Goal: Task Accomplishment & Management: Manage account settings

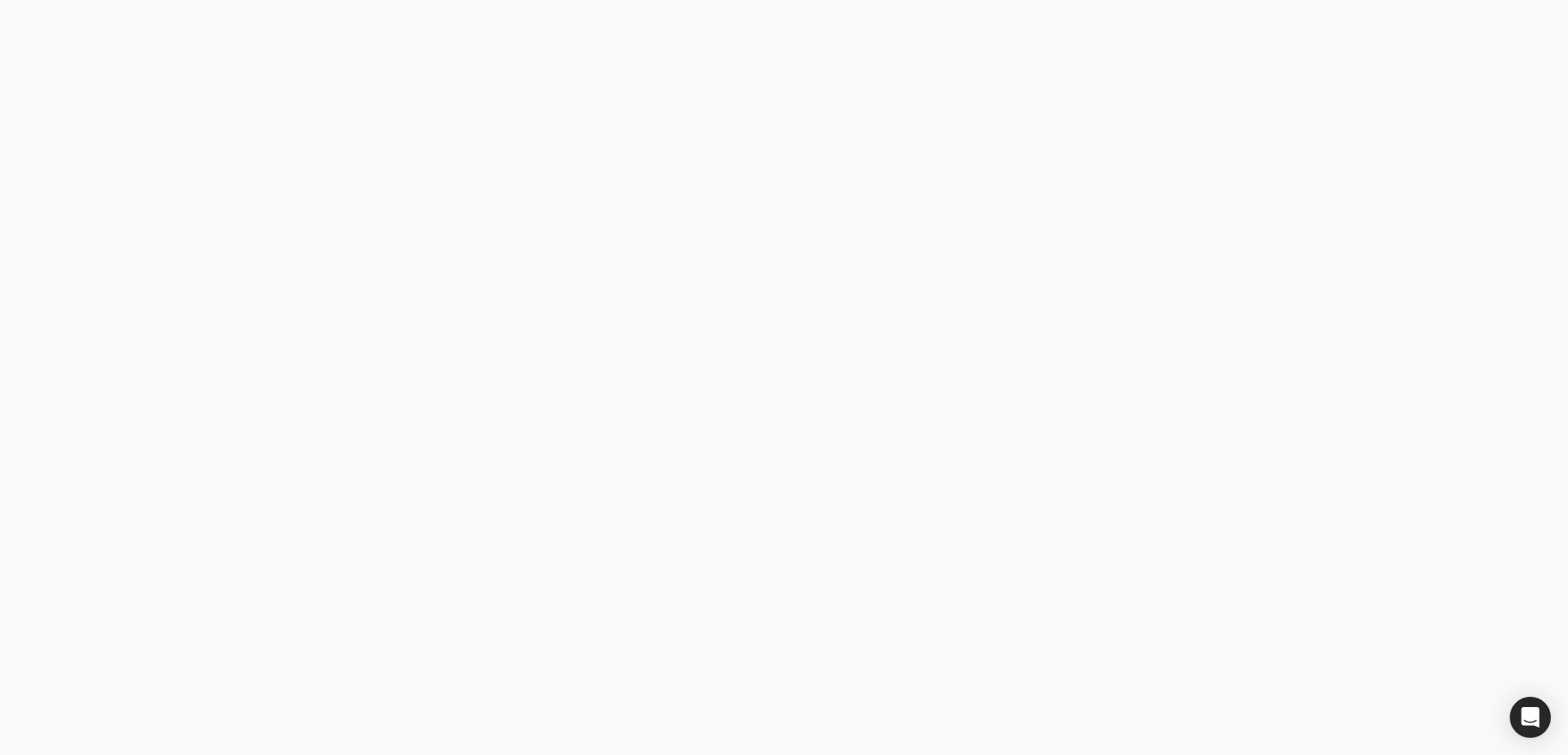
type email "[EMAIL_ADDRESS][DOMAIN_NAME]"
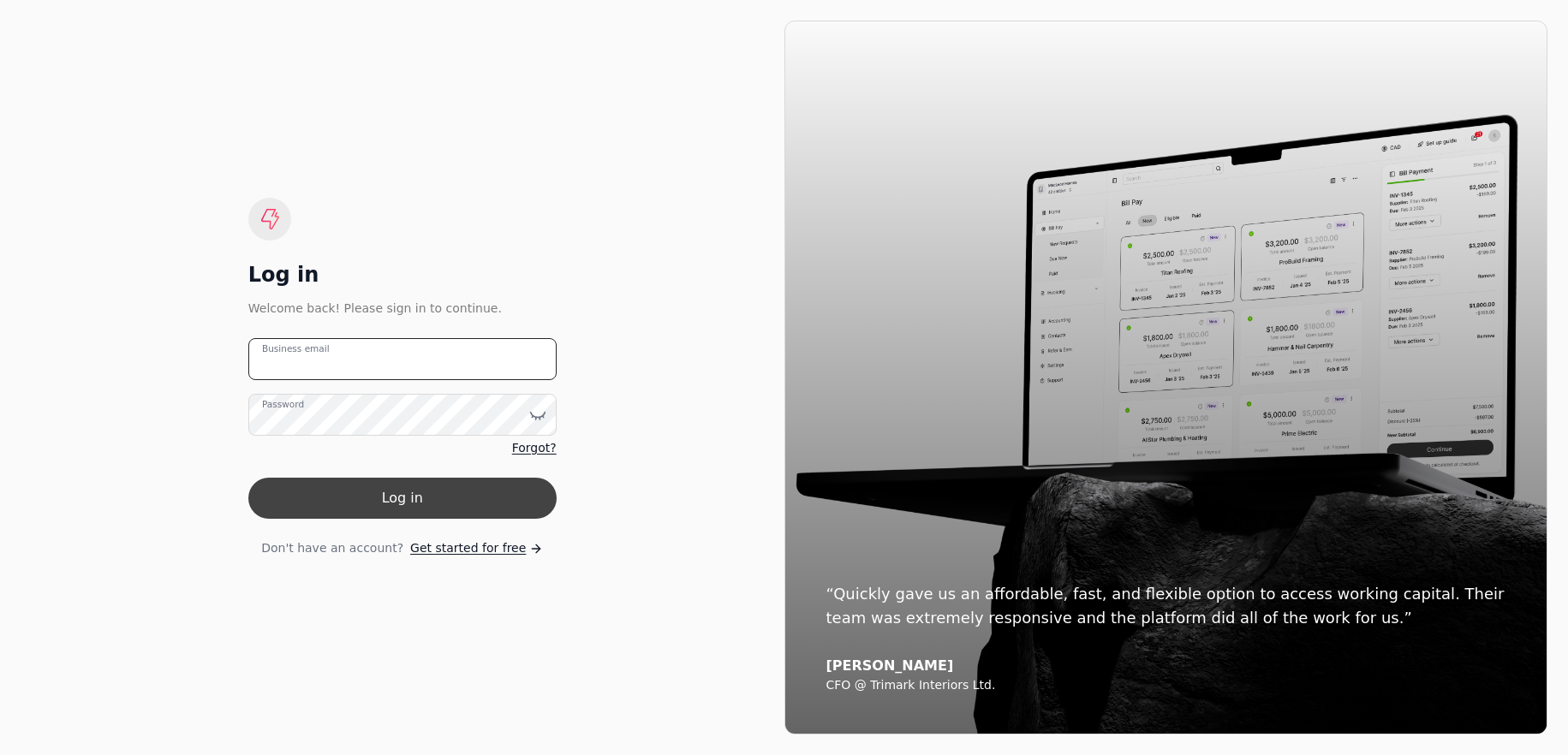
type email "[EMAIL_ADDRESS][DOMAIN_NAME]"
click at [387, 499] on button "Log in" at bounding box center [402, 498] width 308 height 41
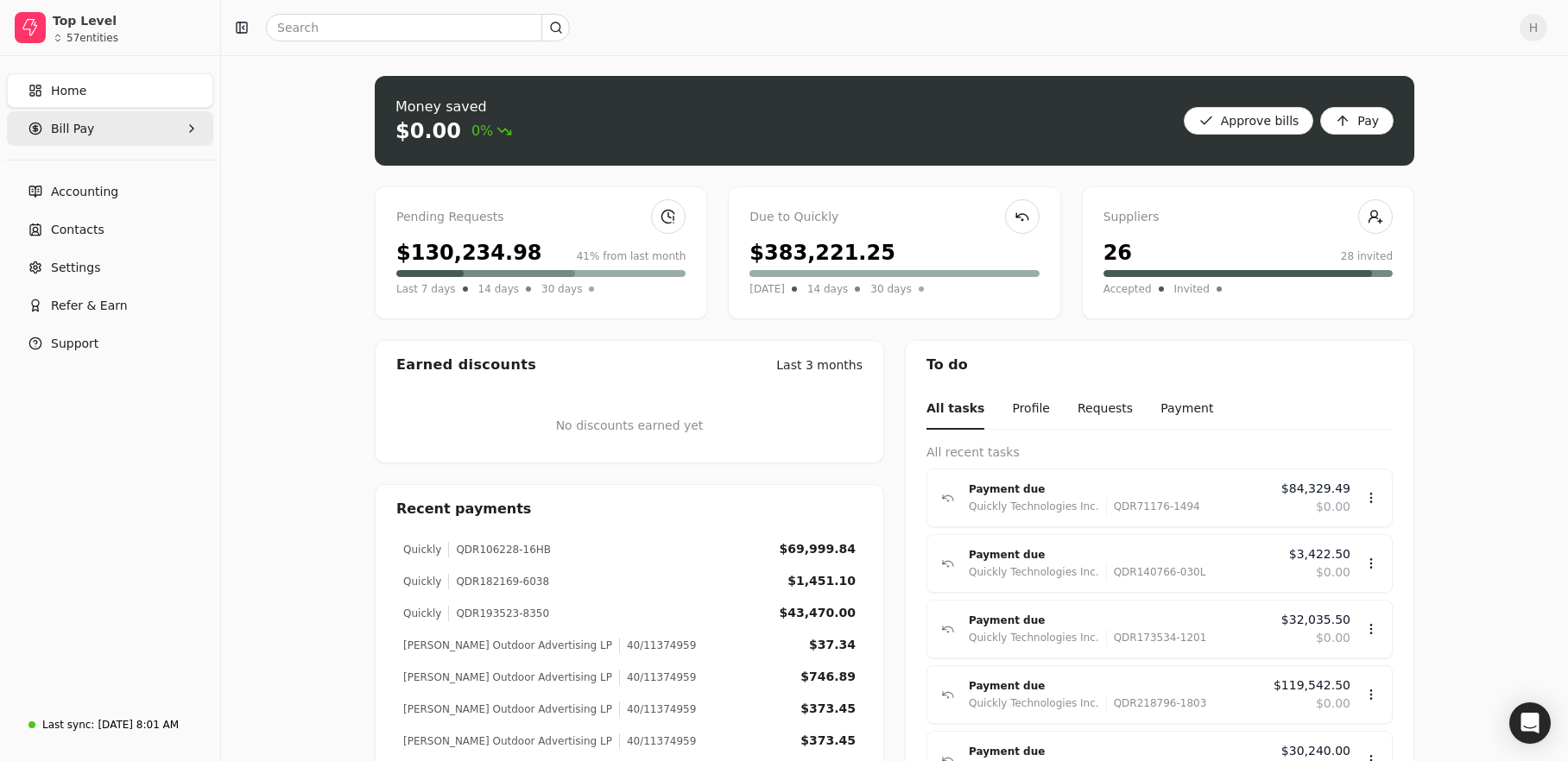
click at [52, 128] on span "Bill Pay" at bounding box center [73, 129] width 44 height 18
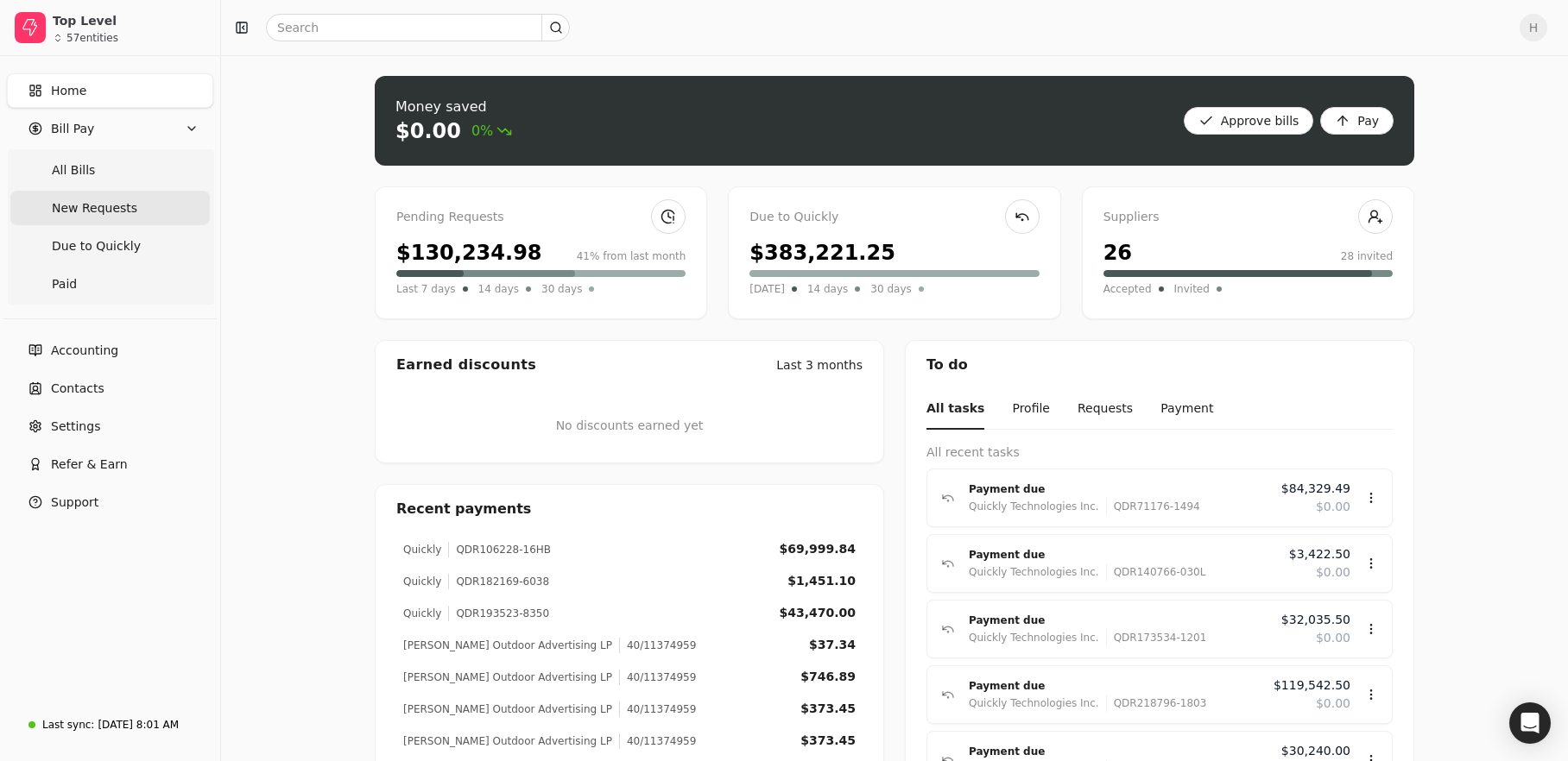
click at [103, 214] on span "New Requests" at bounding box center [95, 208] width 85 height 18
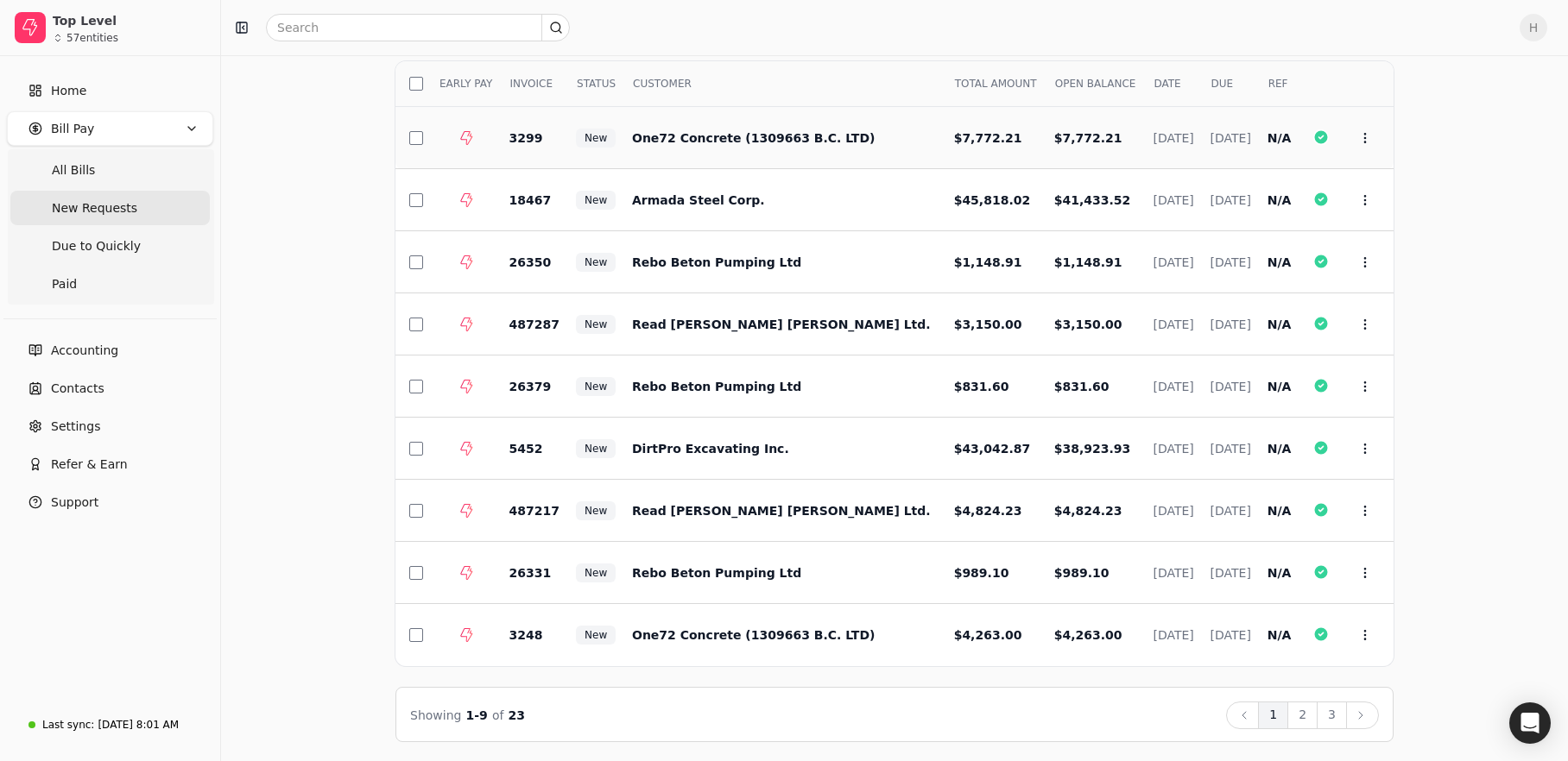
scroll to position [113, 0]
click at [768, 213] on td "Armada Steel Corp." at bounding box center [779, 199] width 322 height 62
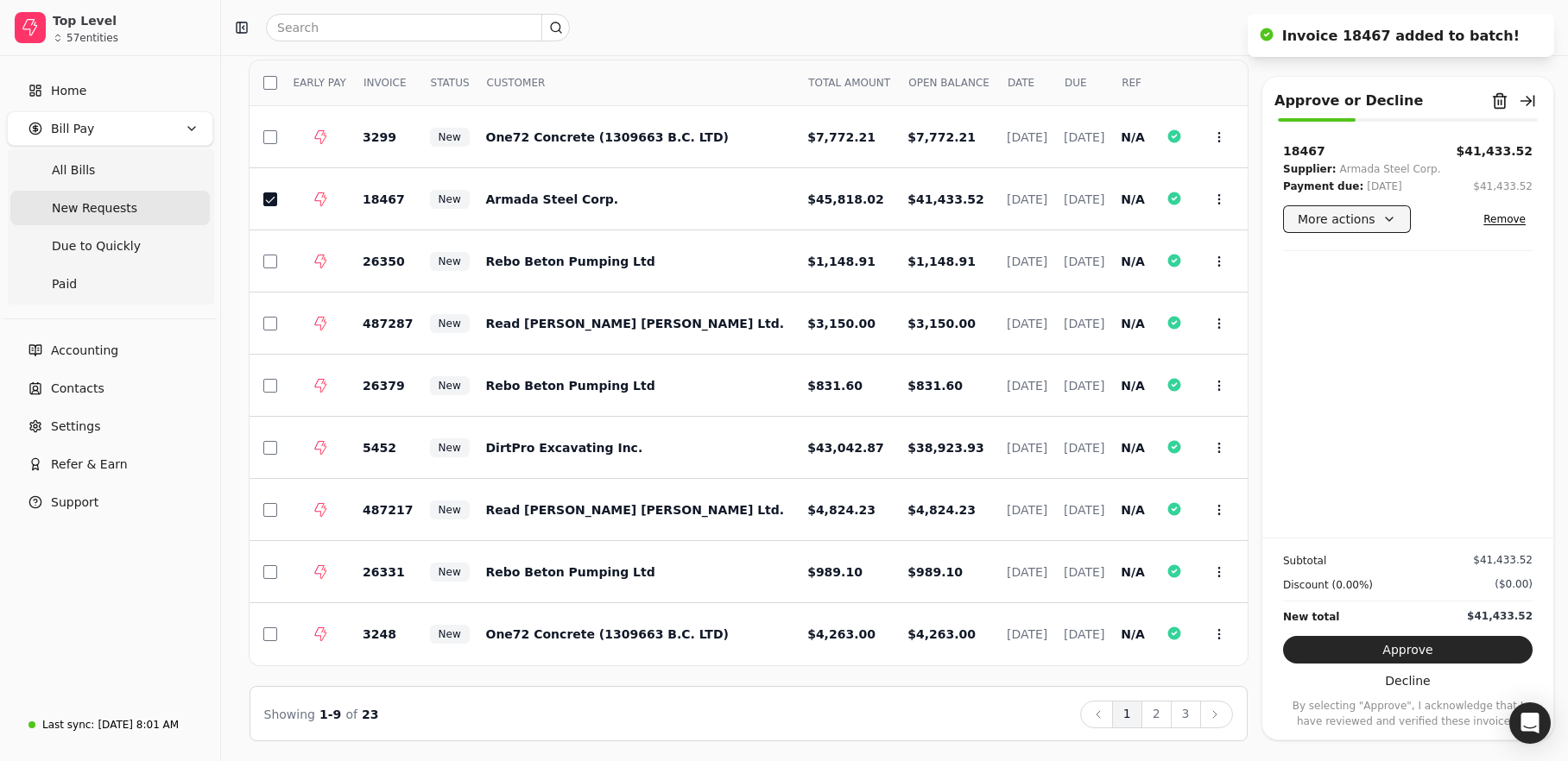
click at [1389, 220] on button "More actions" at bounding box center [1346, 219] width 128 height 28
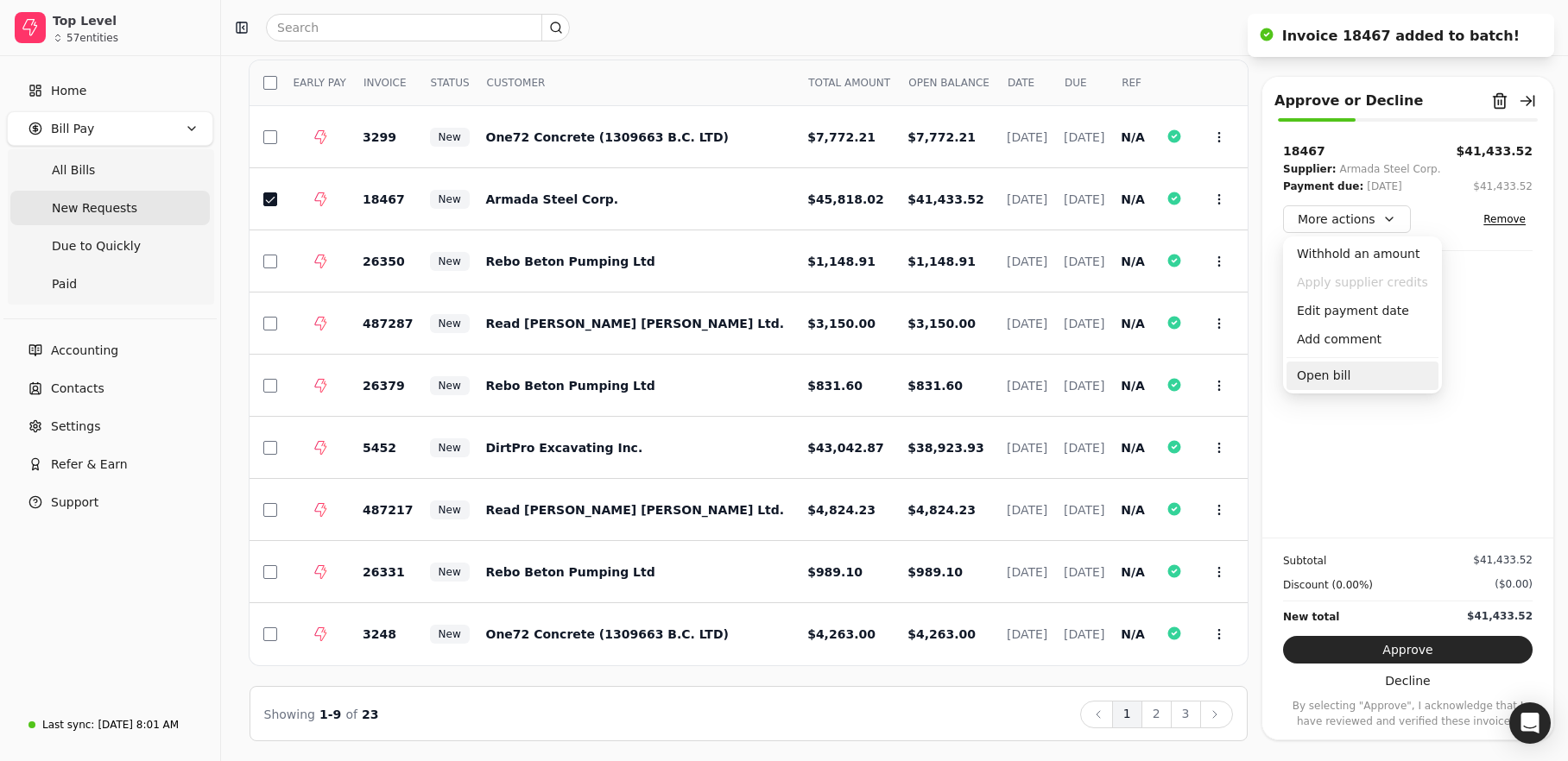
click at [1350, 384] on div "Open bill" at bounding box center [1362, 375] width 152 height 28
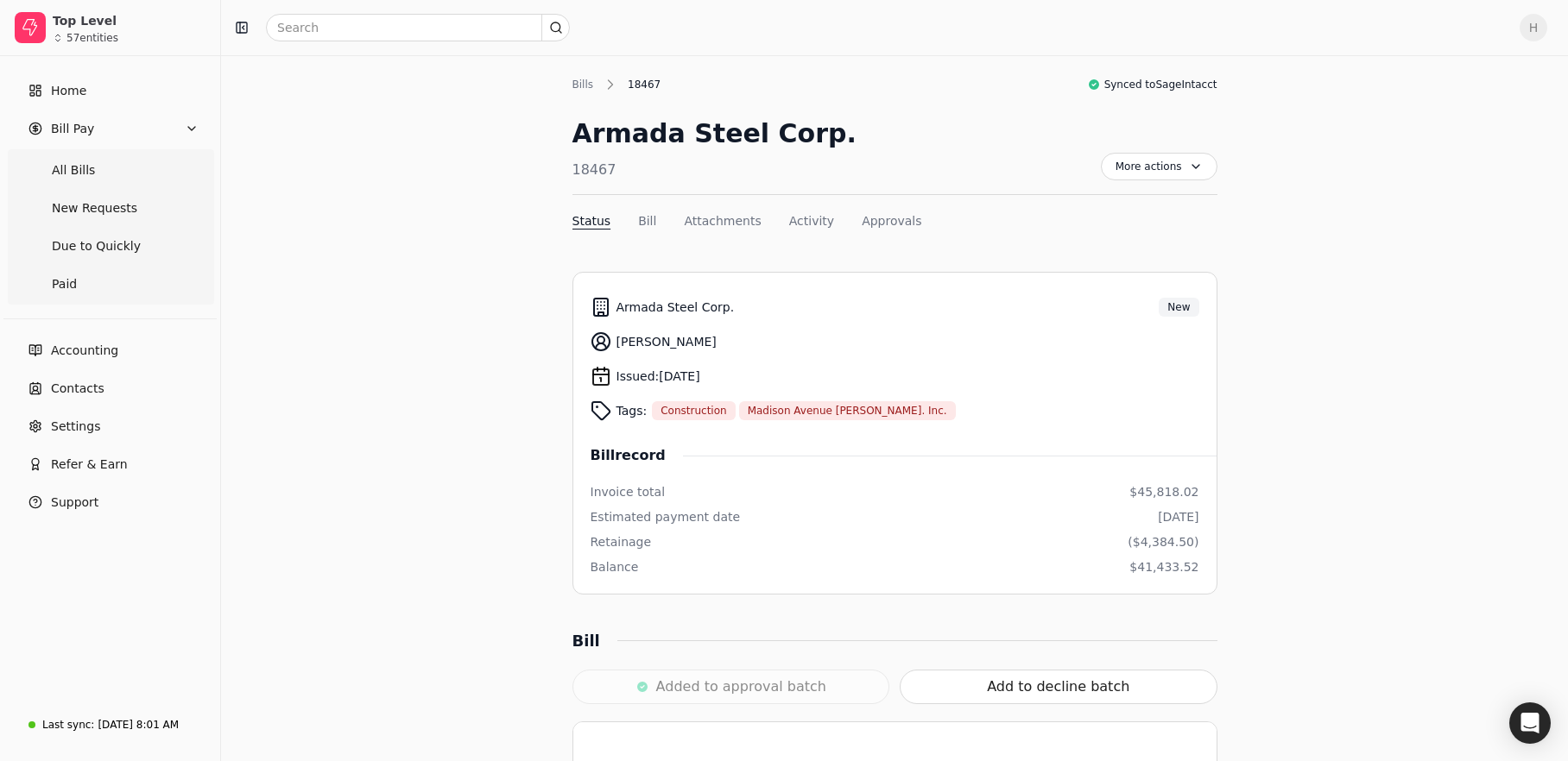
click at [574, 82] on div "Bills" at bounding box center [587, 84] width 30 height 15
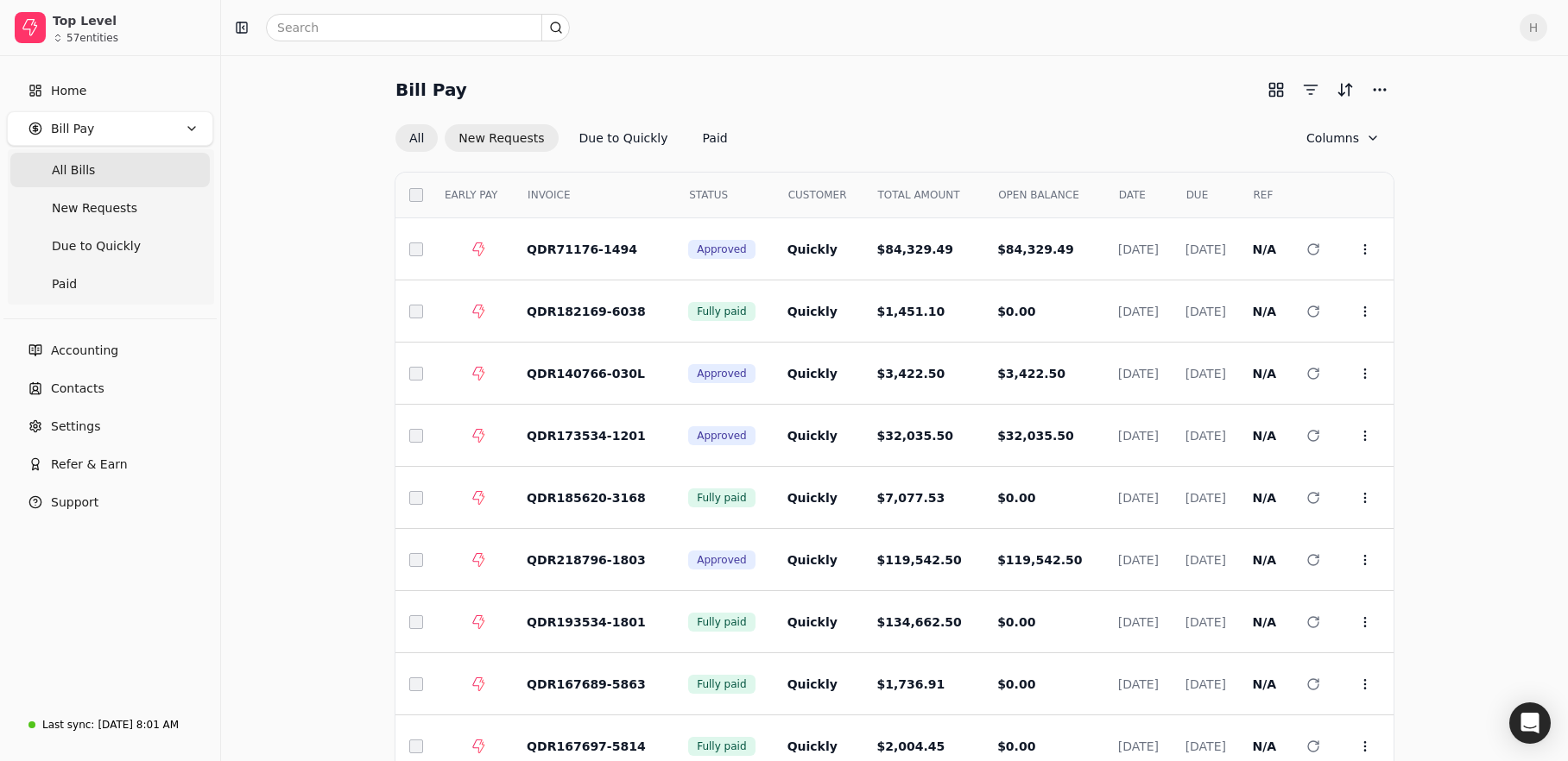
click at [480, 140] on button "New Requests" at bounding box center [501, 138] width 113 height 28
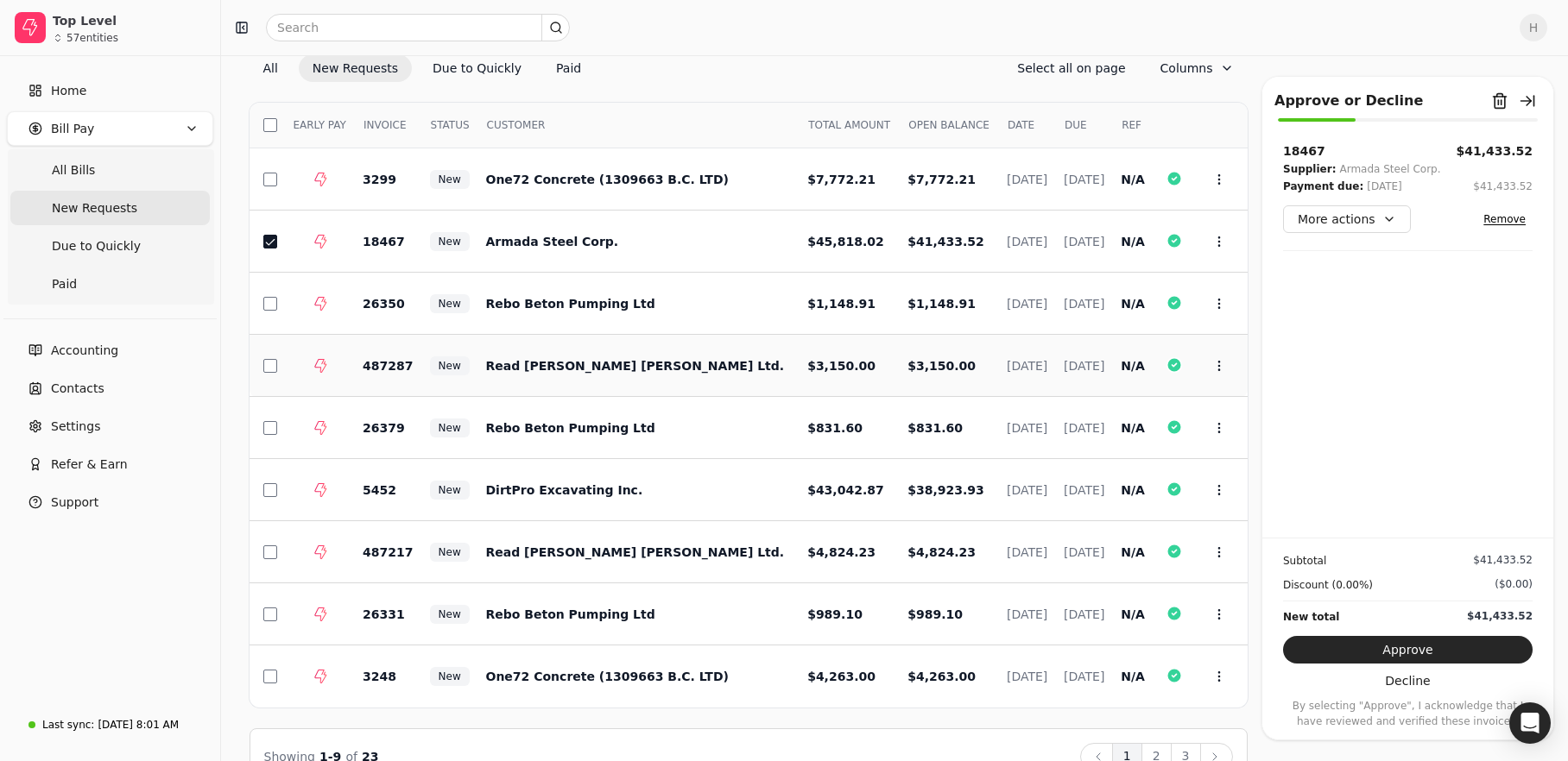
scroll to position [113, 0]
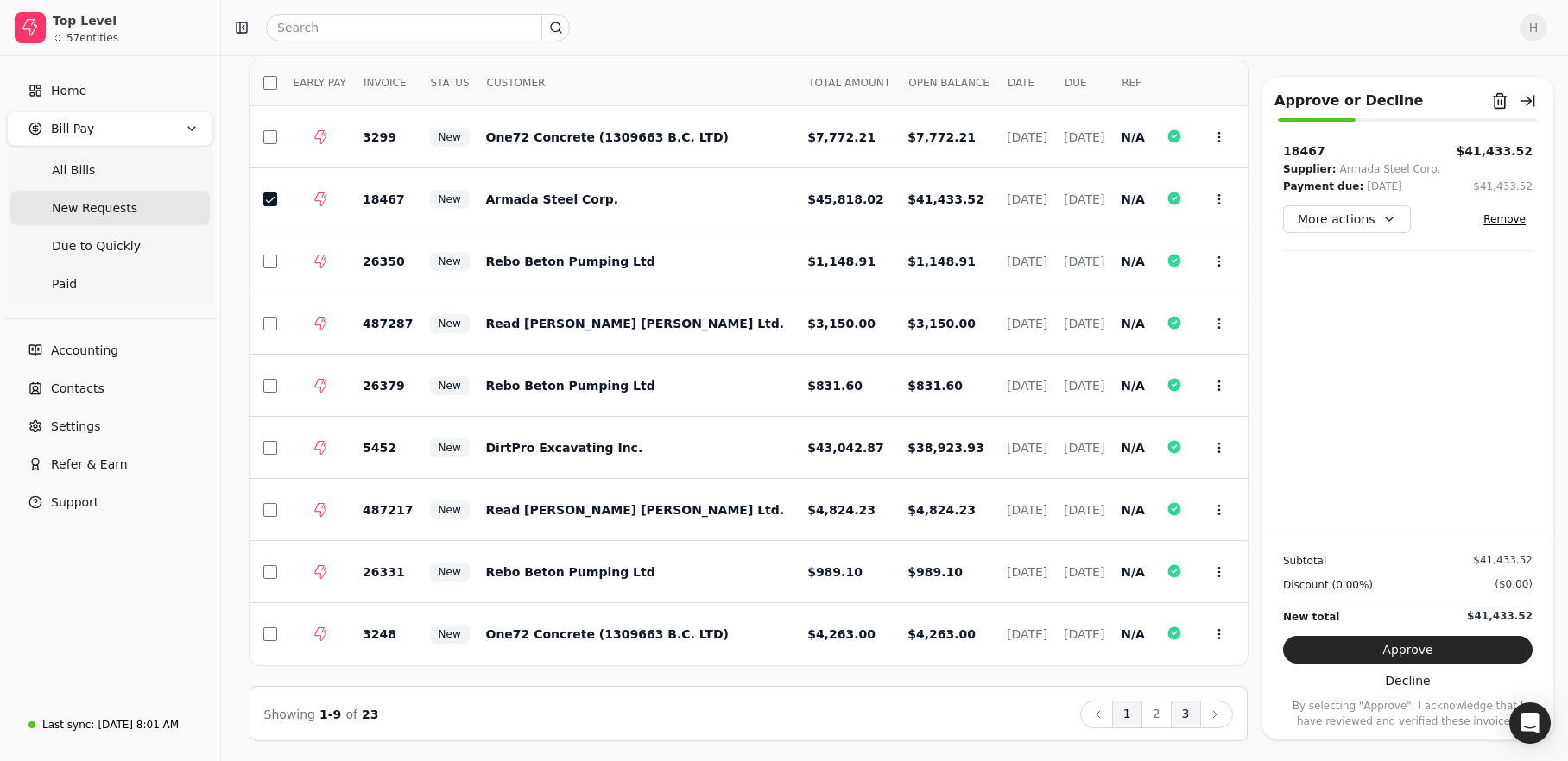
click at [1178, 715] on button "3" at bounding box center [1185, 715] width 30 height 28
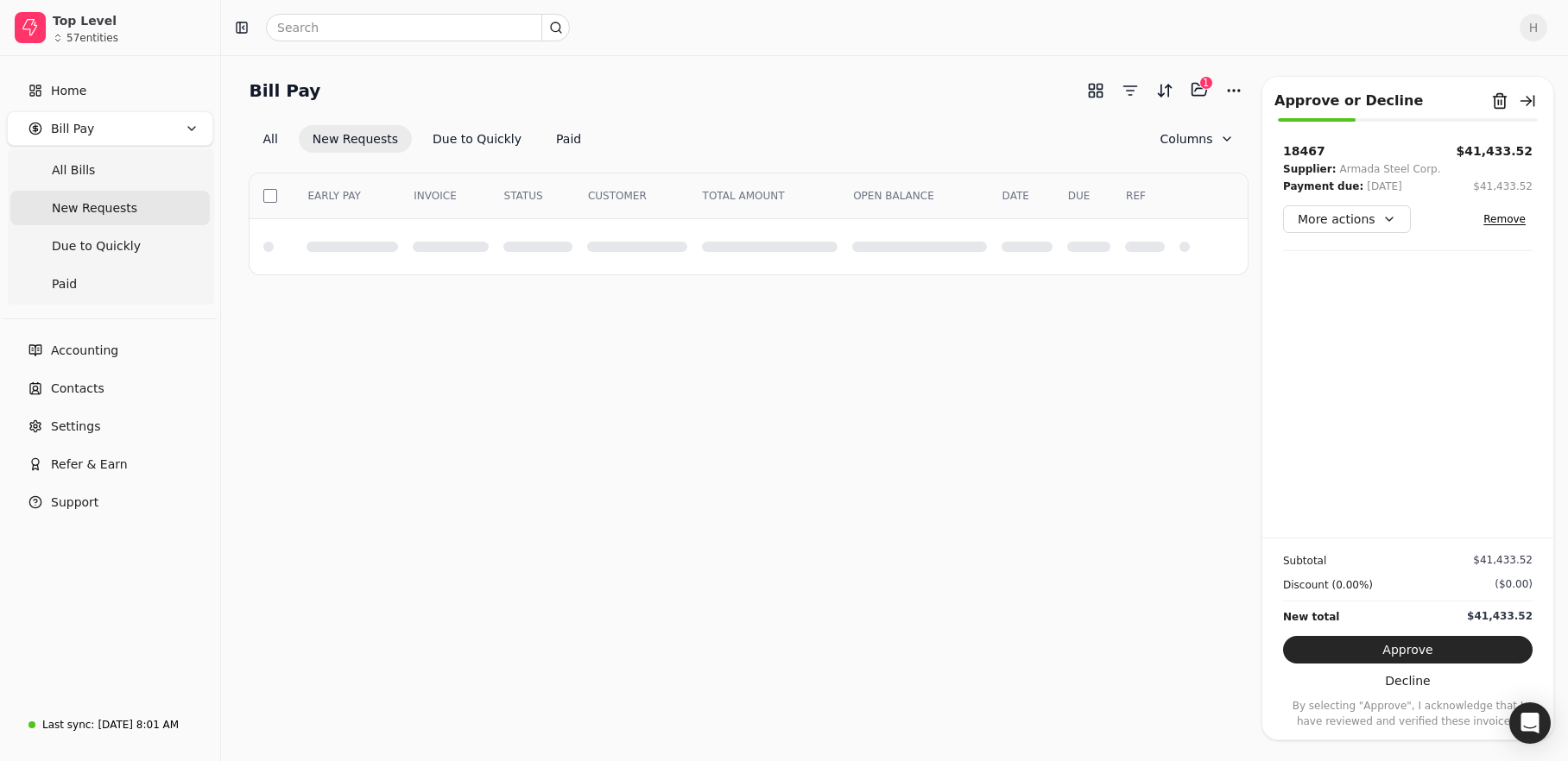
scroll to position [0, 0]
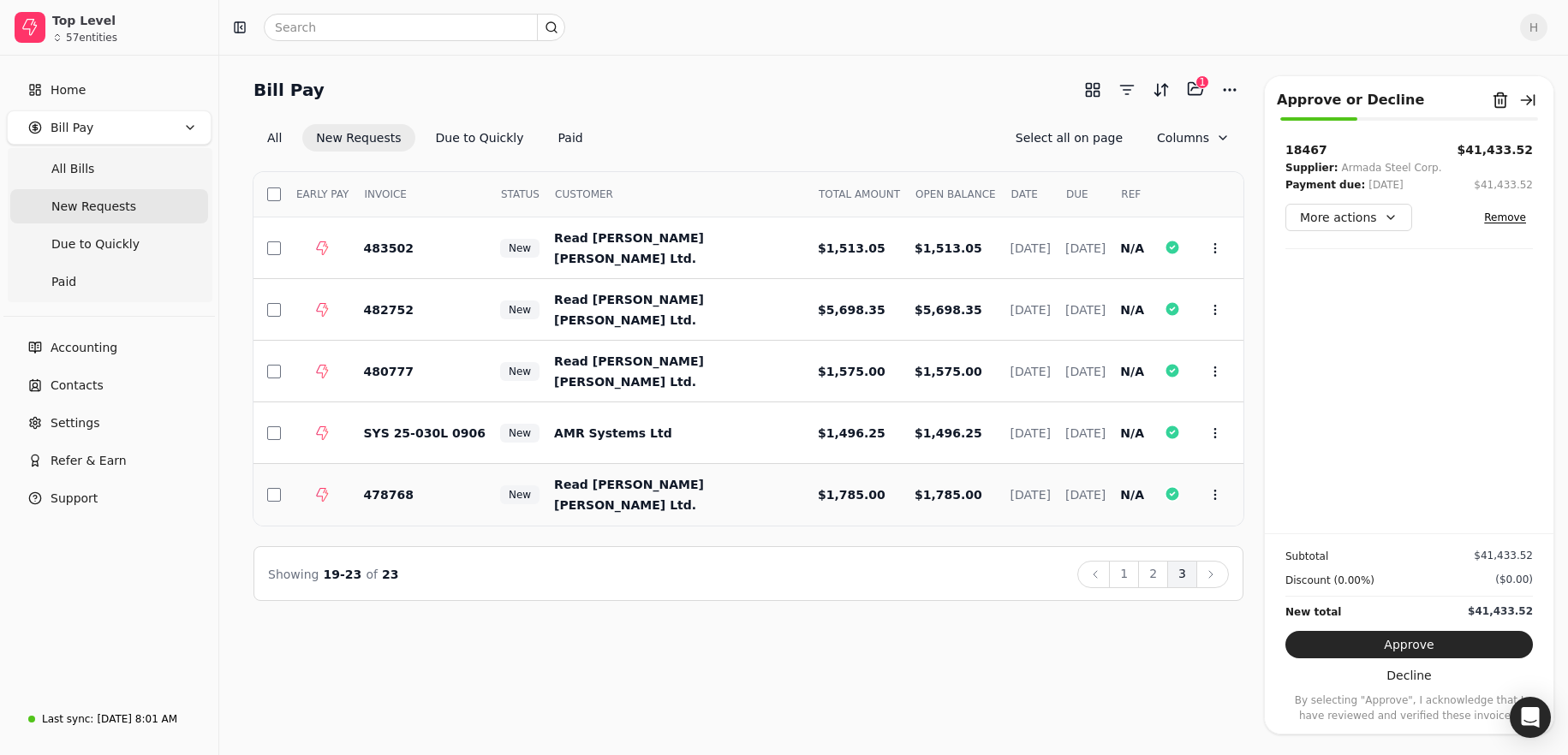
click at [280, 502] on td at bounding box center [267, 495] width 28 height 61
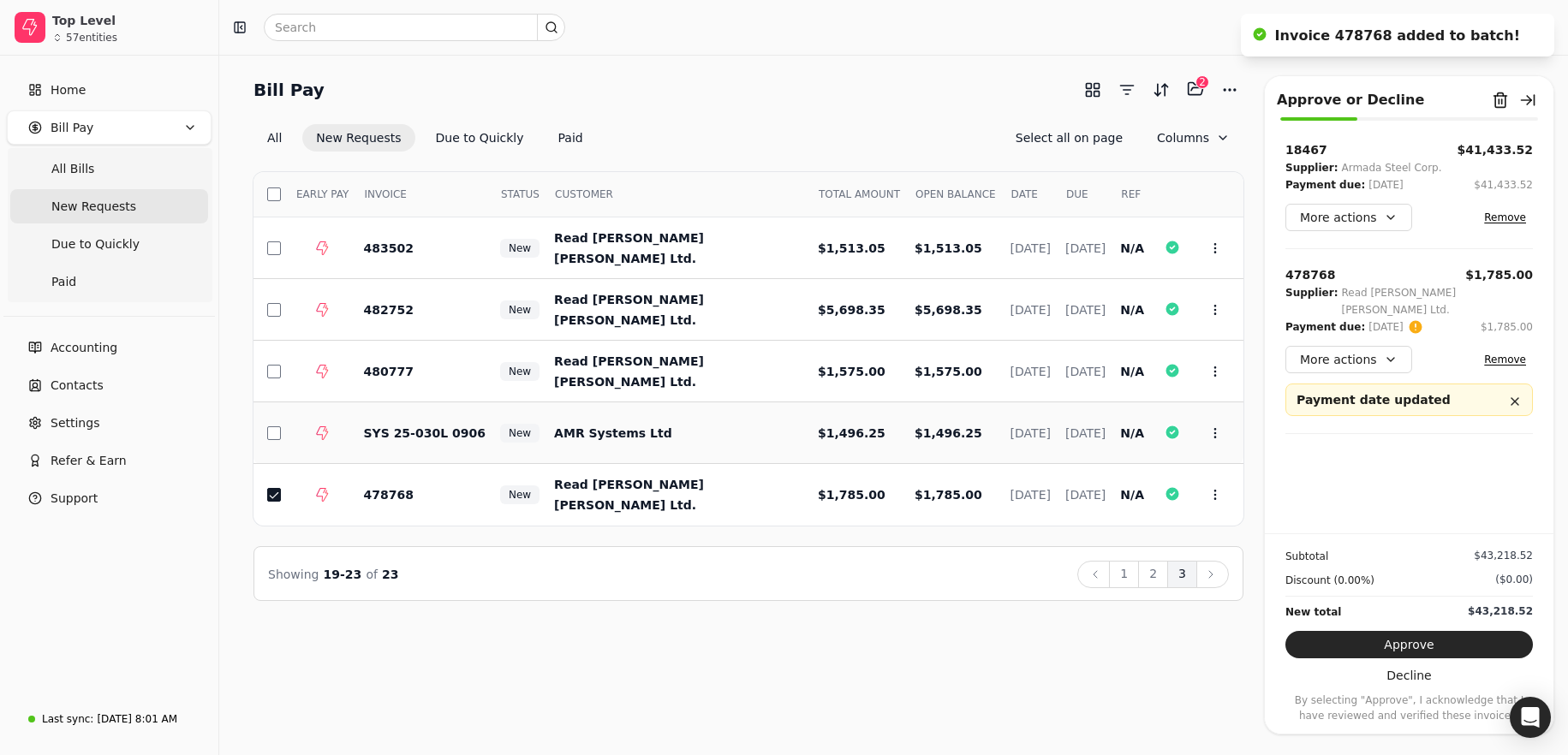
click at [273, 445] on td at bounding box center [267, 434] width 28 height 61
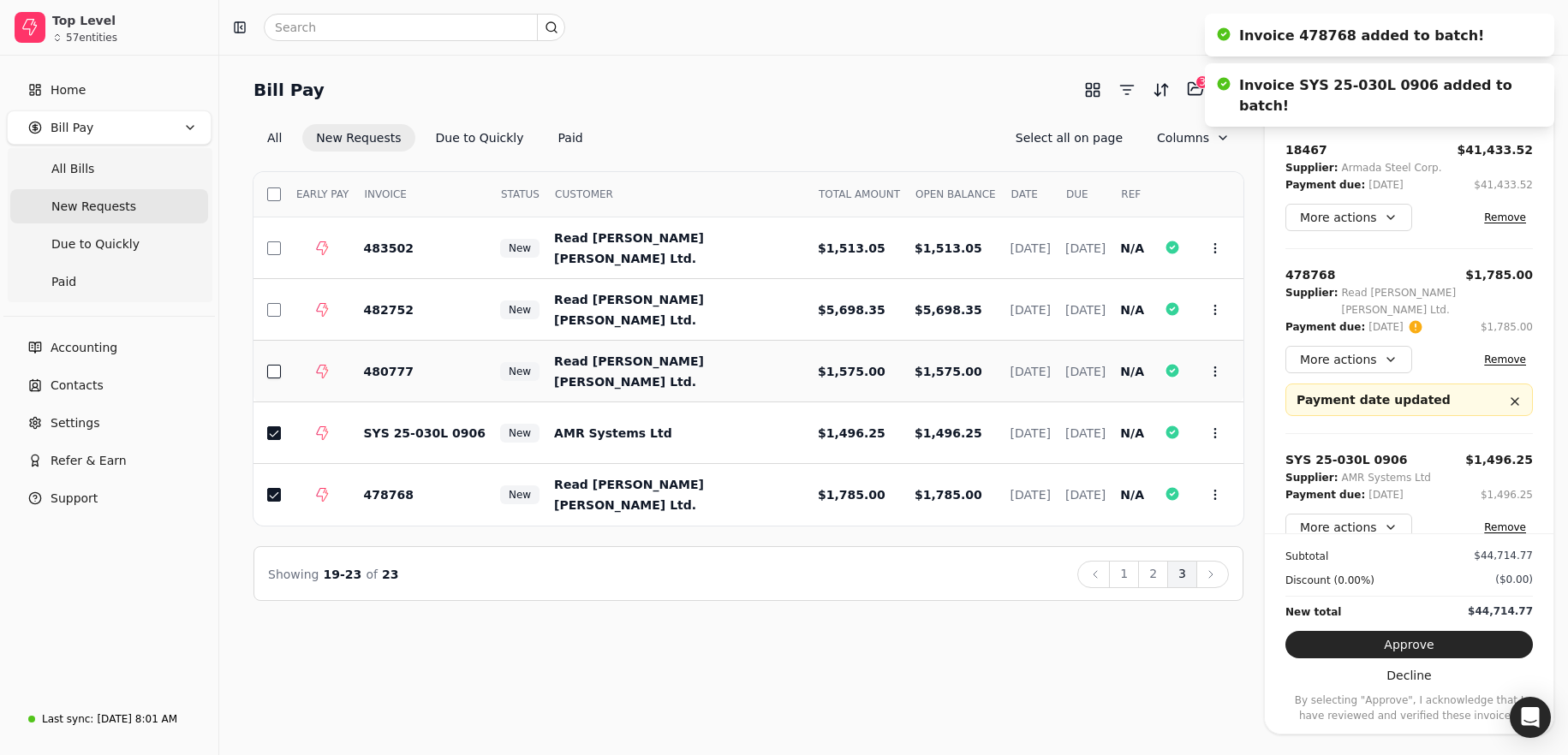
click at [275, 374] on button "button" at bounding box center [273, 371] width 13 height 13
click at [280, 318] on td at bounding box center [267, 310] width 28 height 61
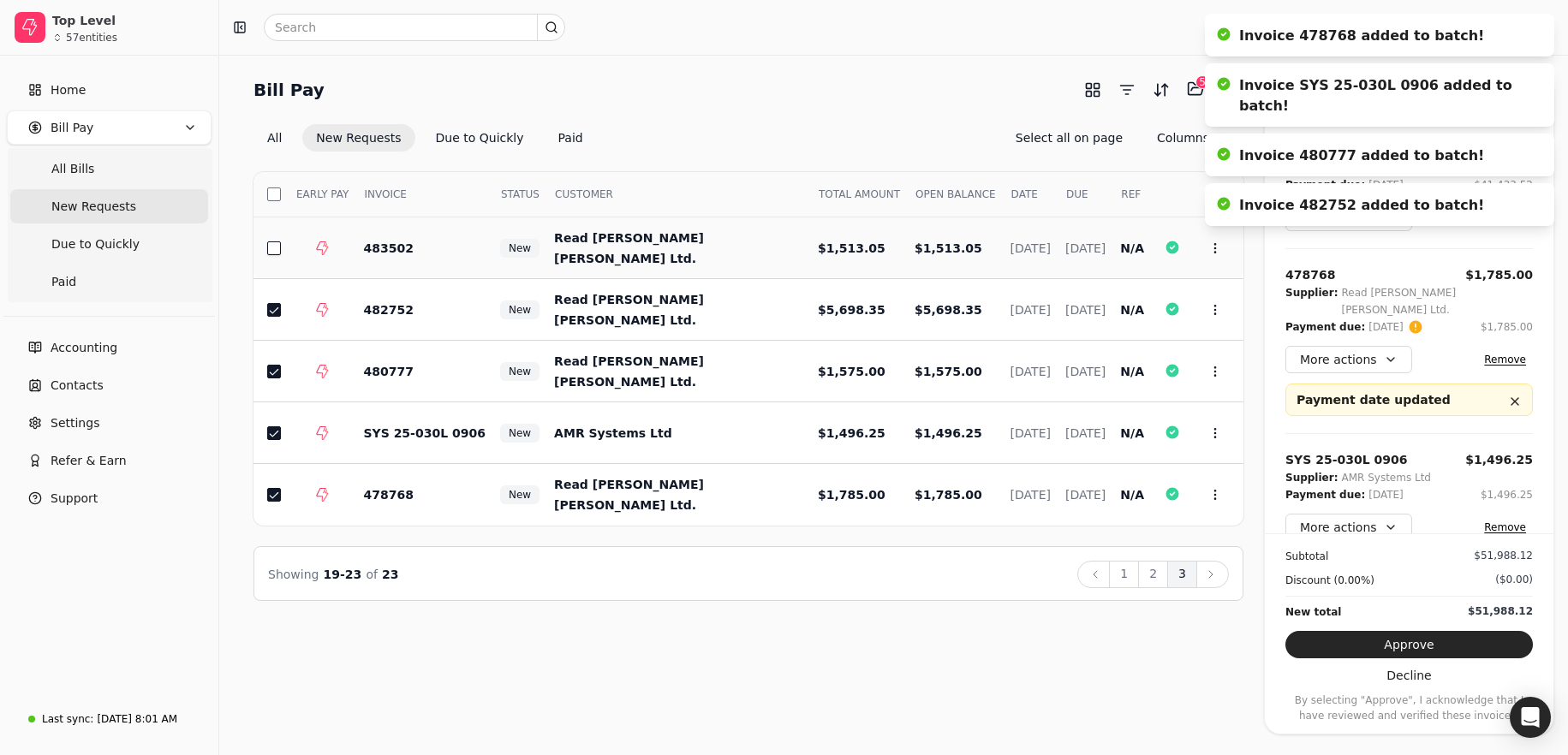
click at [276, 244] on button "button" at bounding box center [273, 248] width 13 height 13
click at [1380, 346] on button "More actions" at bounding box center [1349, 360] width 127 height 28
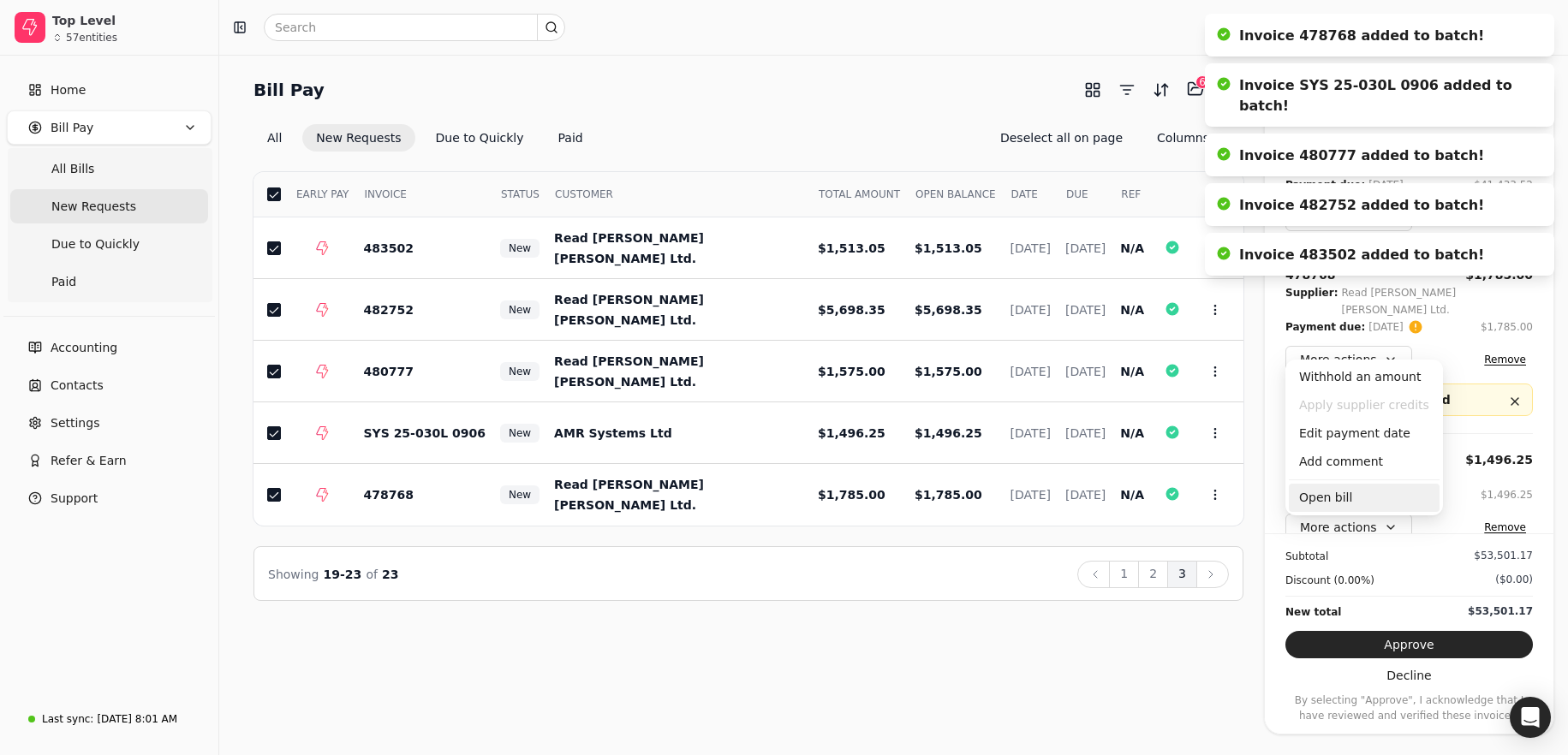
click at [1375, 490] on div "Open bill" at bounding box center [1364, 497] width 151 height 28
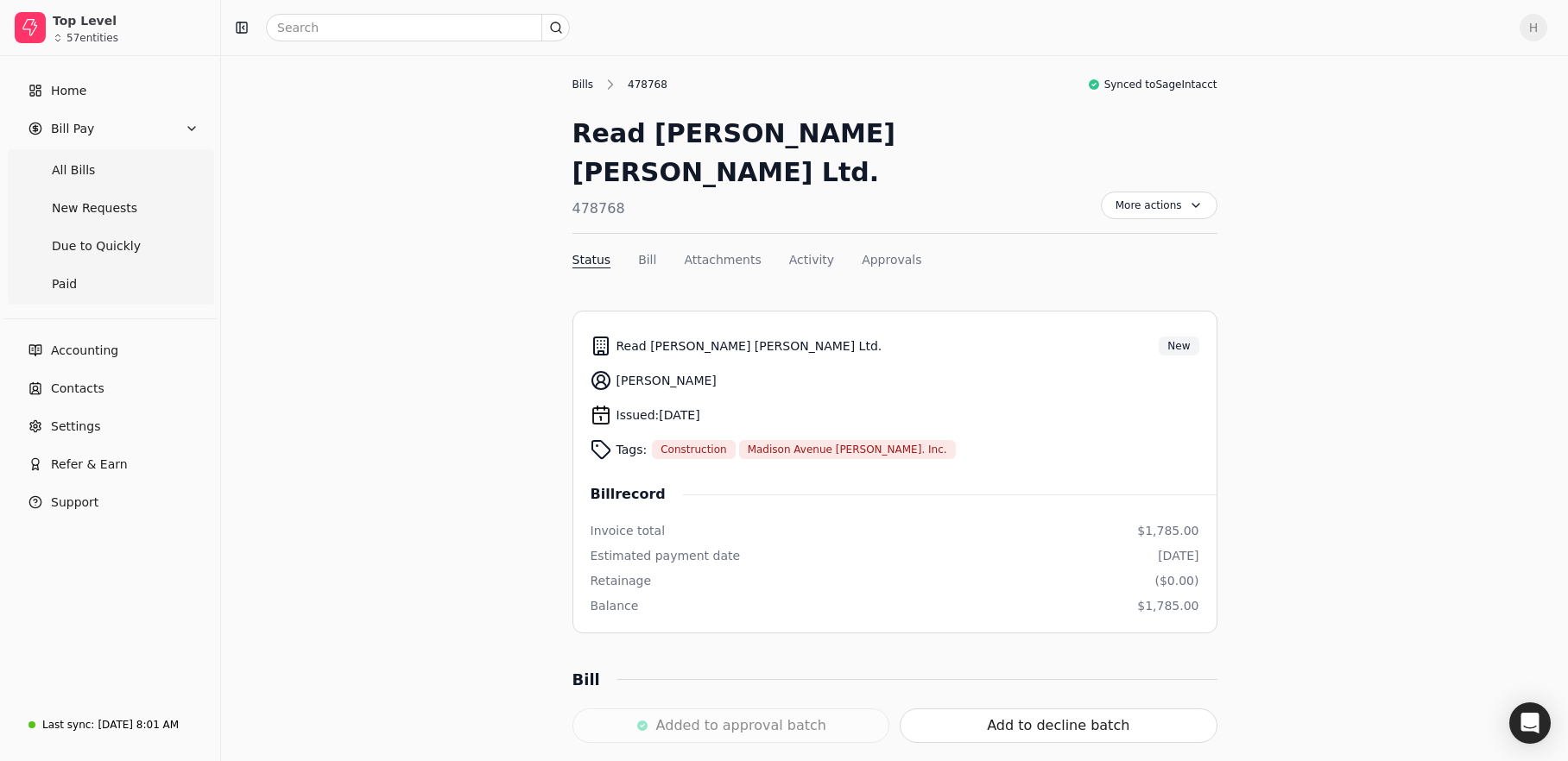
click at [584, 84] on div "Bills" at bounding box center [587, 84] width 30 height 15
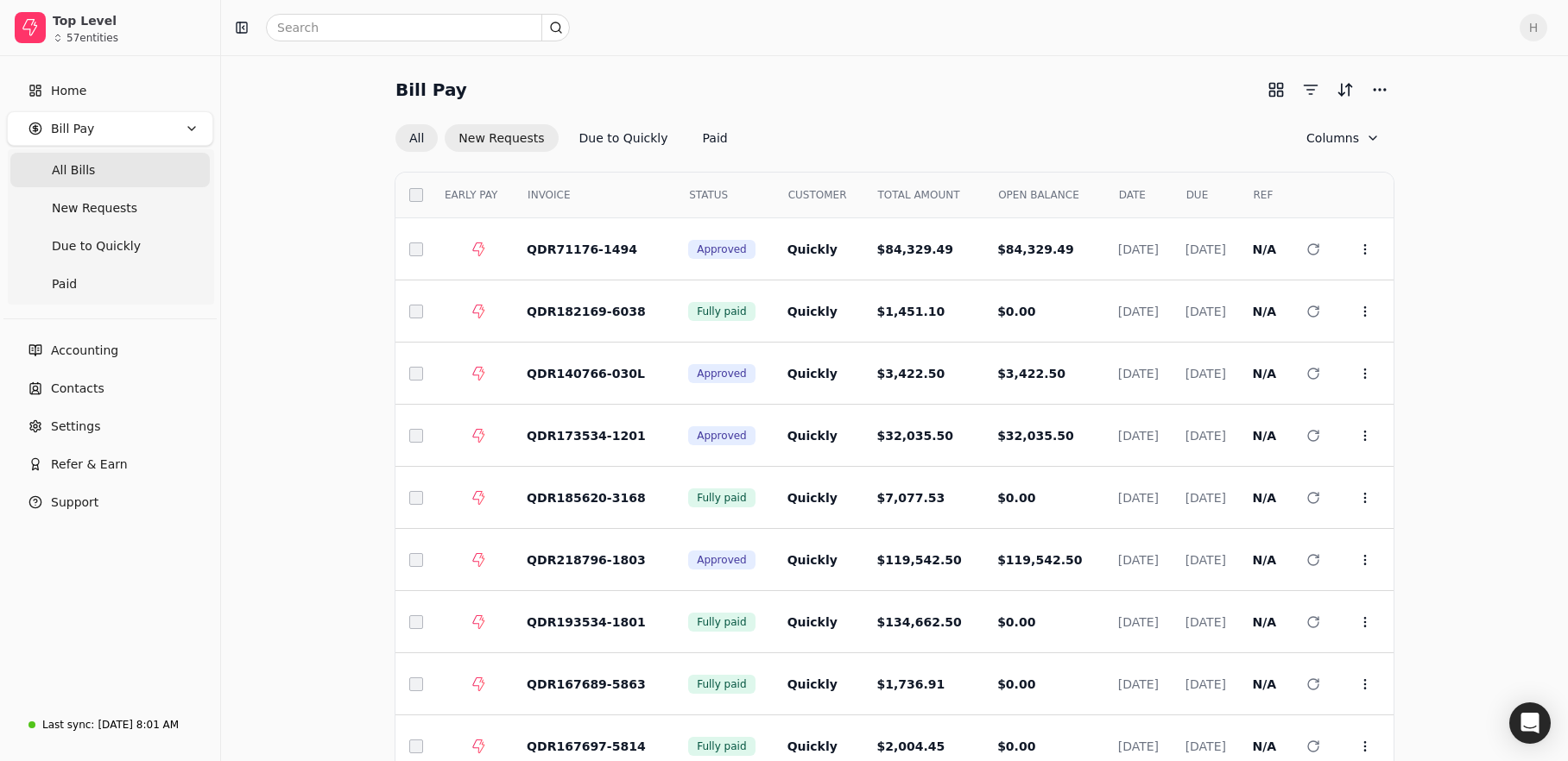
click at [470, 150] on button "New Requests" at bounding box center [501, 138] width 113 height 28
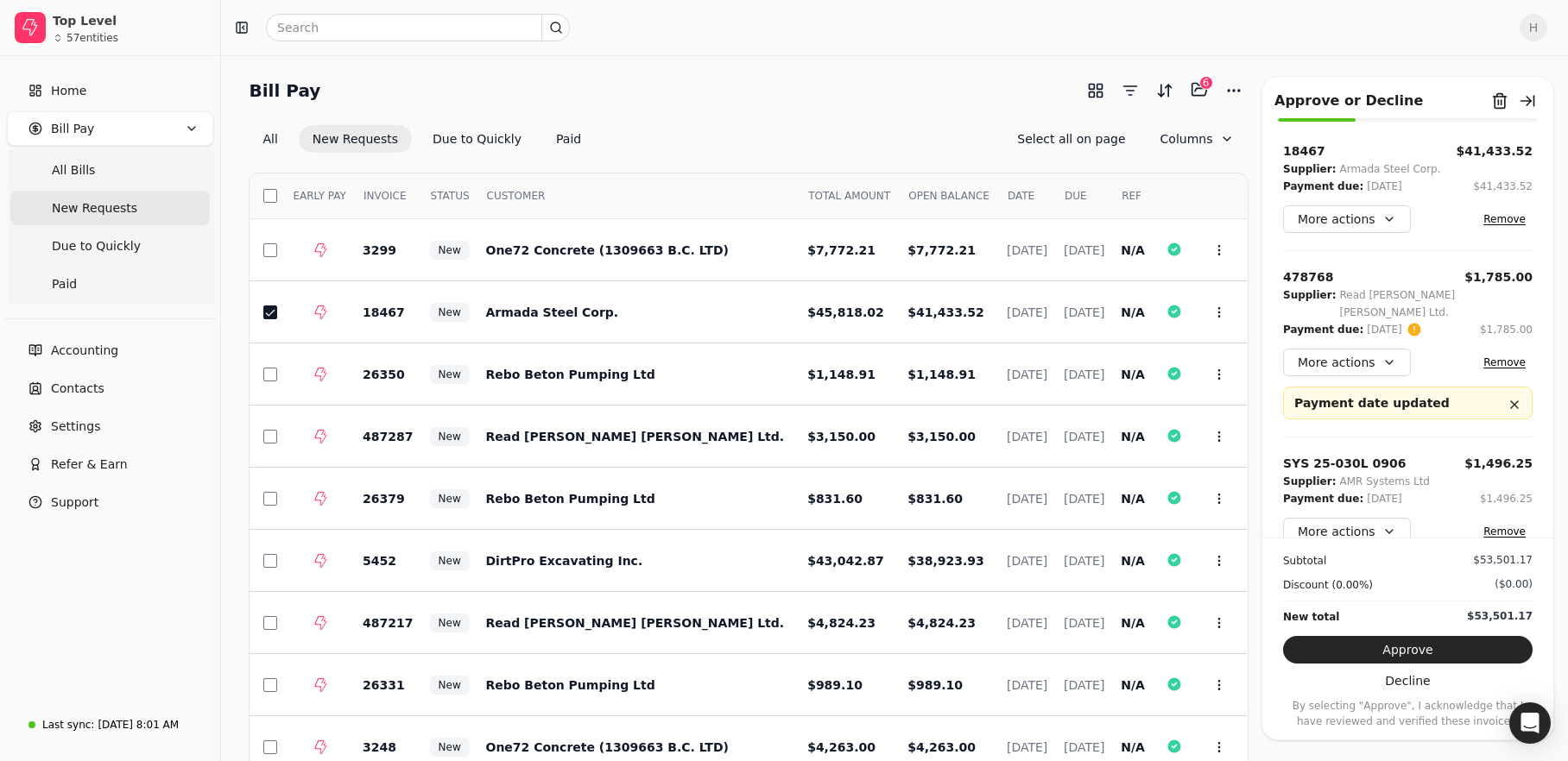
click at [1505, 352] on button "Remove" at bounding box center [1504, 362] width 56 height 20
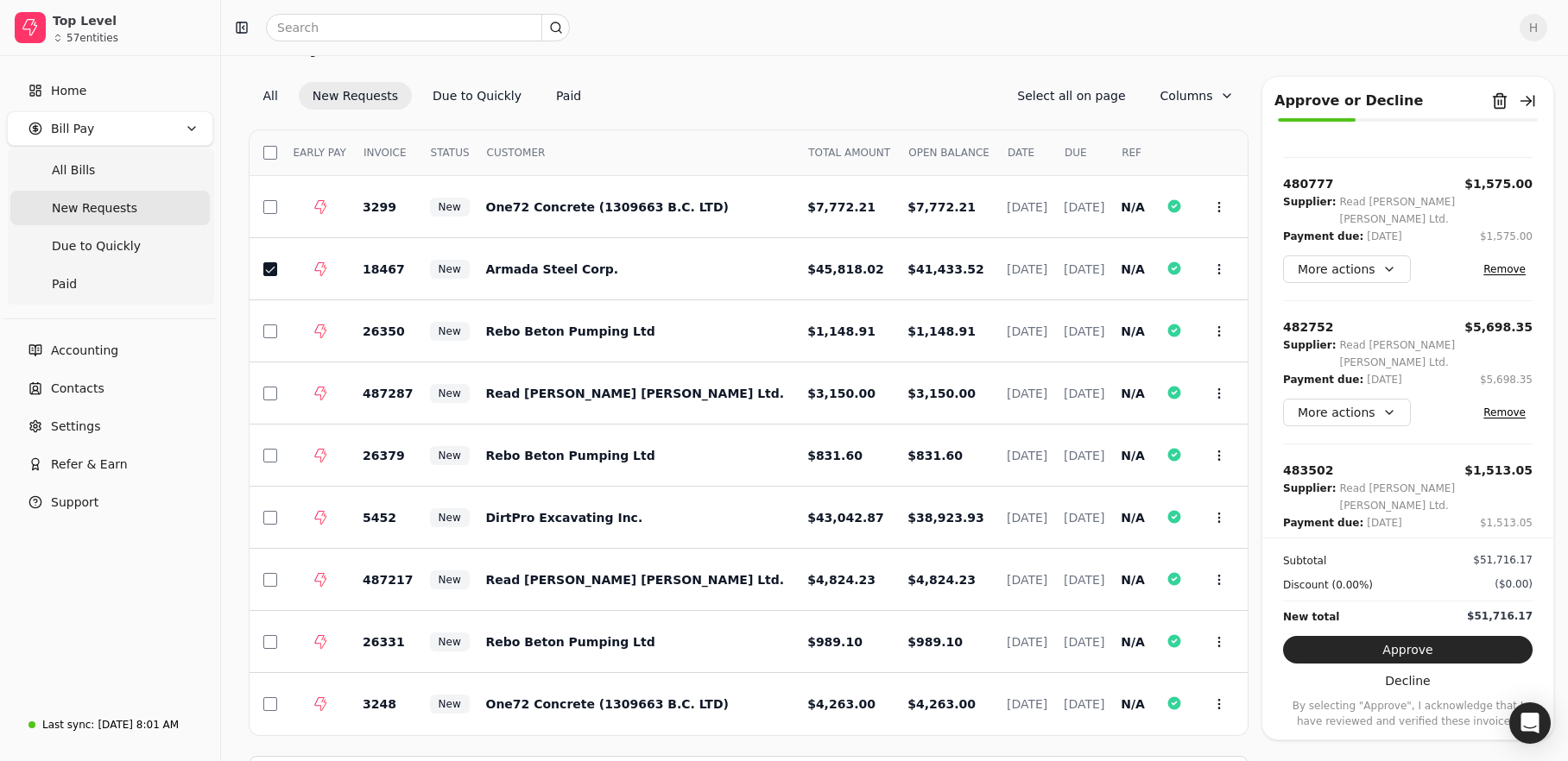
scroll to position [113, 0]
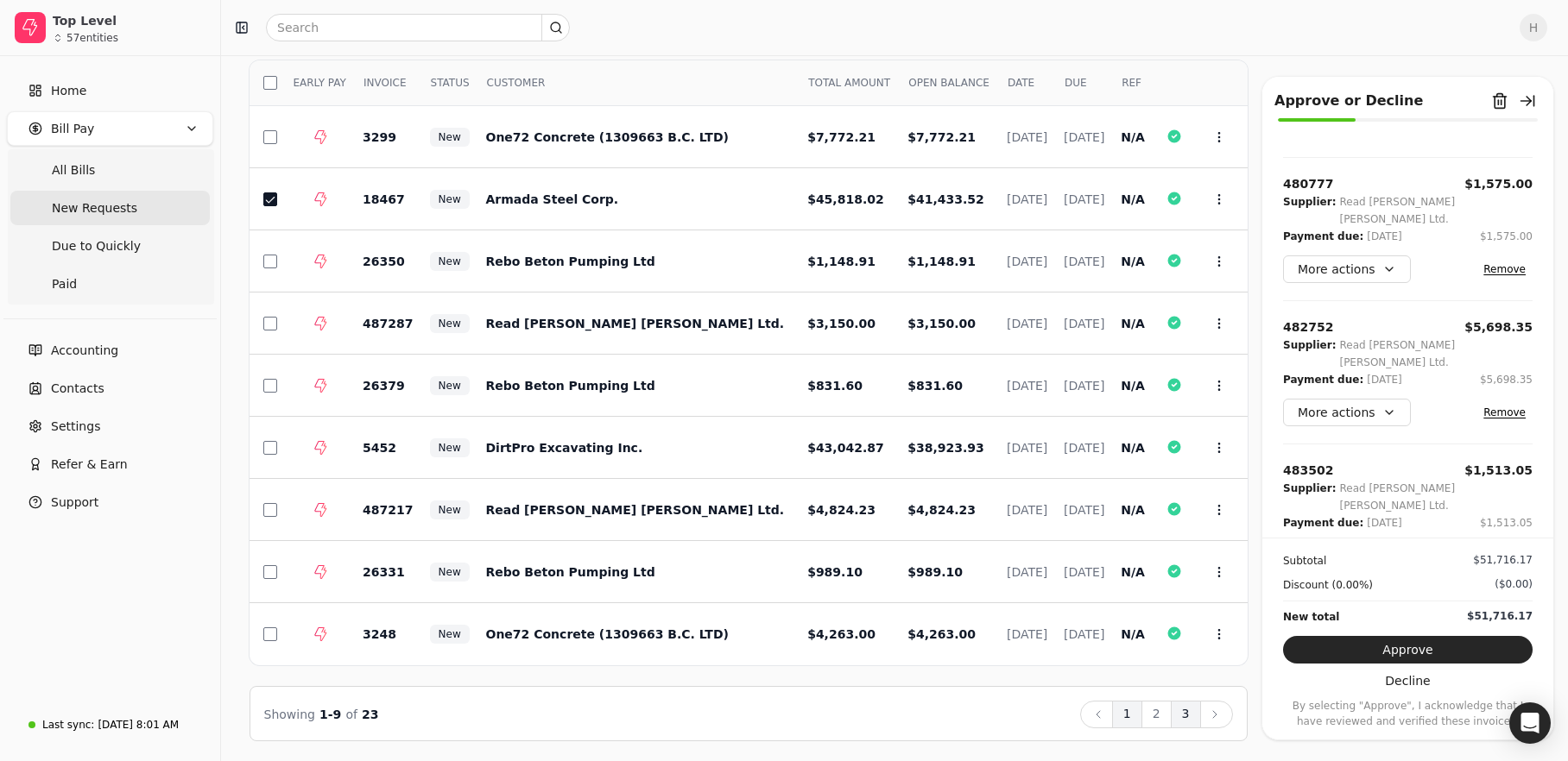
click at [1197, 716] on button "3" at bounding box center [1185, 715] width 30 height 28
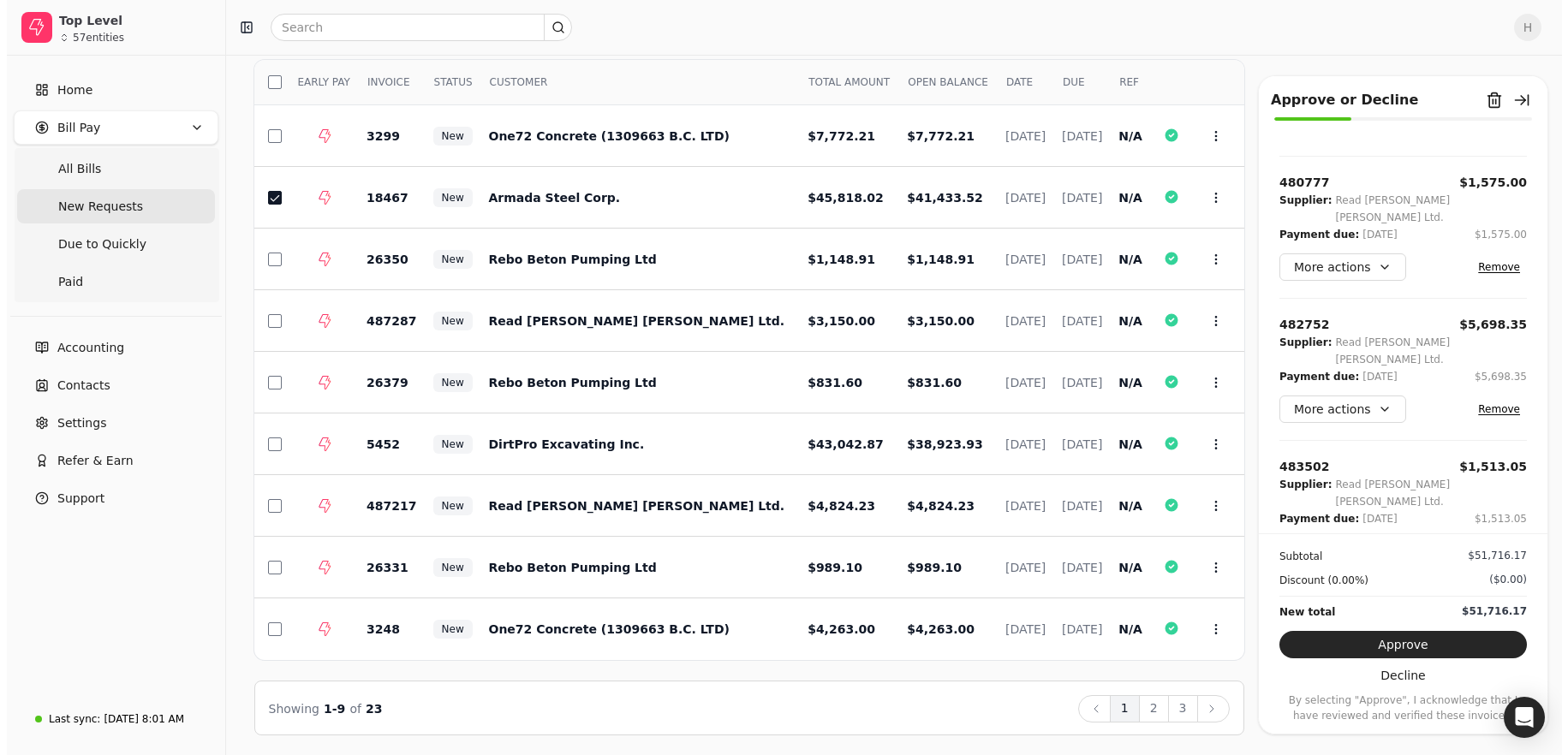
scroll to position [0, 0]
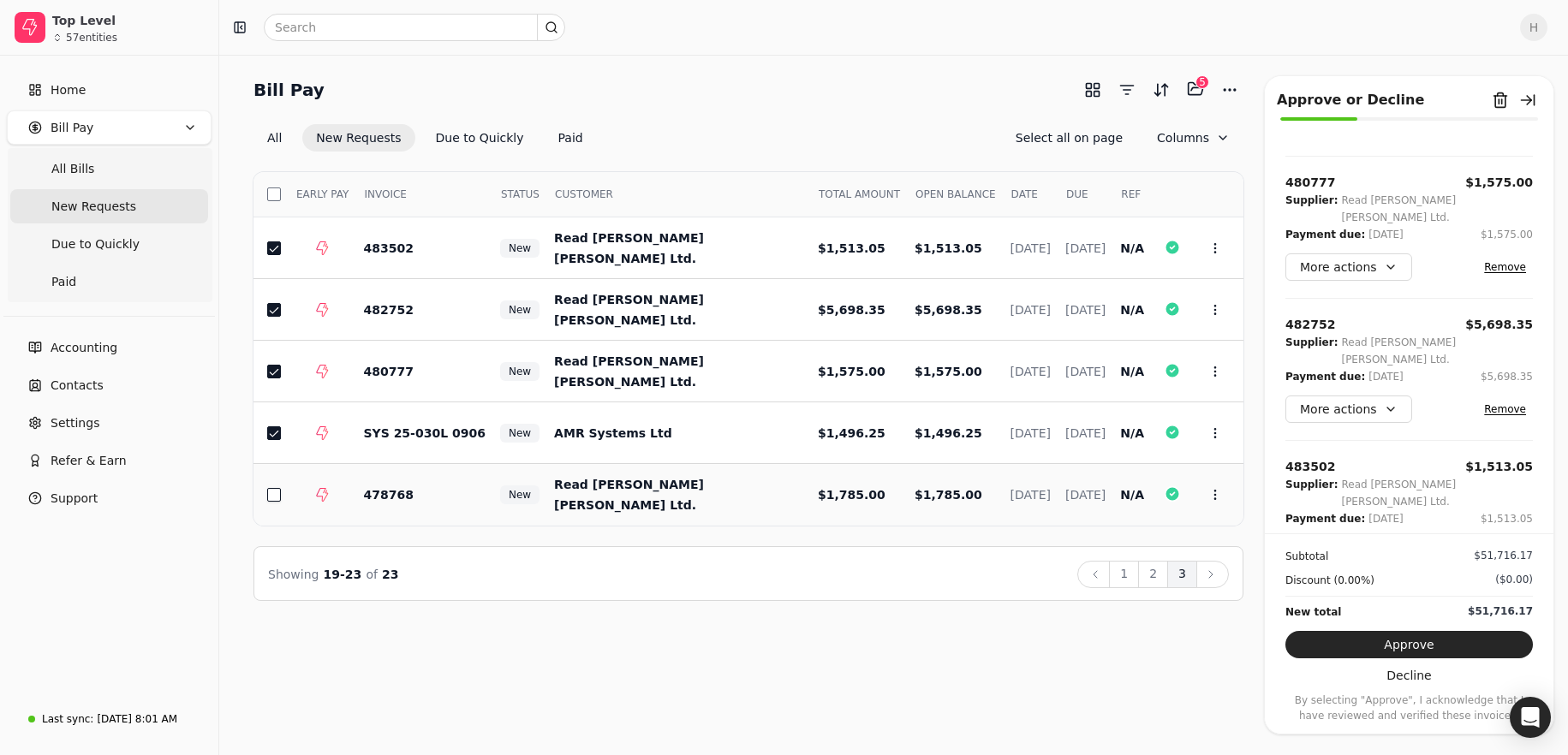
click at [279, 495] on button "button" at bounding box center [273, 495] width 13 height 13
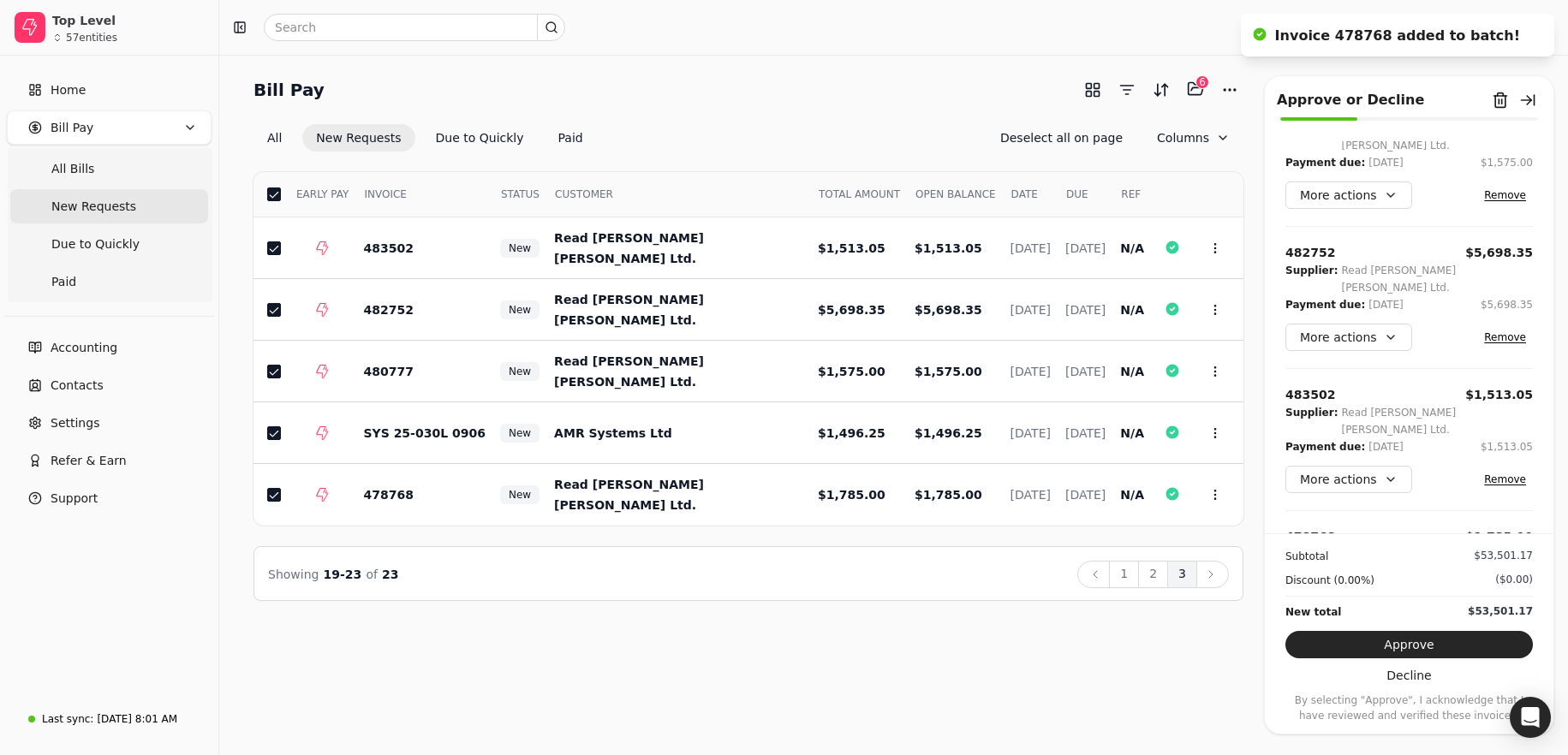
scroll to position [386, 0]
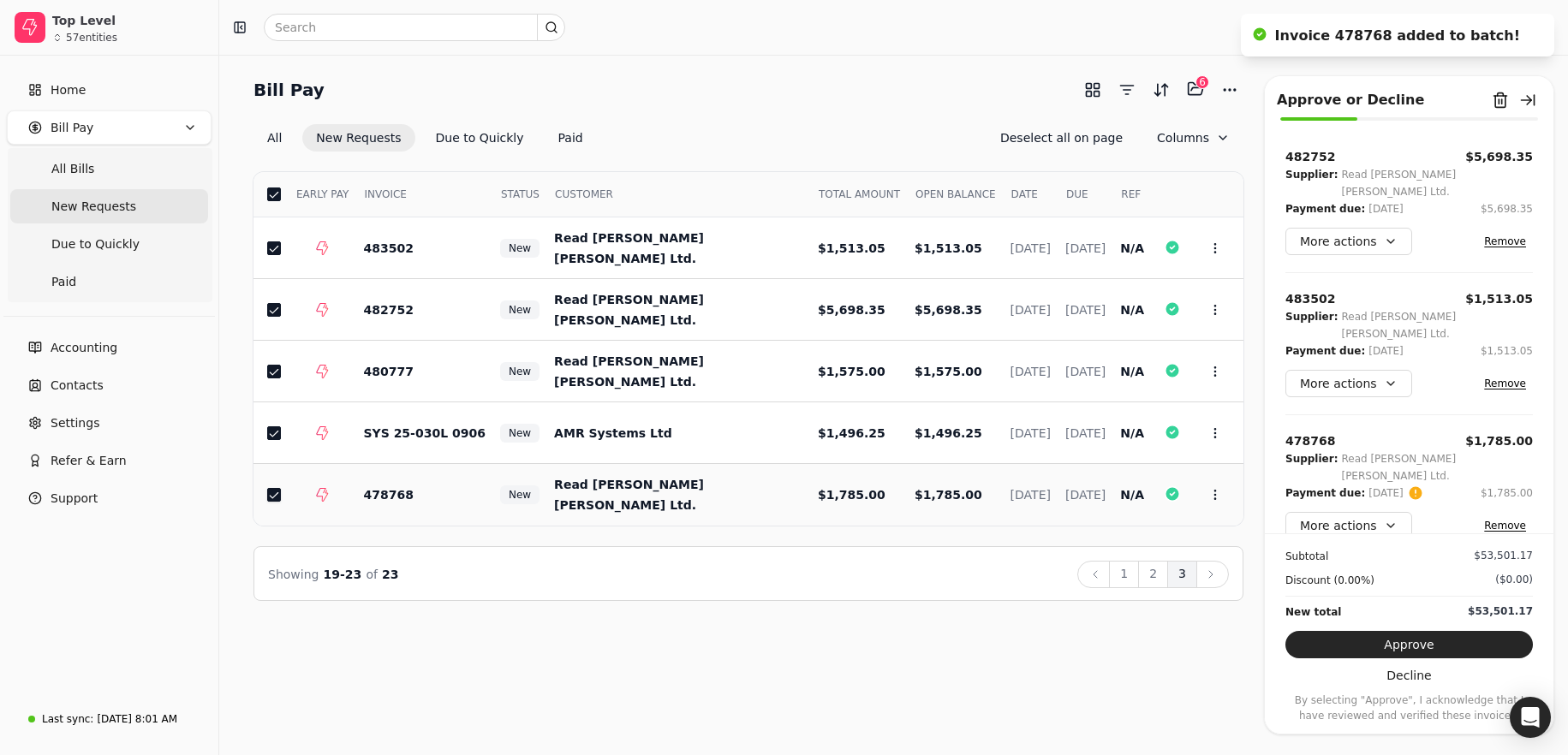
click at [277, 495] on button "button" at bounding box center [273, 495] width 13 height 13
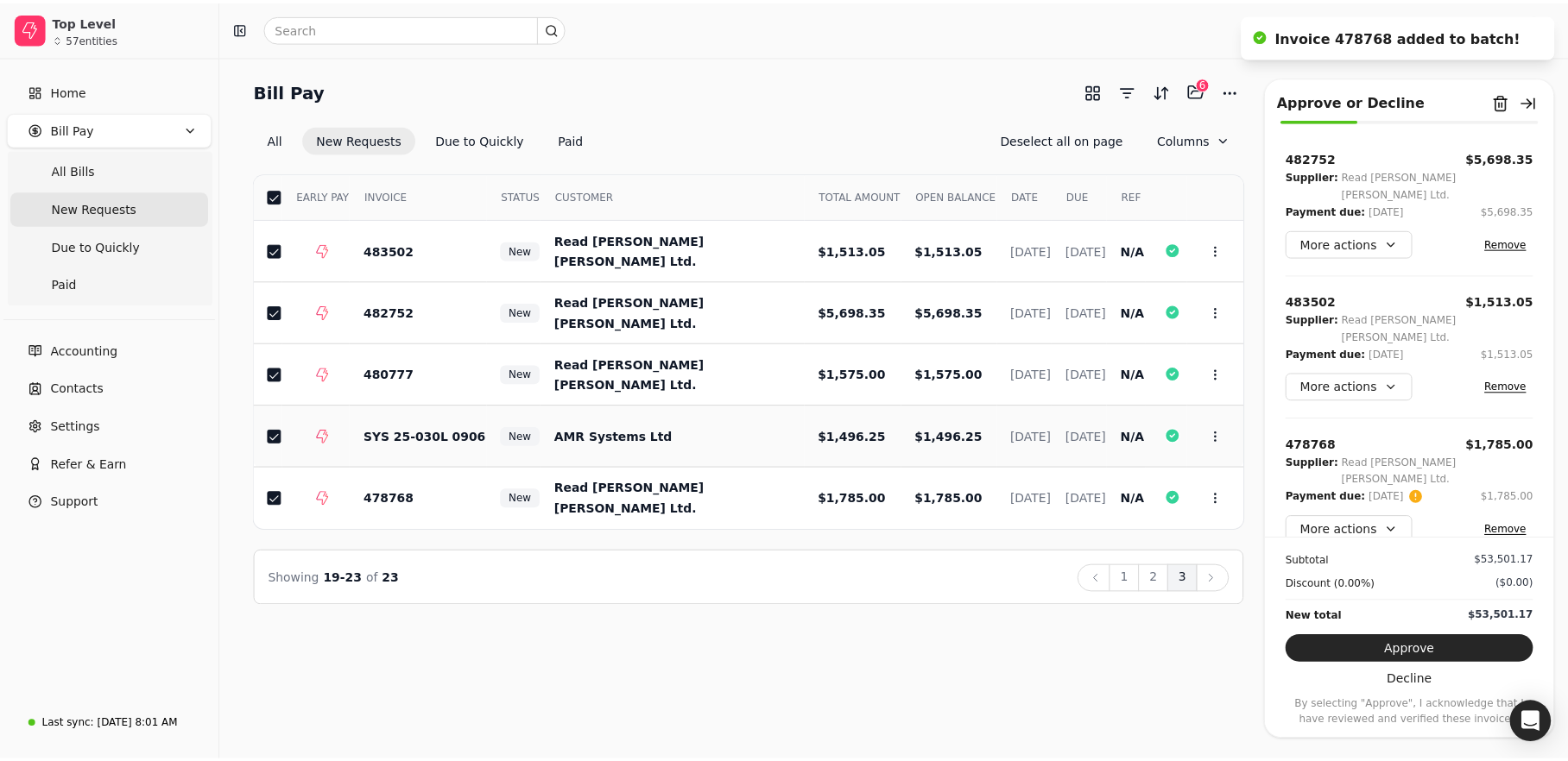
scroll to position [220, 0]
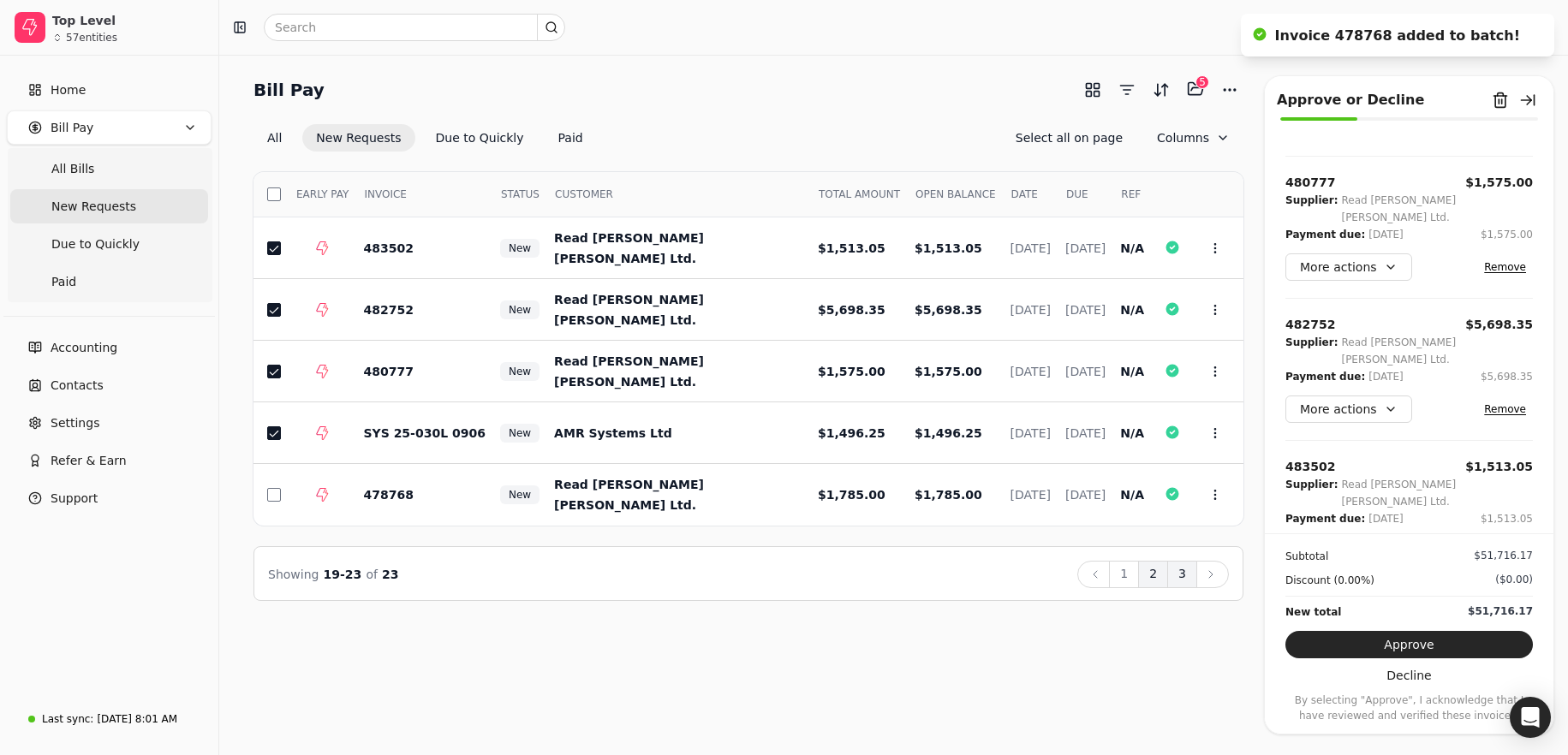
click at [1156, 572] on button "2" at bounding box center [1152, 575] width 30 height 28
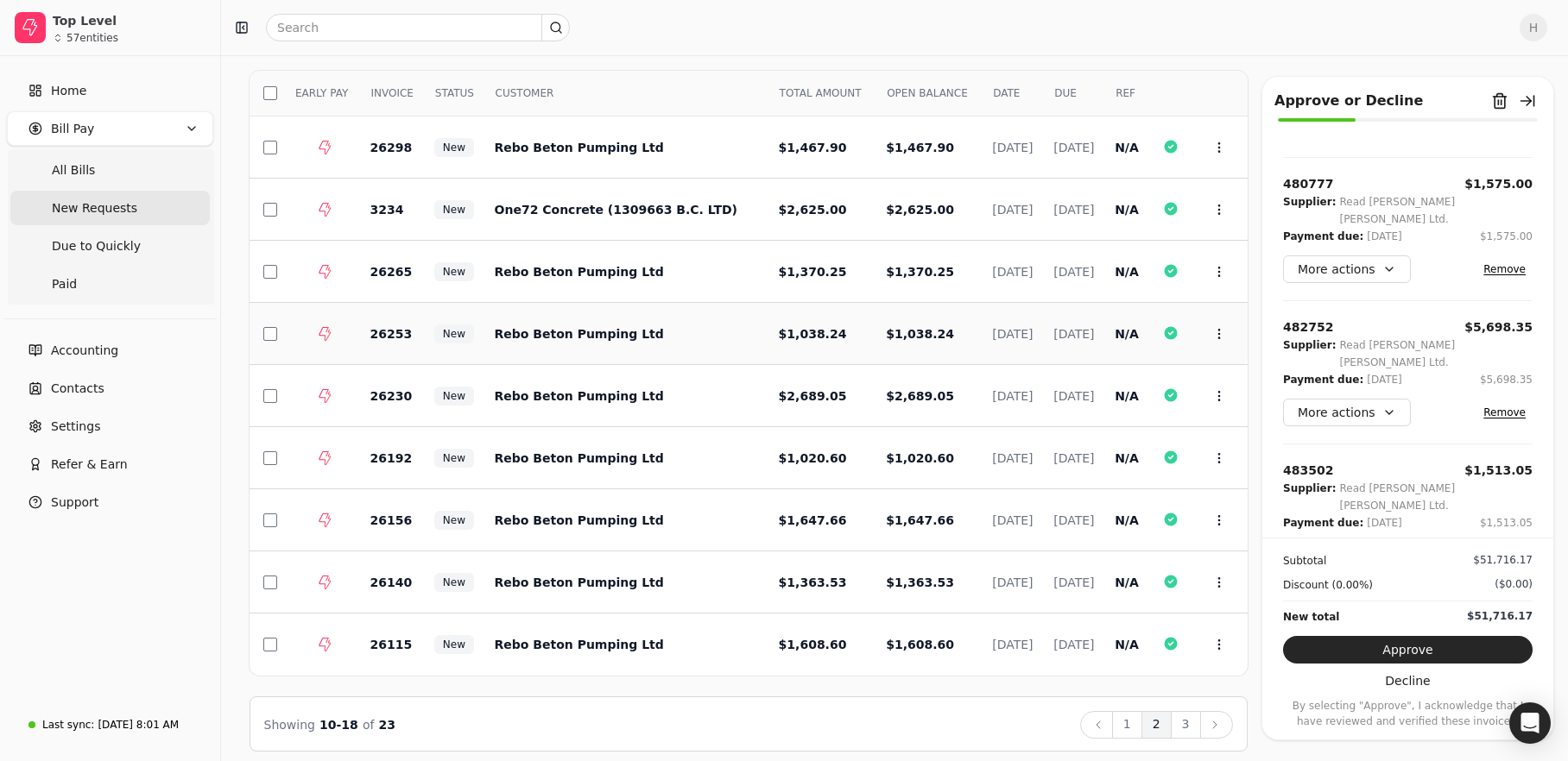
scroll to position [113, 0]
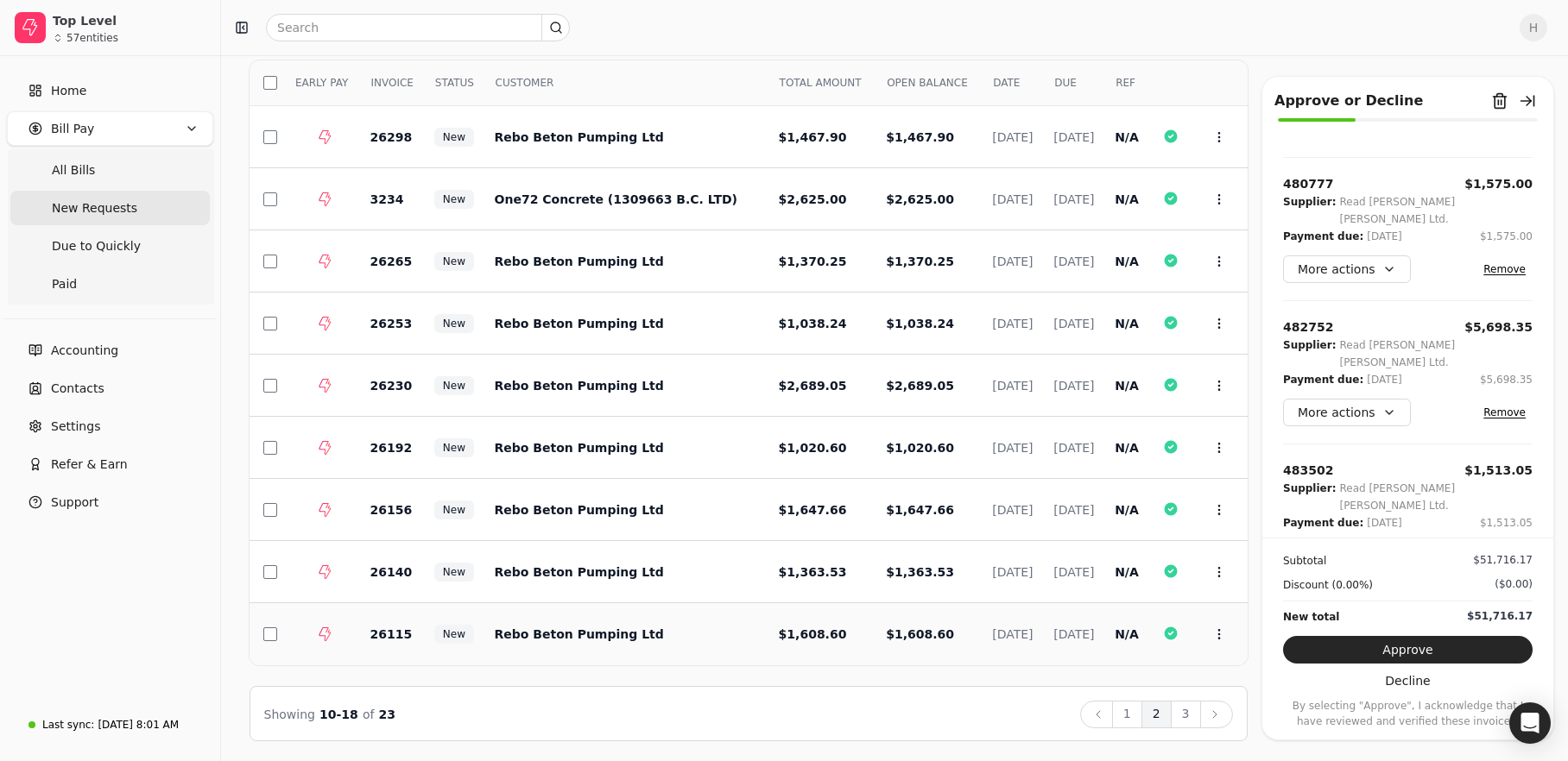
click at [291, 643] on td at bounding box center [318, 634] width 76 height 62
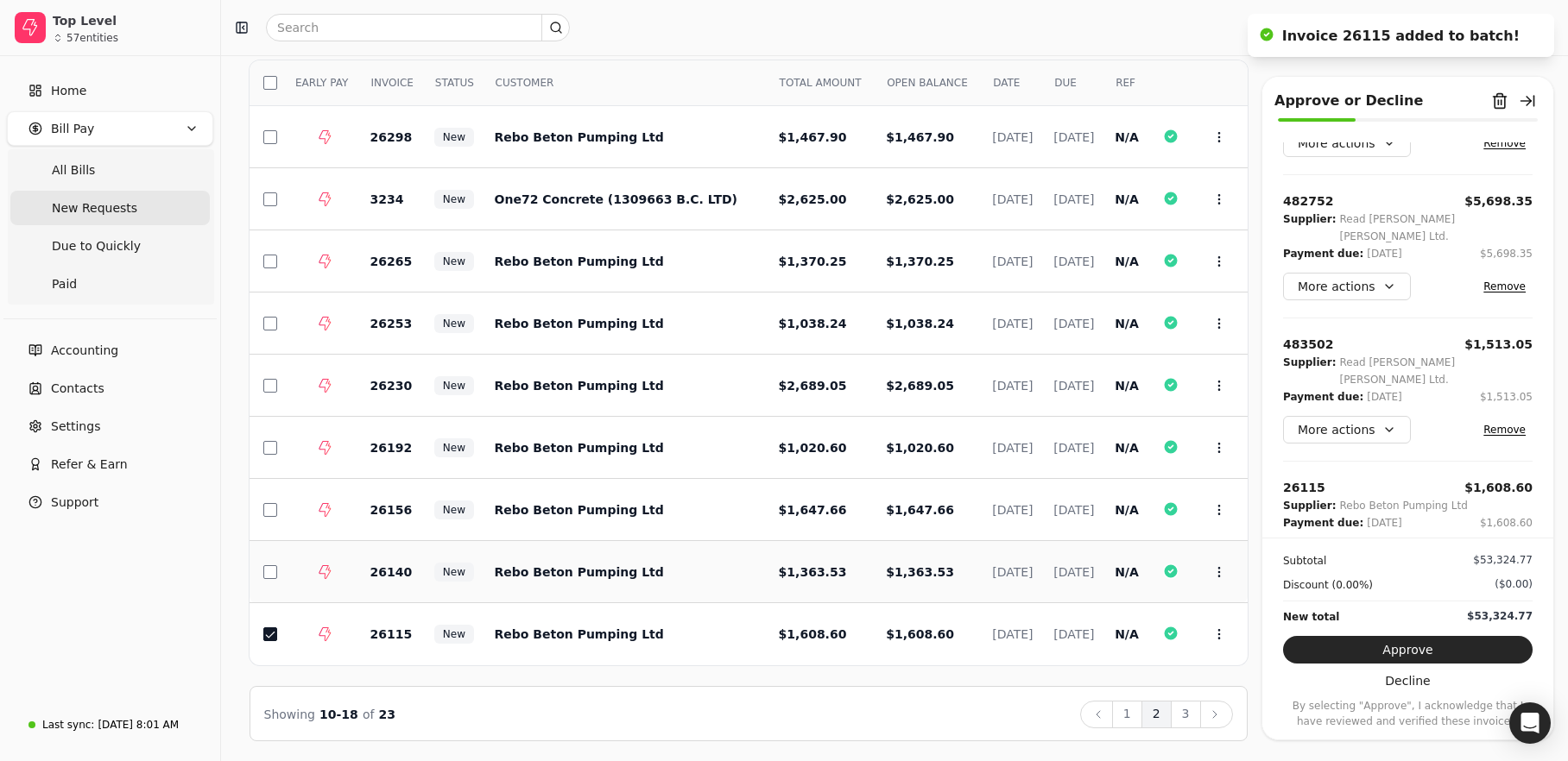
click at [286, 585] on td at bounding box center [318, 572] width 76 height 62
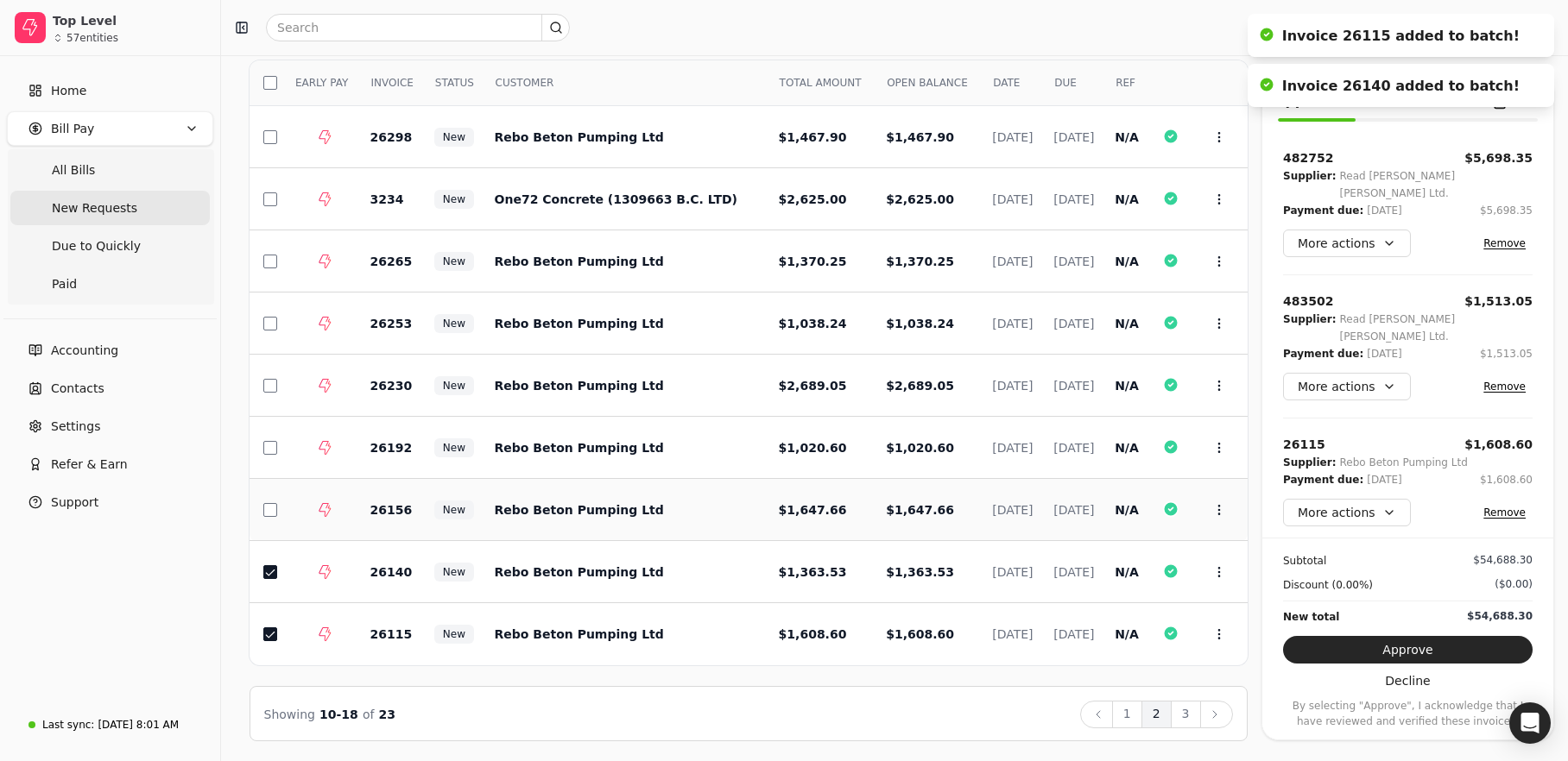
click at [287, 520] on td at bounding box center [318, 510] width 76 height 62
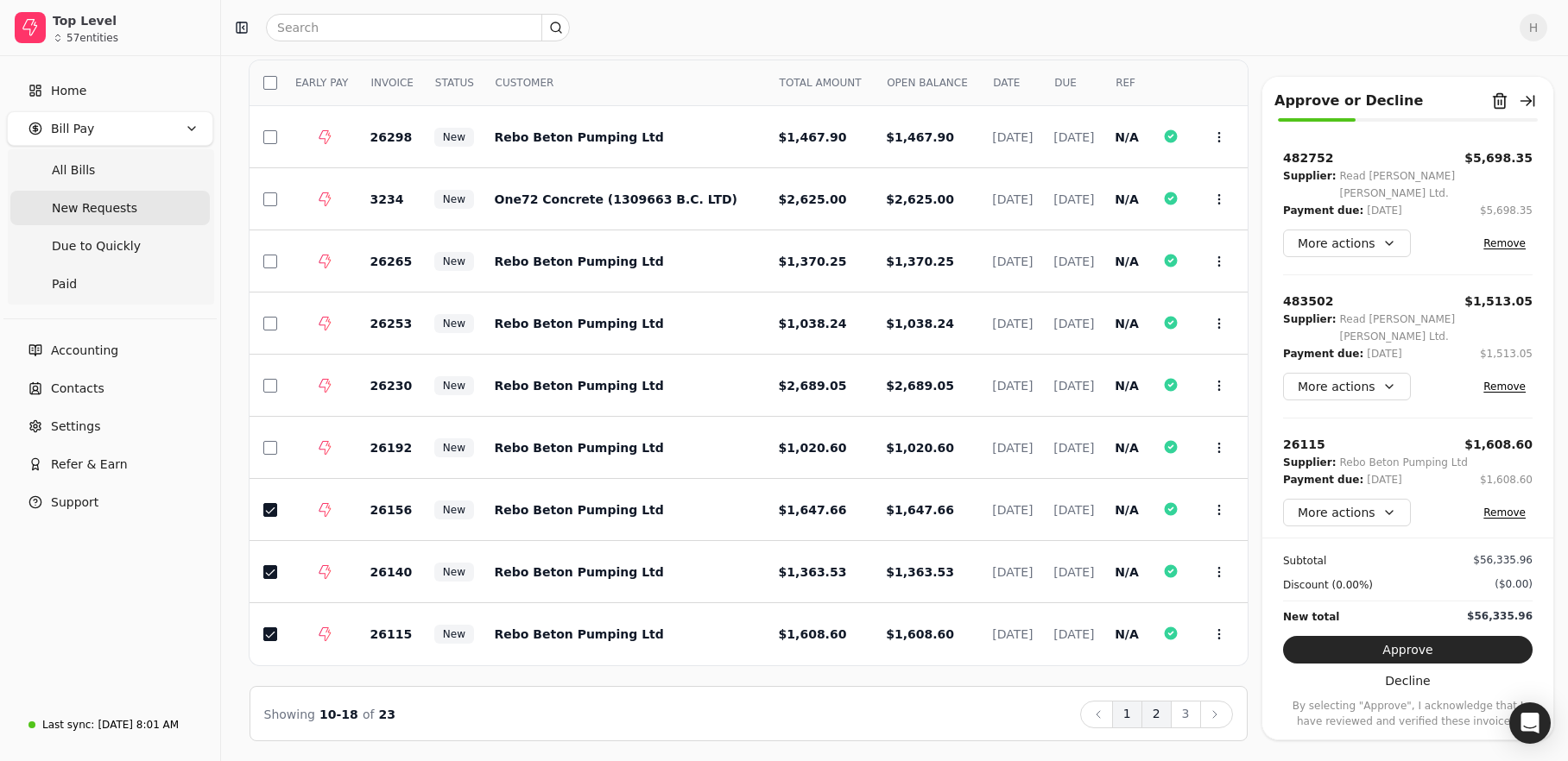
click at [1123, 715] on button "1" at bounding box center [1127, 715] width 30 height 28
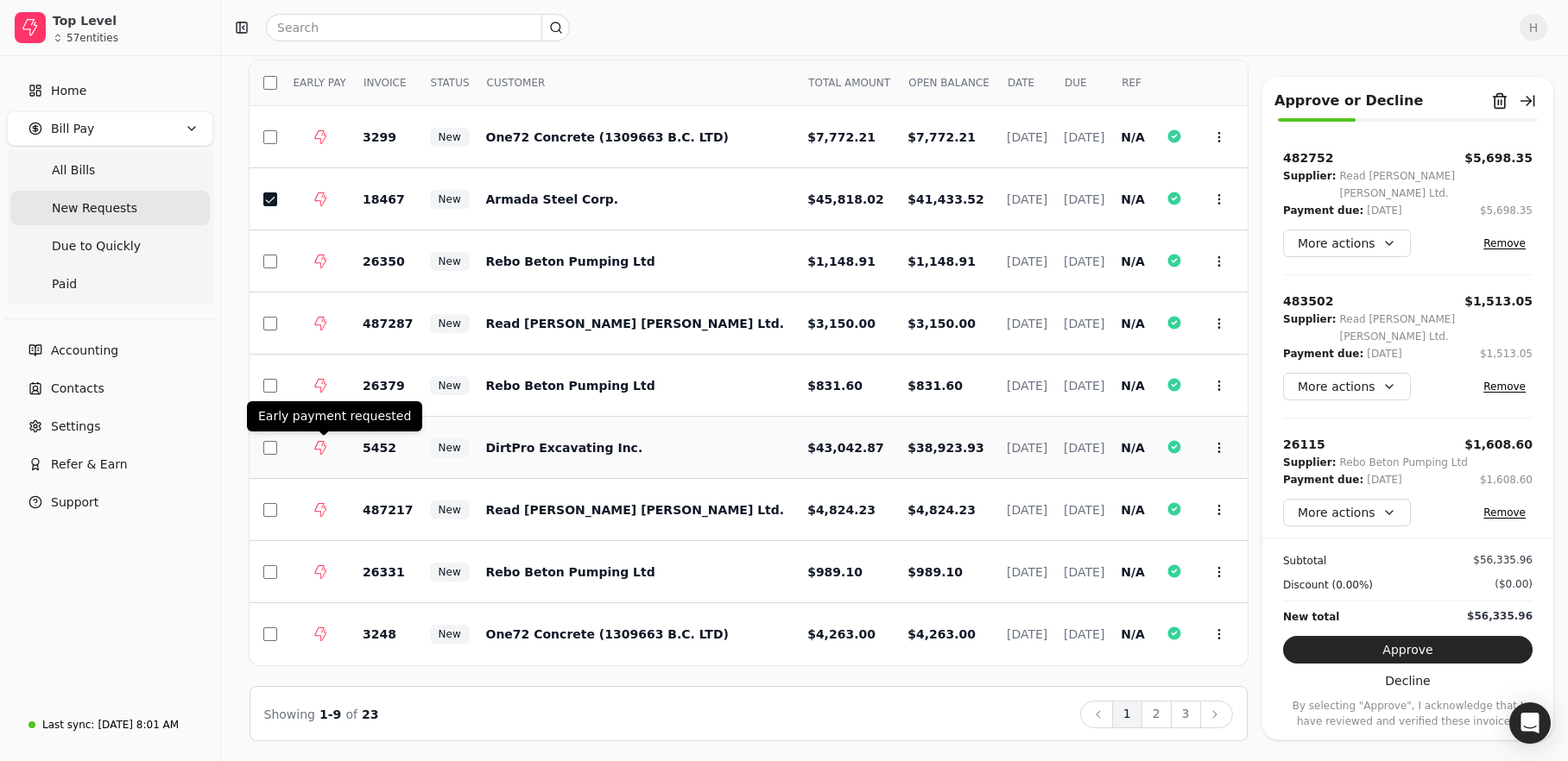
click at [296, 452] on span at bounding box center [320, 448] width 56 height 14
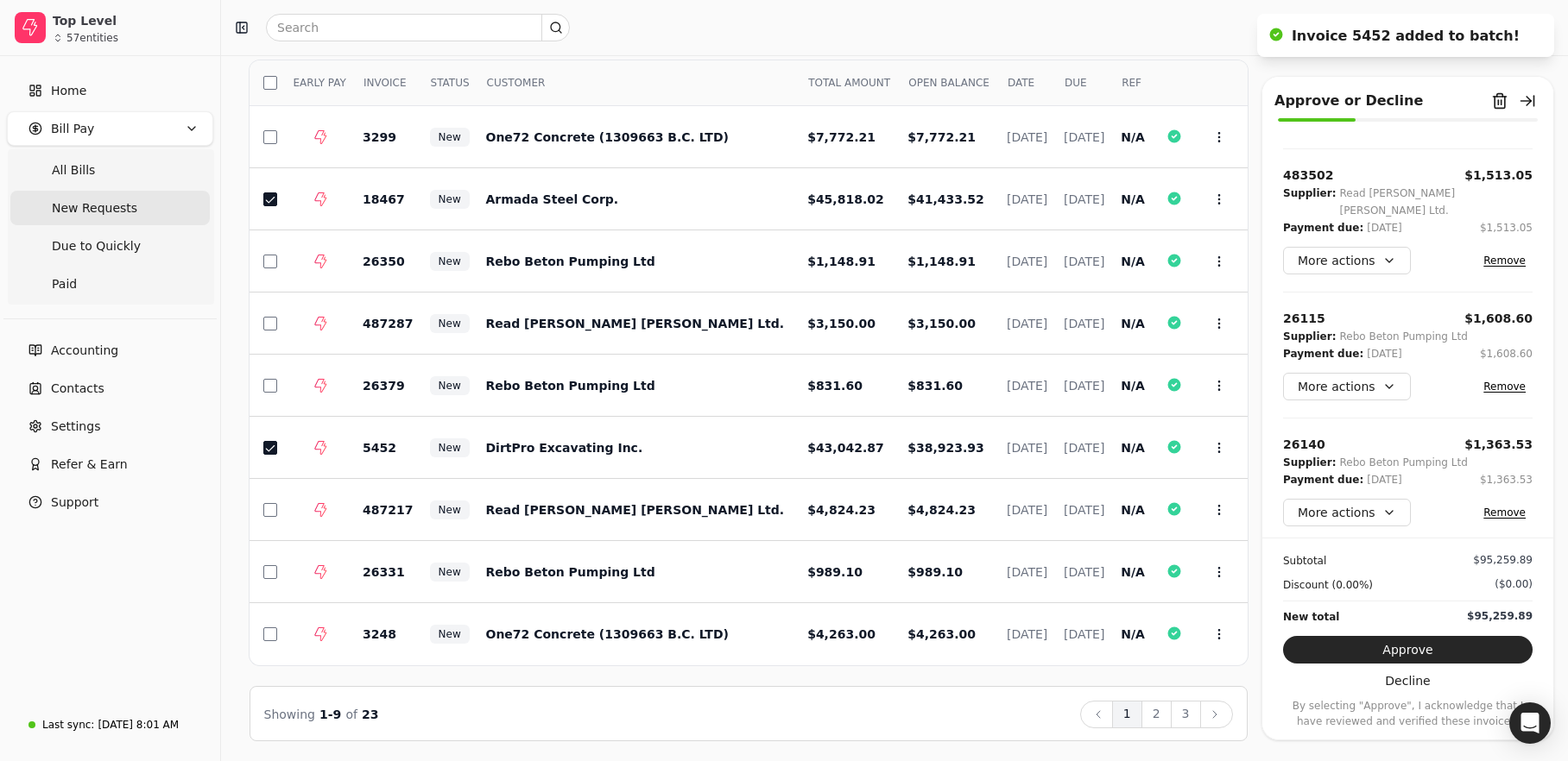
scroll to position [723, 0]
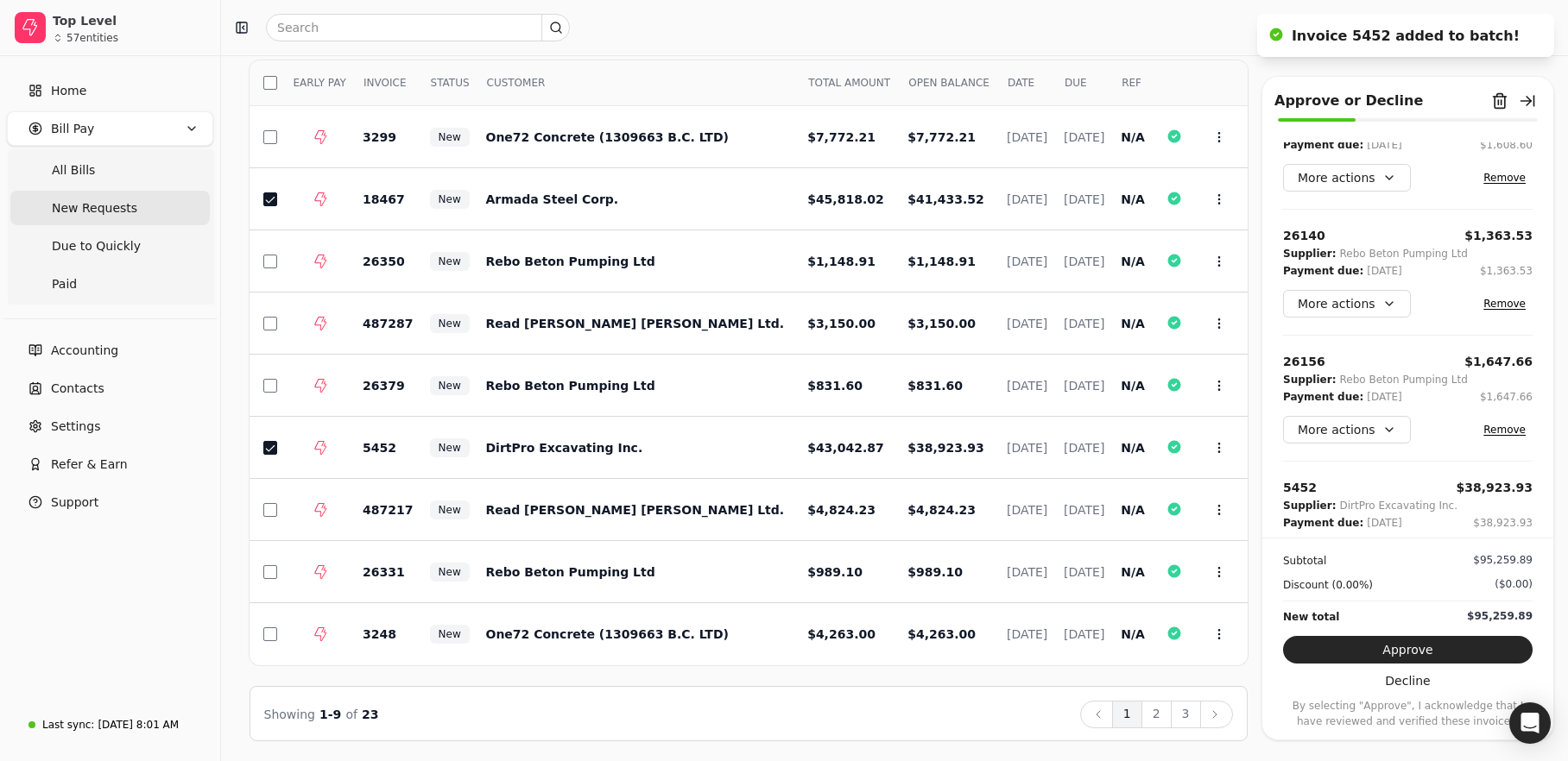
click at [1371, 542] on button "More actions" at bounding box center [1346, 556] width 128 height 28
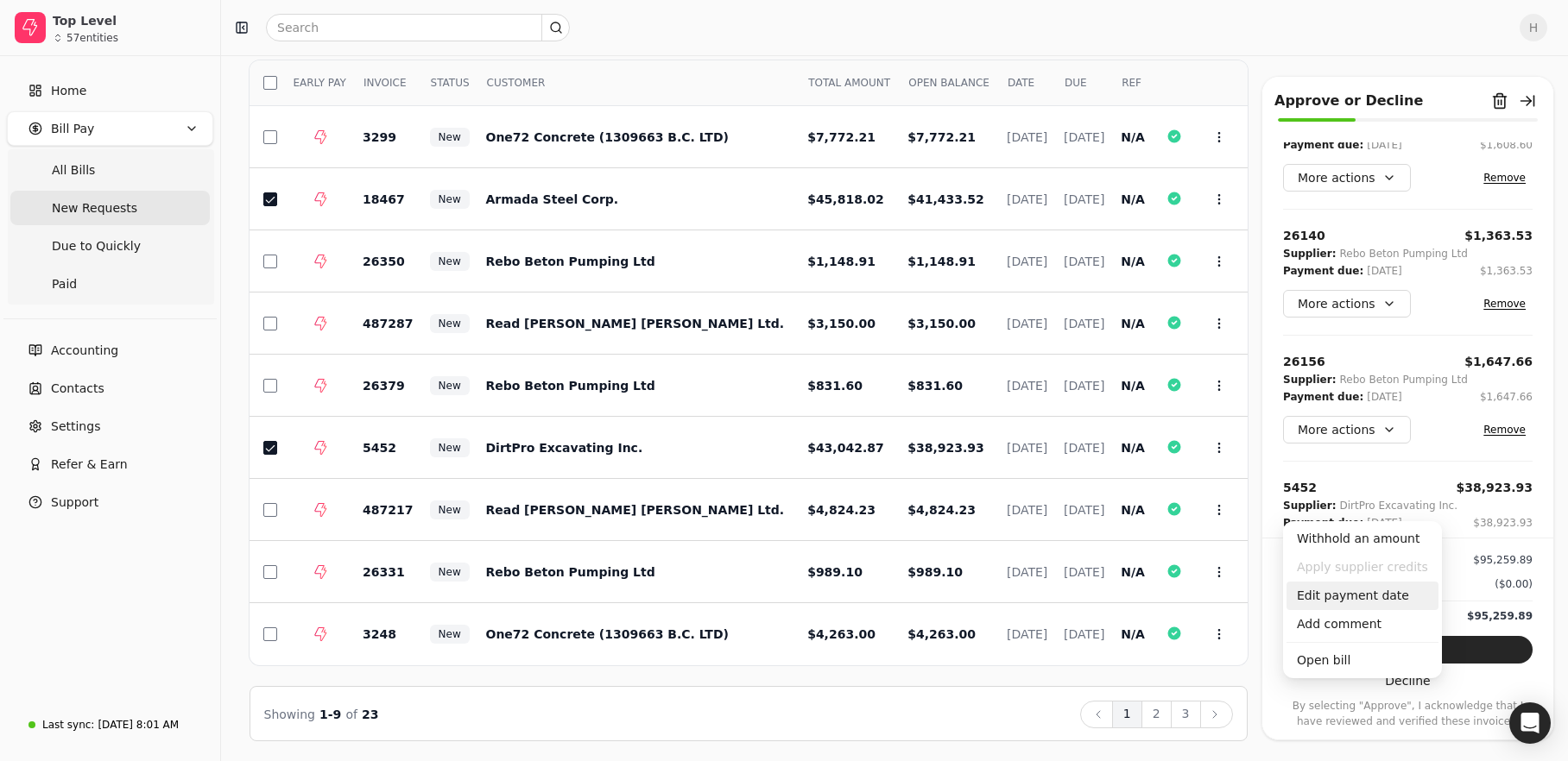
click at [1355, 603] on div "Edit payment date" at bounding box center [1362, 596] width 152 height 28
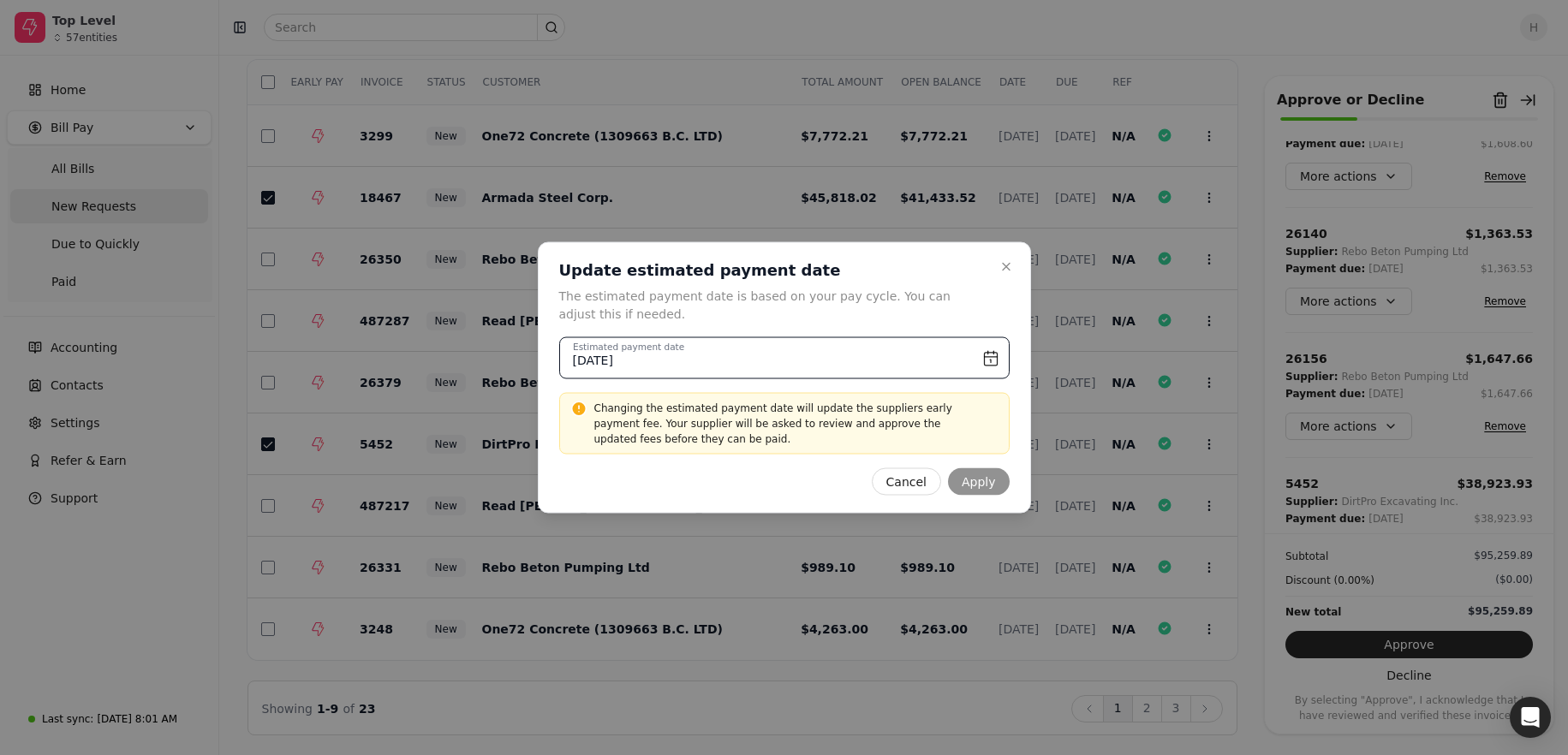
click at [990, 347] on input "September 23rd, 2025" at bounding box center [785, 359] width 451 height 42
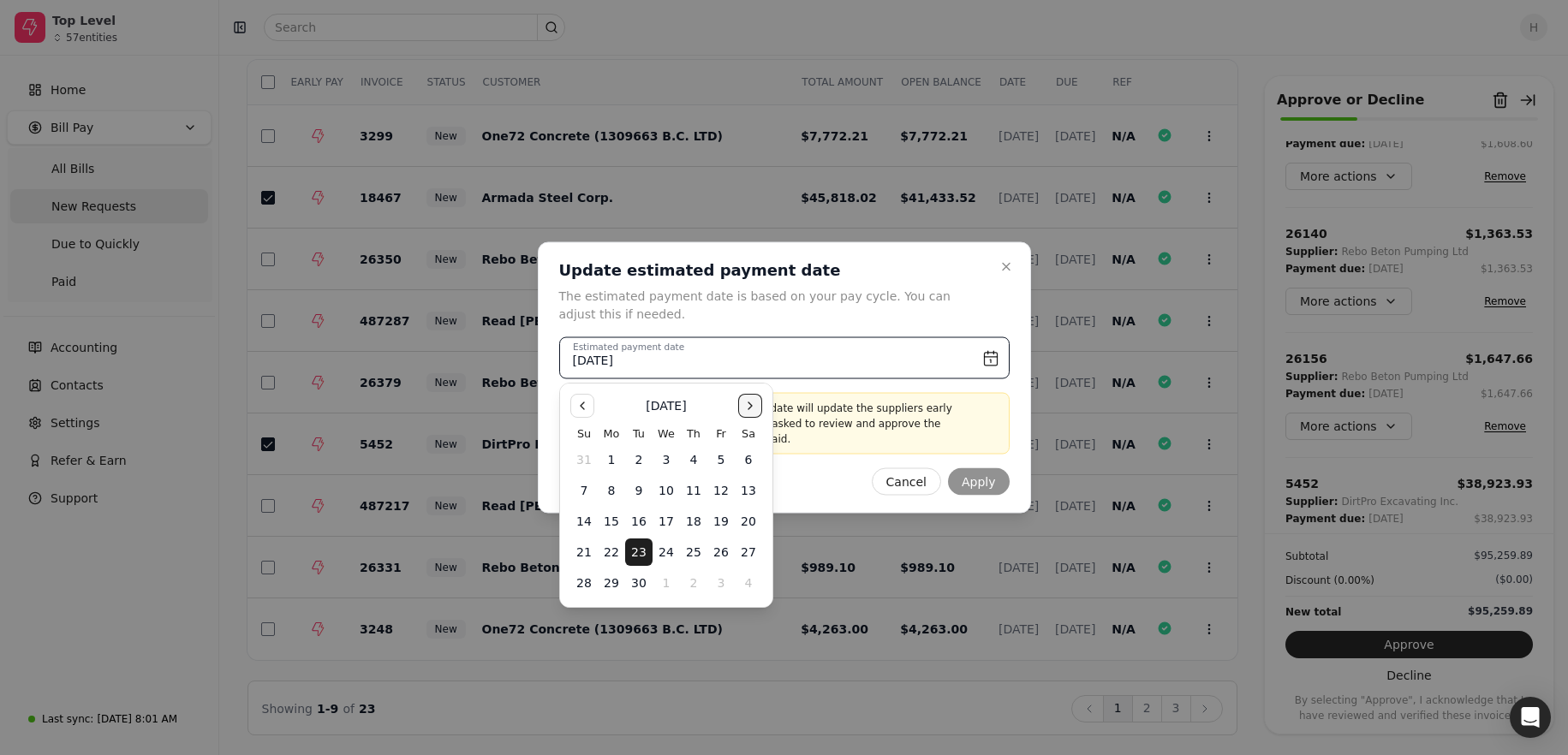
click at [753, 413] on button "Go to the Next Month" at bounding box center [749, 406] width 24 height 24
click at [749, 522] on button "15" at bounding box center [748, 521] width 28 height 28
type input "November 15th, 2025"
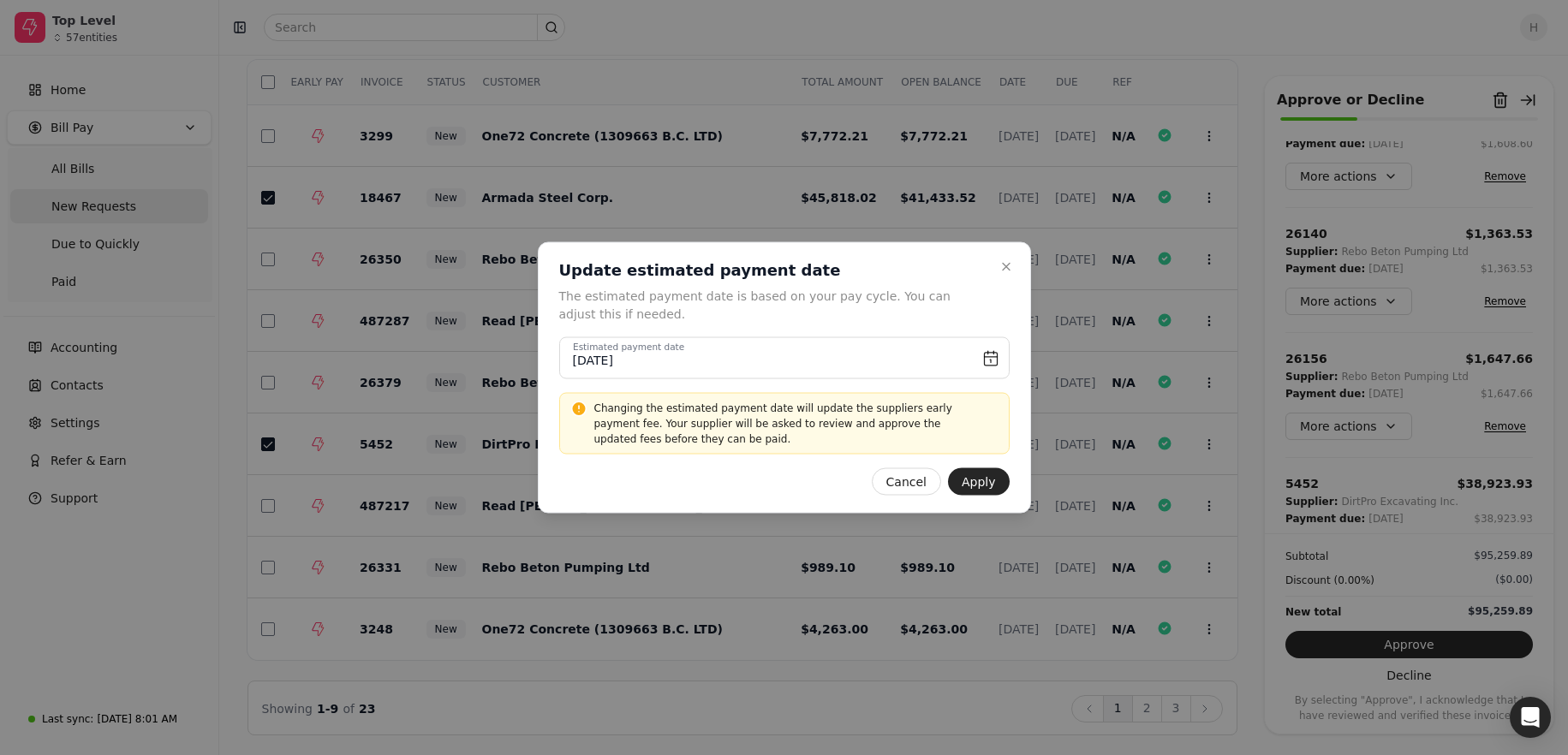
drag, startPoint x: 986, startPoint y: 483, endPoint x: 1150, endPoint y: 504, distance: 165.3
click at [986, 483] on button "Apply" at bounding box center [979, 482] width 61 height 28
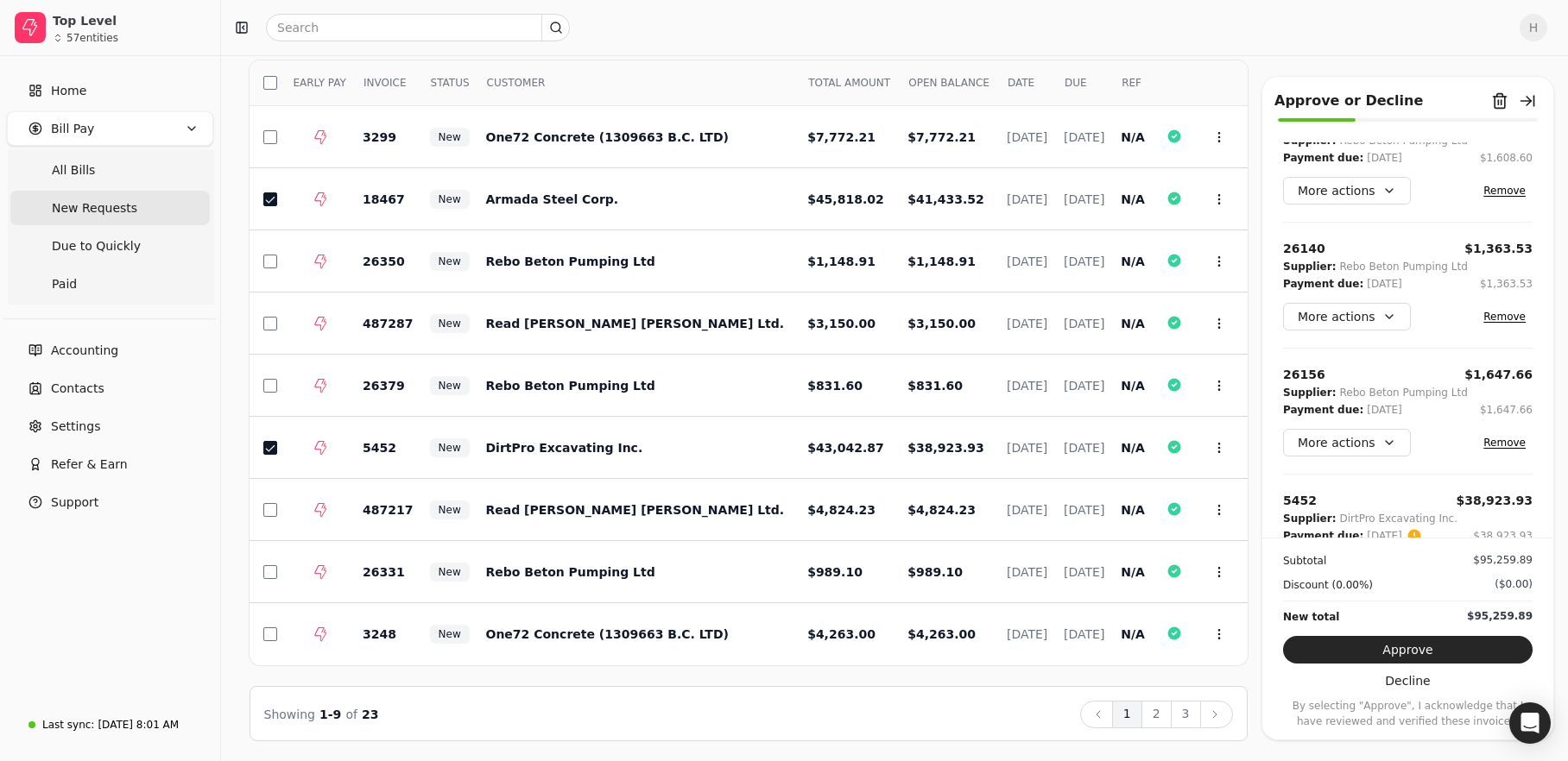
scroll to position [680, 0]
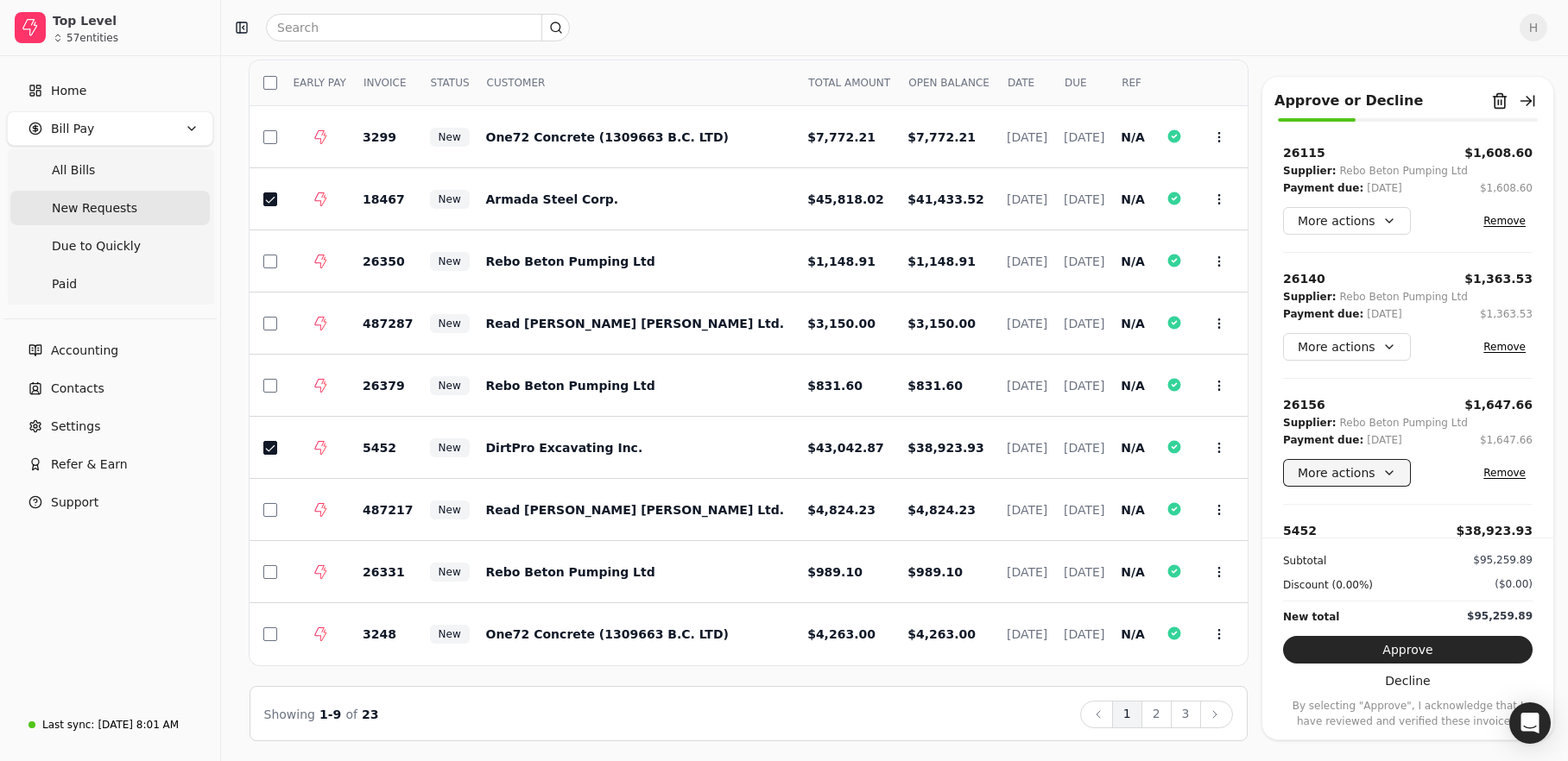
click at [1393, 459] on button "More actions" at bounding box center [1346, 473] width 128 height 28
click at [1385, 507] on div "Edit payment date" at bounding box center [1362, 512] width 152 height 28
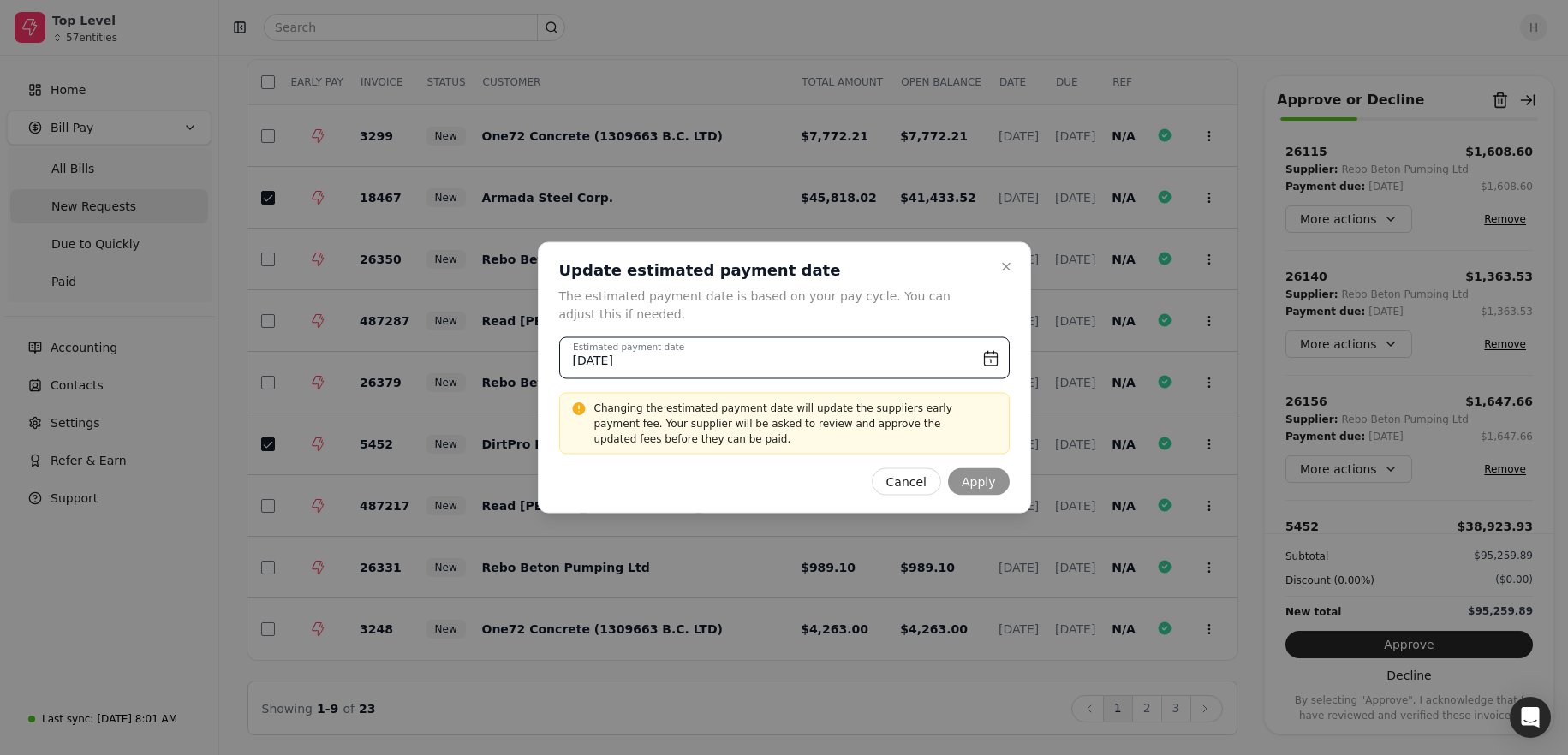
click at [992, 363] on input "August 26th, 2025" at bounding box center [785, 359] width 451 height 42
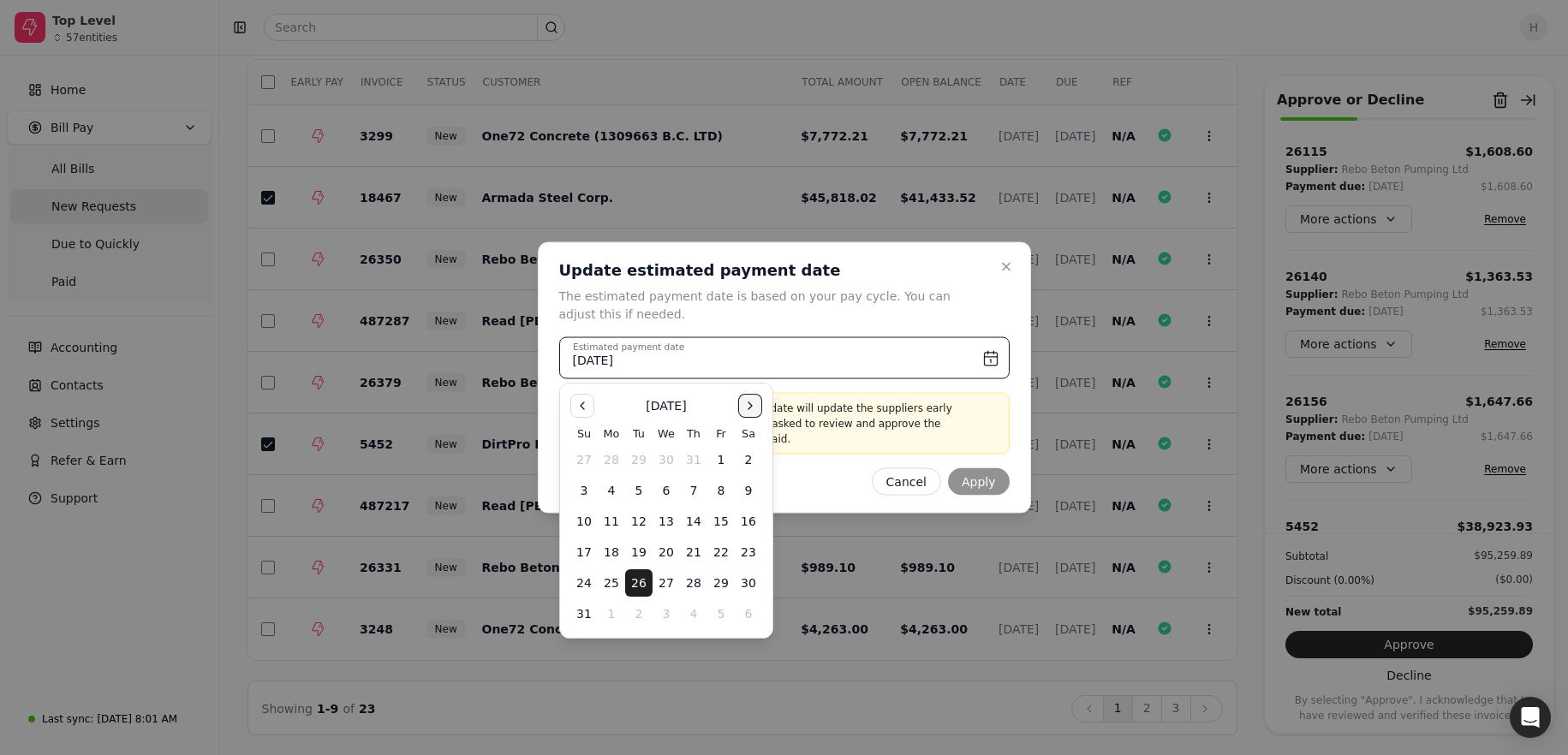
click at [753, 407] on button "Go to the Next Month" at bounding box center [749, 406] width 24 height 24
click at [747, 413] on button "Go to the Next Month" at bounding box center [749, 406] width 24 height 24
click at [741, 518] on button "15" at bounding box center [748, 521] width 28 height 28
type input "November 15th, 2025"
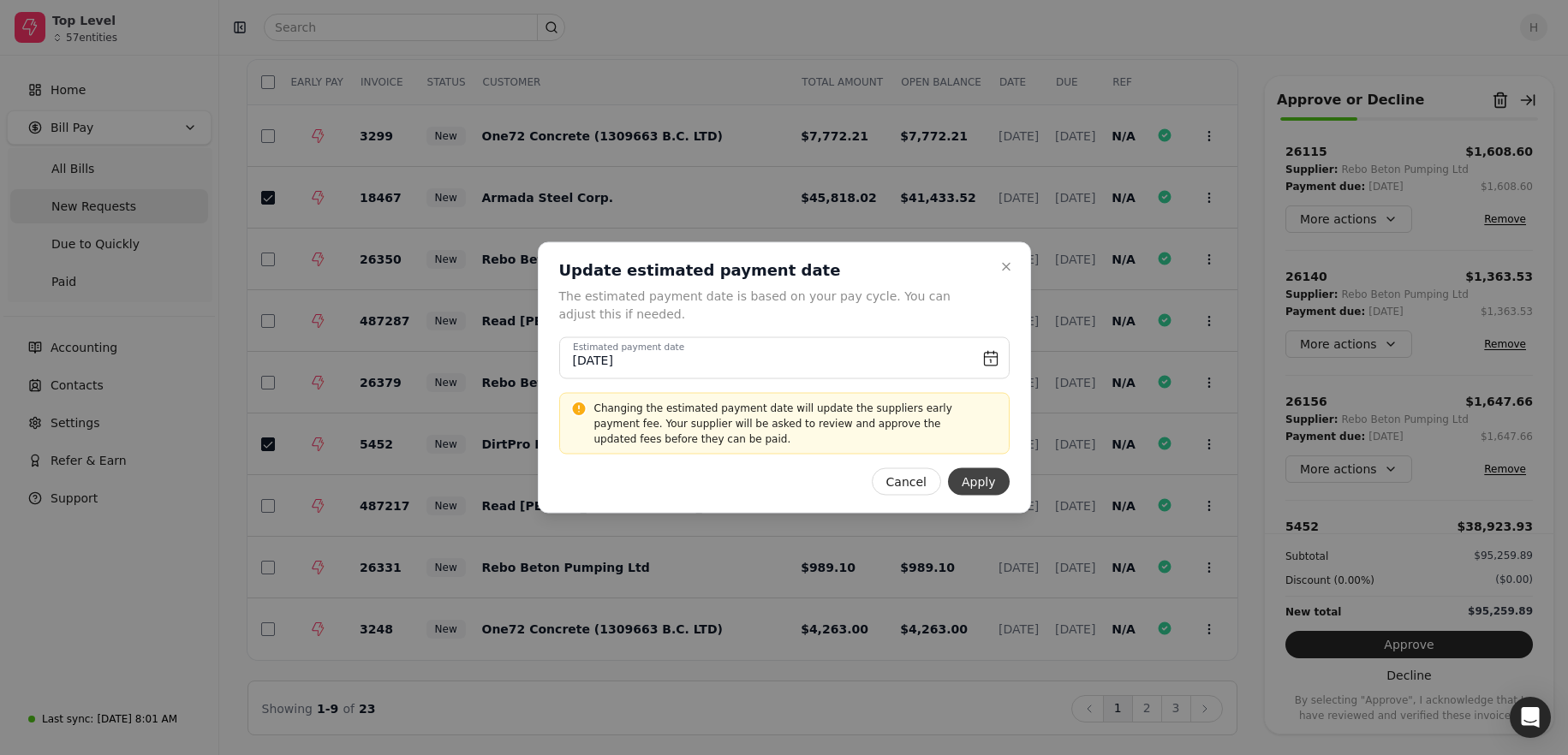
click at [967, 482] on button "Apply" at bounding box center [979, 482] width 61 height 28
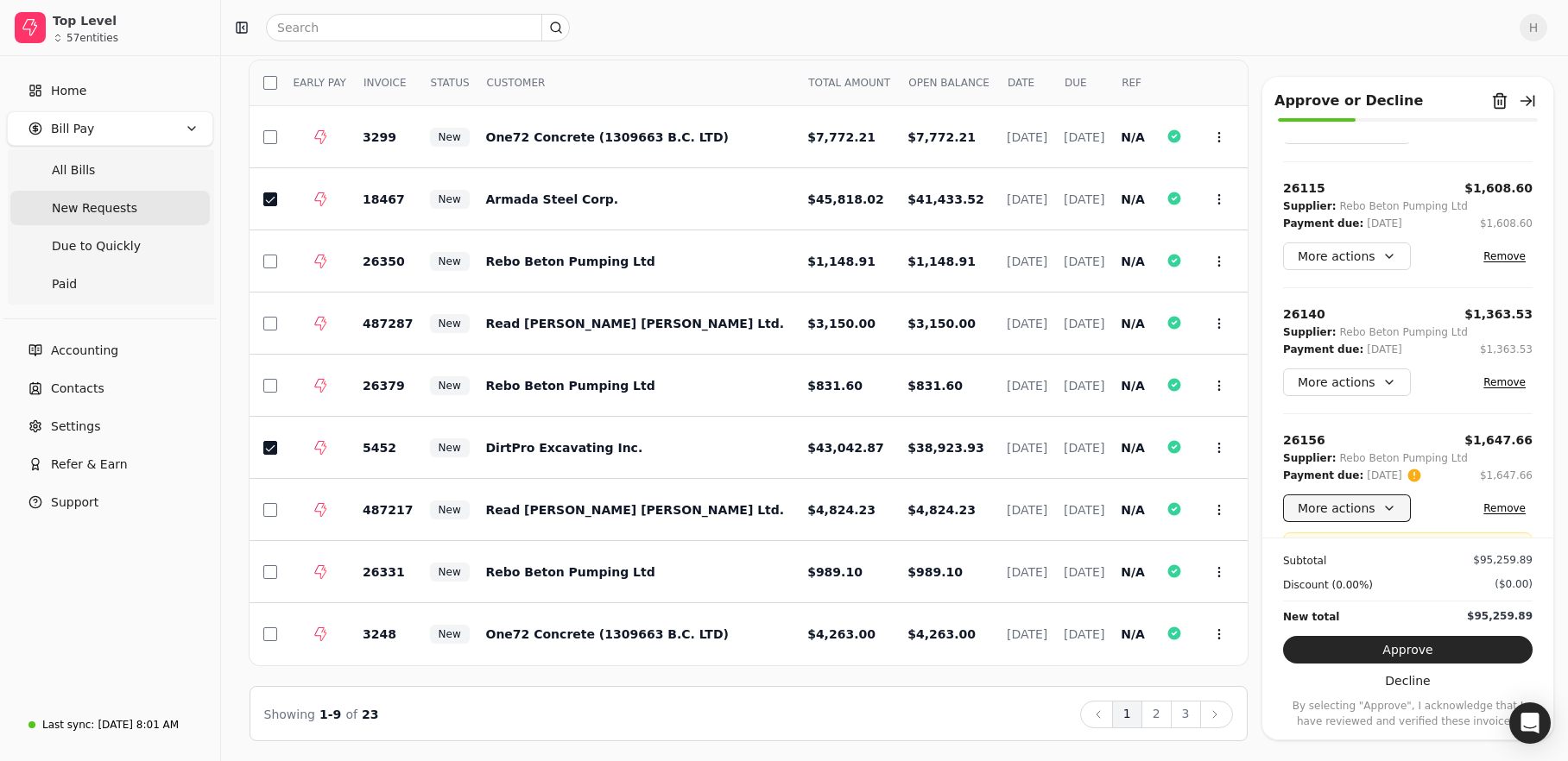
scroll to position [637, 0]
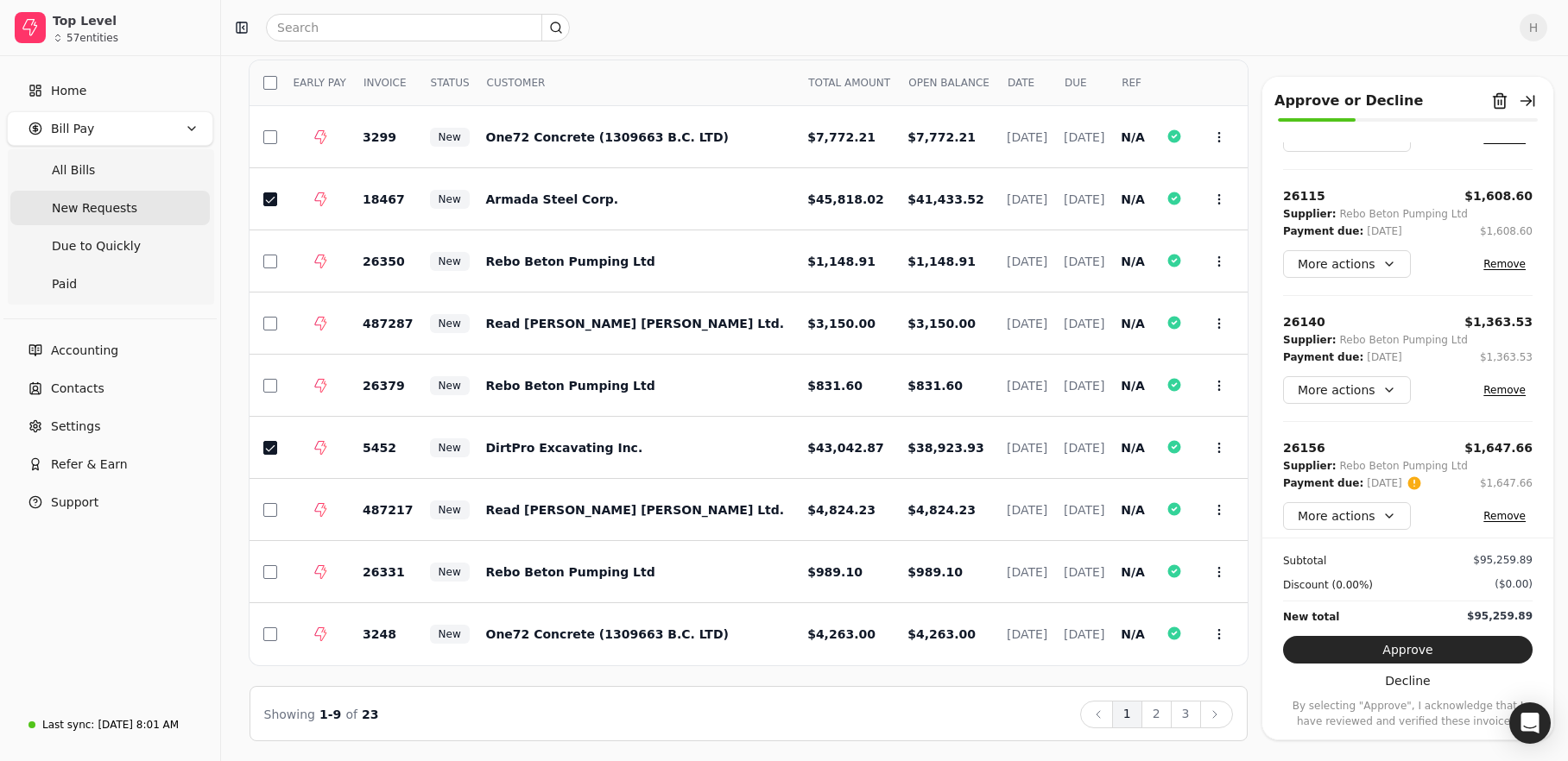
click at [1374, 322] on div "26140 $1,363.53 Supplier: Rebo Beton Pumping Ltd Payment due: Aug 23 '25 $1,363…" at bounding box center [1407, 359] width 250 height 91
click at [1373, 376] on button "More actions" at bounding box center [1346, 390] width 128 height 28
click at [1376, 438] on div "Edit payment date" at bounding box center [1362, 429] width 152 height 28
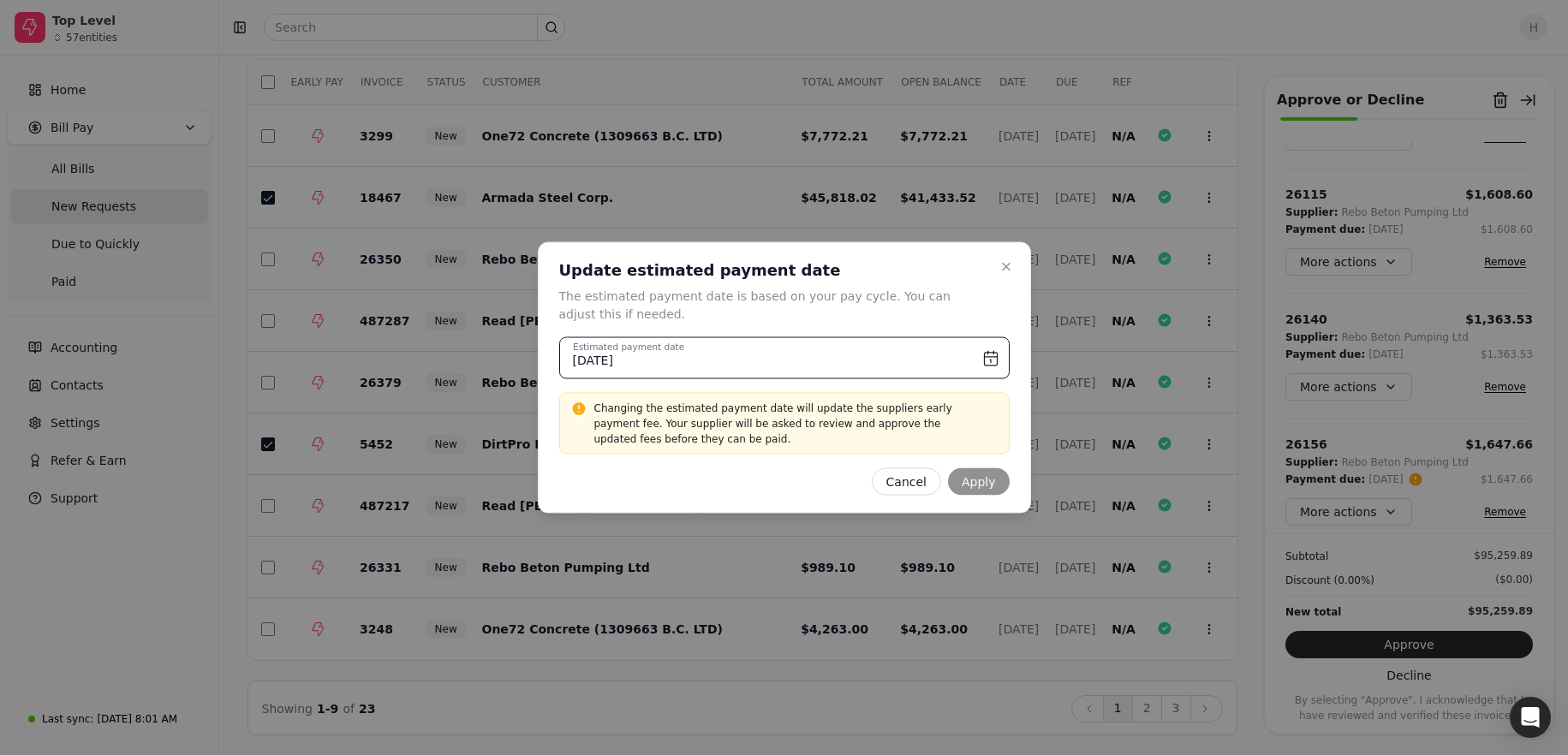
click at [987, 364] on input "August 23rd, 2025" at bounding box center [785, 359] width 451 height 42
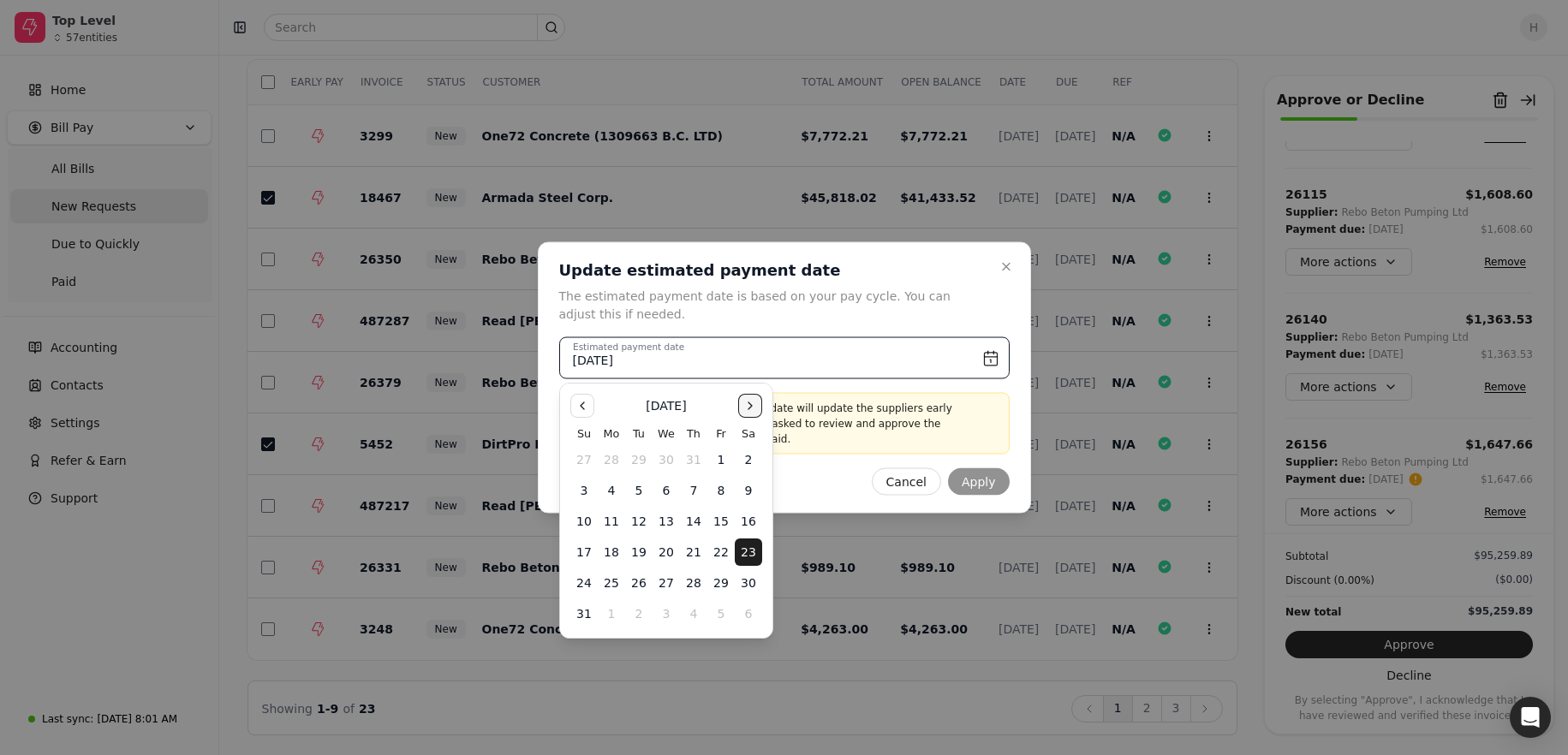
click at [748, 409] on button "Go to the Next Month" at bounding box center [749, 406] width 24 height 24
click at [739, 521] on button "15" at bounding box center [748, 521] width 28 height 28
type input "November 15th, 2025"
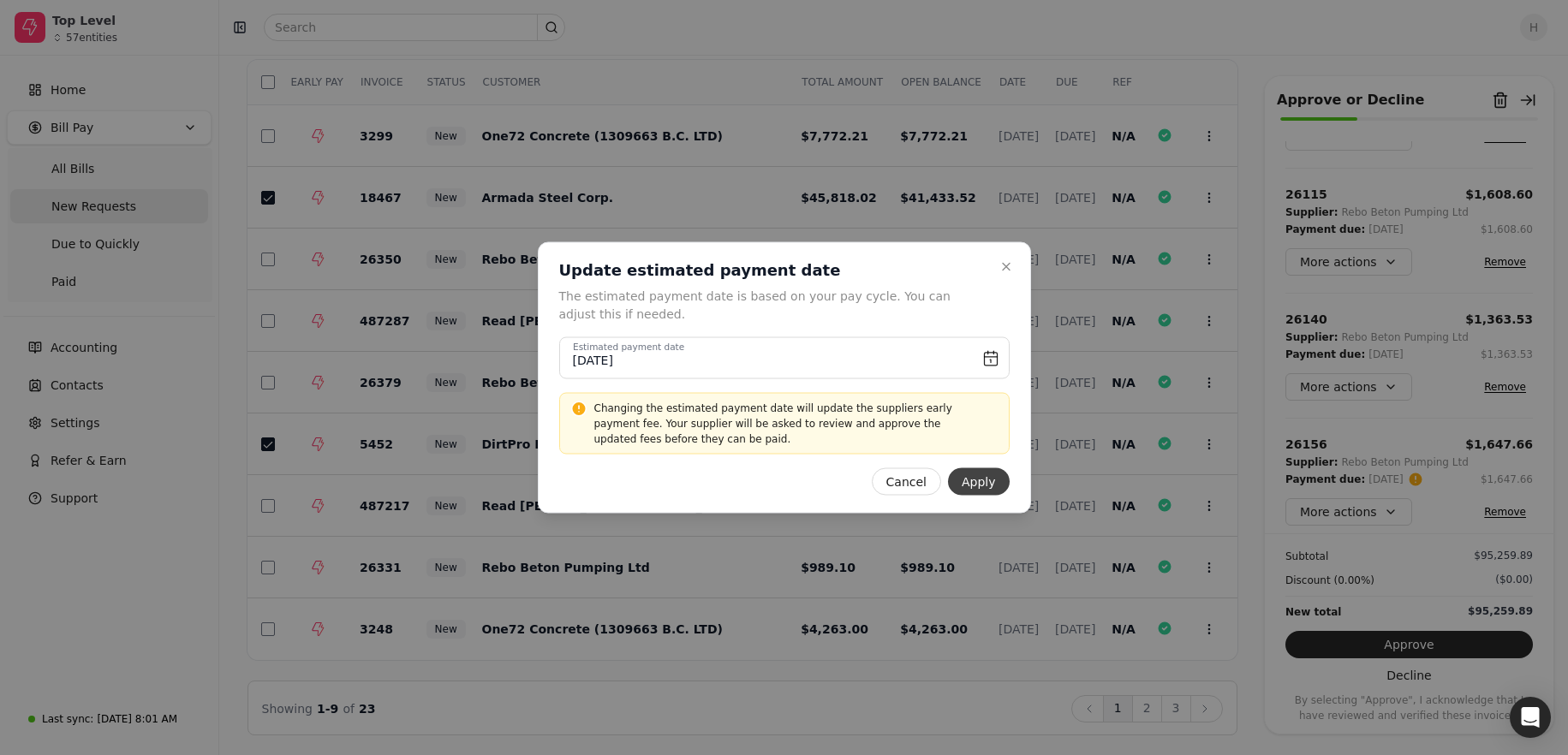
click at [969, 484] on button "Apply" at bounding box center [979, 482] width 61 height 28
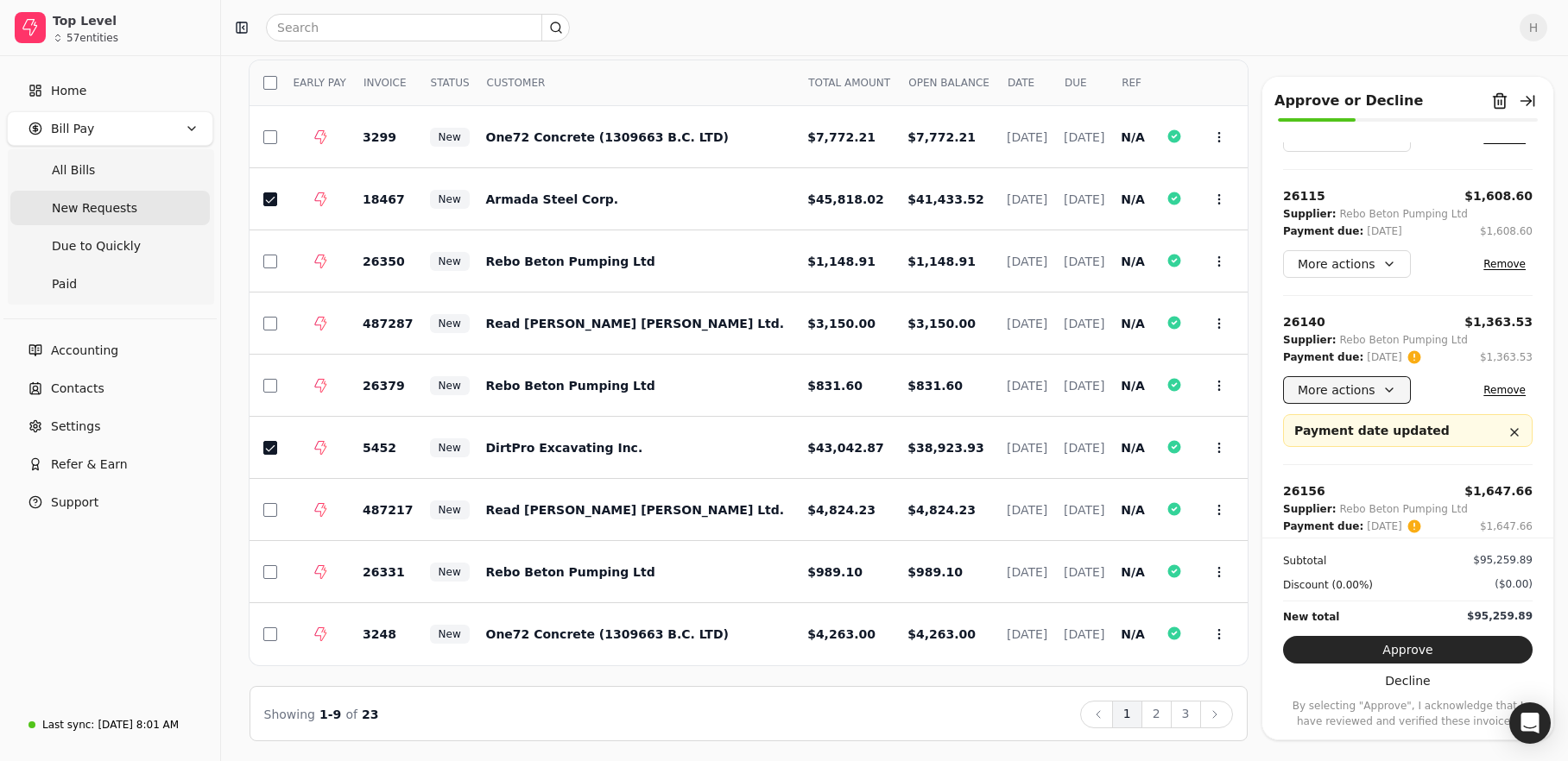
scroll to position [550, 0]
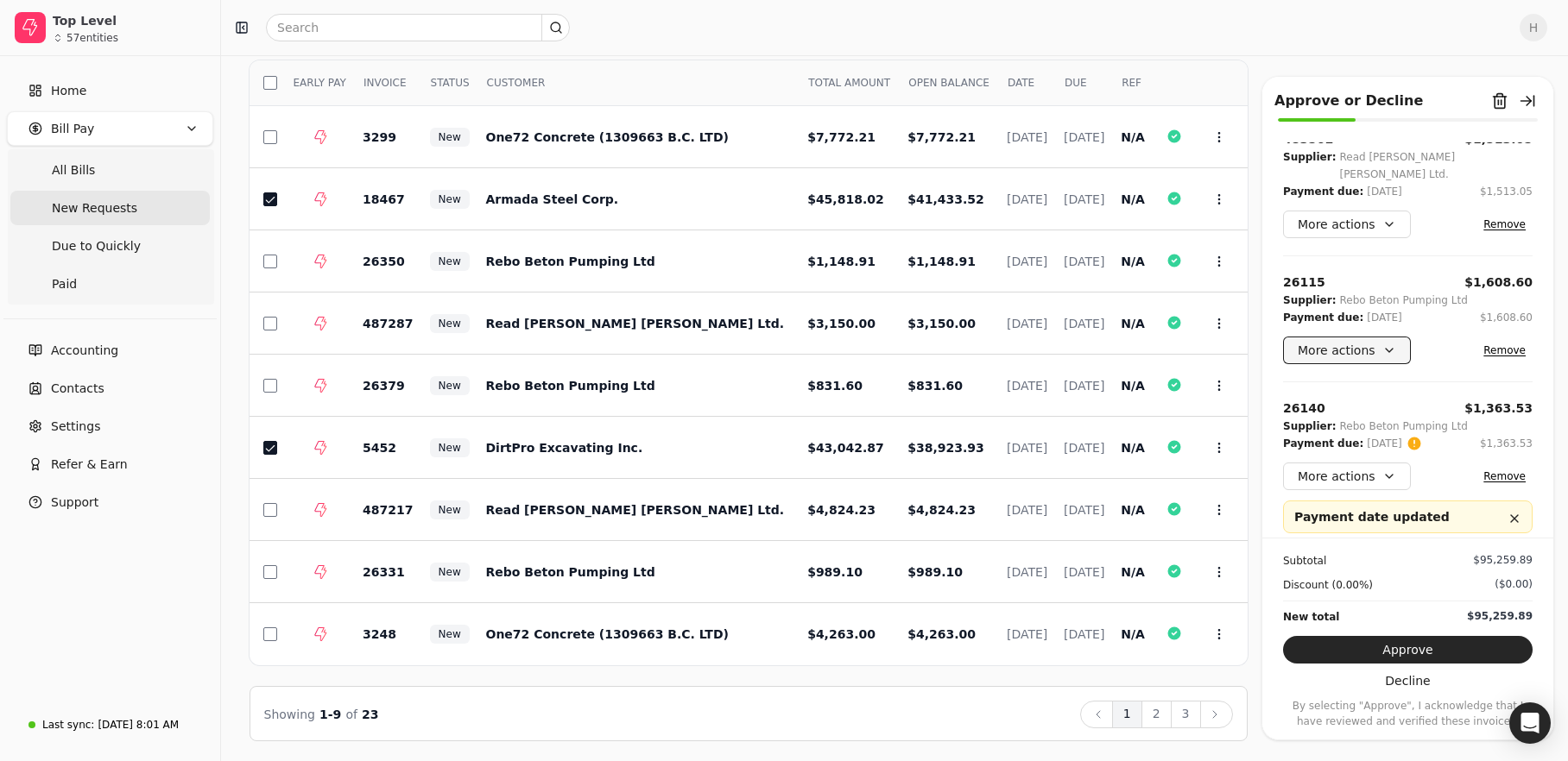
click at [1367, 337] on button "More actions" at bounding box center [1346, 350] width 128 height 28
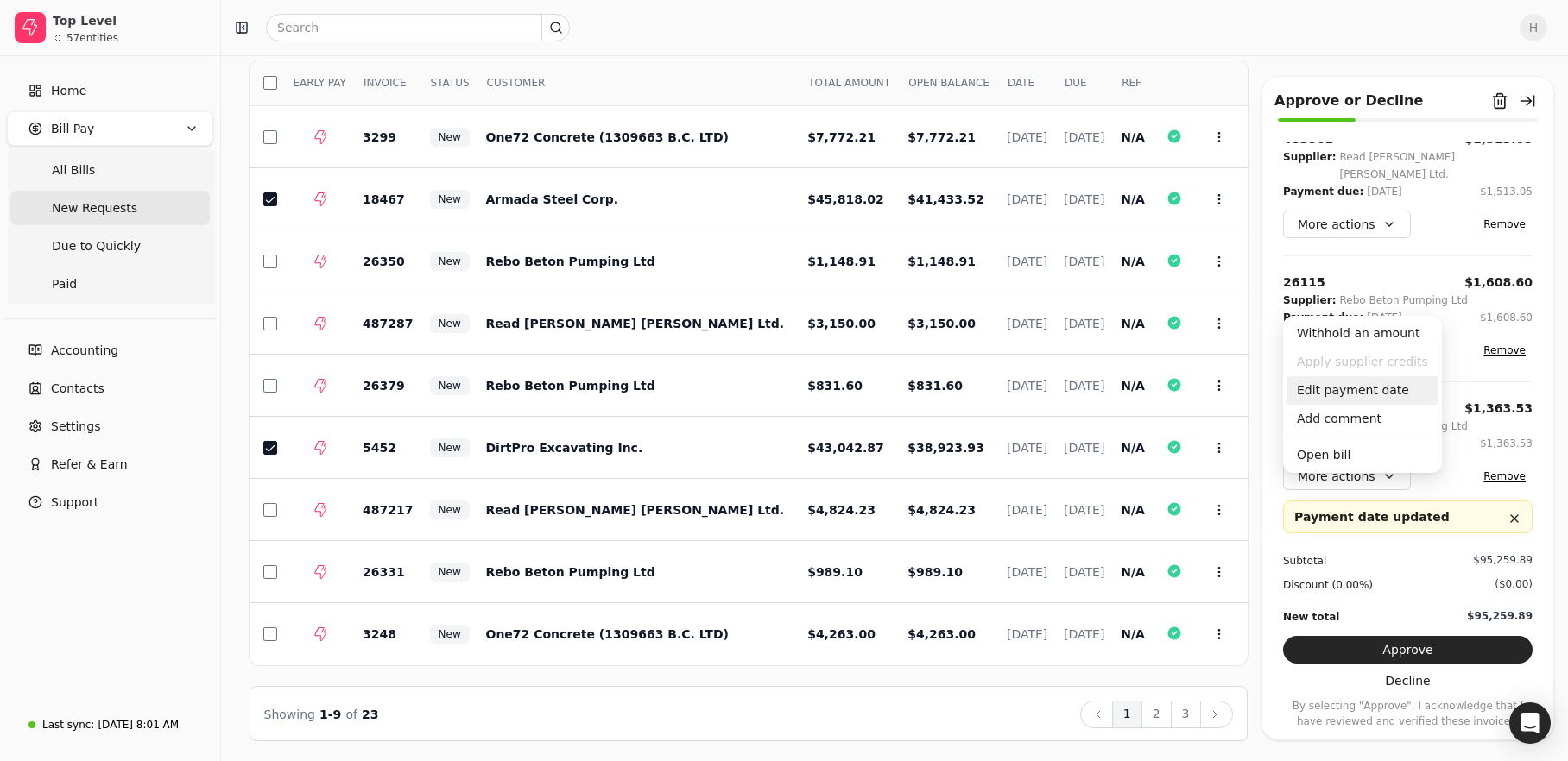
click at [1371, 390] on div "Edit payment date" at bounding box center [1362, 390] width 152 height 28
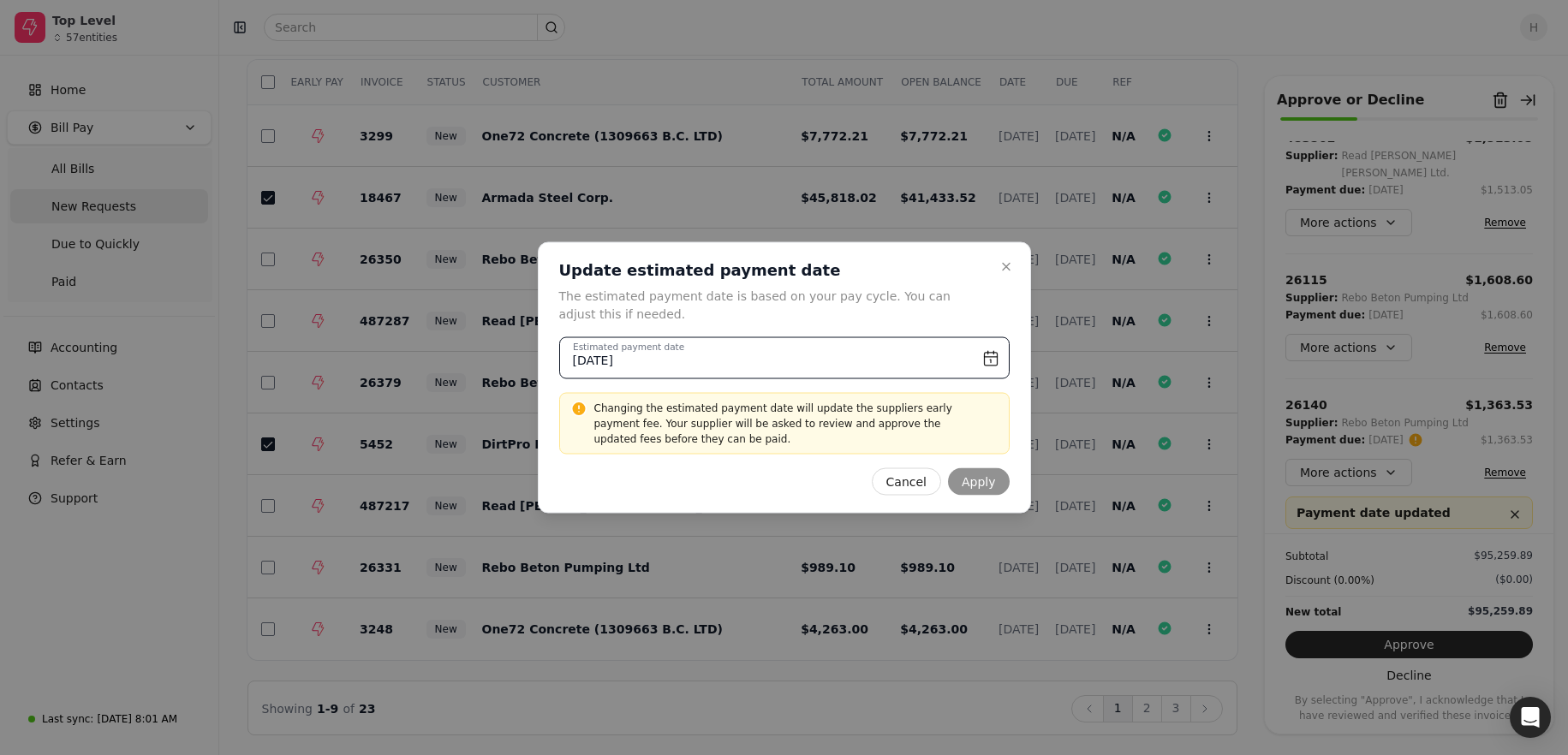
click at [987, 352] on input "August 20th, 2025" at bounding box center [785, 359] width 451 height 42
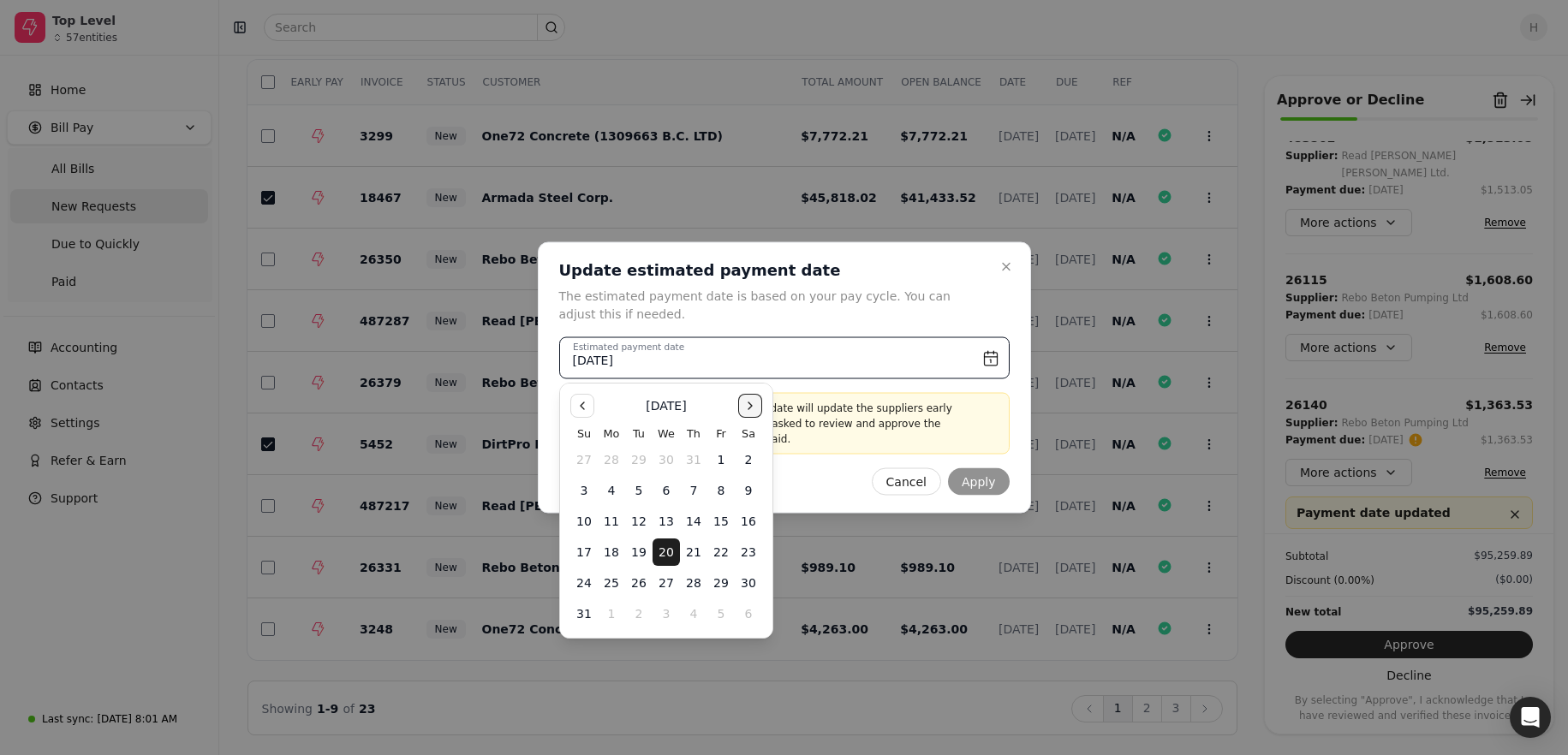
click at [761, 405] on button "Go to the Next Month" at bounding box center [749, 406] width 24 height 24
click at [745, 515] on button "15" at bounding box center [748, 521] width 28 height 28
type input "November 15th, 2025"
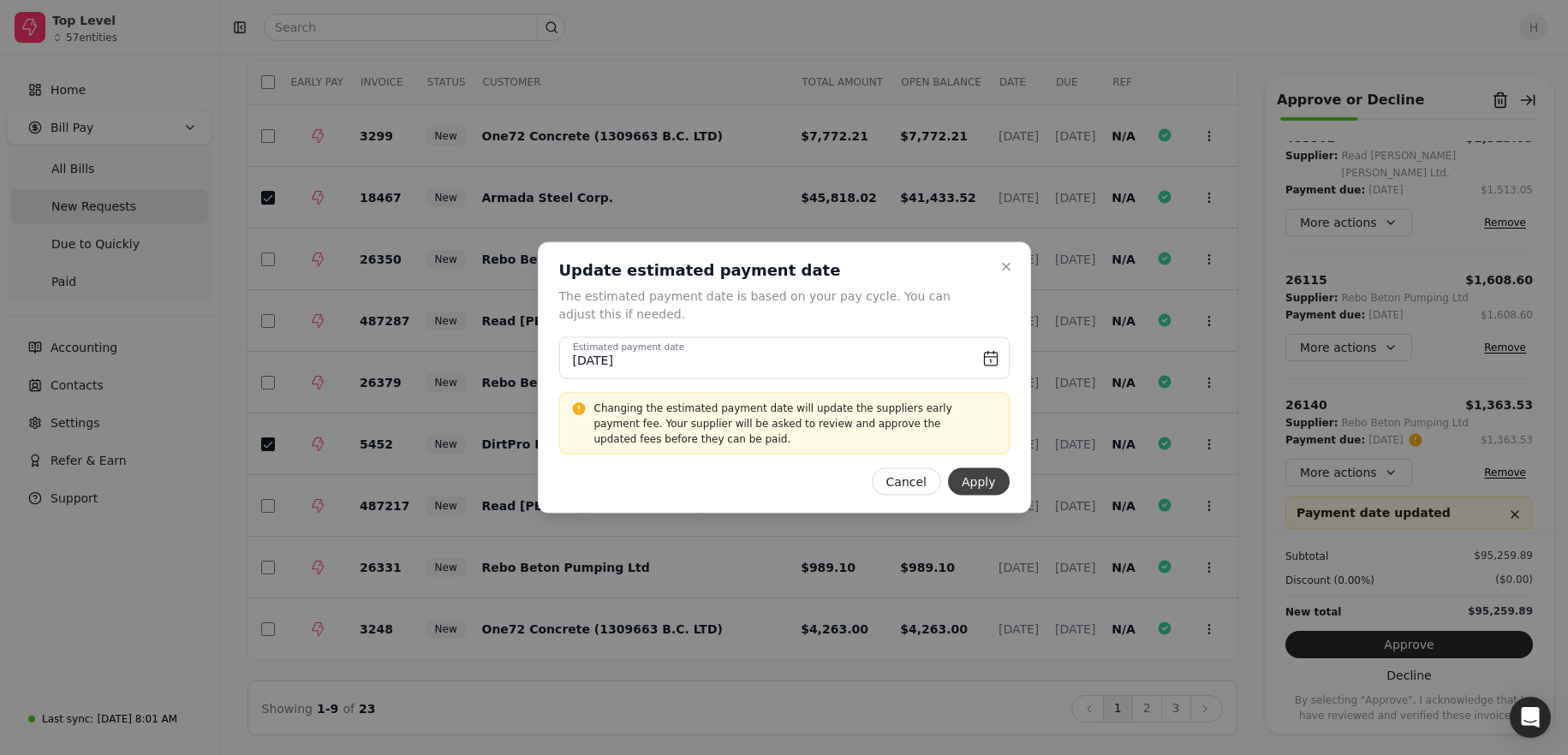
drag, startPoint x: 745, startPoint y: 515, endPoint x: 1008, endPoint y: 475, distance: 266.0
click at [1008, 475] on button "Apply" at bounding box center [979, 482] width 61 height 28
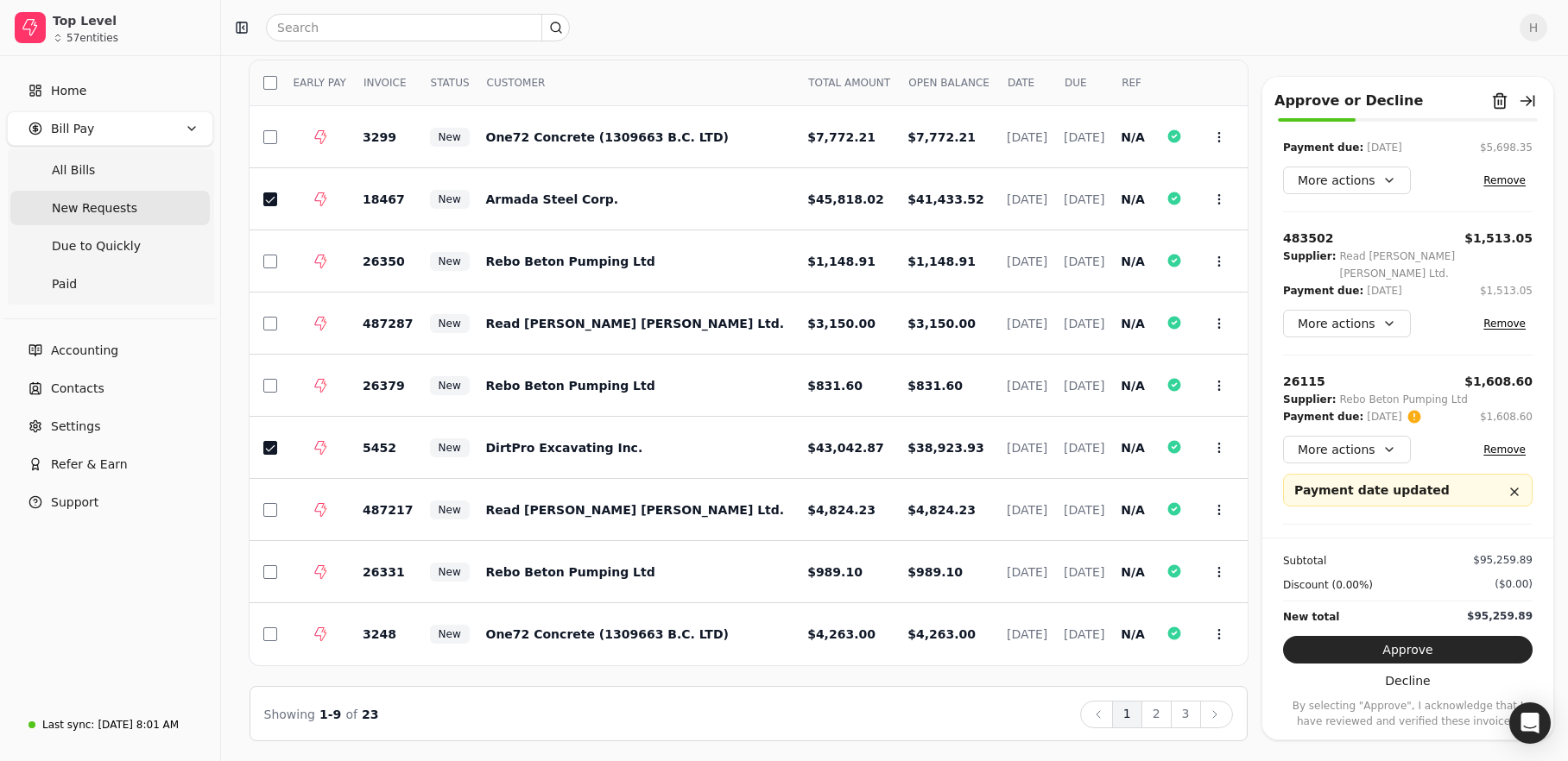
scroll to position [378, 0]
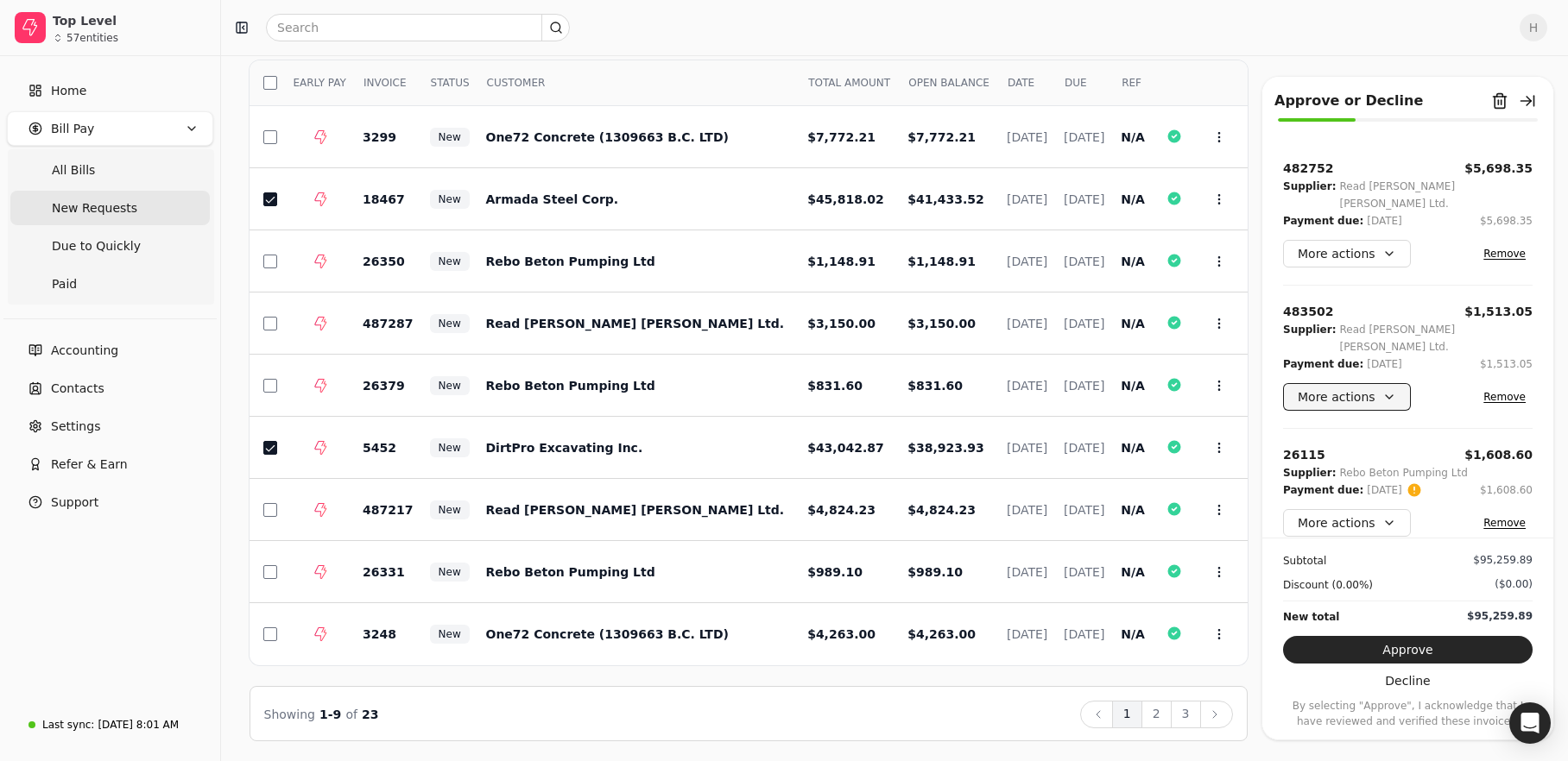
click at [1359, 383] on button "More actions" at bounding box center [1346, 396] width 128 height 28
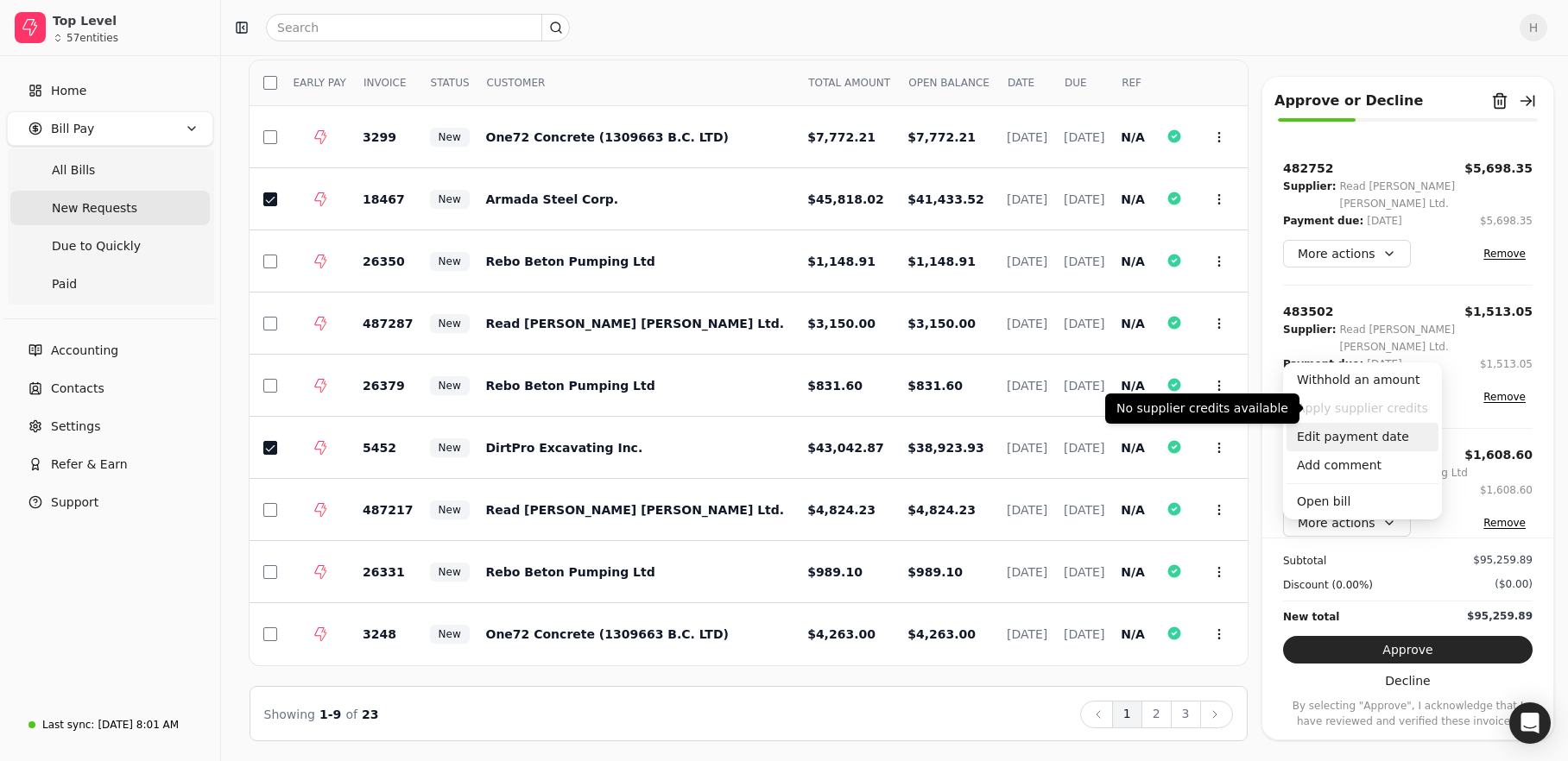
click at [1387, 431] on div "Edit payment date" at bounding box center [1362, 436] width 152 height 28
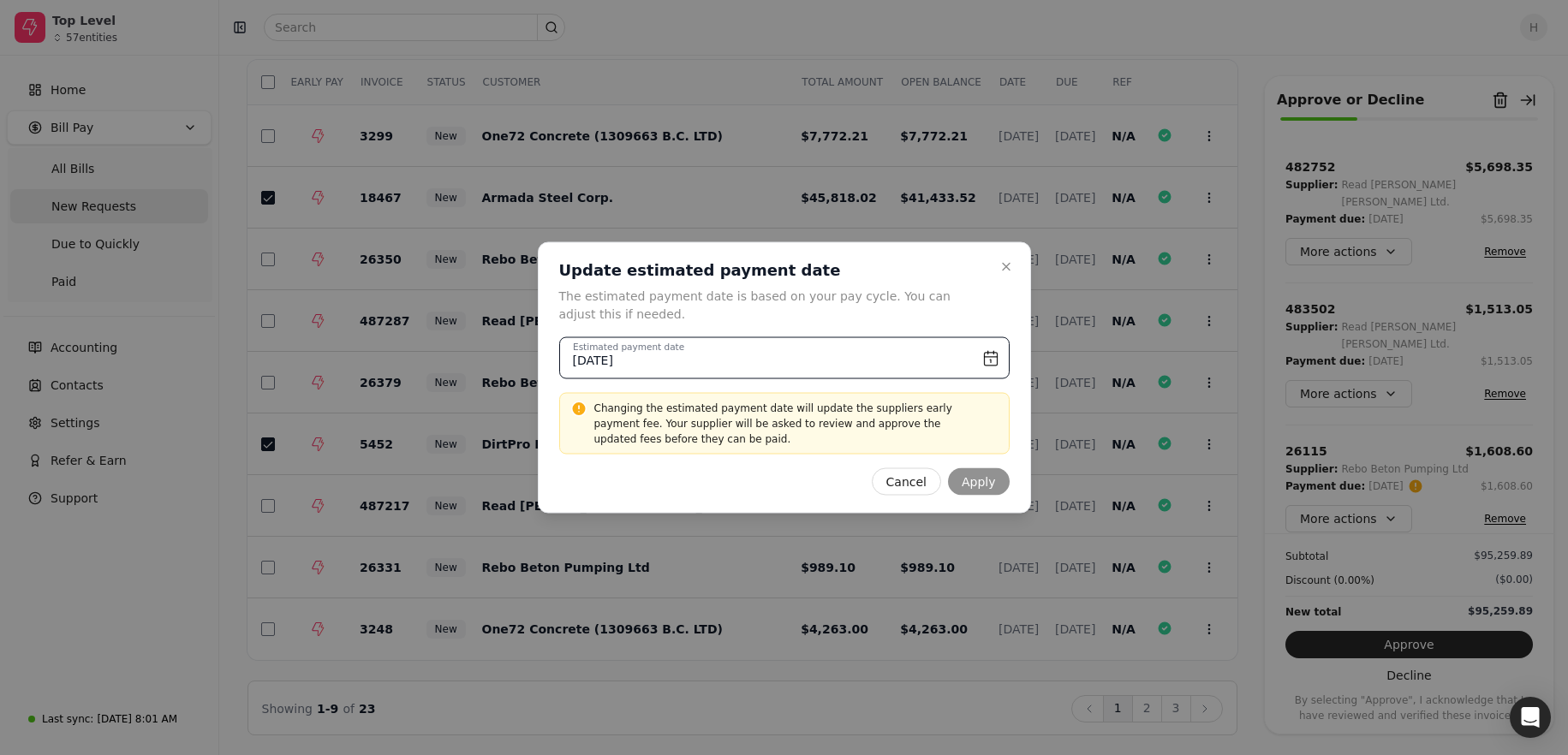
click at [982, 351] on input "August 15th, 2025" at bounding box center [785, 359] width 451 height 42
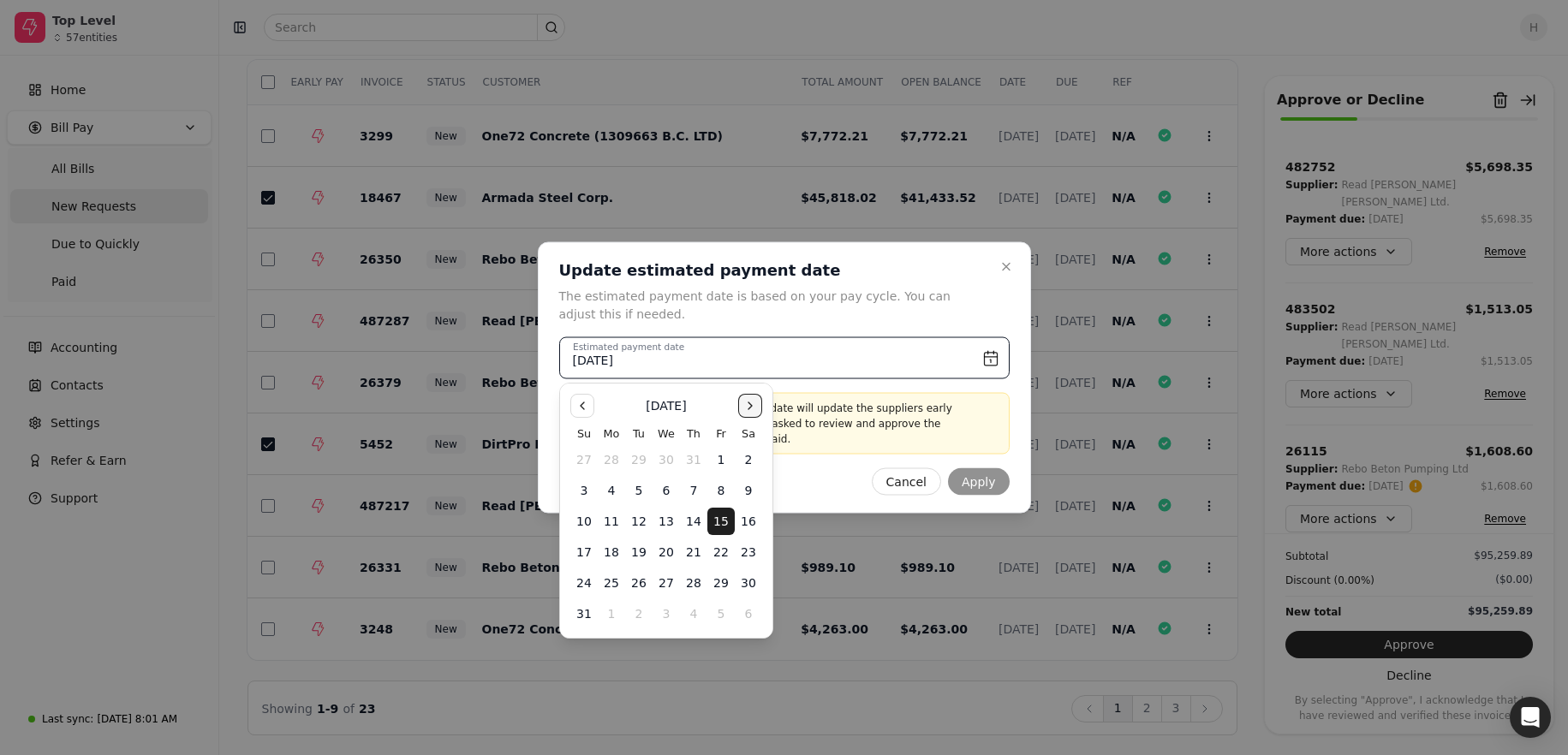
click at [748, 406] on button "Go to the Next Month" at bounding box center [749, 406] width 24 height 24
click at [747, 515] on button "15" at bounding box center [748, 521] width 28 height 28
type input "November 15th, 2025"
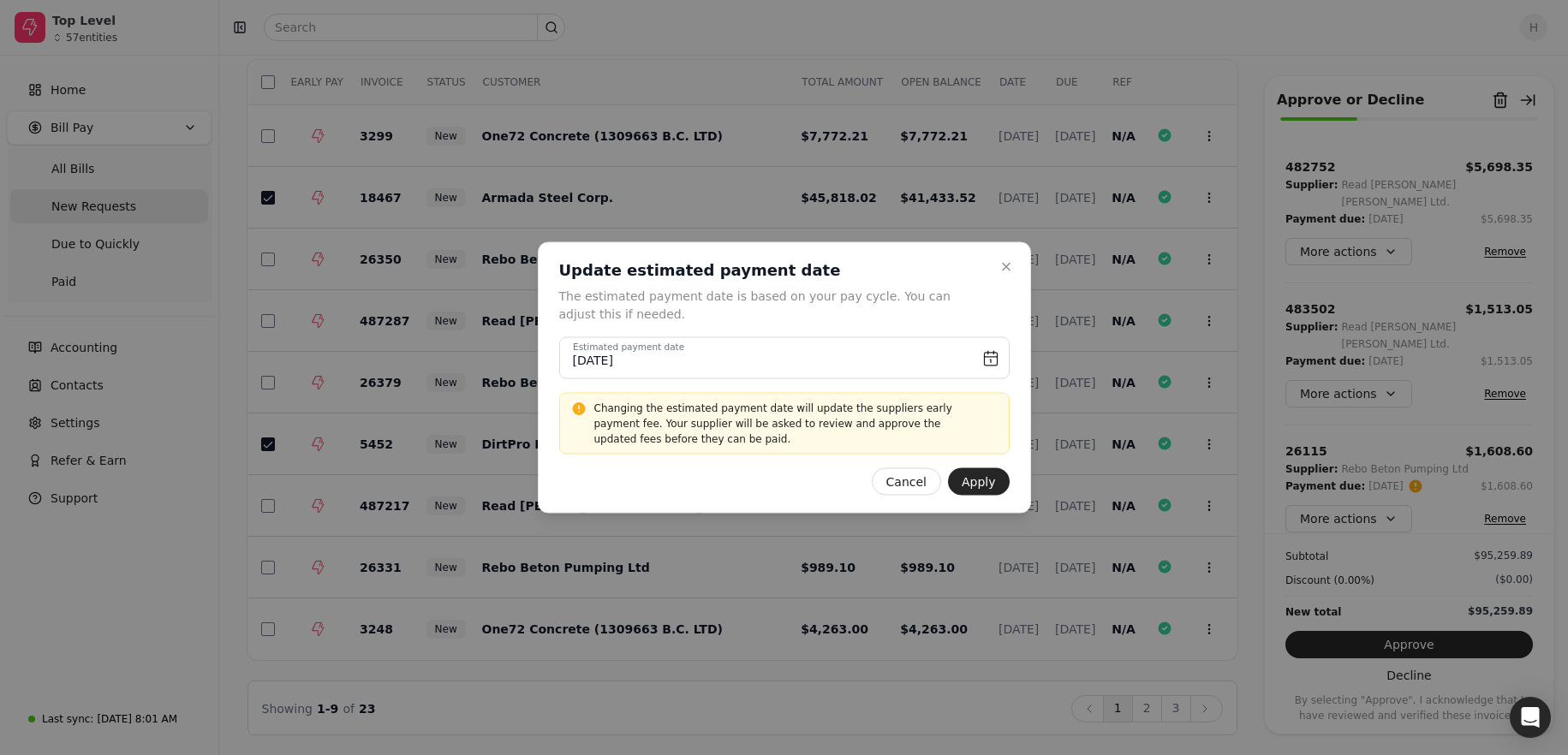
click at [1010, 487] on div "Close Update estimated payment date The estimated payment date is based on your…" at bounding box center [785, 378] width 493 height 271
click at [1001, 484] on button "Apply" at bounding box center [979, 482] width 61 height 28
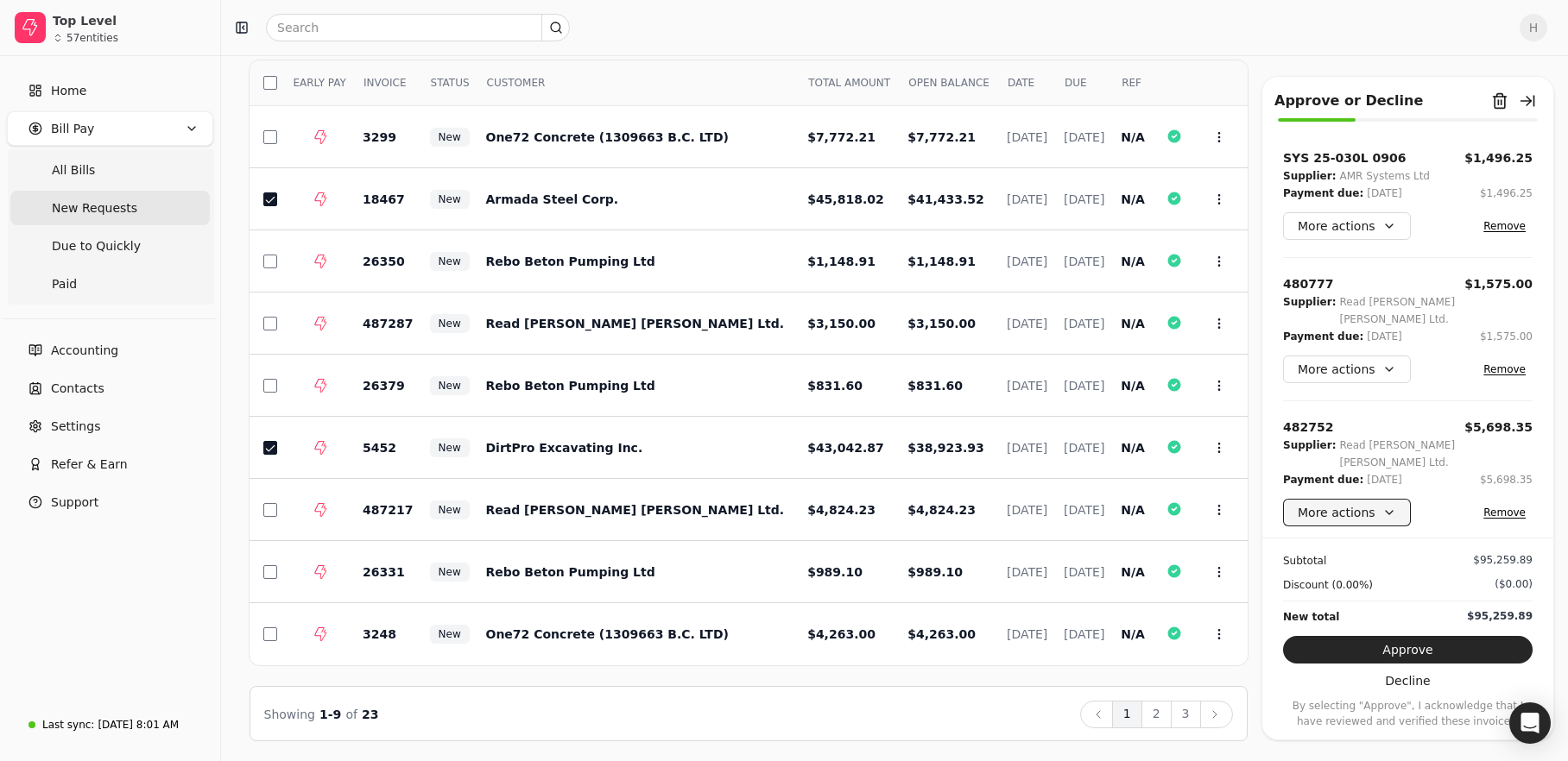
scroll to position [205, 0]
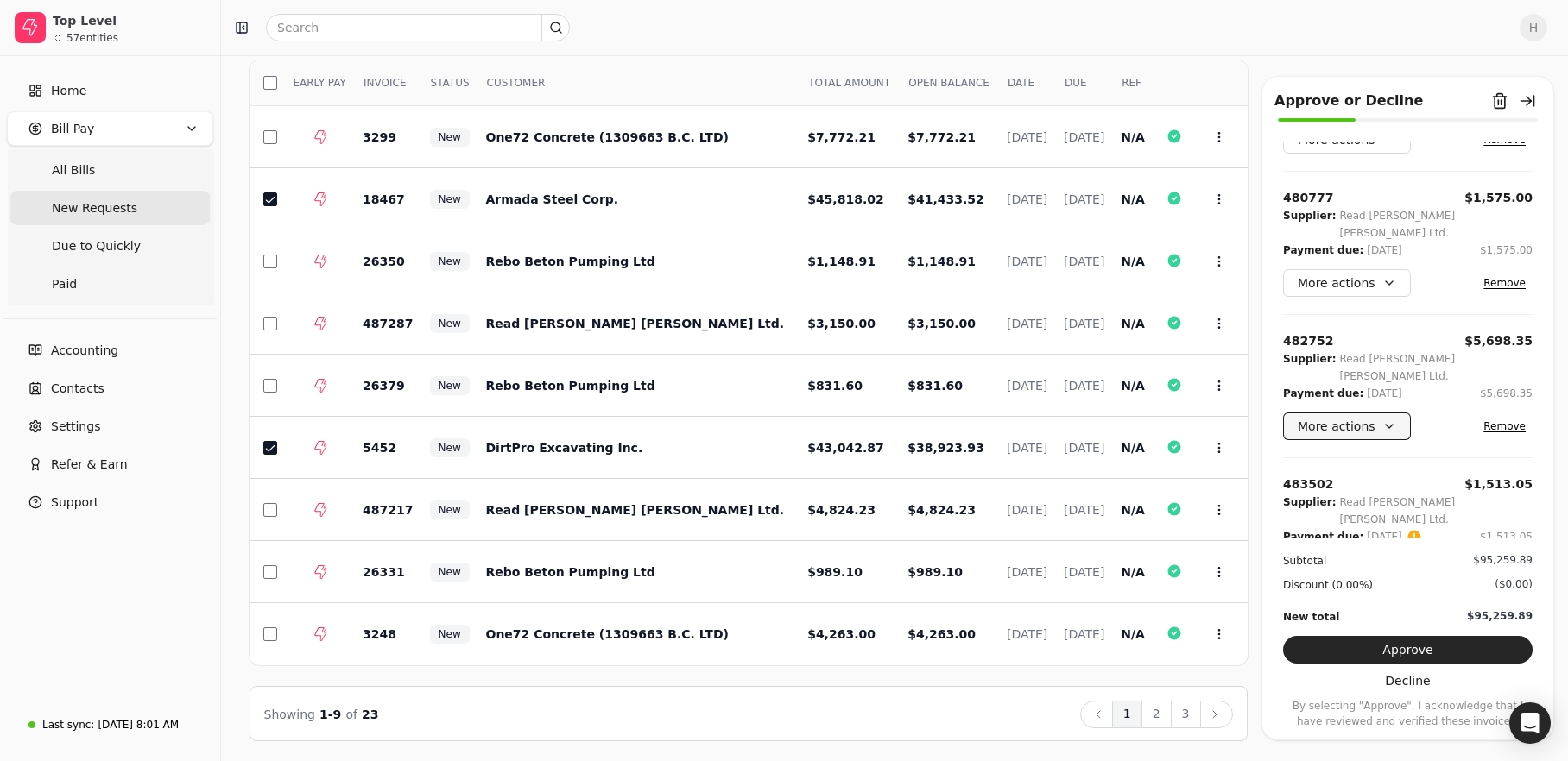
click at [1363, 413] on button "More actions" at bounding box center [1346, 426] width 128 height 28
click at [1369, 485] on div "Edit payment date" at bounding box center [1362, 483] width 152 height 28
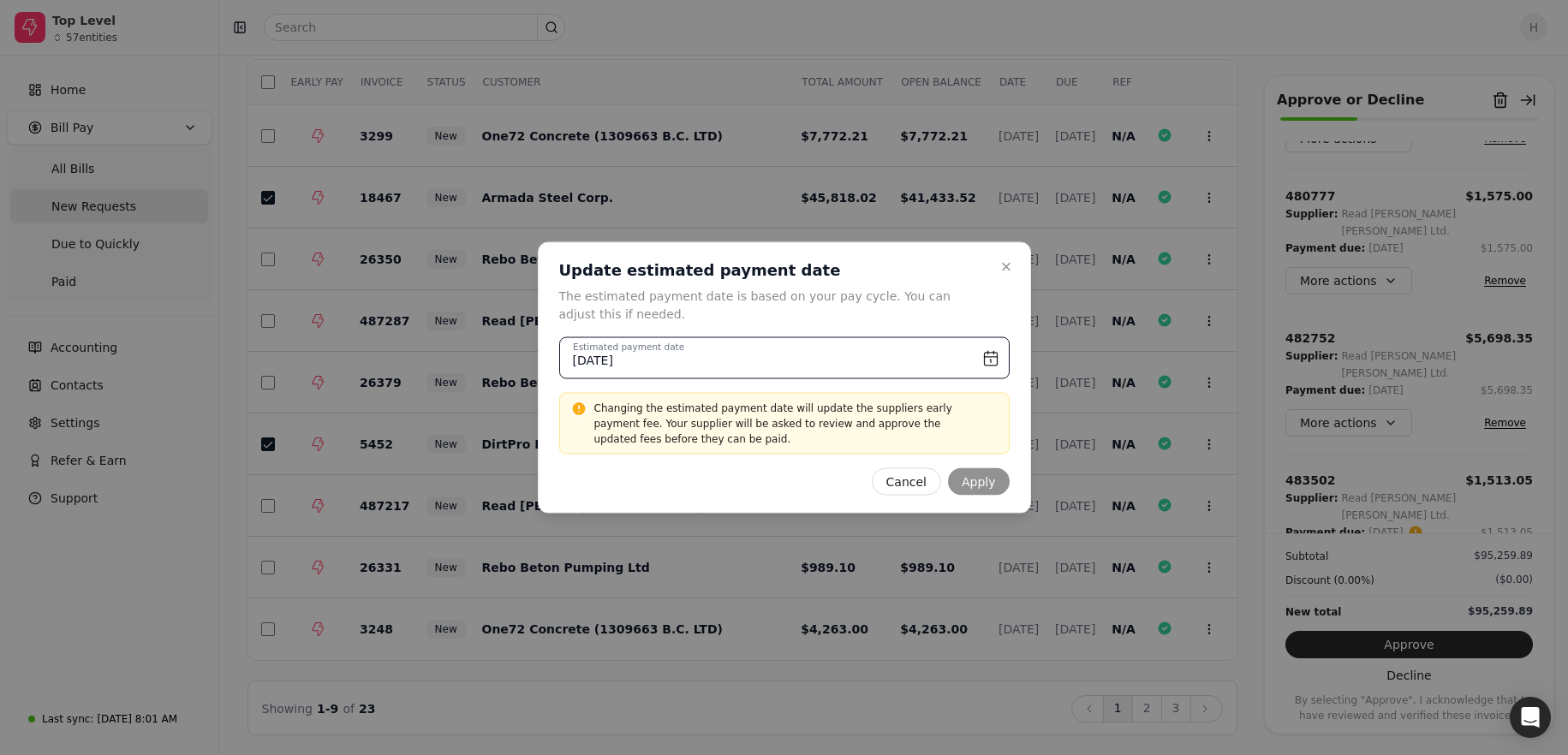
click at [997, 360] on input "July 29th, 2025" at bounding box center [785, 359] width 451 height 42
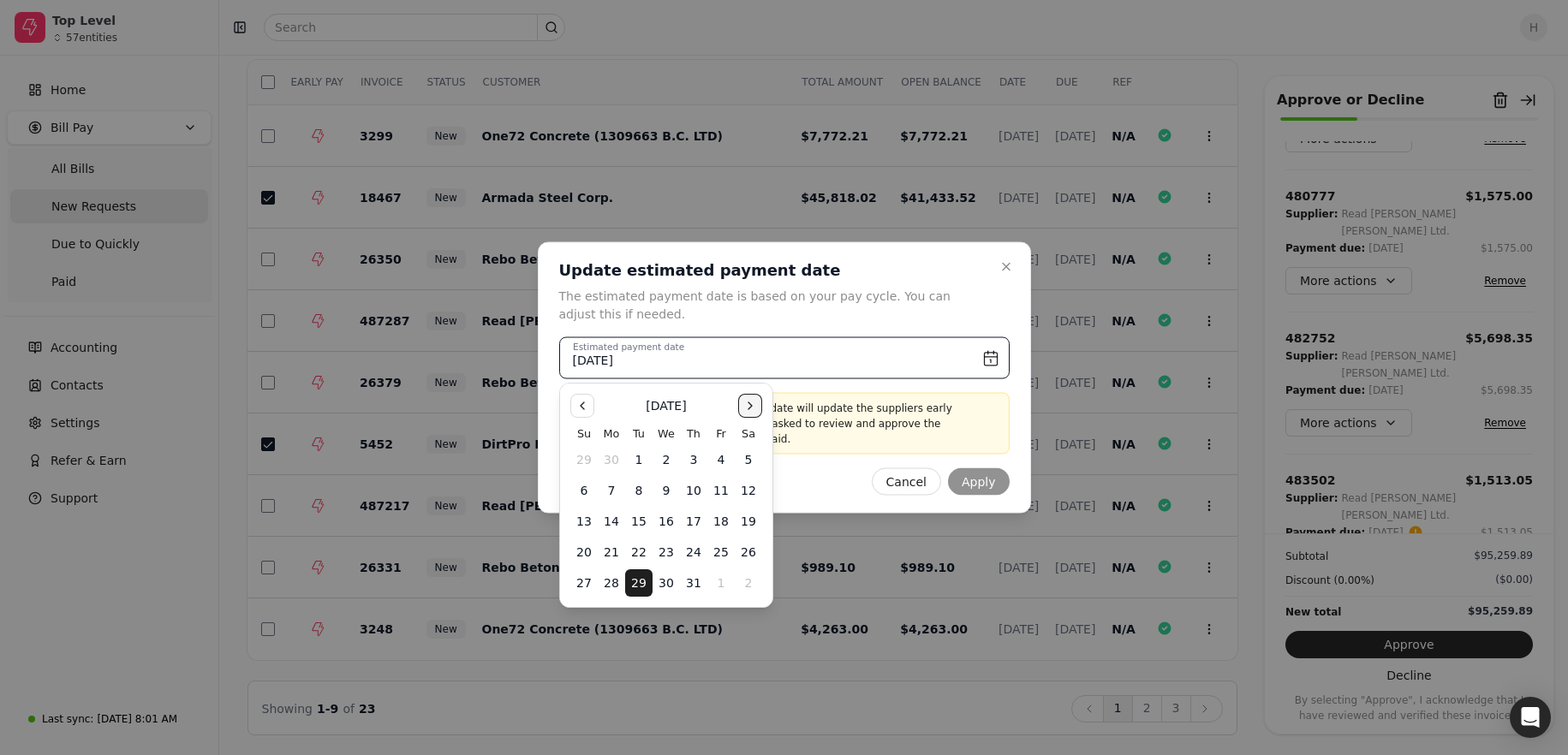
click at [750, 403] on button "Go to the Next Month" at bounding box center [749, 406] width 24 height 24
click at [740, 518] on button "15" at bounding box center [748, 521] width 28 height 28
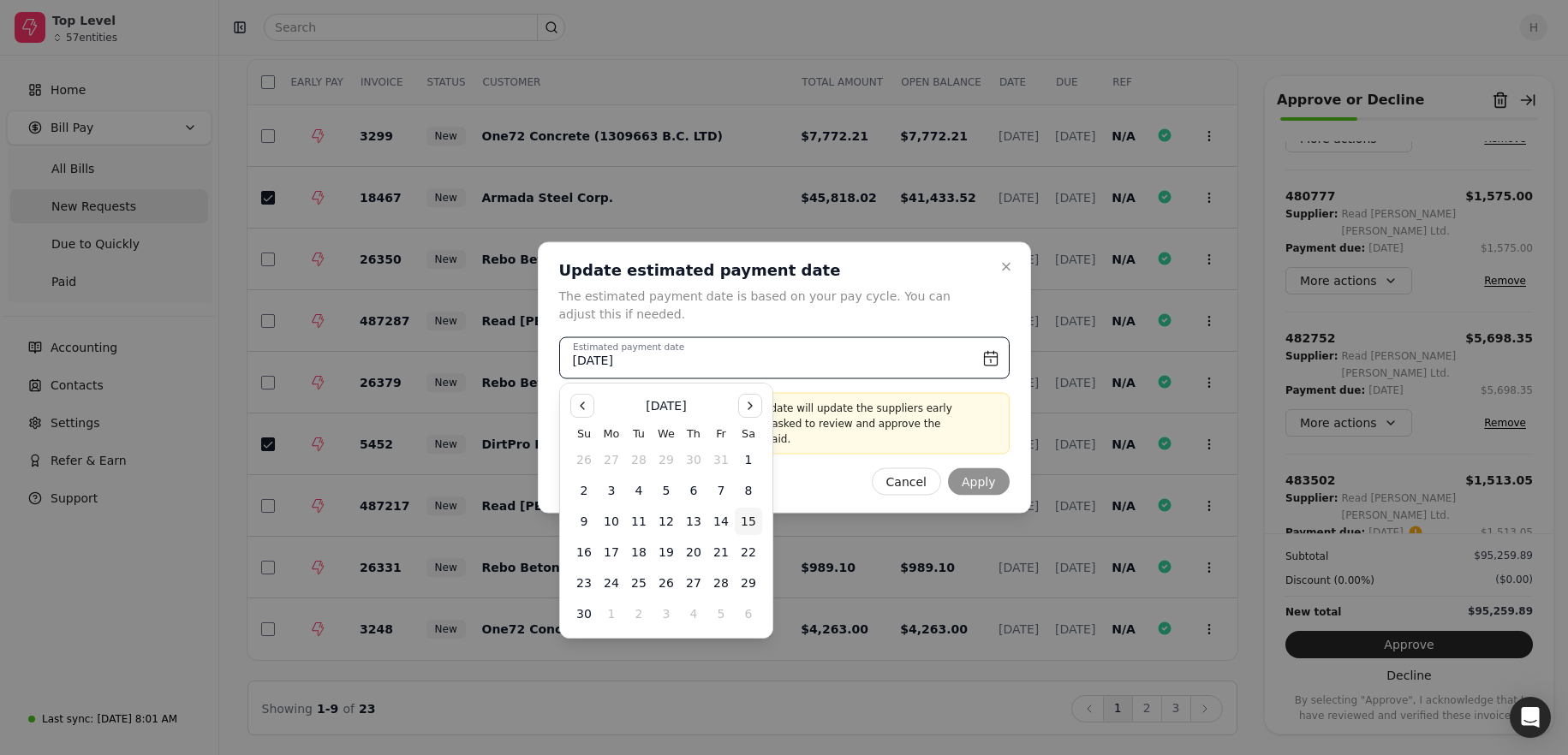
type input "November 15th, 2025"
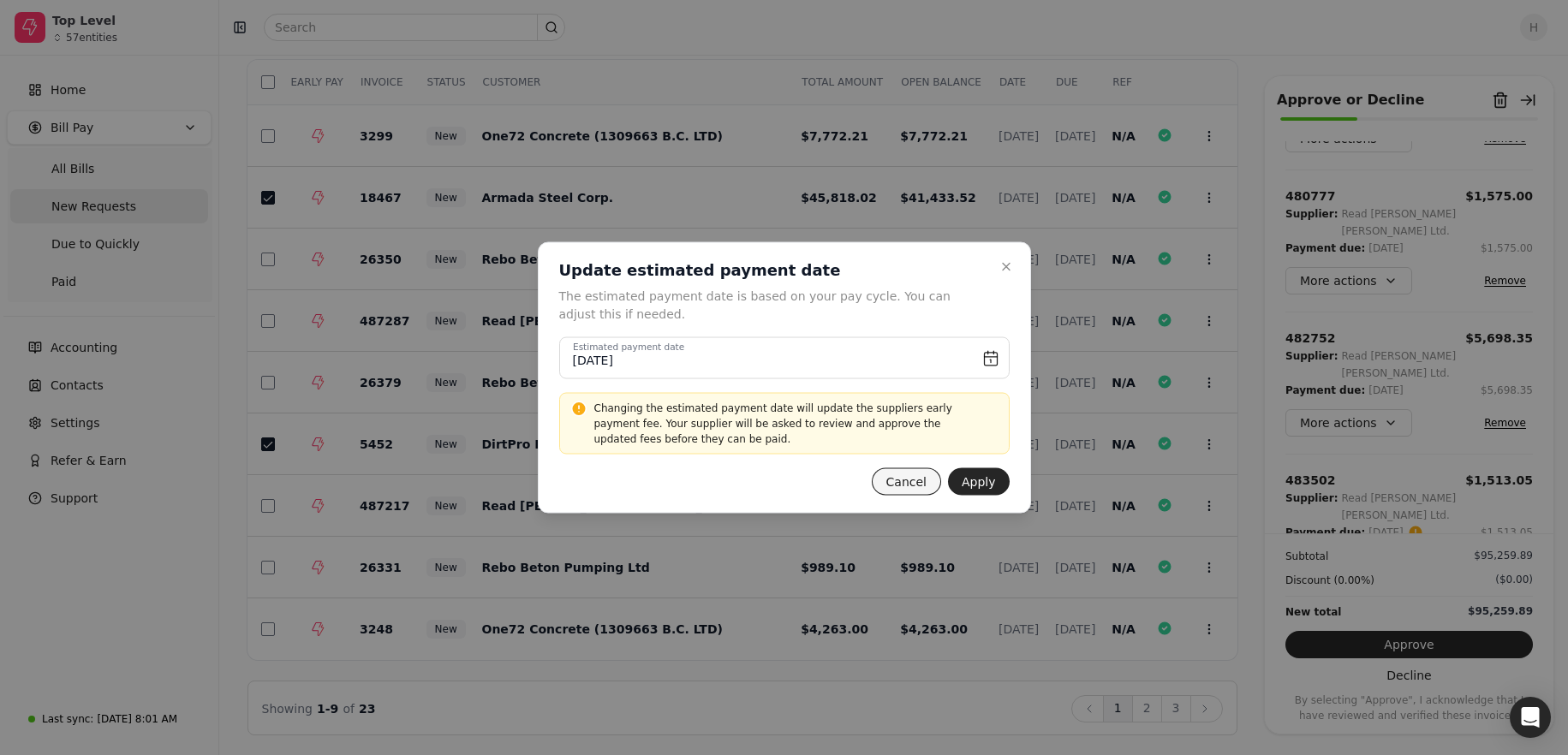
drag, startPoint x: 740, startPoint y: 518, endPoint x: 912, endPoint y: 483, distance: 175.5
click at [972, 483] on button "Apply" at bounding box center [979, 482] width 61 height 28
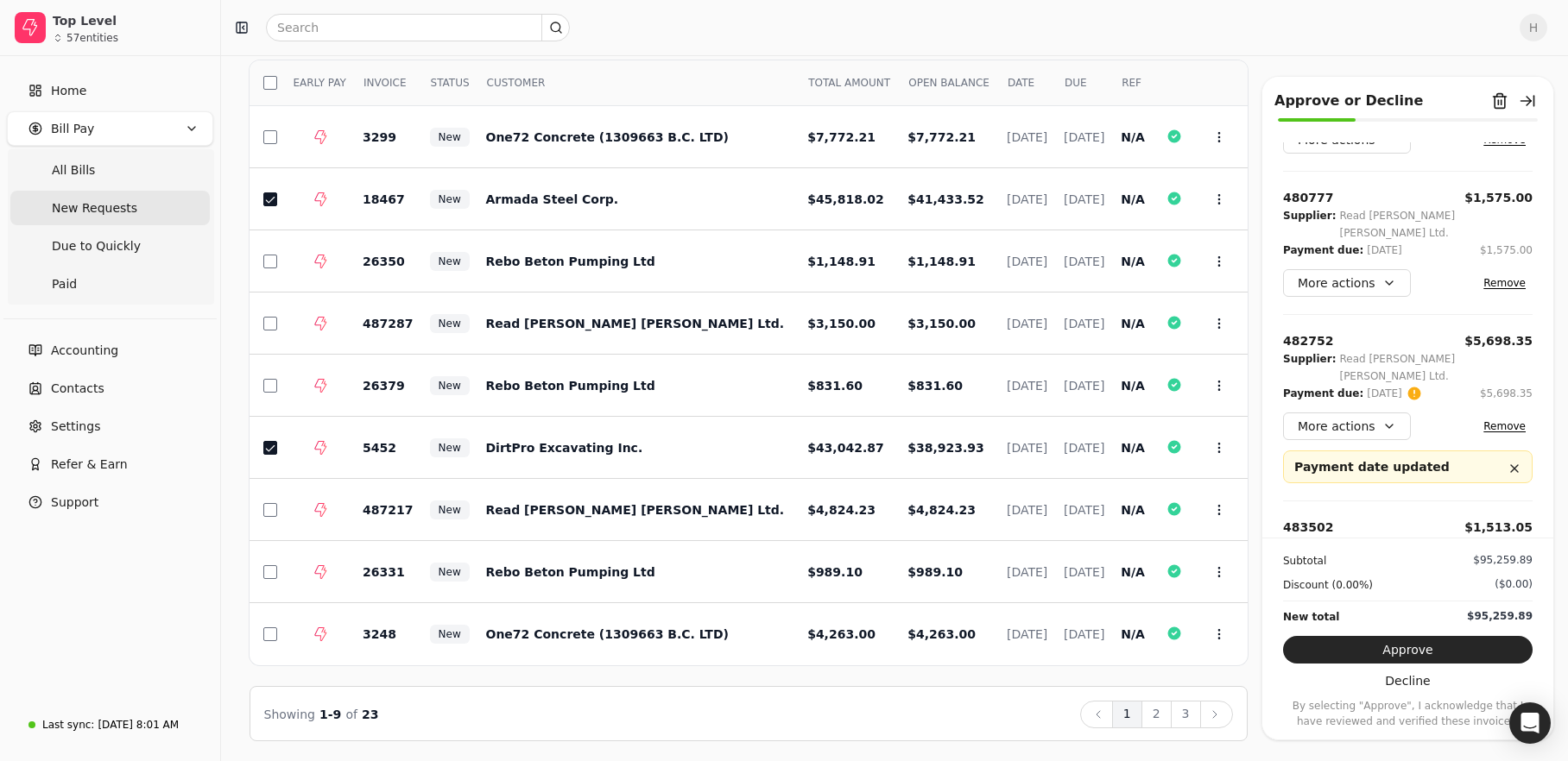
click at [1379, 285] on div "480777 $1,575.00 Supplier: Read Jones Christofferson Ltd. Payment due: Jul 19 '…" at bounding box center [1407, 244] width 250 height 143
click at [1379, 273] on button "More actions" at bounding box center [1346, 282] width 128 height 28
click at [1345, 352] on div "Edit payment date" at bounding box center [1362, 357] width 152 height 28
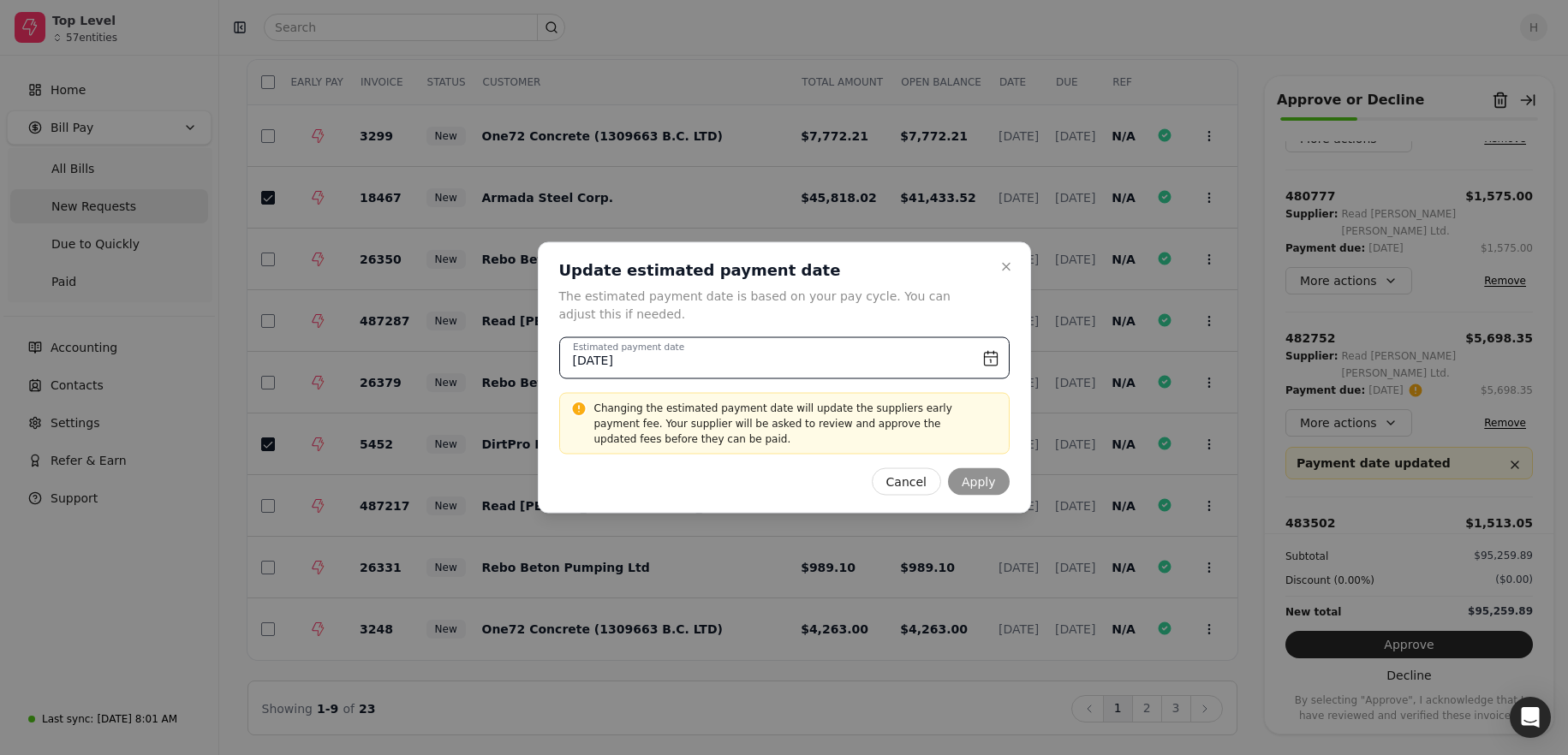
click at [995, 356] on input "July 19th, 2025" at bounding box center [785, 359] width 451 height 42
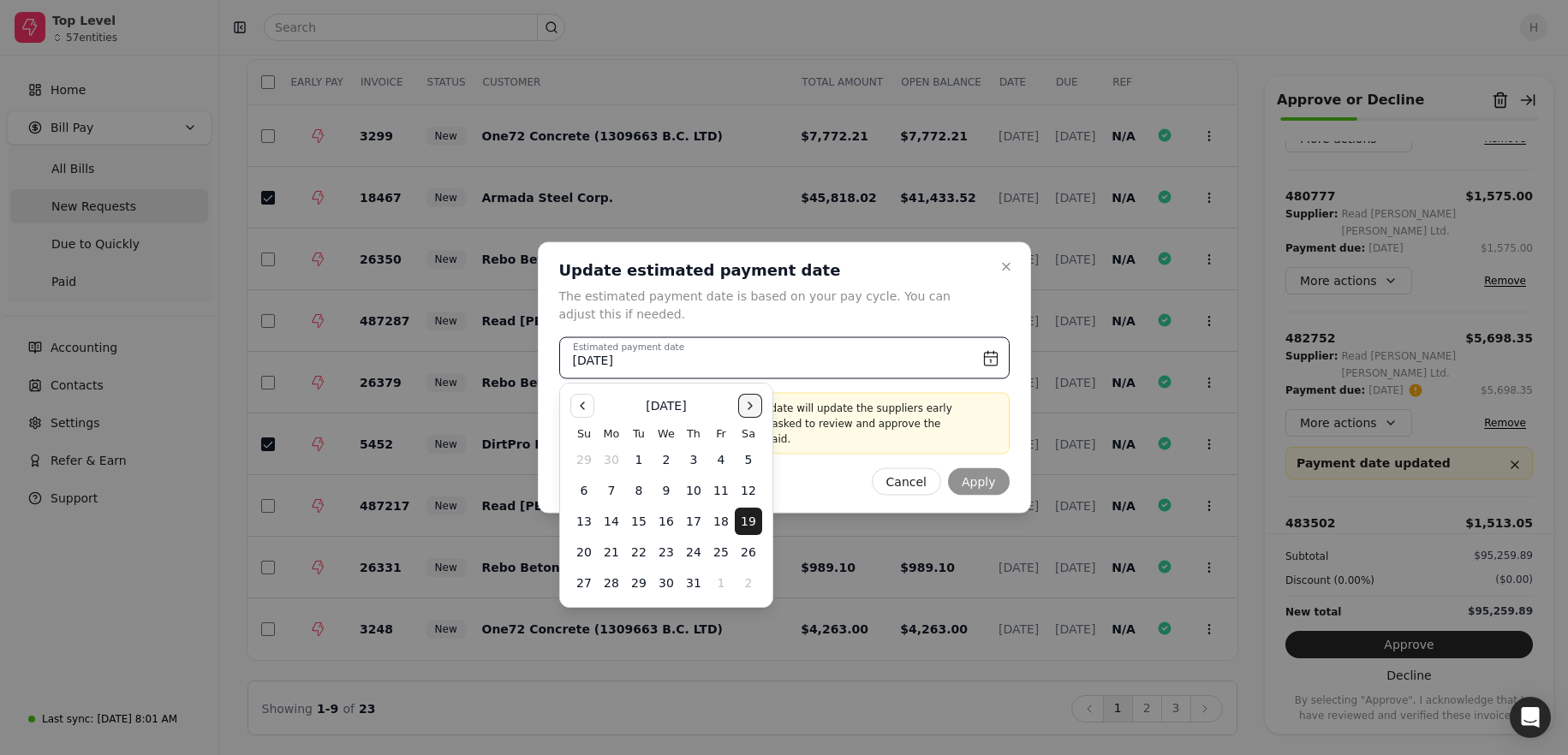
click at [753, 407] on button "Go to the Next Month" at bounding box center [749, 406] width 24 height 24
click at [748, 394] on button "Go to the Next Month" at bounding box center [749, 406] width 24 height 24
click at [753, 529] on button "15" at bounding box center [748, 521] width 28 height 28
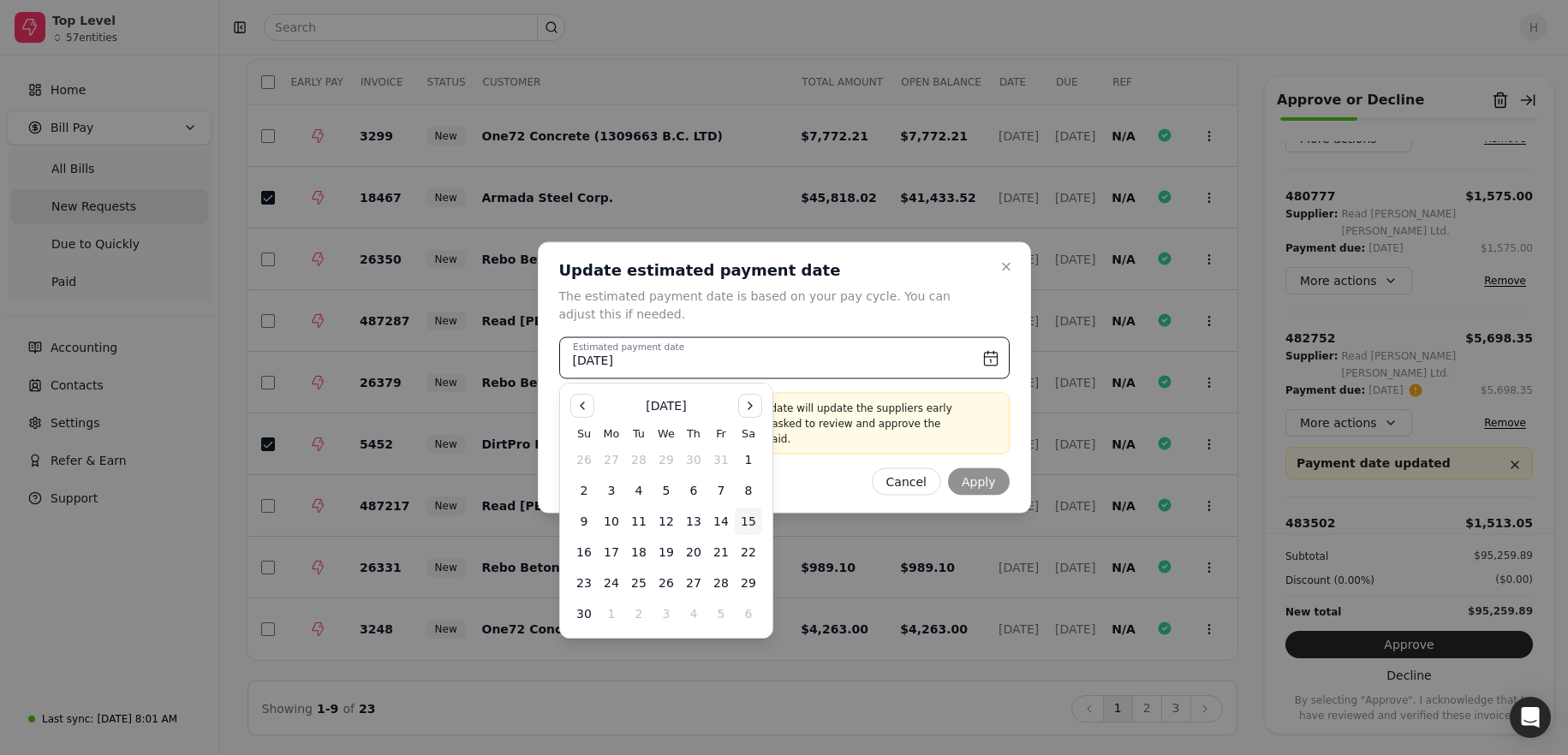
type input "November 15th, 2025"
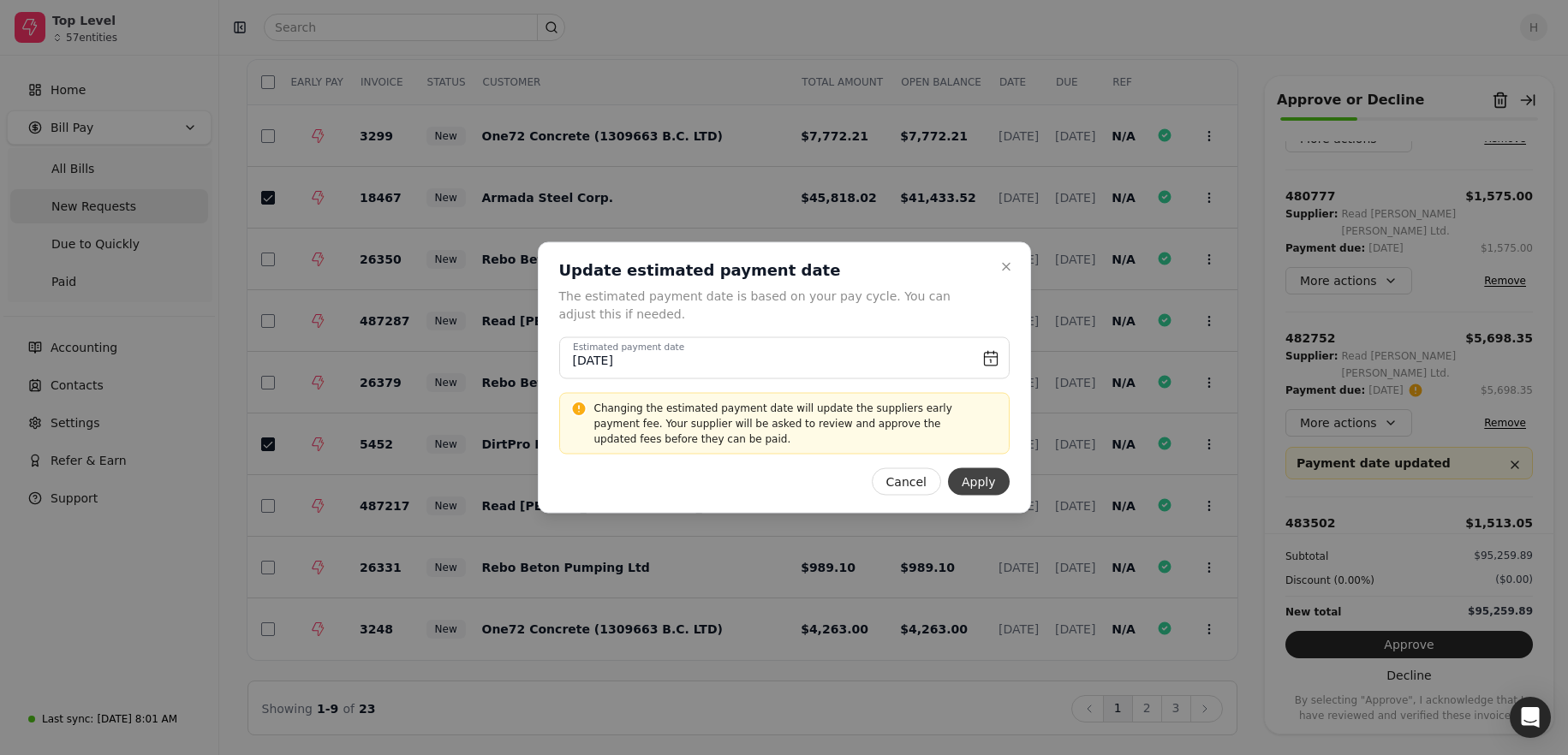
click at [985, 474] on button "Apply" at bounding box center [979, 482] width 61 height 28
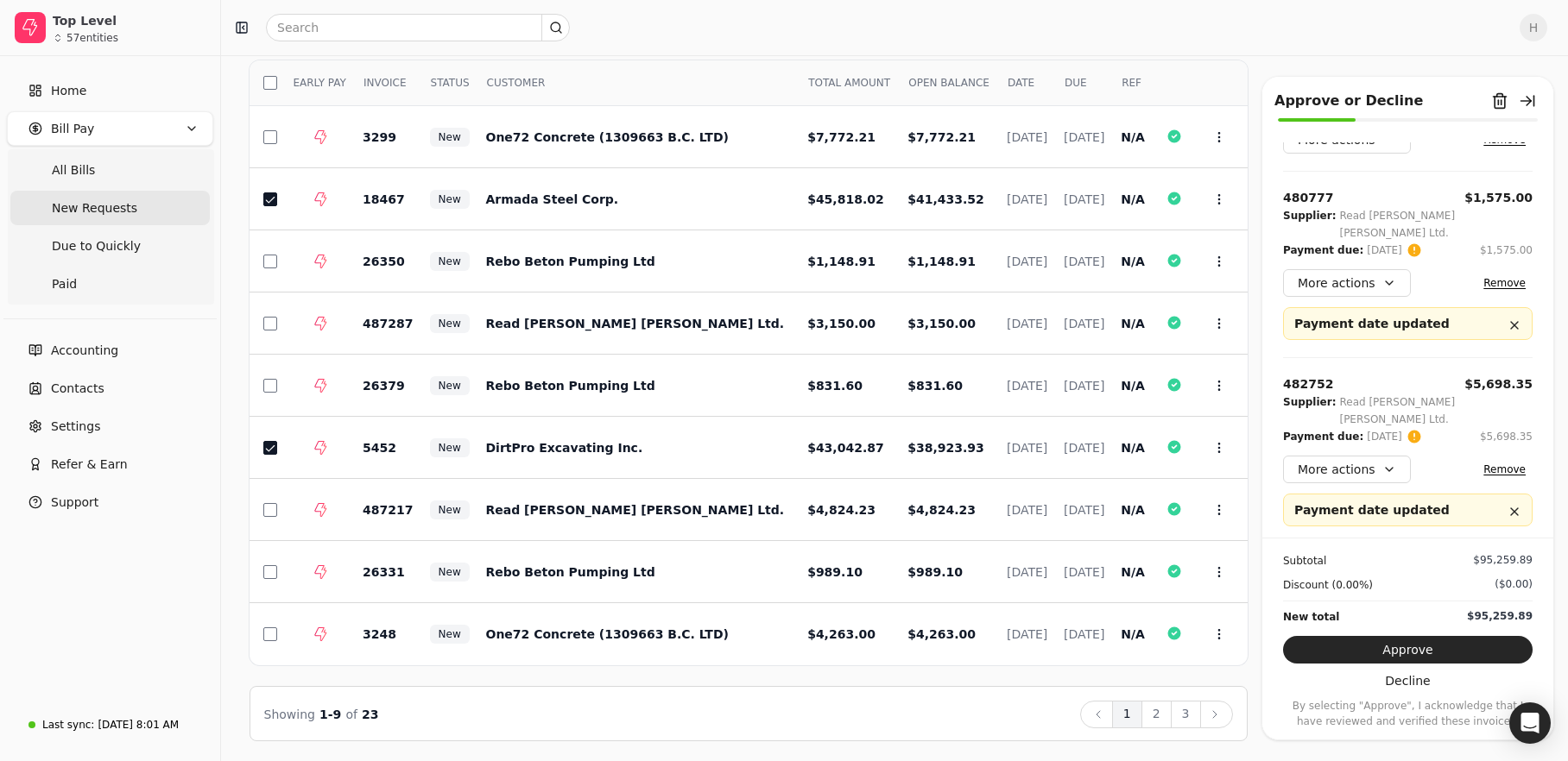
scroll to position [33, 0]
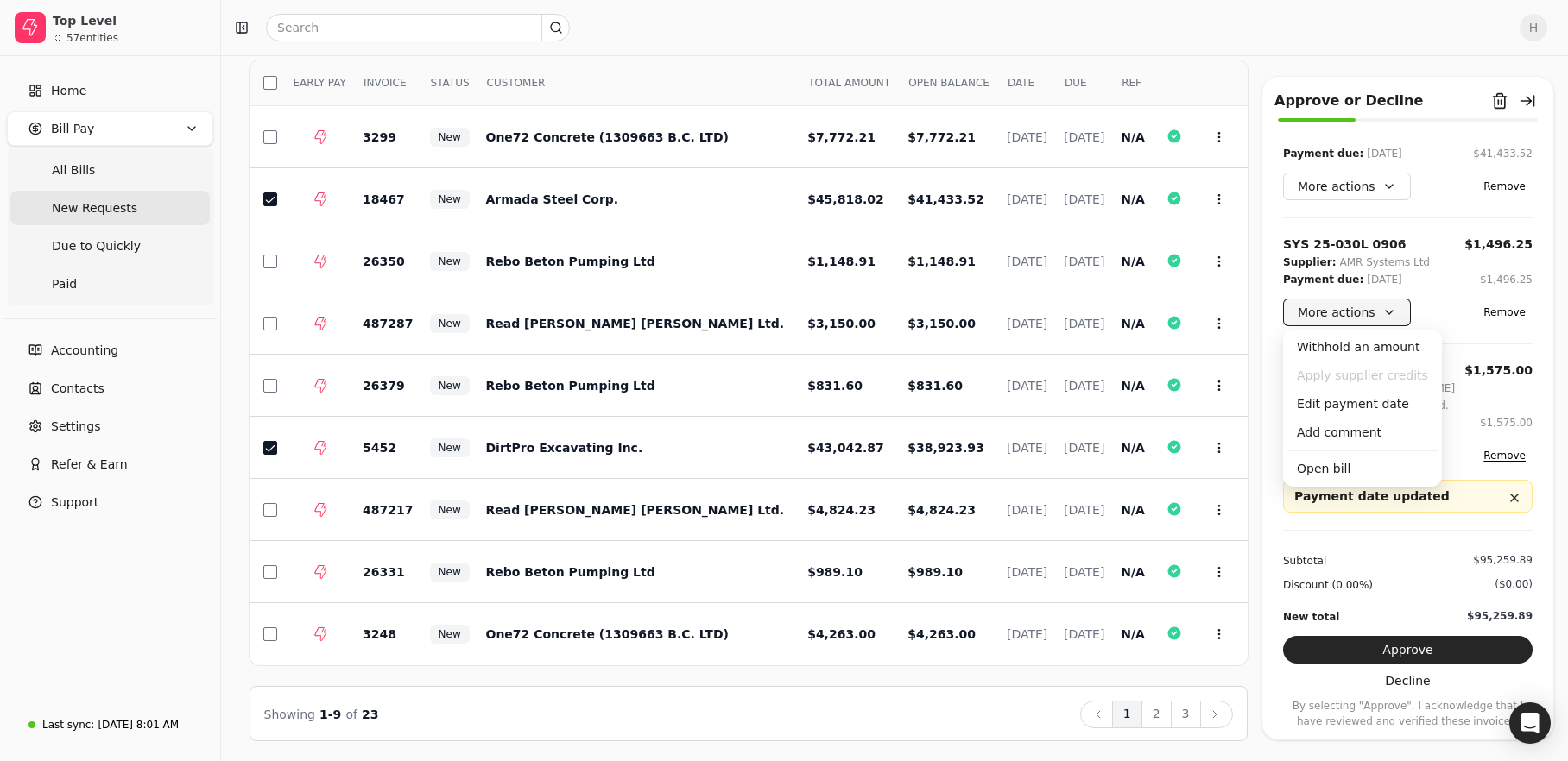
click at [1383, 311] on button "More actions" at bounding box center [1346, 312] width 128 height 28
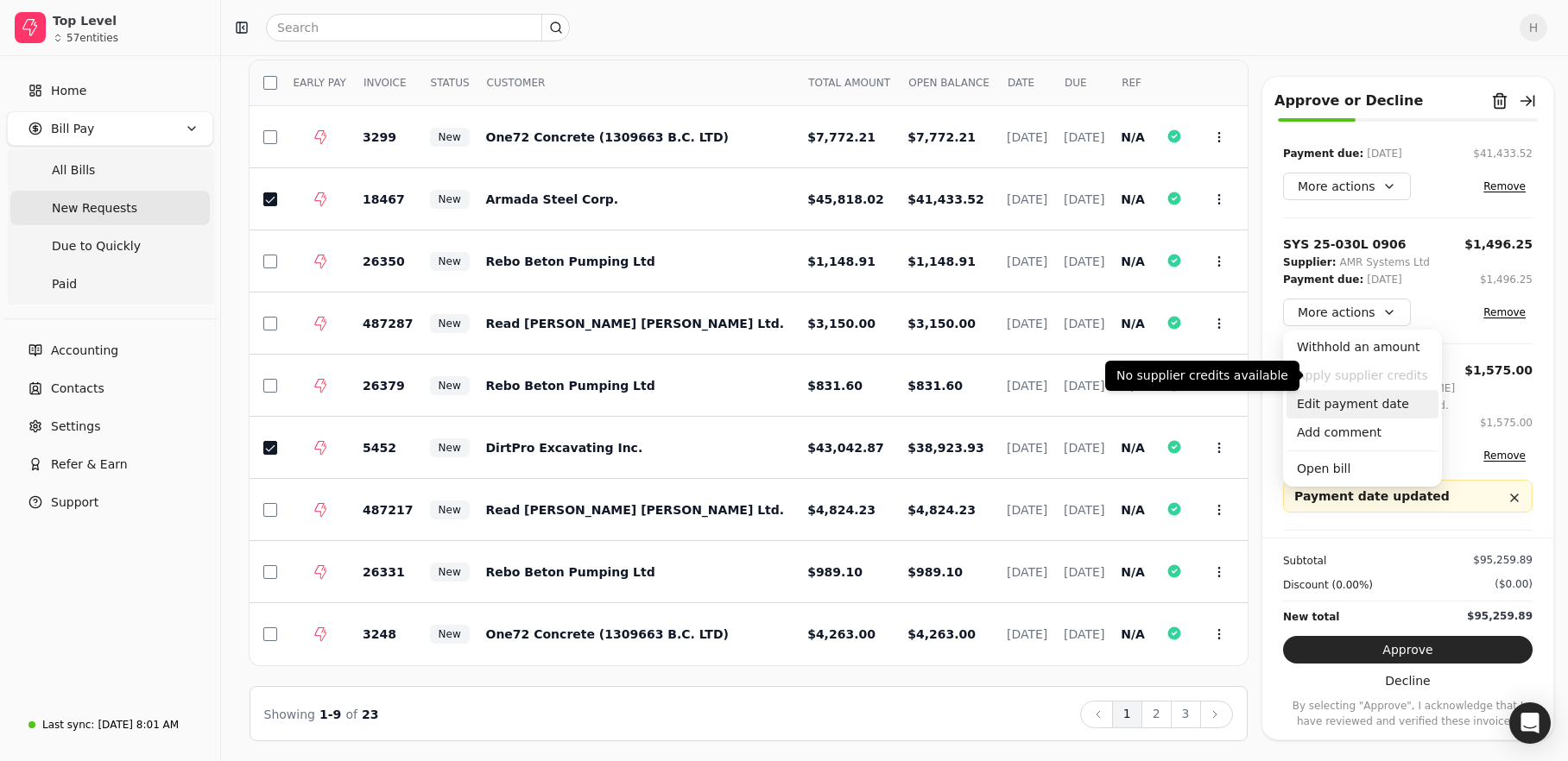
click at [1385, 398] on div "Edit payment date" at bounding box center [1362, 403] width 152 height 28
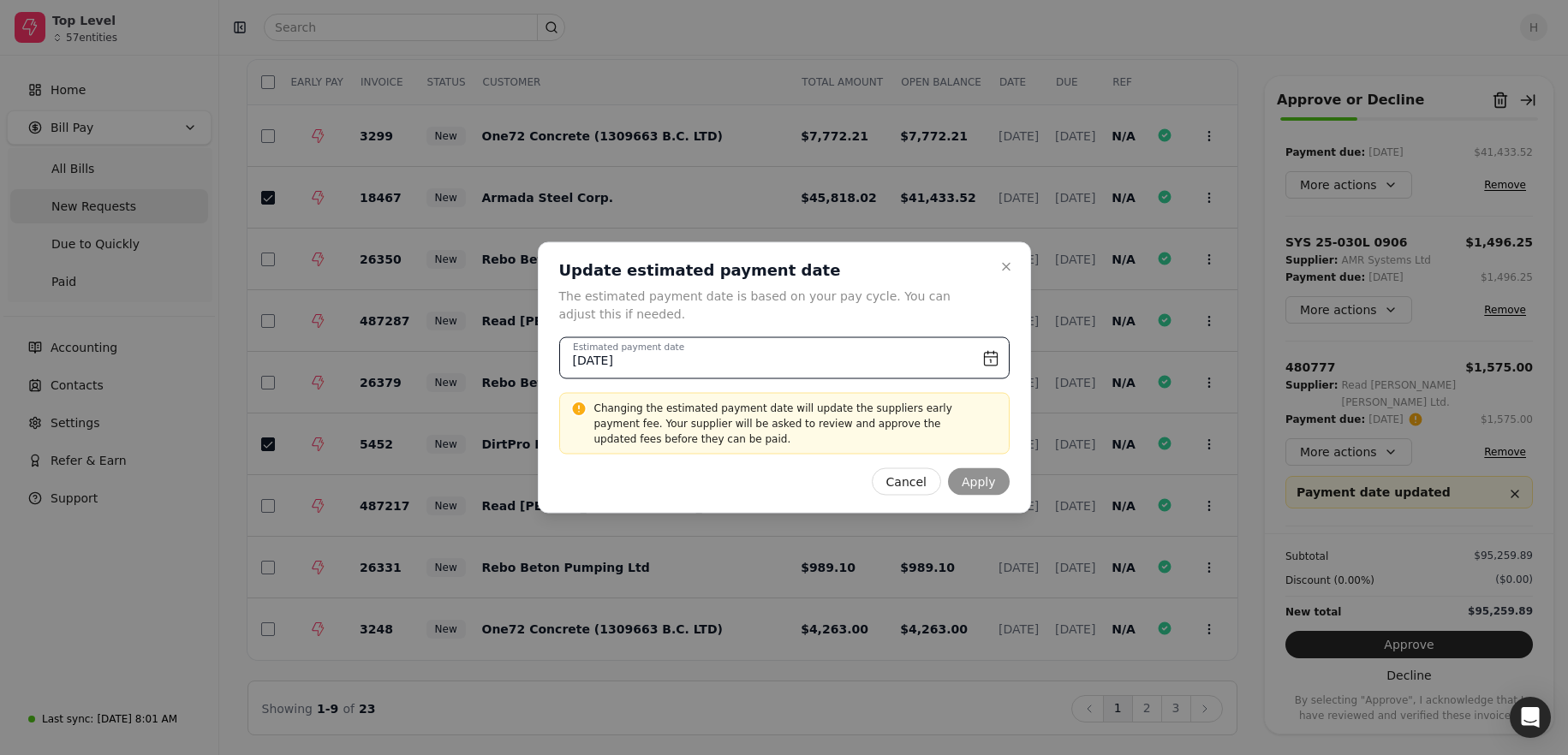
click at [990, 359] on input "July 8th, 2025" at bounding box center [785, 359] width 451 height 42
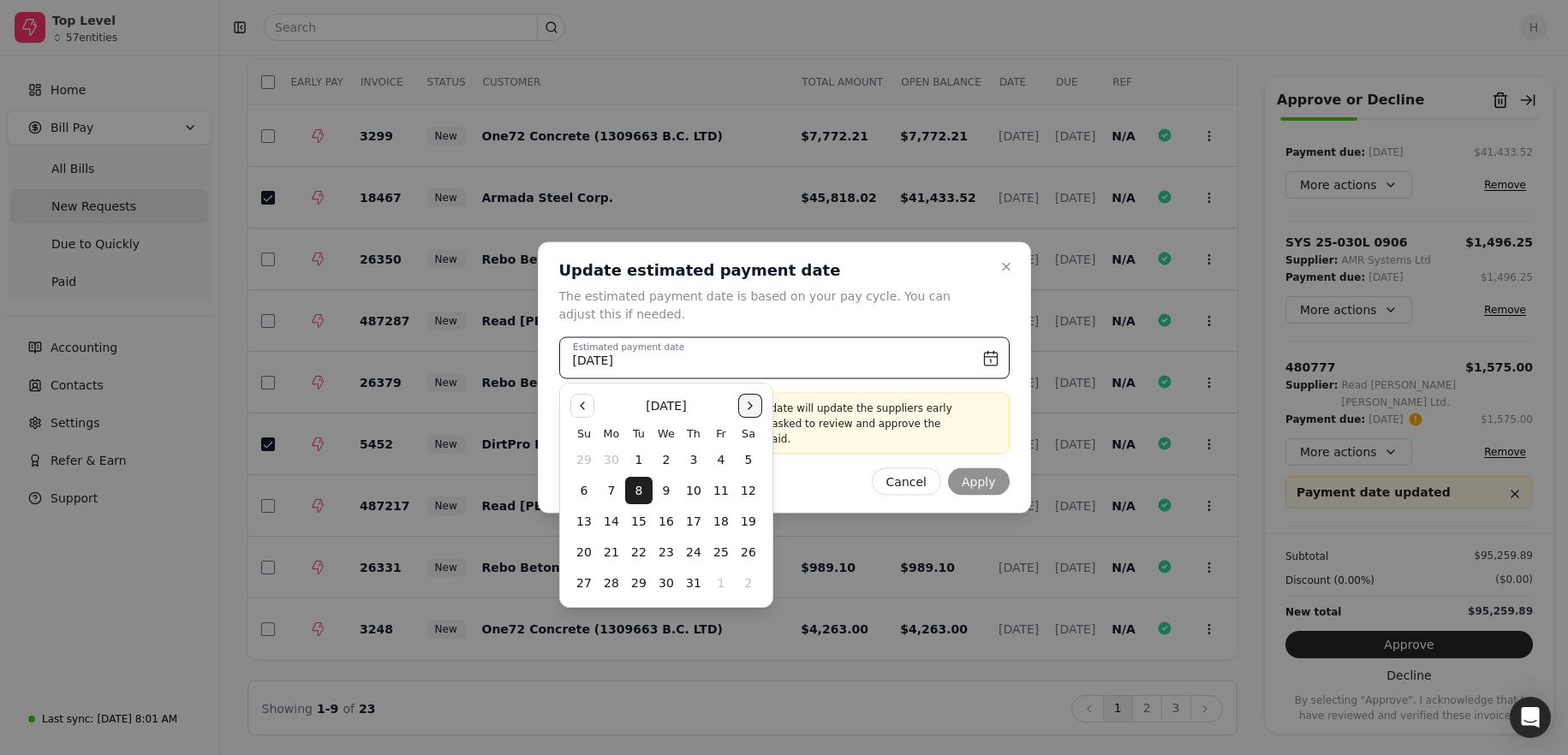
click at [742, 398] on button "Go to the Next Month" at bounding box center [749, 406] width 24 height 24
click at [741, 398] on button "Go to the Next Month" at bounding box center [749, 406] width 24 height 24
drag, startPoint x: 746, startPoint y: 398, endPoint x: 741, endPoint y: 438, distance: 40.3
click at [745, 398] on button "Go to the Next Month" at bounding box center [749, 406] width 24 height 24
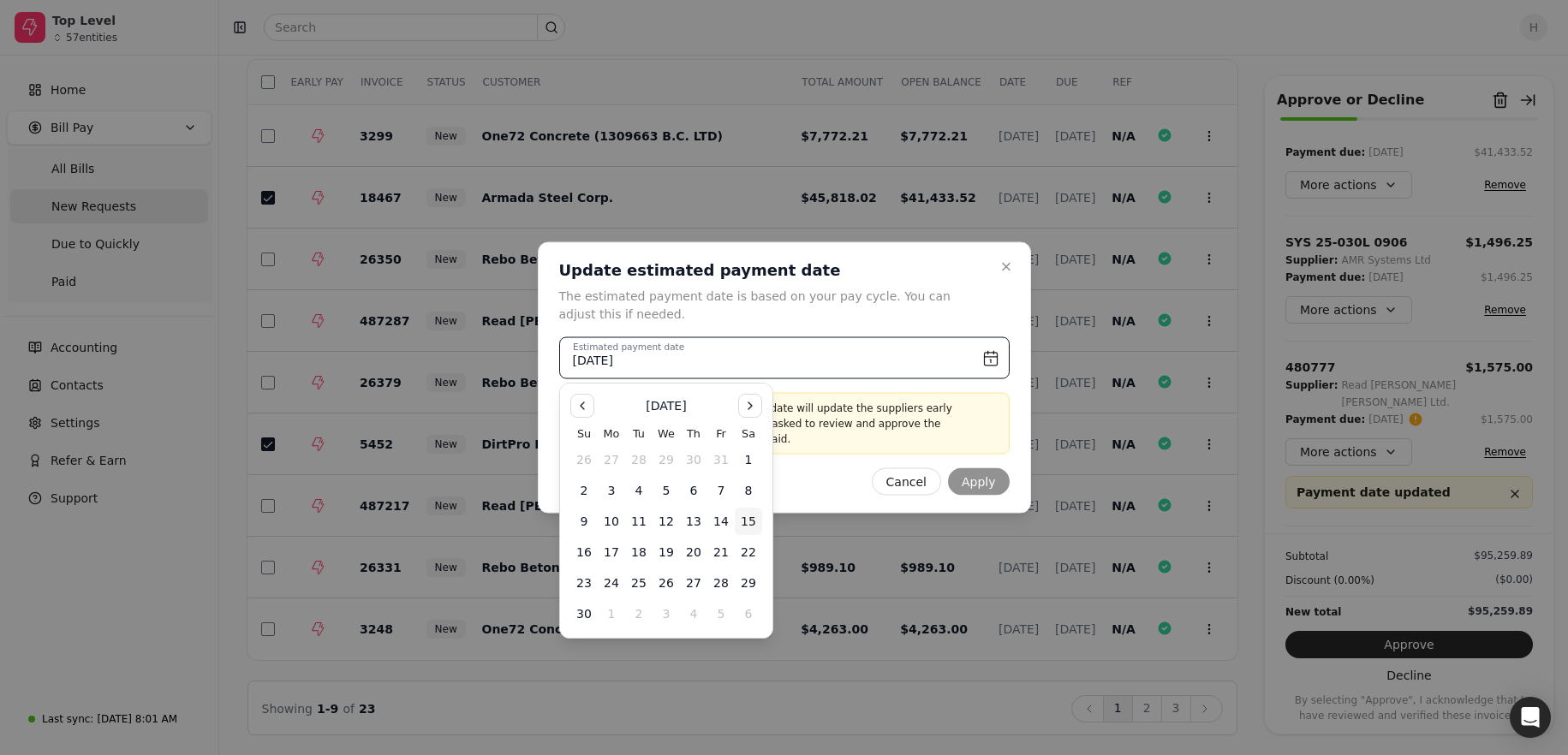
click at [747, 510] on button "15" at bounding box center [748, 521] width 28 height 28
type input "November 15th, 2025"
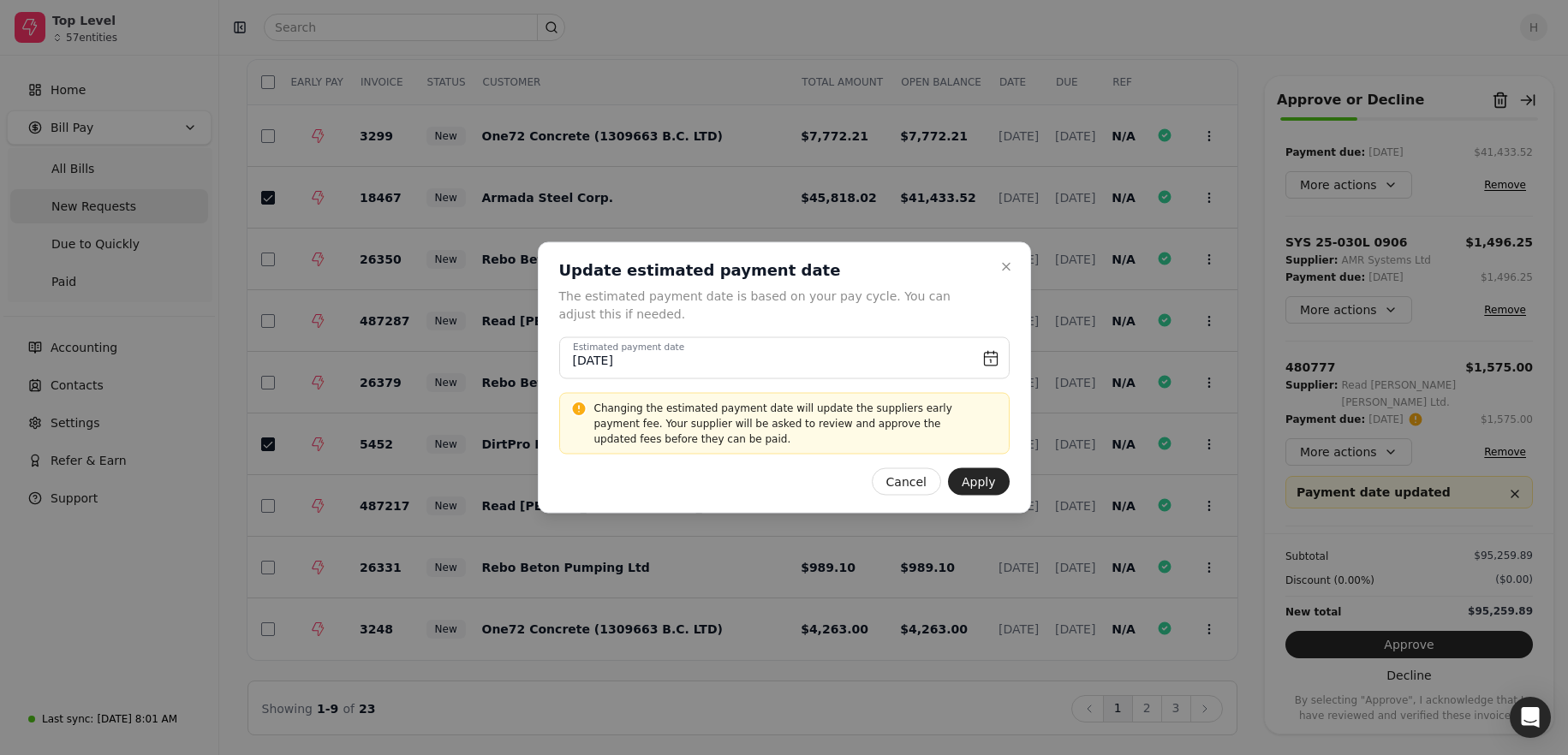
drag, startPoint x: 991, startPoint y: 475, endPoint x: 1336, endPoint y: 385, distance: 356.5
click at [990, 475] on button "Apply" at bounding box center [979, 482] width 61 height 28
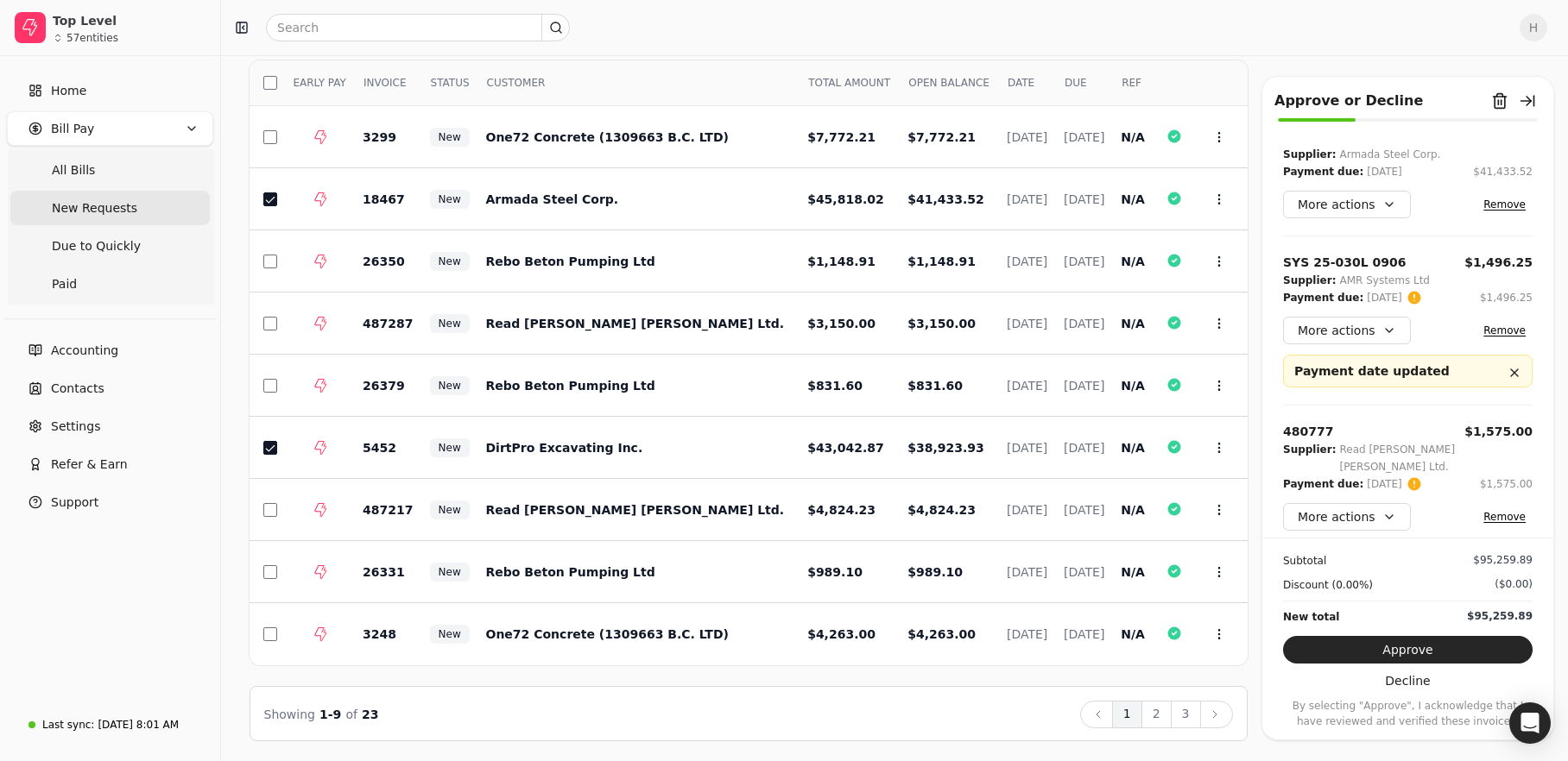
scroll to position [0, 0]
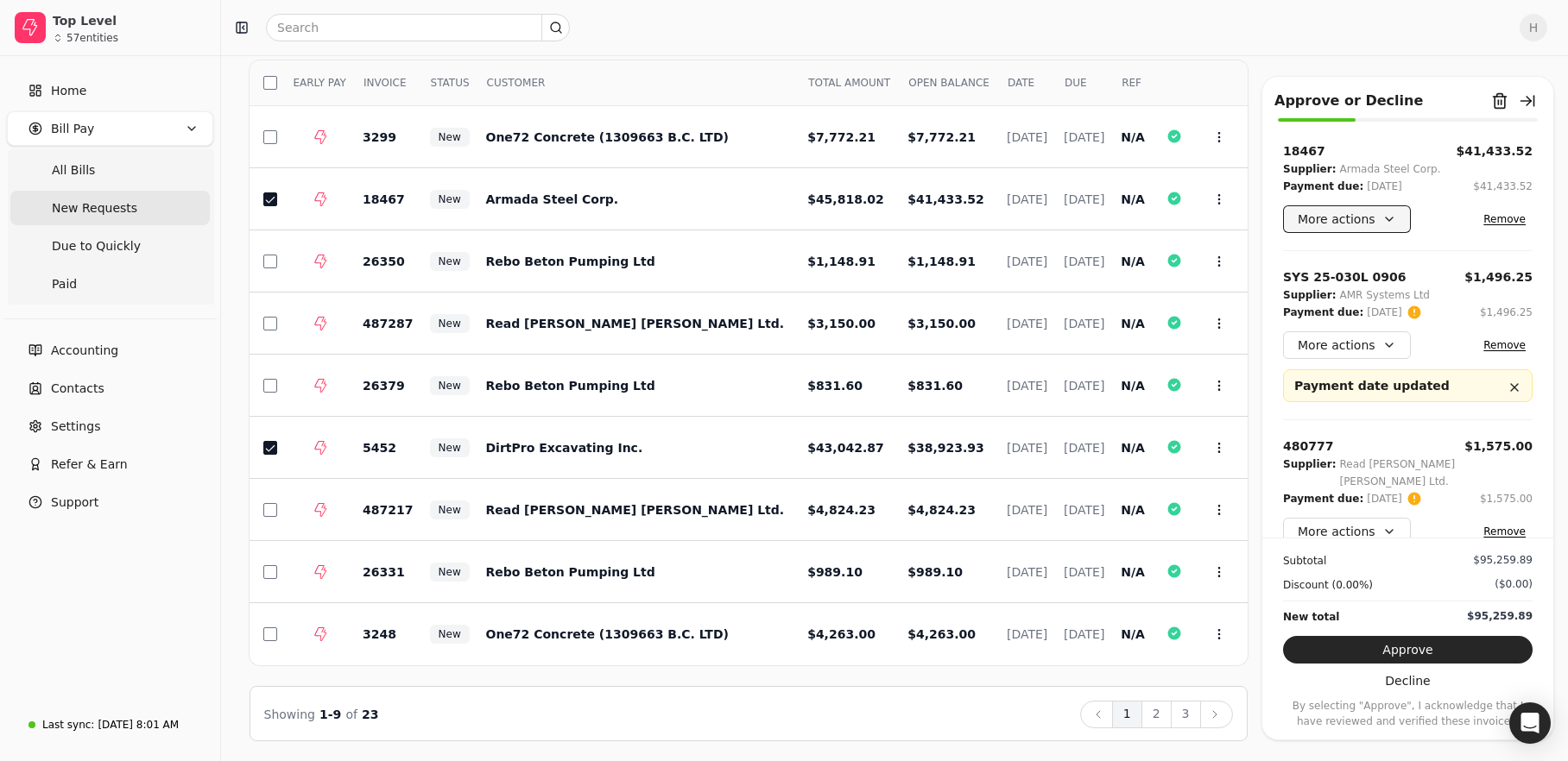
drag, startPoint x: 1364, startPoint y: 197, endPoint x: 1362, endPoint y: 211, distance: 14.1
click at [1363, 197] on div "18467 $41,433.52 Supplier: Armada Steel Corp. Payment due: Sep 29 '25 $41,433.5…" at bounding box center [1407, 188] width 250 height 91
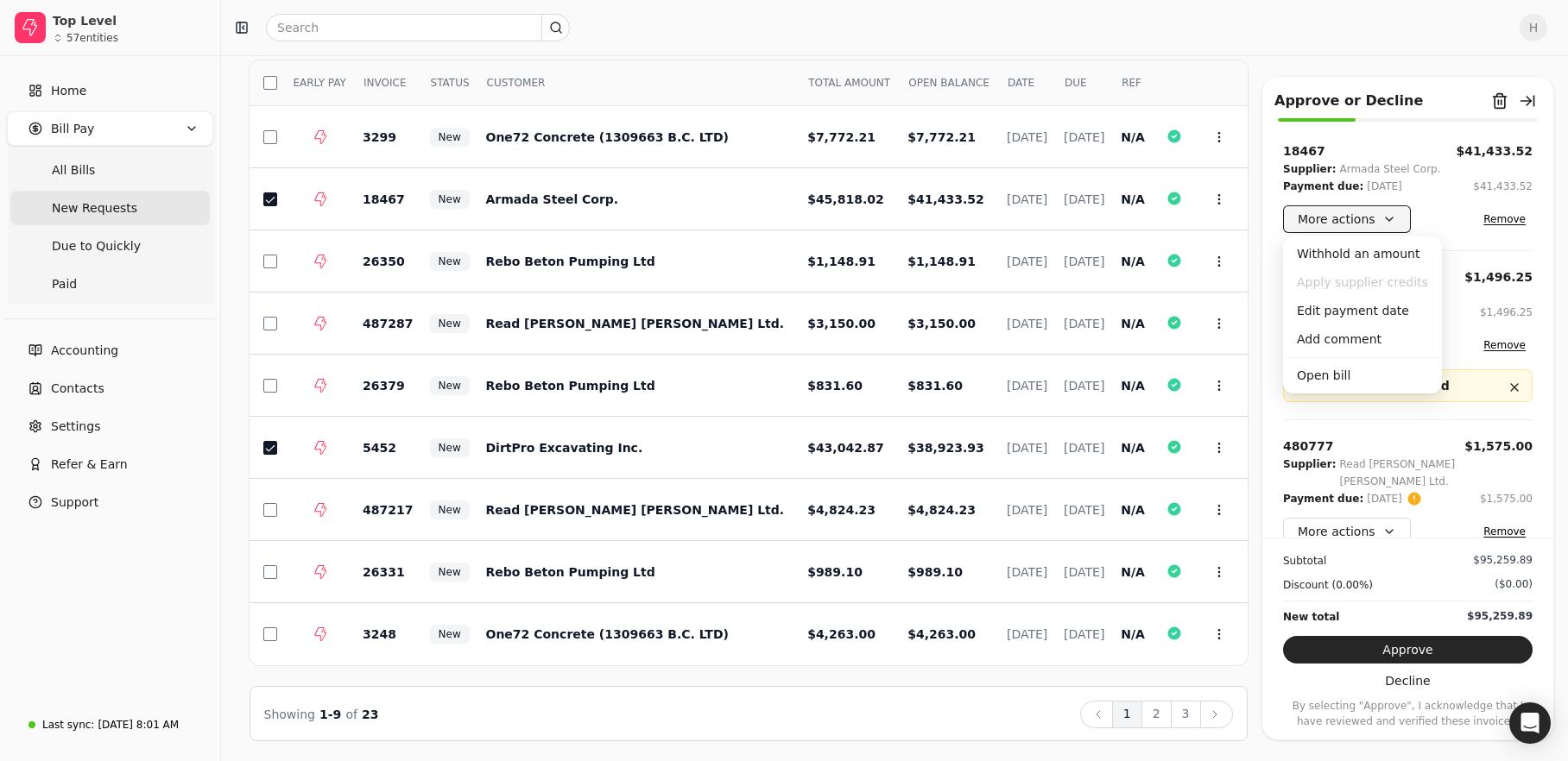
click at [1362, 211] on button "More actions" at bounding box center [1346, 219] width 128 height 28
click at [1374, 308] on div "Edit payment date" at bounding box center [1362, 310] width 152 height 28
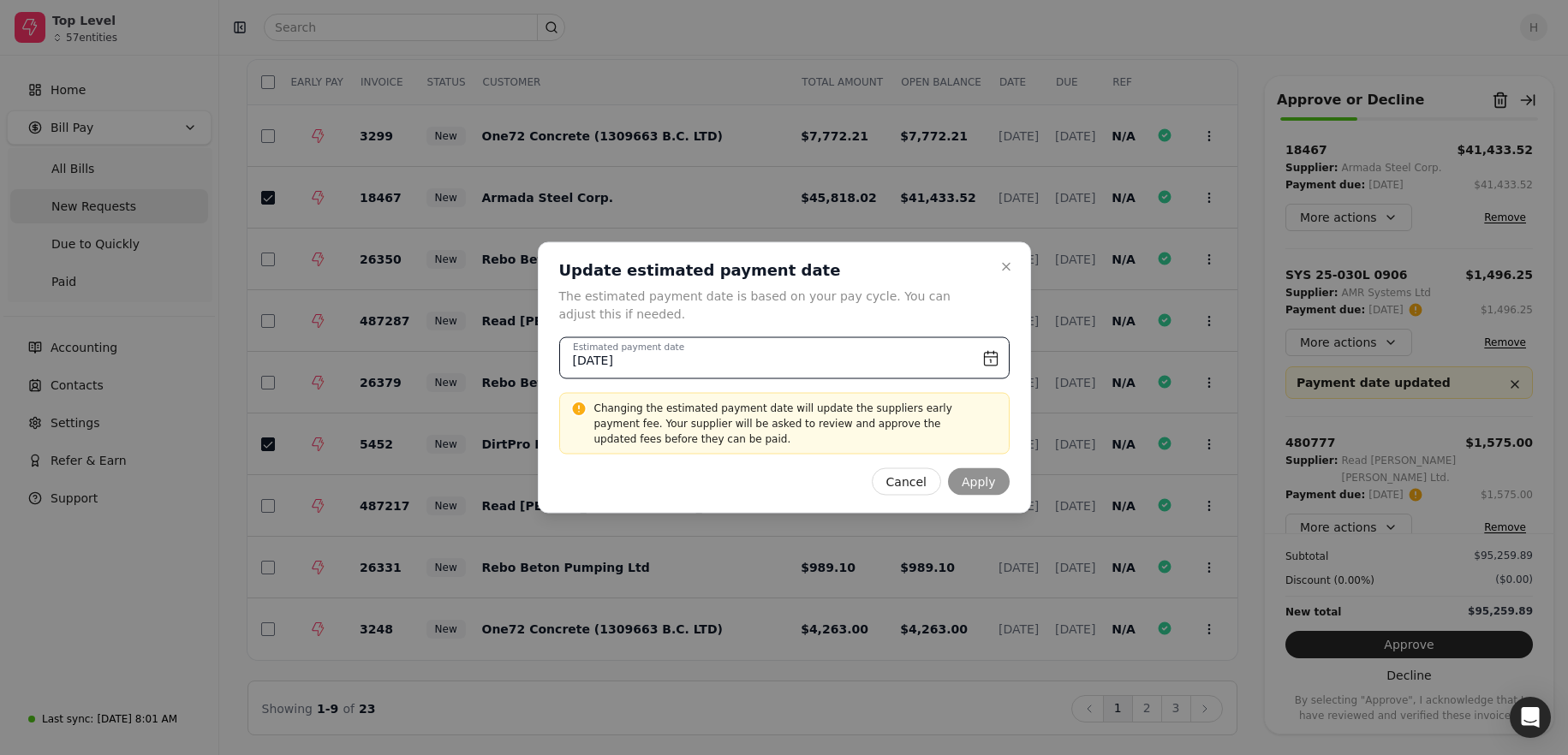
click at [984, 359] on input "September 29th, 2025" at bounding box center [785, 359] width 451 height 42
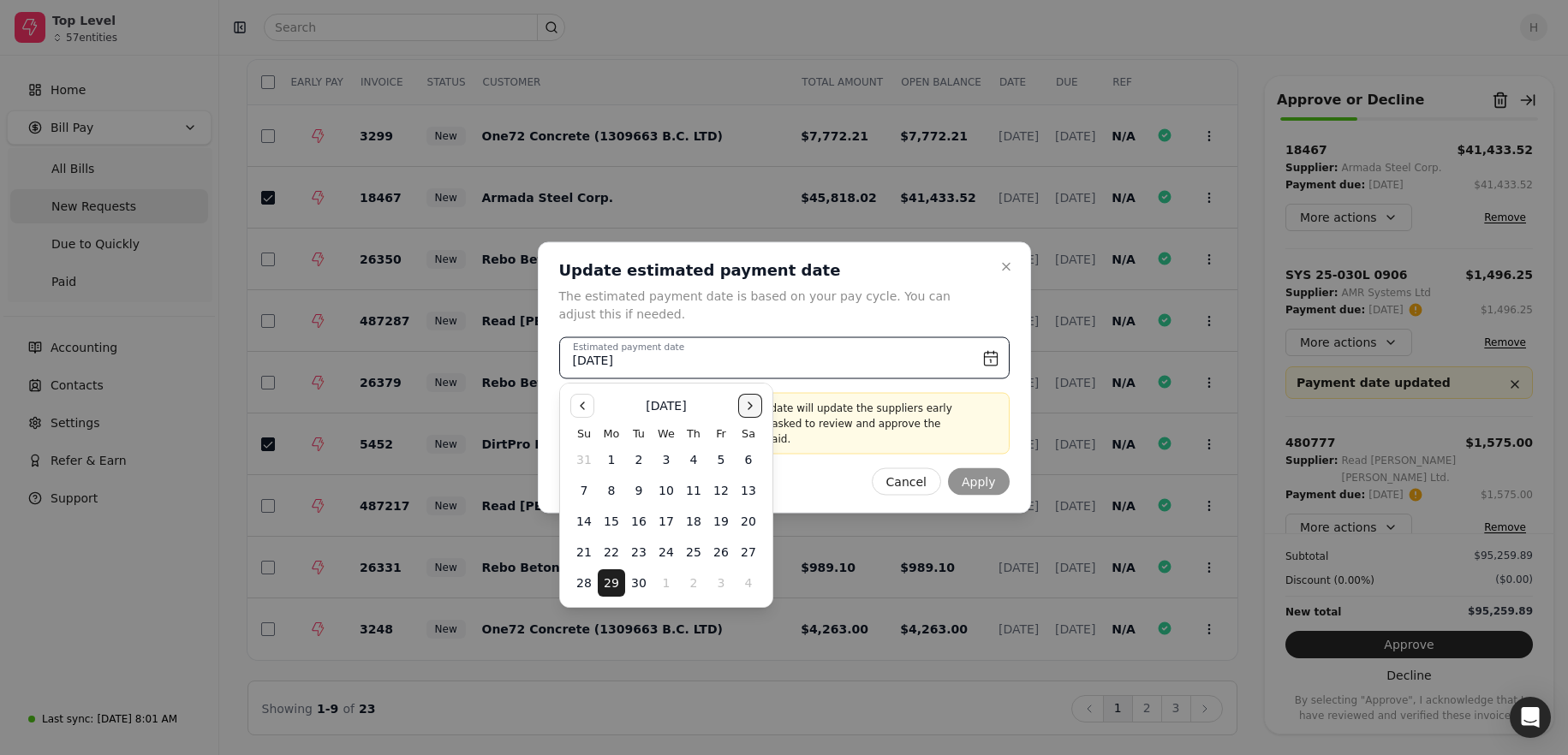
click at [749, 408] on button "Go to the Next Month" at bounding box center [749, 406] width 24 height 24
click at [582, 410] on button "Go to the Previous Month" at bounding box center [582, 406] width 24 height 24
click at [751, 508] on button "15" at bounding box center [748, 521] width 28 height 28
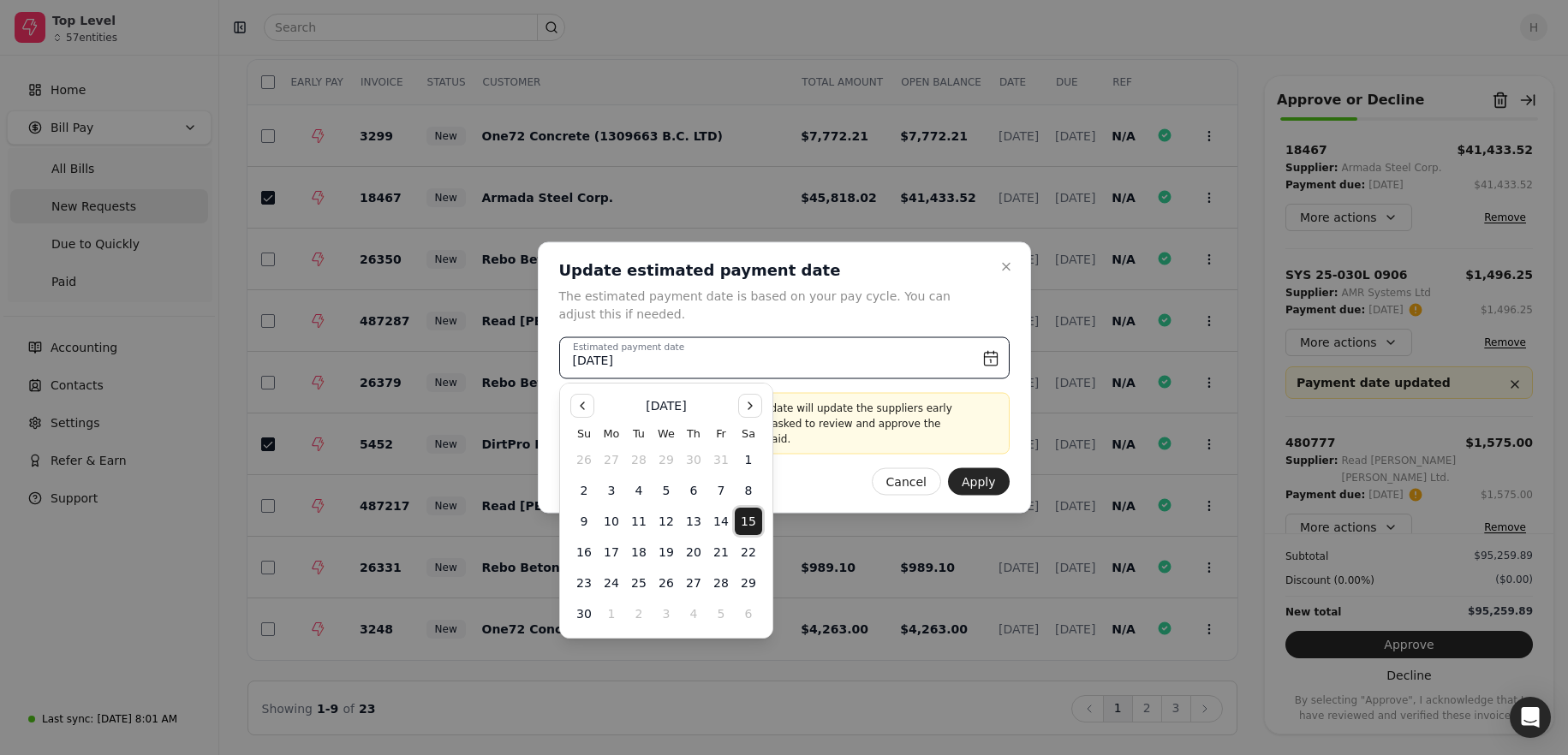
type input "November 15th, 2025"
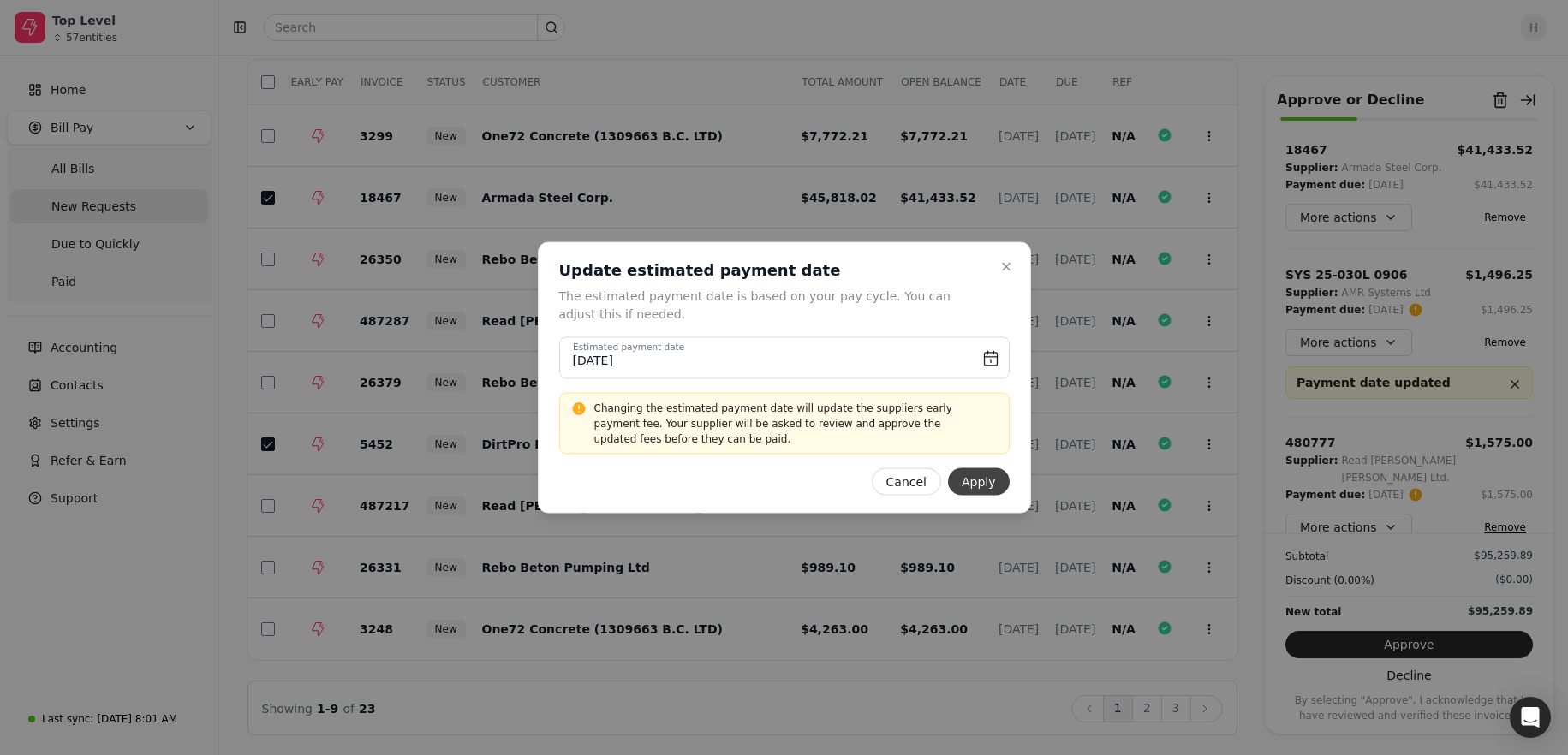
click at [981, 468] on button "Apply" at bounding box center [979, 482] width 61 height 28
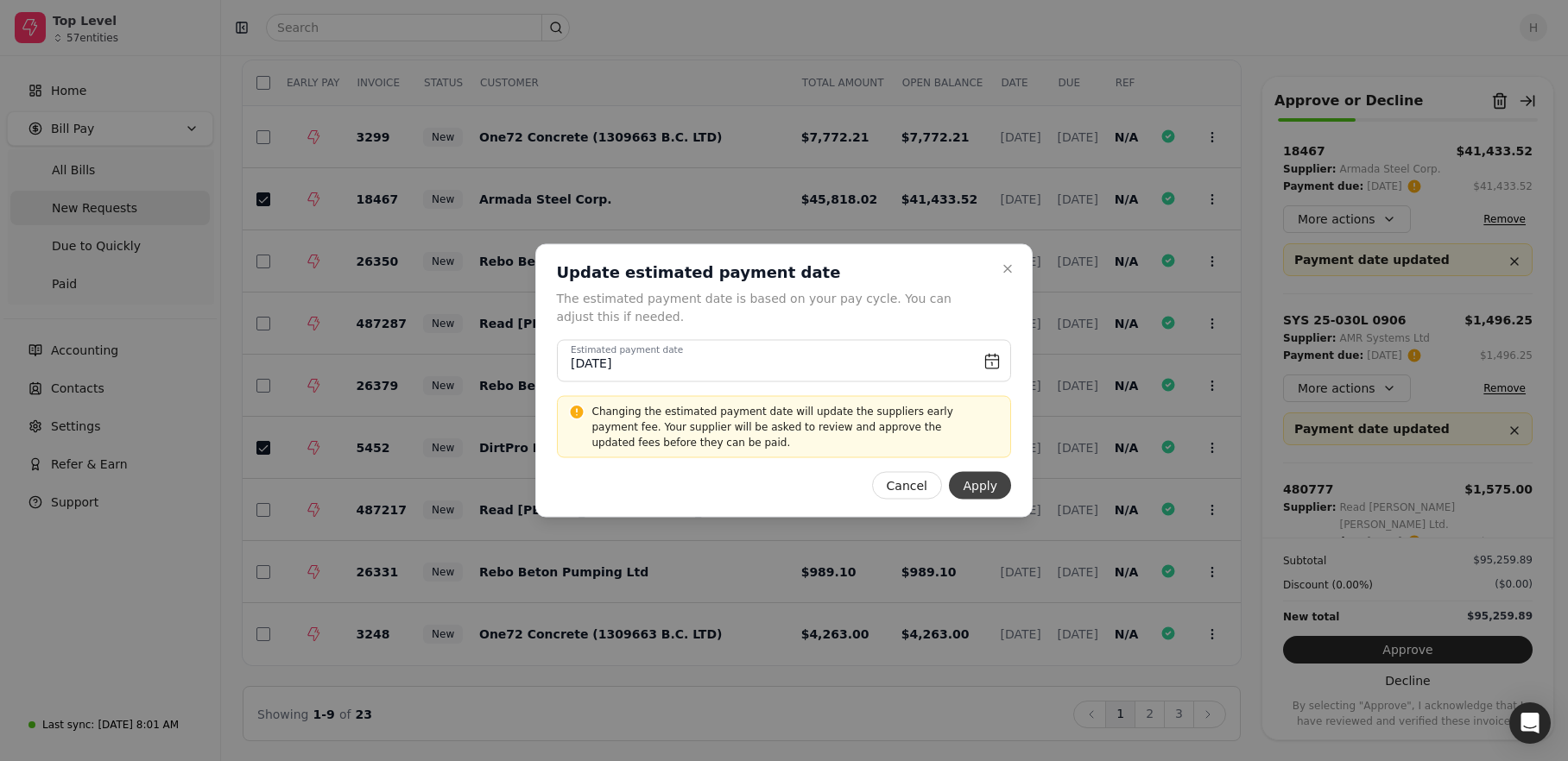
click at [989, 481] on td "Aug 25, 2025" at bounding box center [1014, 510] width 57 height 62
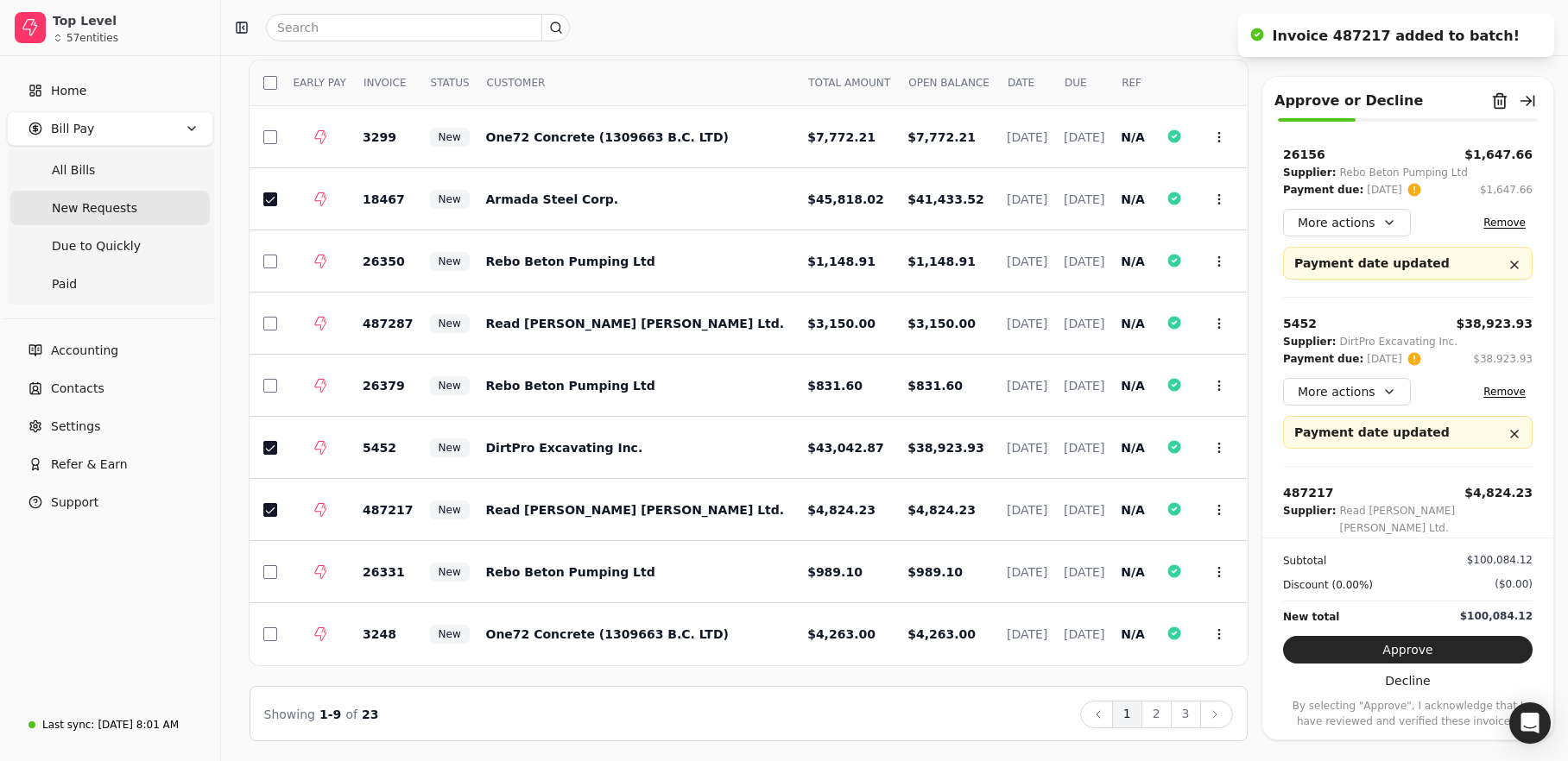
scroll to position [1238, 0]
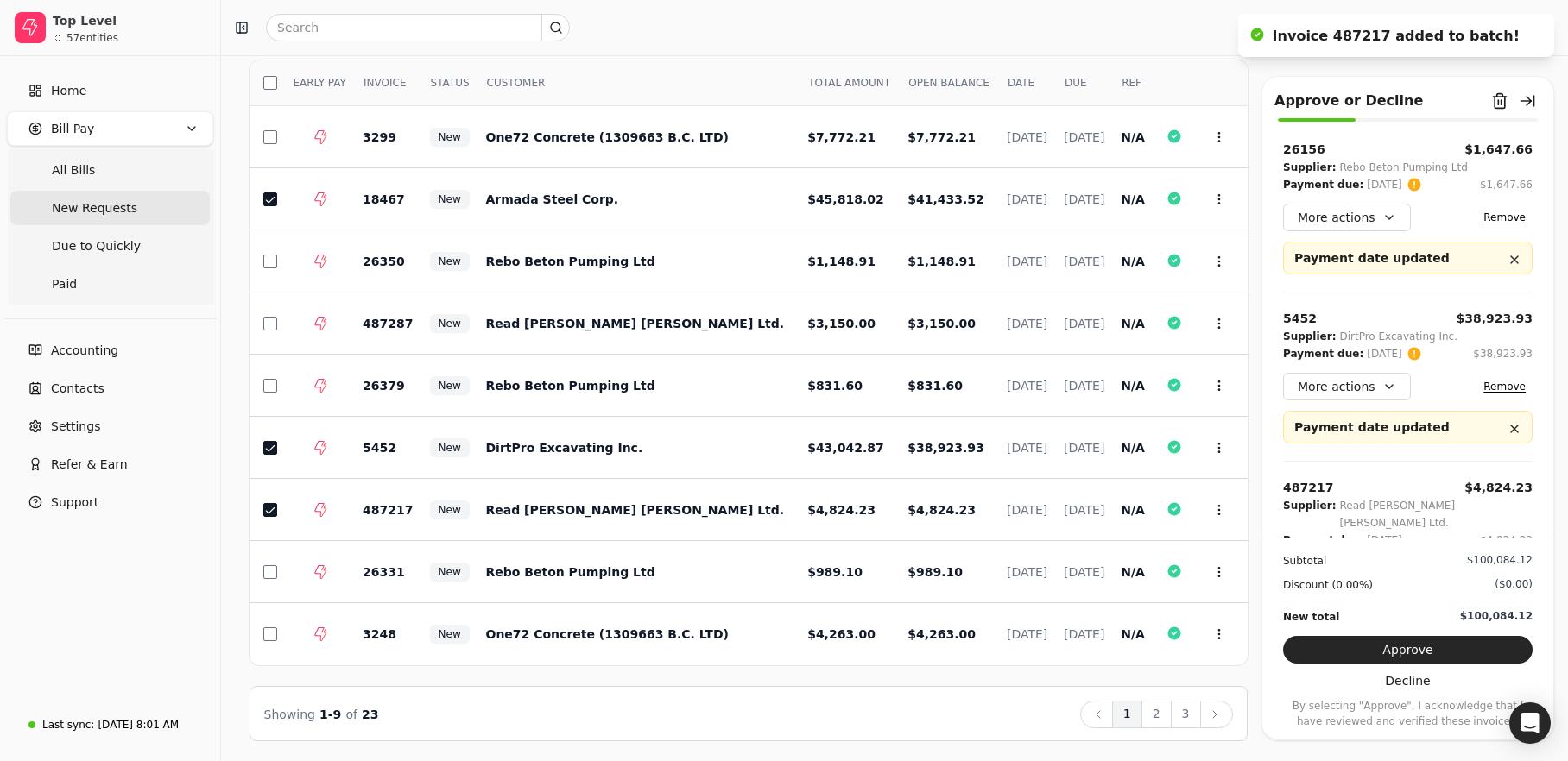
click at [1484, 563] on button "Remove" at bounding box center [1504, 572] width 56 height 20
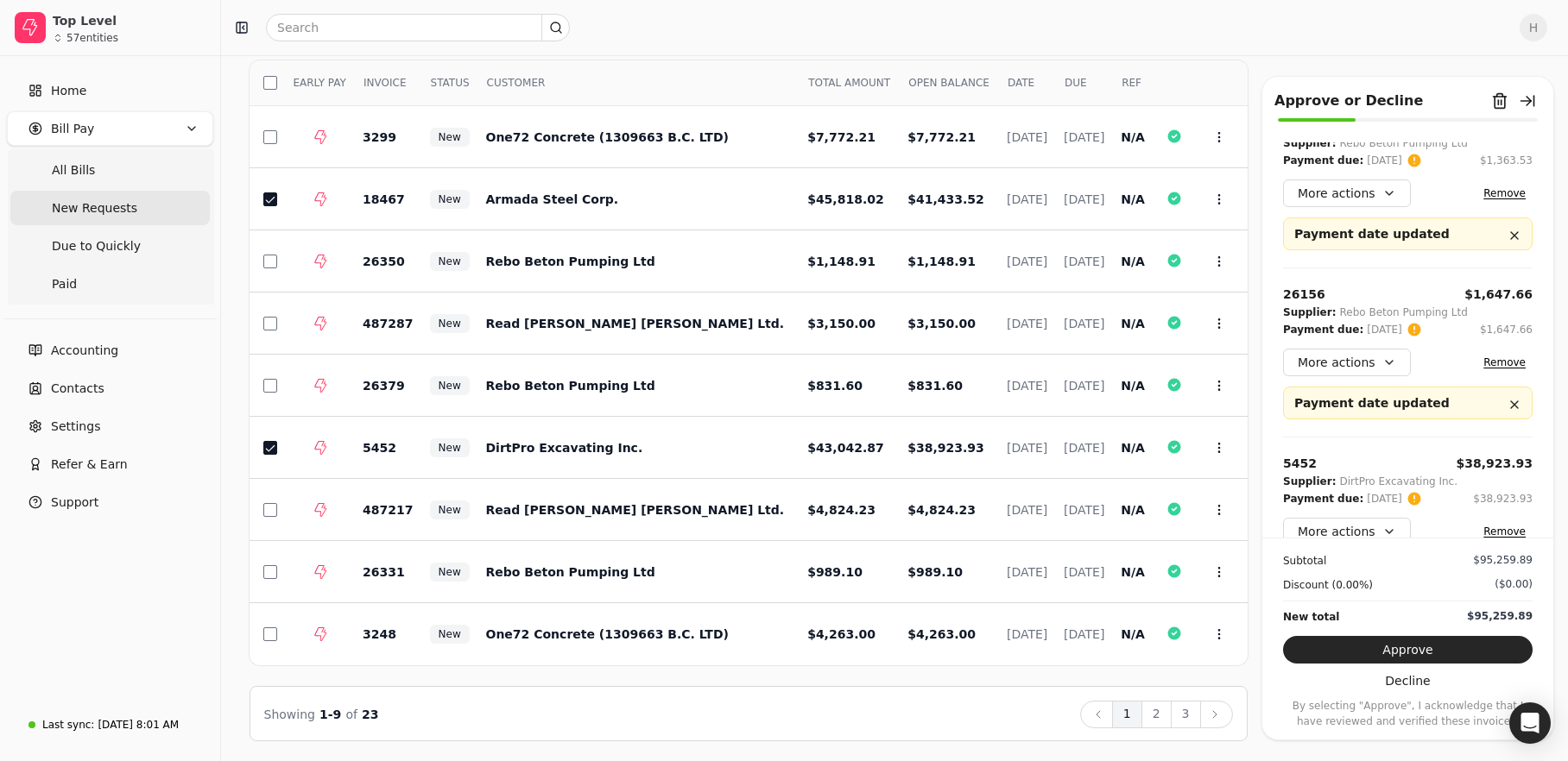
scroll to position [1112, 0]
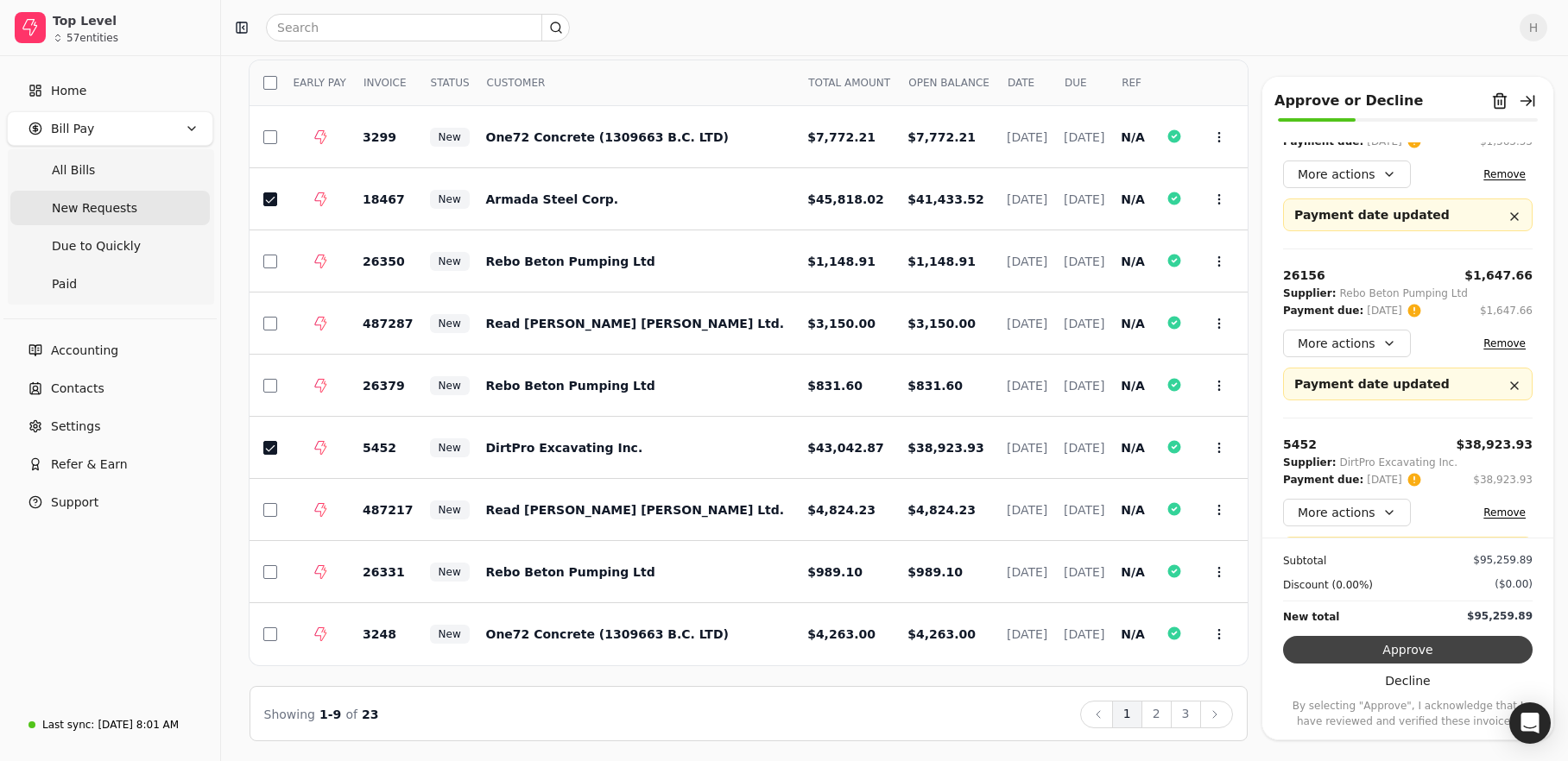
click at [1417, 650] on button "Approve" at bounding box center [1407, 650] width 250 height 28
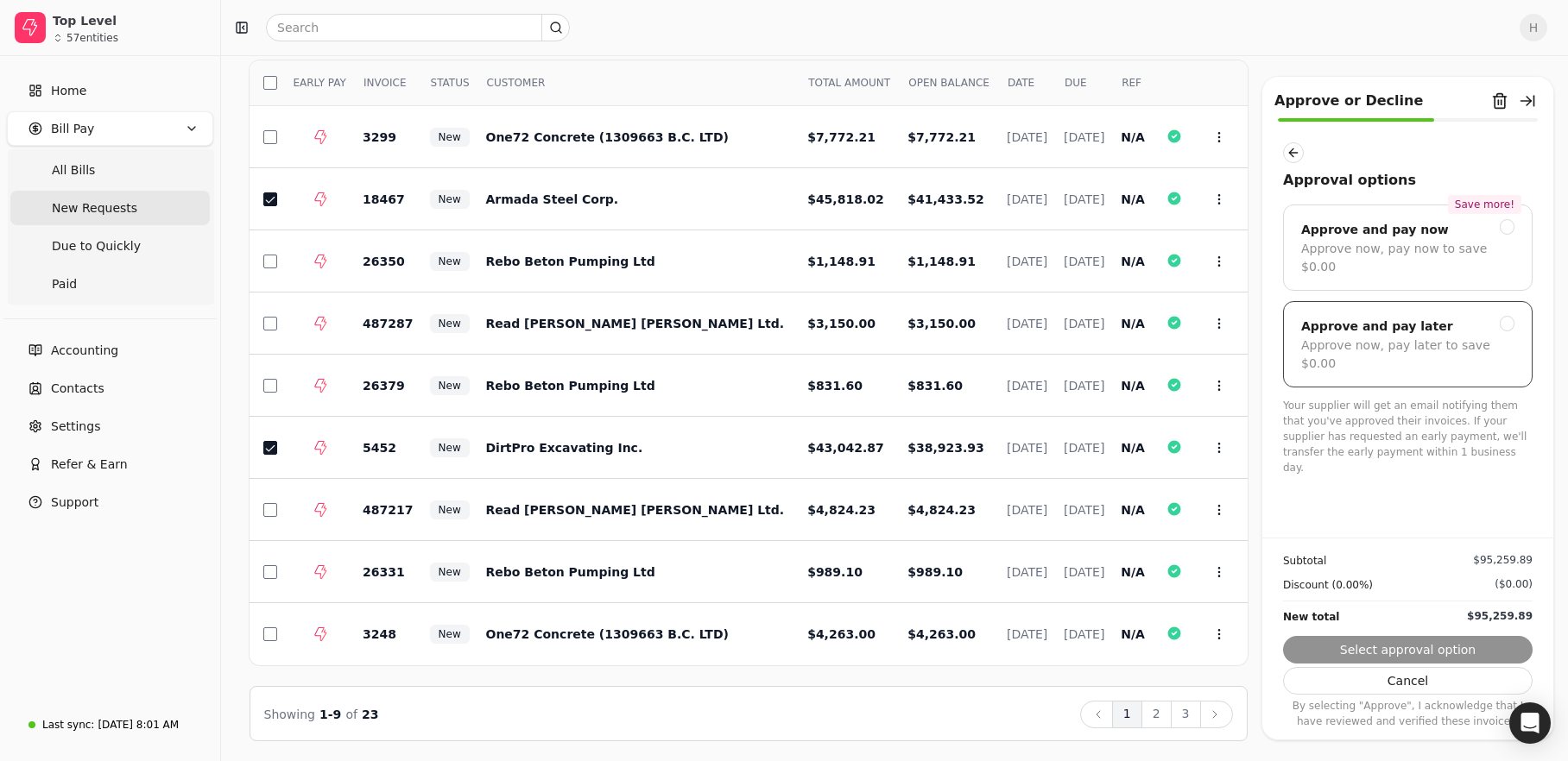
click at [1405, 337] on div "Approve now, pay later to save $0.00" at bounding box center [1407, 354] width 213 height 36
click at [1473, 653] on button "Submit approval" at bounding box center [1407, 650] width 250 height 28
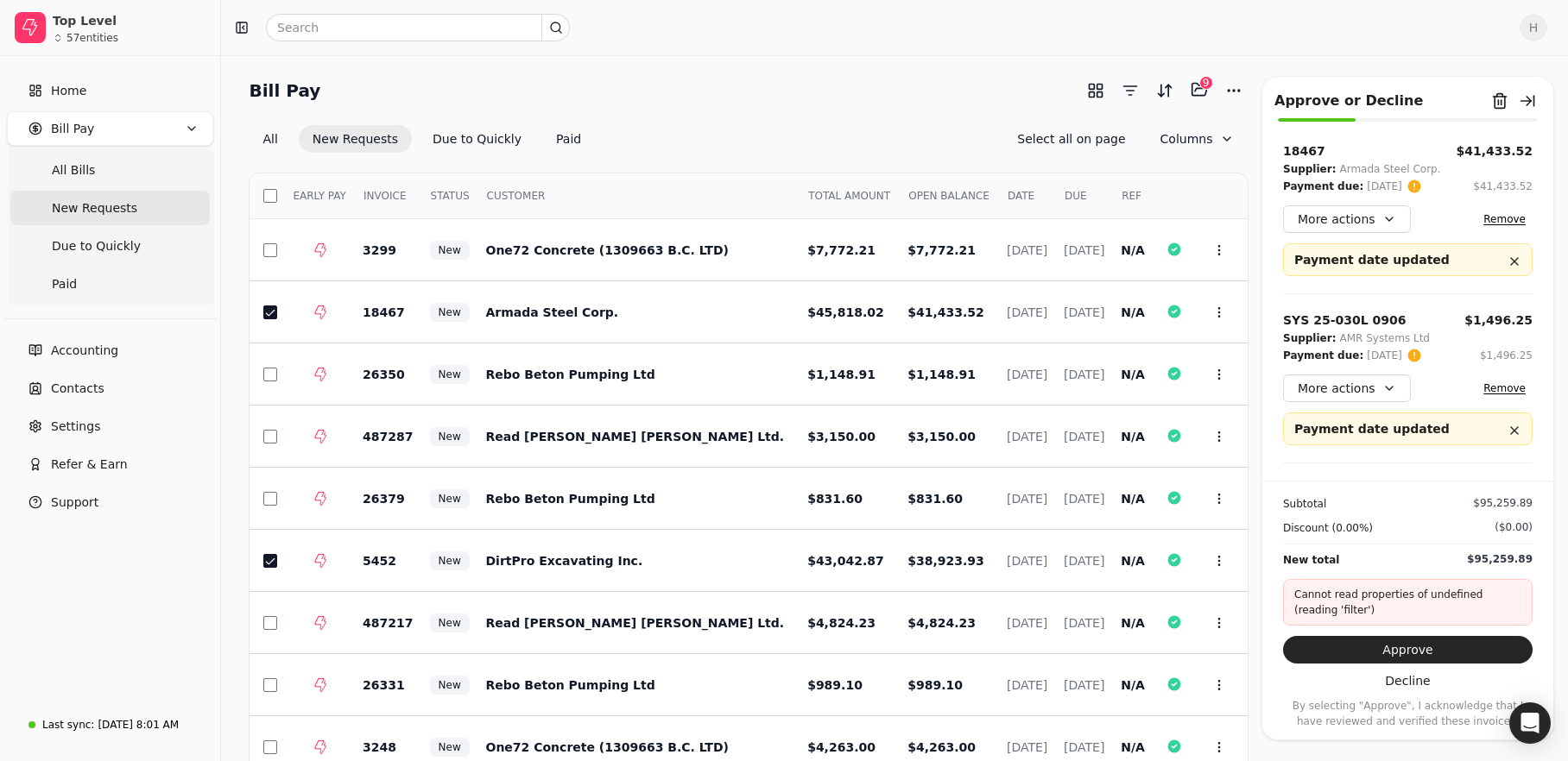
click at [1493, 391] on button "Remove" at bounding box center [1504, 388] width 56 height 20
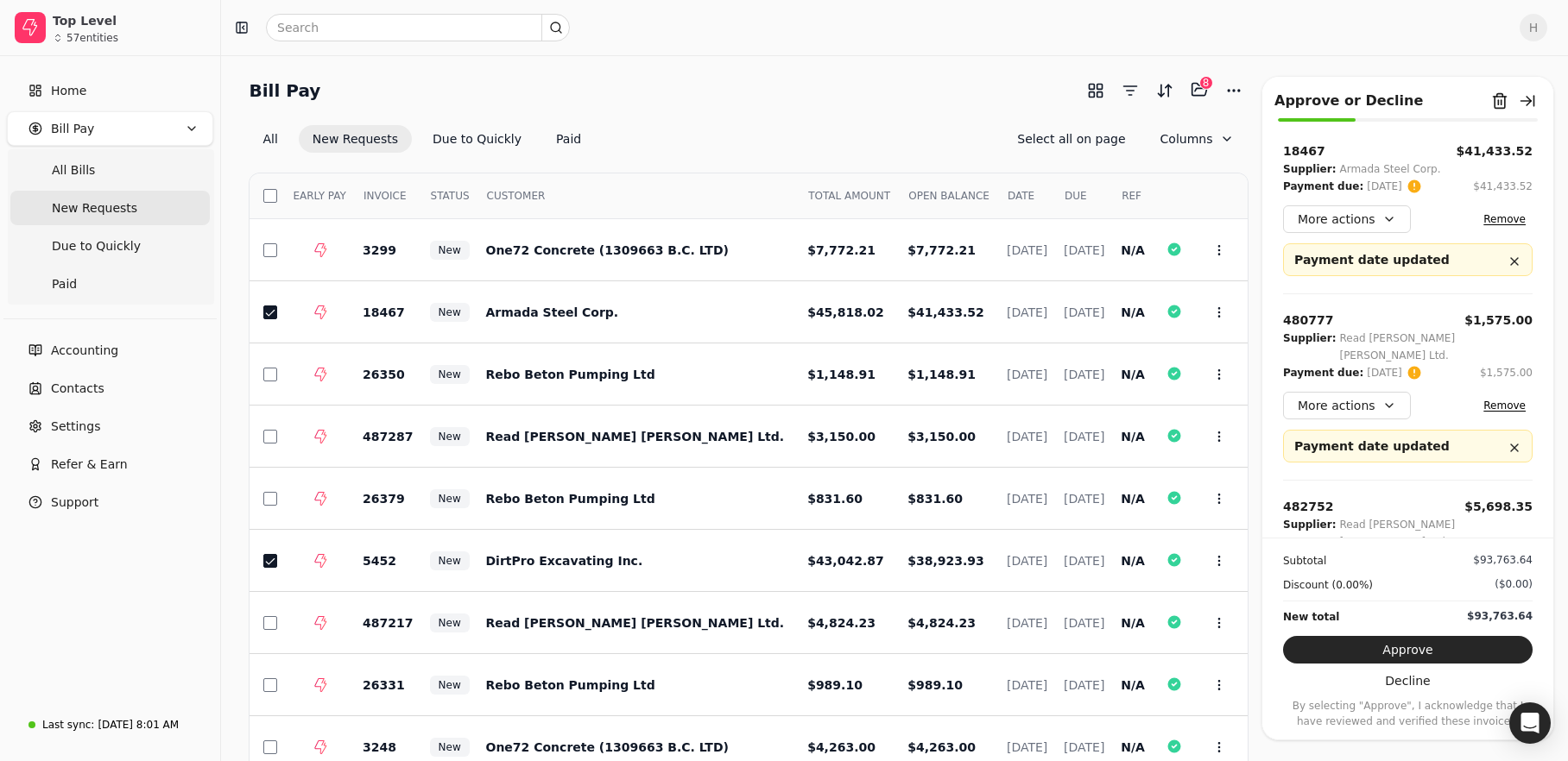
click at [1493, 395] on button "Remove" at bounding box center [1504, 405] width 56 height 20
click at [1493, 565] on button "Remove" at bounding box center [1504, 574] width 56 height 20
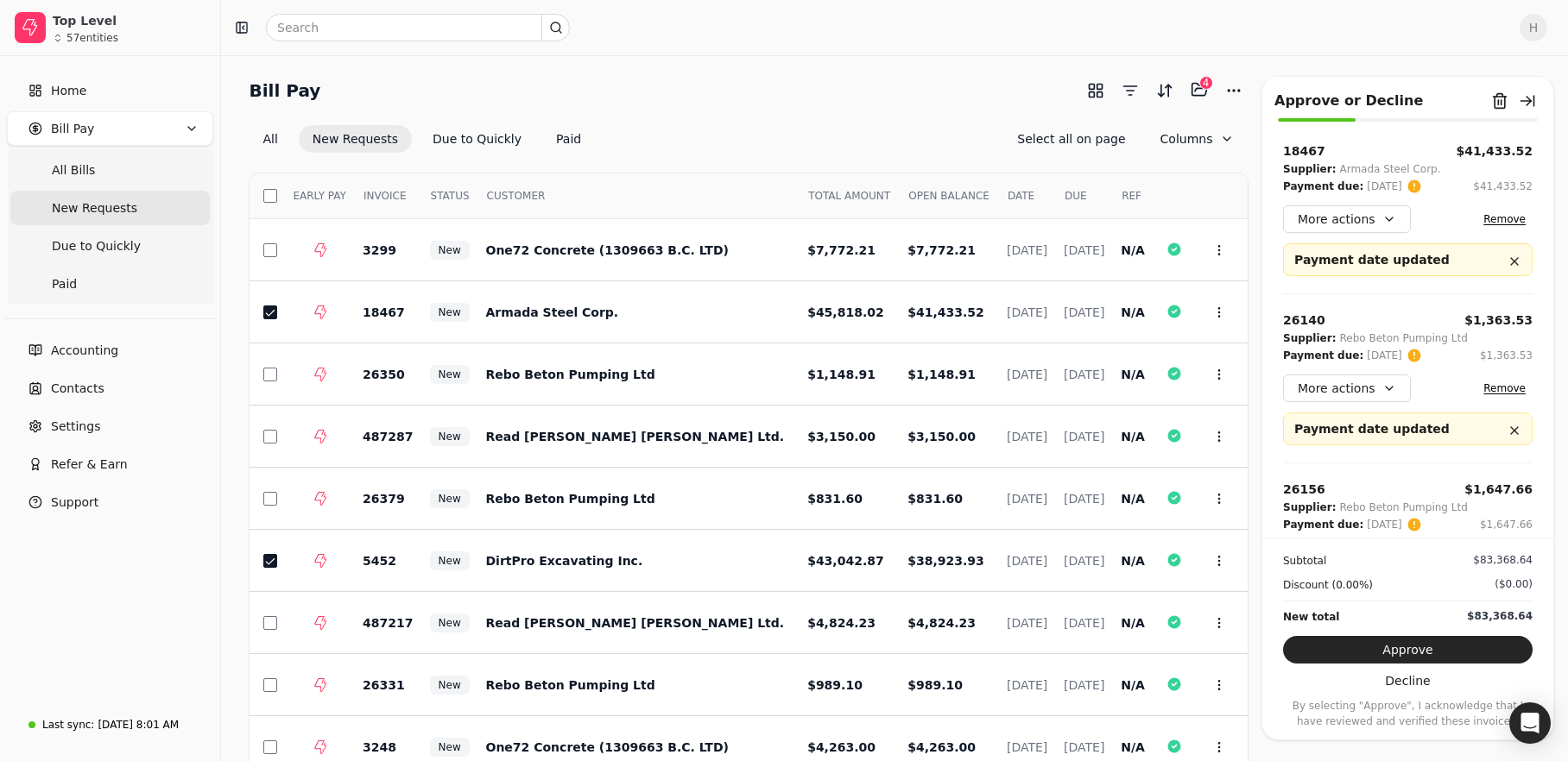
click at [1493, 391] on button "Remove" at bounding box center [1504, 388] width 56 height 20
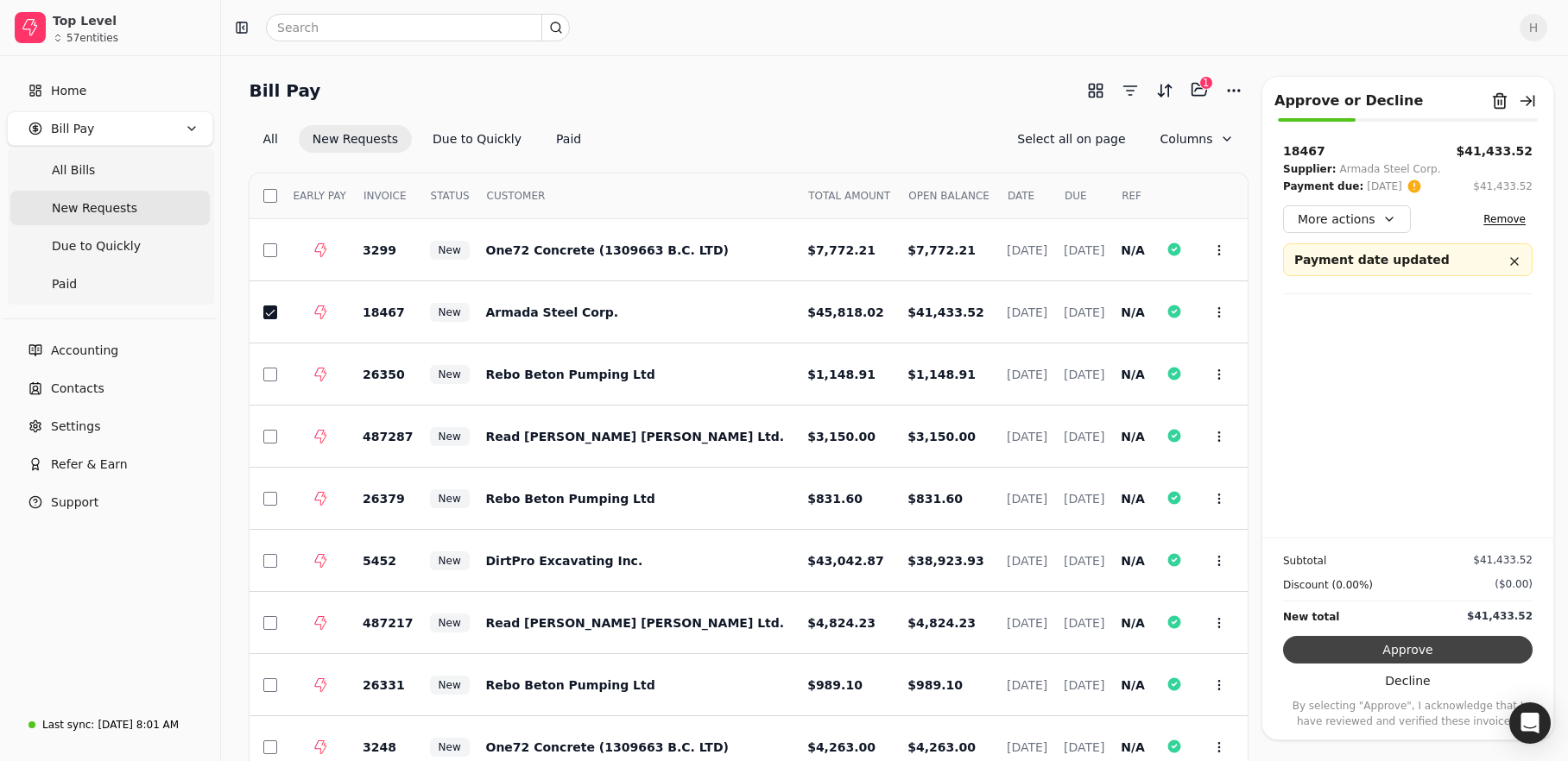
click at [1423, 640] on button "Approve" at bounding box center [1407, 650] width 250 height 28
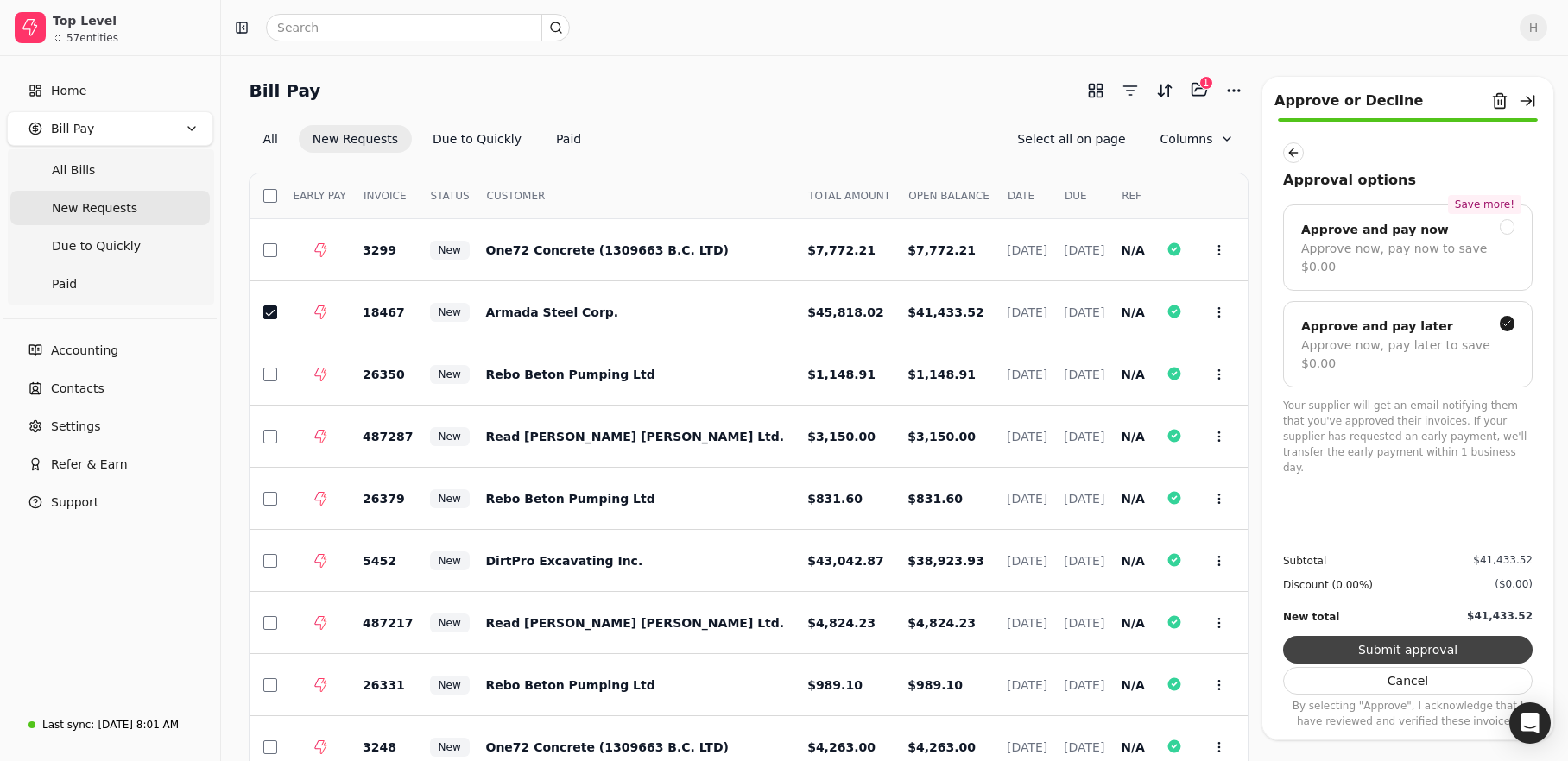
click at [1436, 649] on button "Submit approval" at bounding box center [1407, 650] width 250 height 28
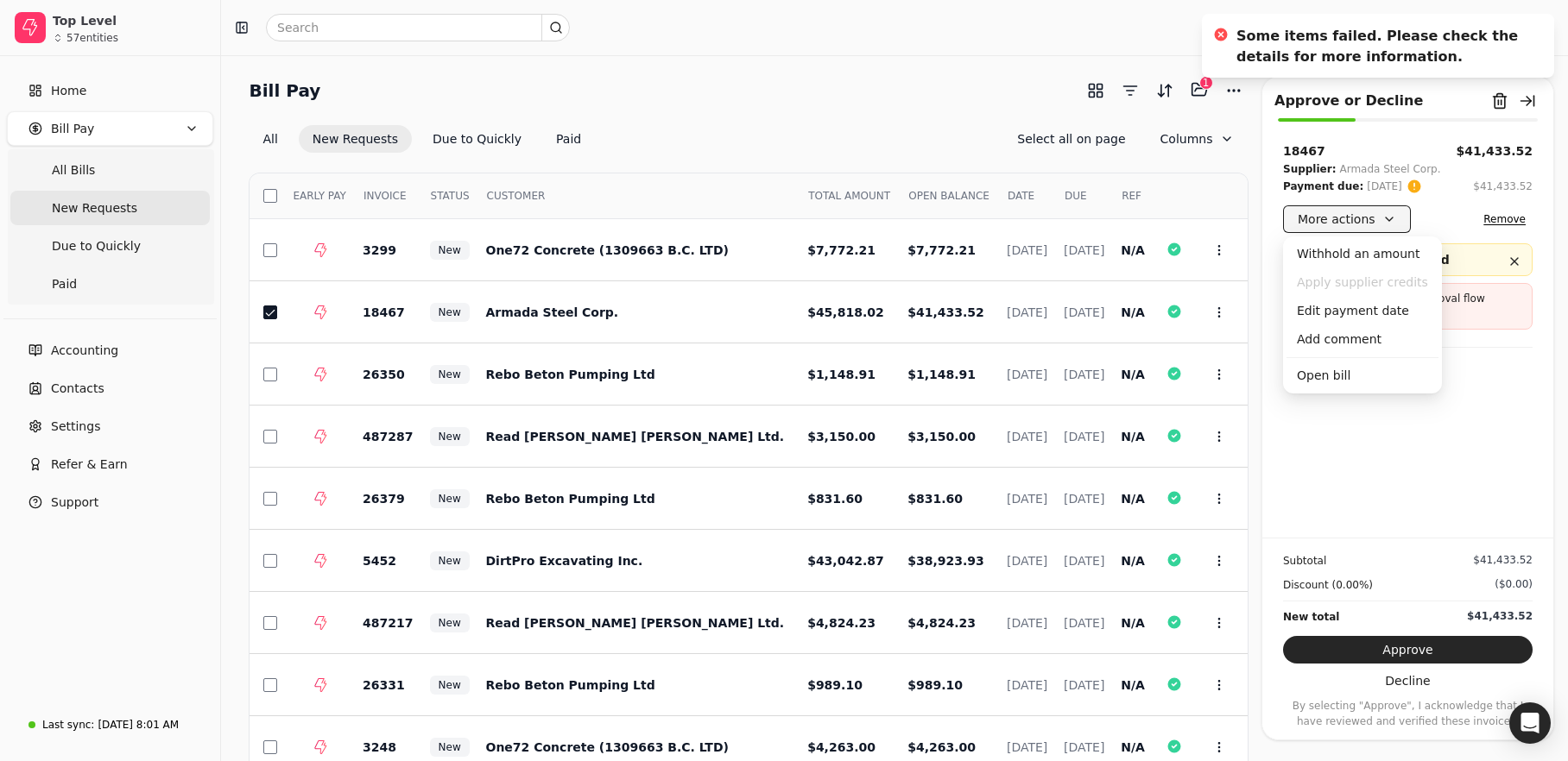
click at [1354, 221] on button "More actions" at bounding box center [1346, 219] width 128 height 28
click at [1347, 376] on div "Open bill" at bounding box center [1362, 375] width 152 height 28
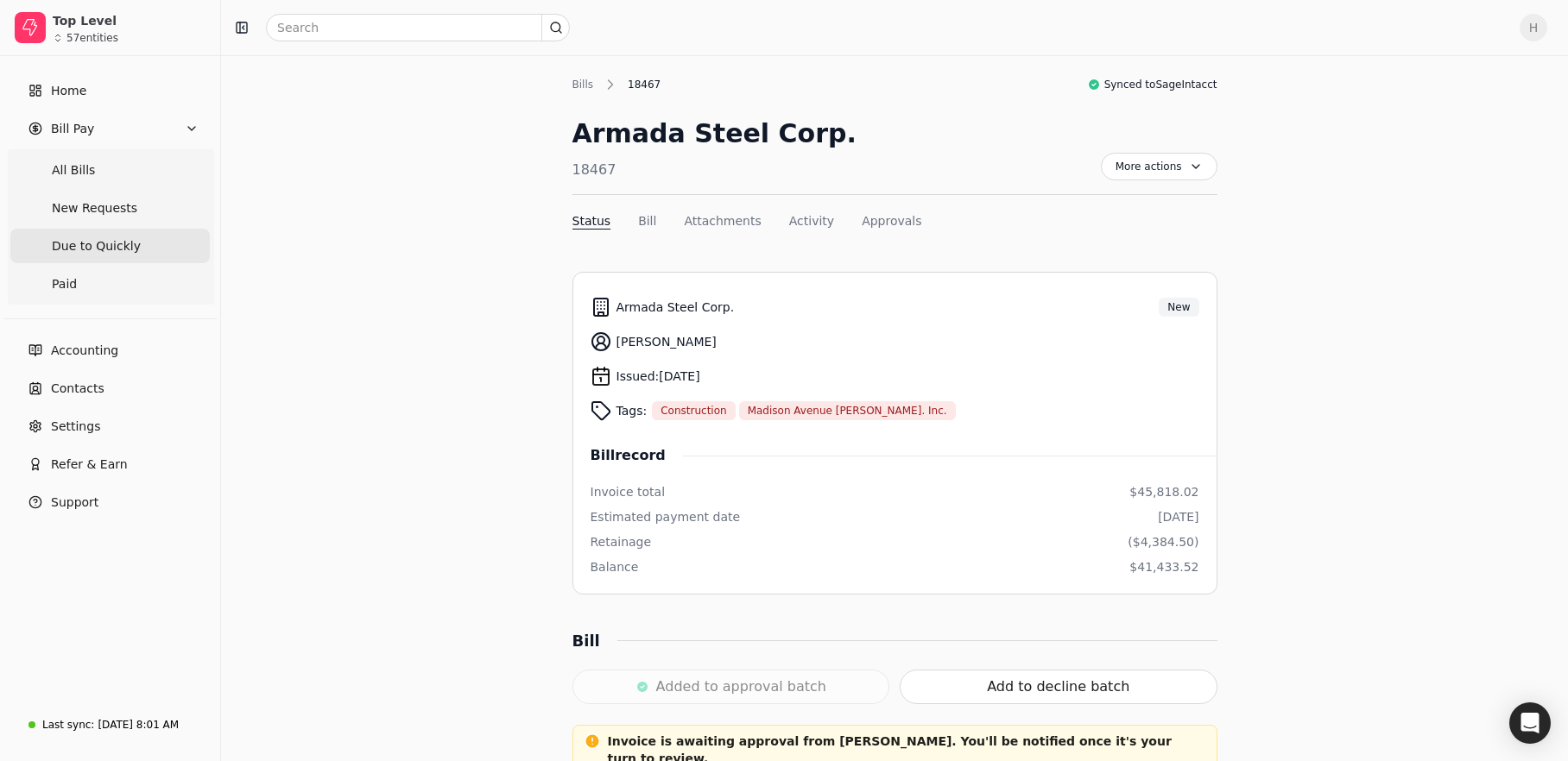
click at [91, 245] on span "Due to Quickly" at bounding box center [97, 246] width 89 height 18
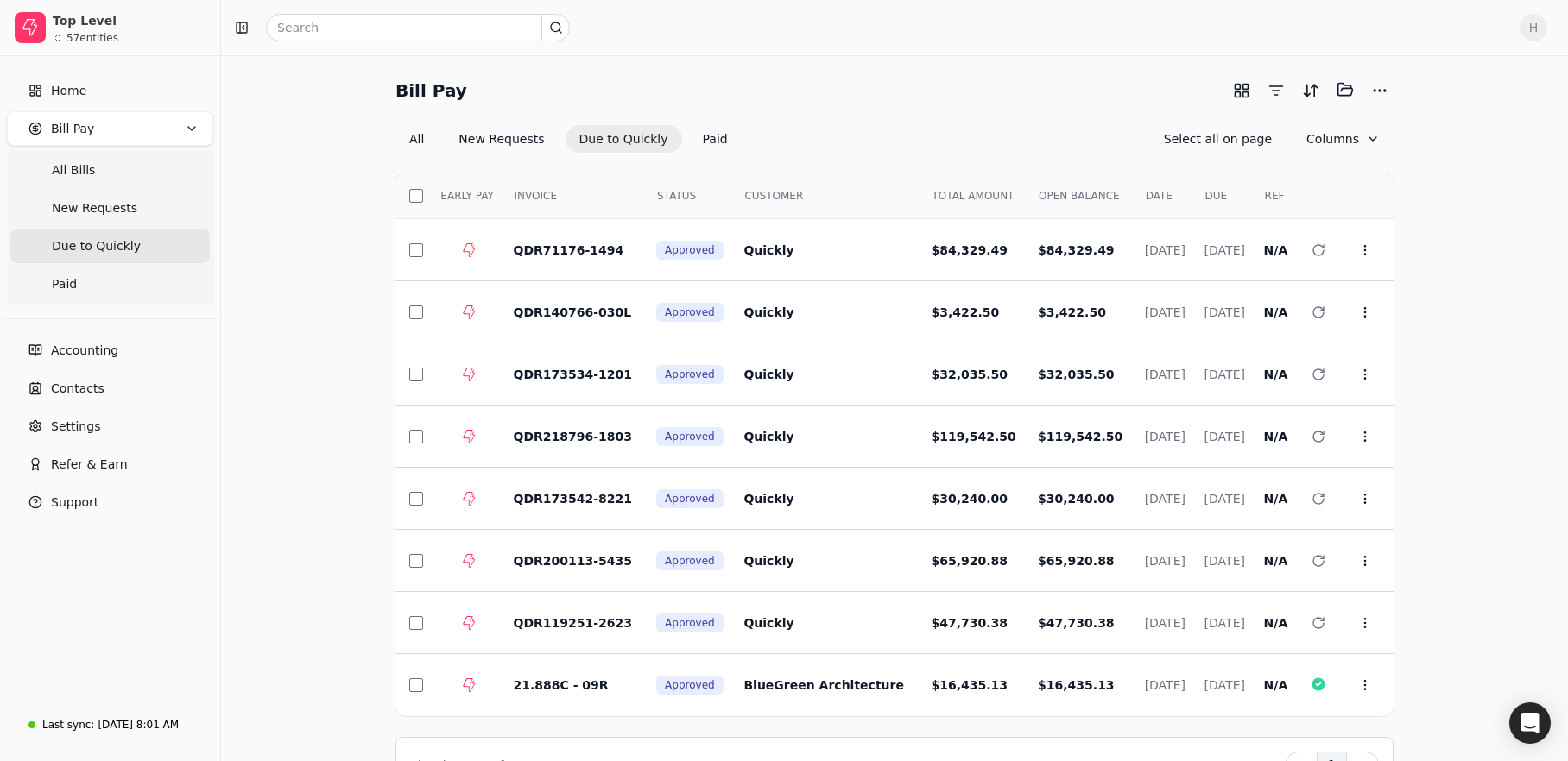
click at [602, 143] on button "Due to Quickly" at bounding box center [624, 138] width 117 height 28
click at [487, 137] on button "New Requests" at bounding box center [501, 138] width 113 height 28
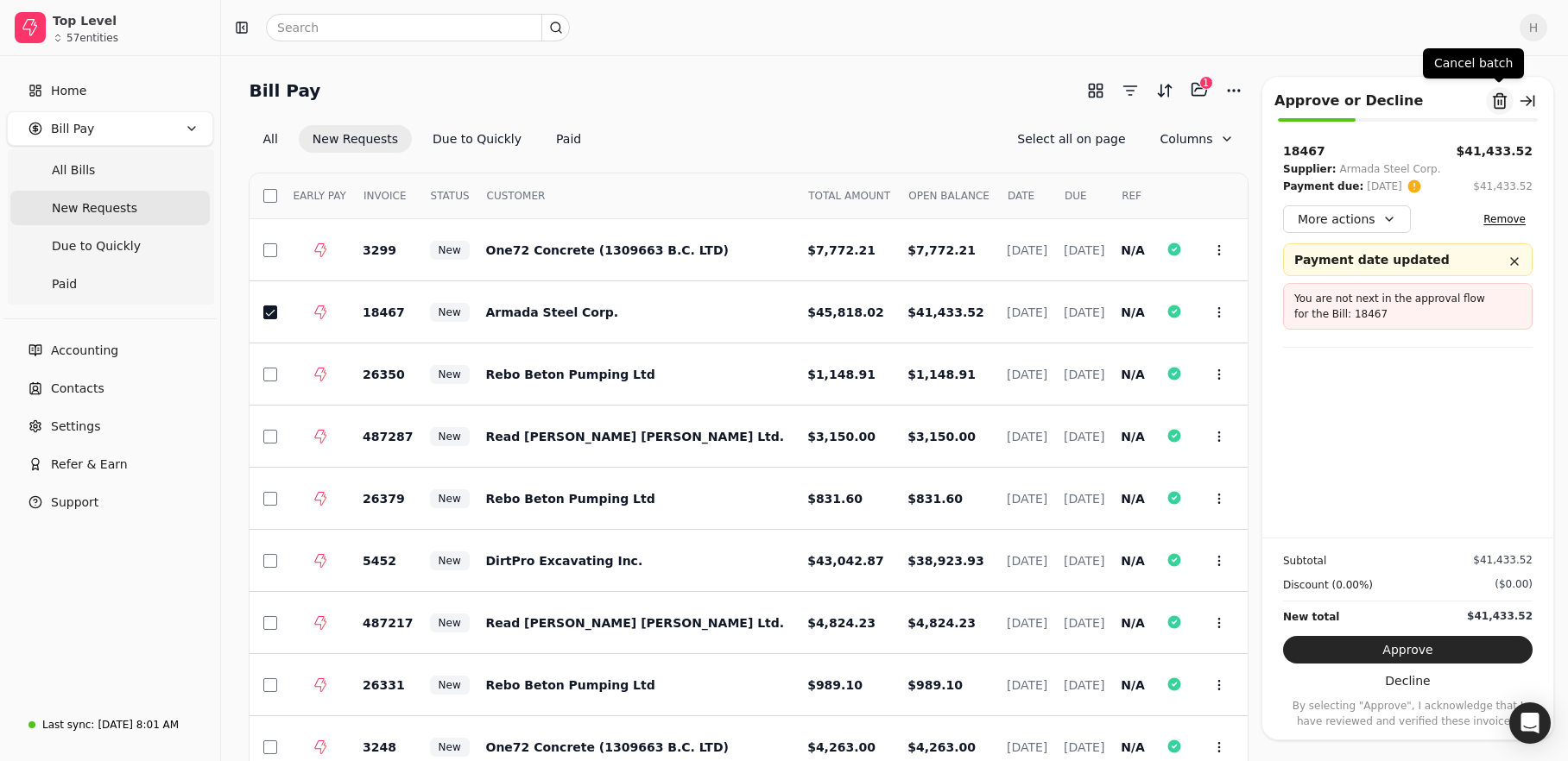
click at [1506, 102] on button "Remove from batch" at bounding box center [1499, 101] width 28 height 28
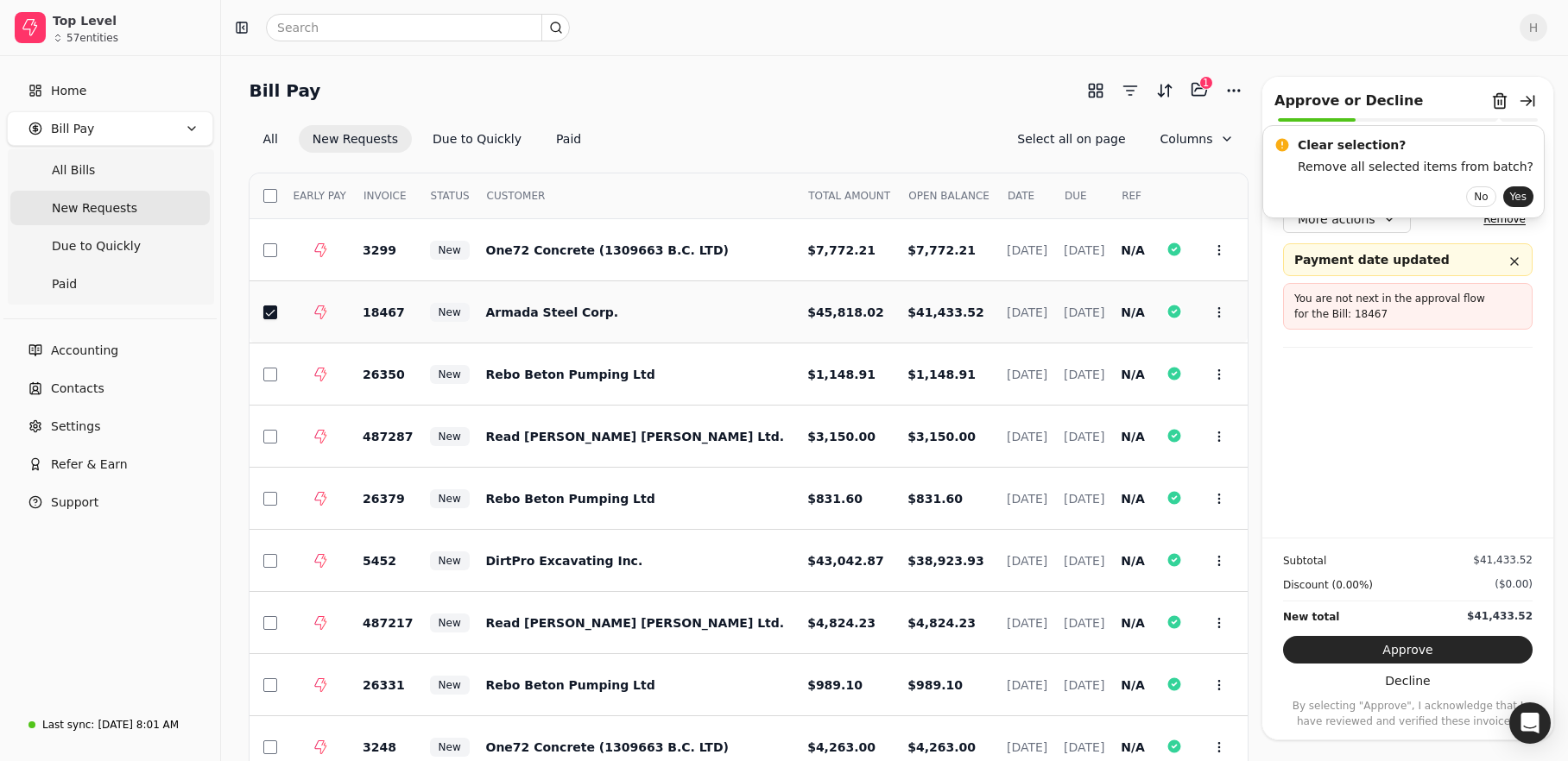
click at [268, 316] on button "button" at bounding box center [270, 312] width 14 height 14
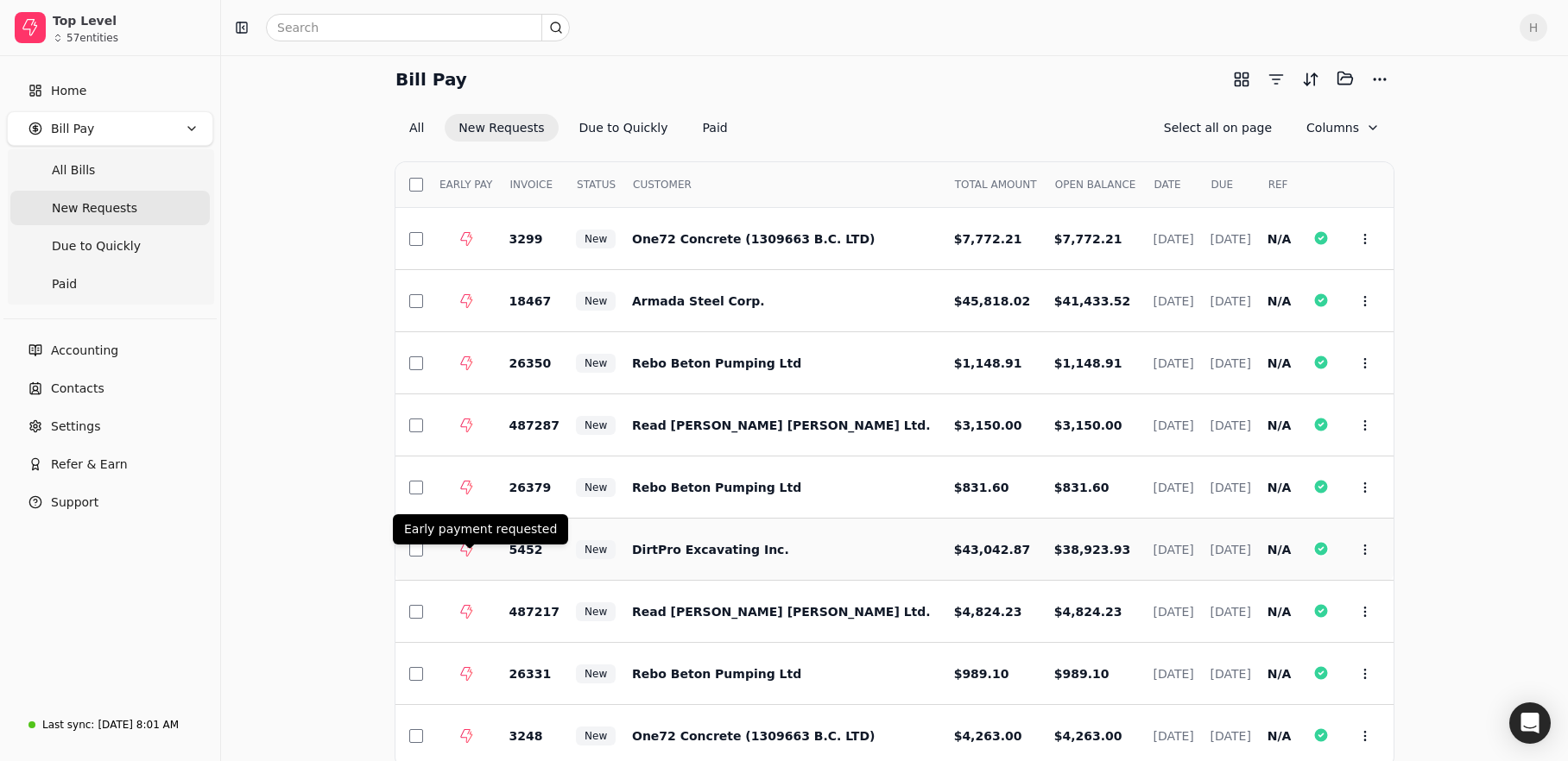
scroll to position [113, 0]
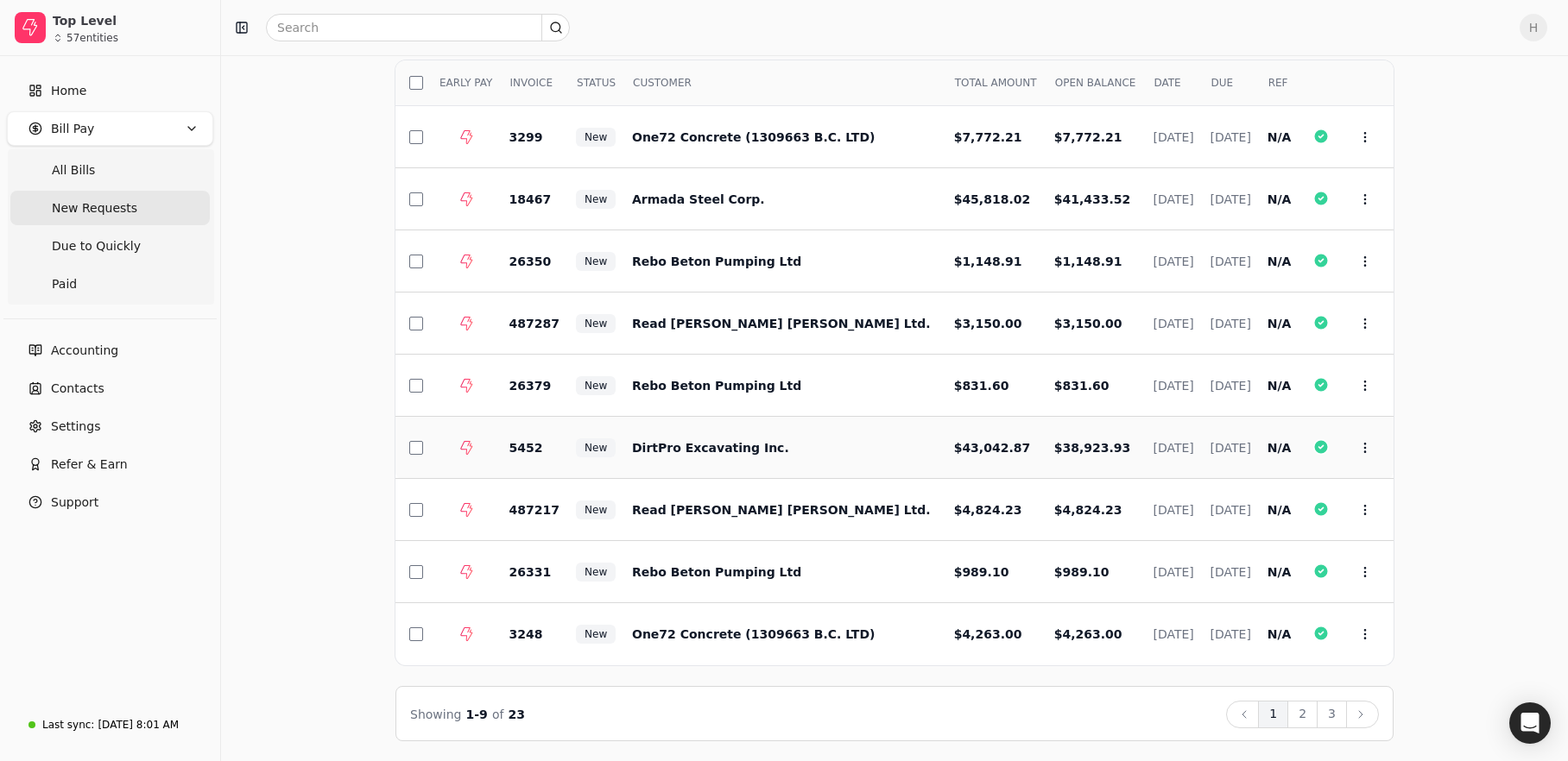
click at [727, 454] on span "DirtPro Excavating Inc." at bounding box center [710, 448] width 157 height 14
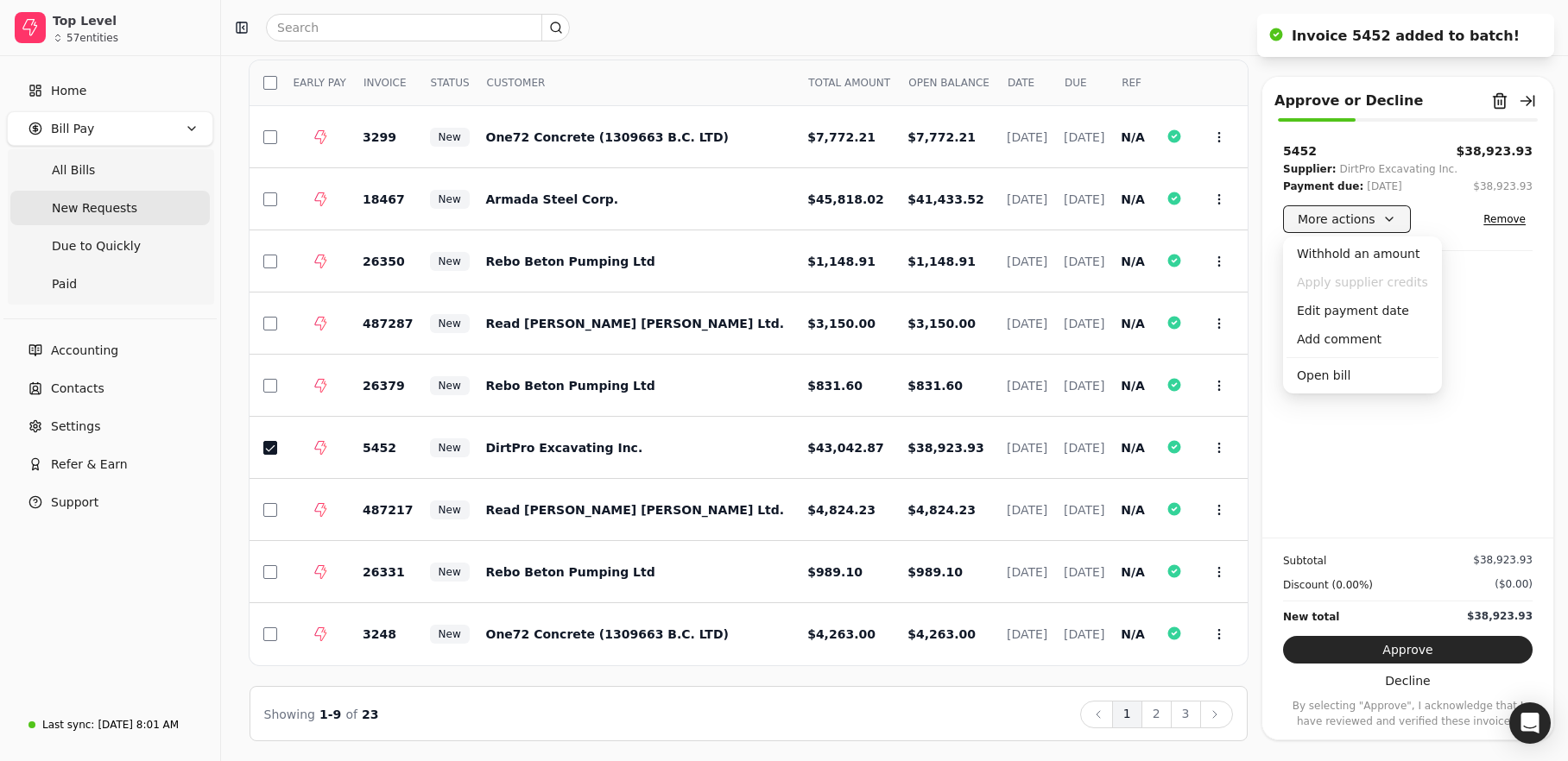
click at [1304, 212] on button "More actions" at bounding box center [1346, 219] width 128 height 28
click at [1348, 312] on div "Edit payment date" at bounding box center [1362, 310] width 152 height 28
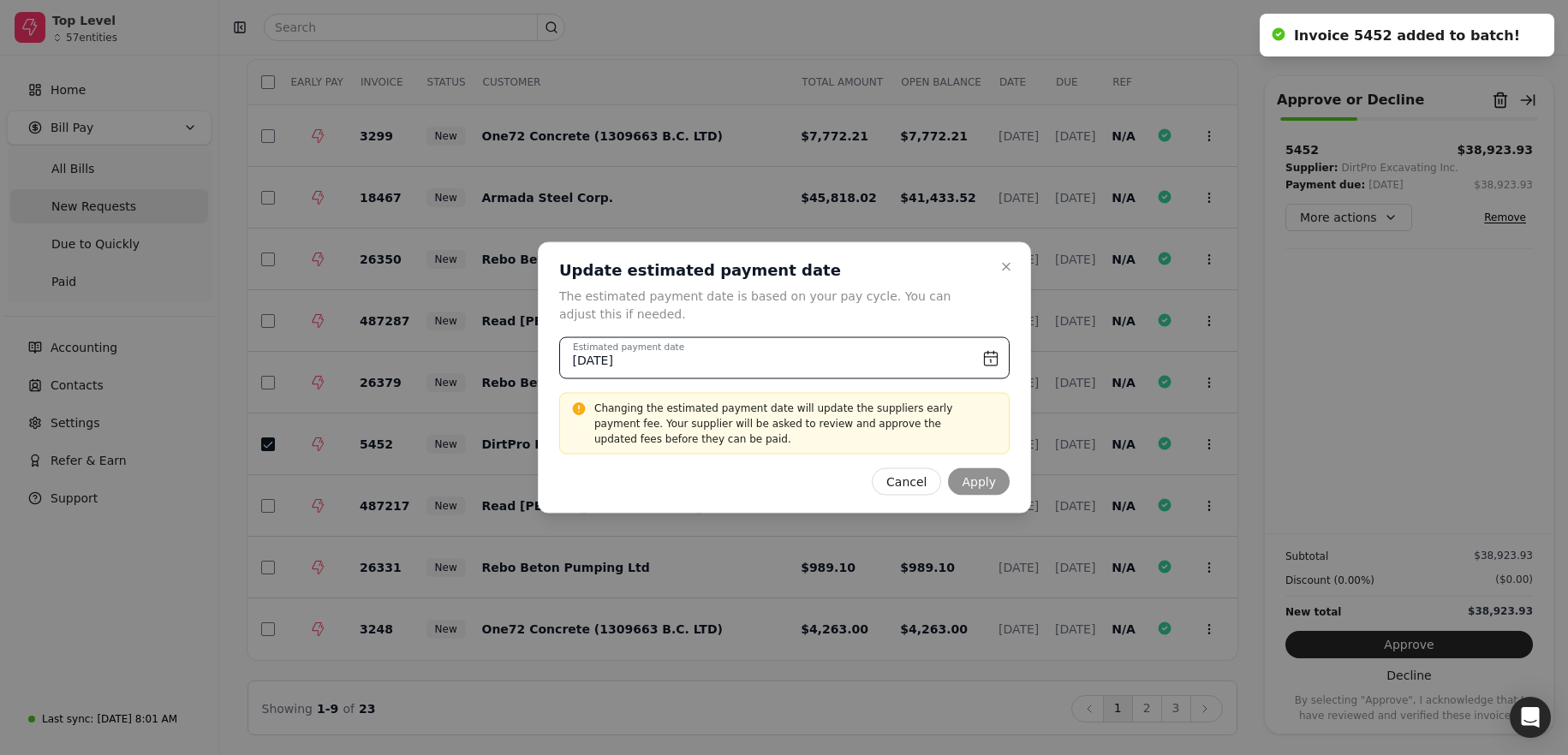
click at [987, 361] on input "September 23rd, 2025" at bounding box center [785, 359] width 451 height 42
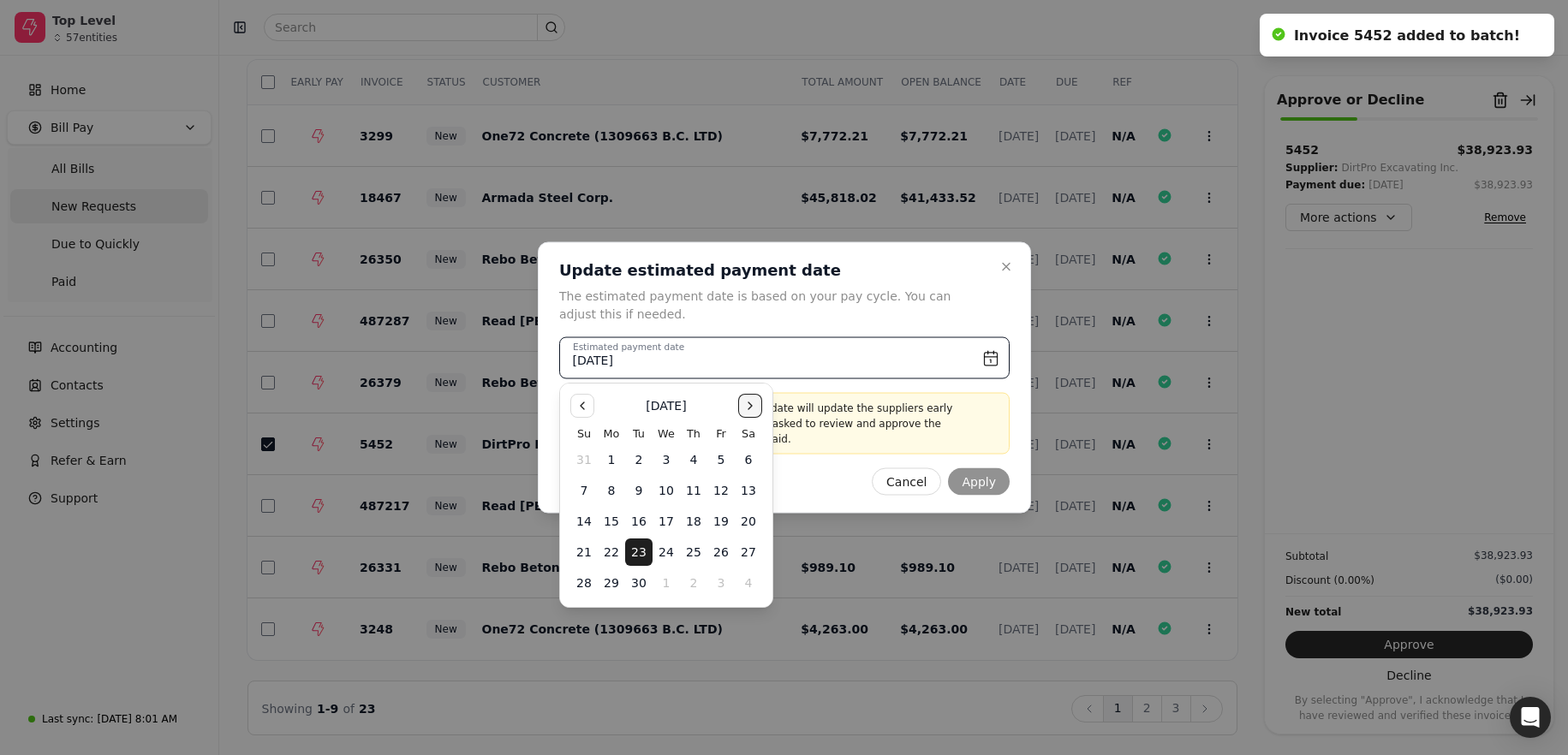
click at [744, 403] on button "Go to the Next Month" at bounding box center [749, 406] width 24 height 24
click at [753, 520] on button "15" at bounding box center [748, 521] width 28 height 28
type input "November 15th, 2025"
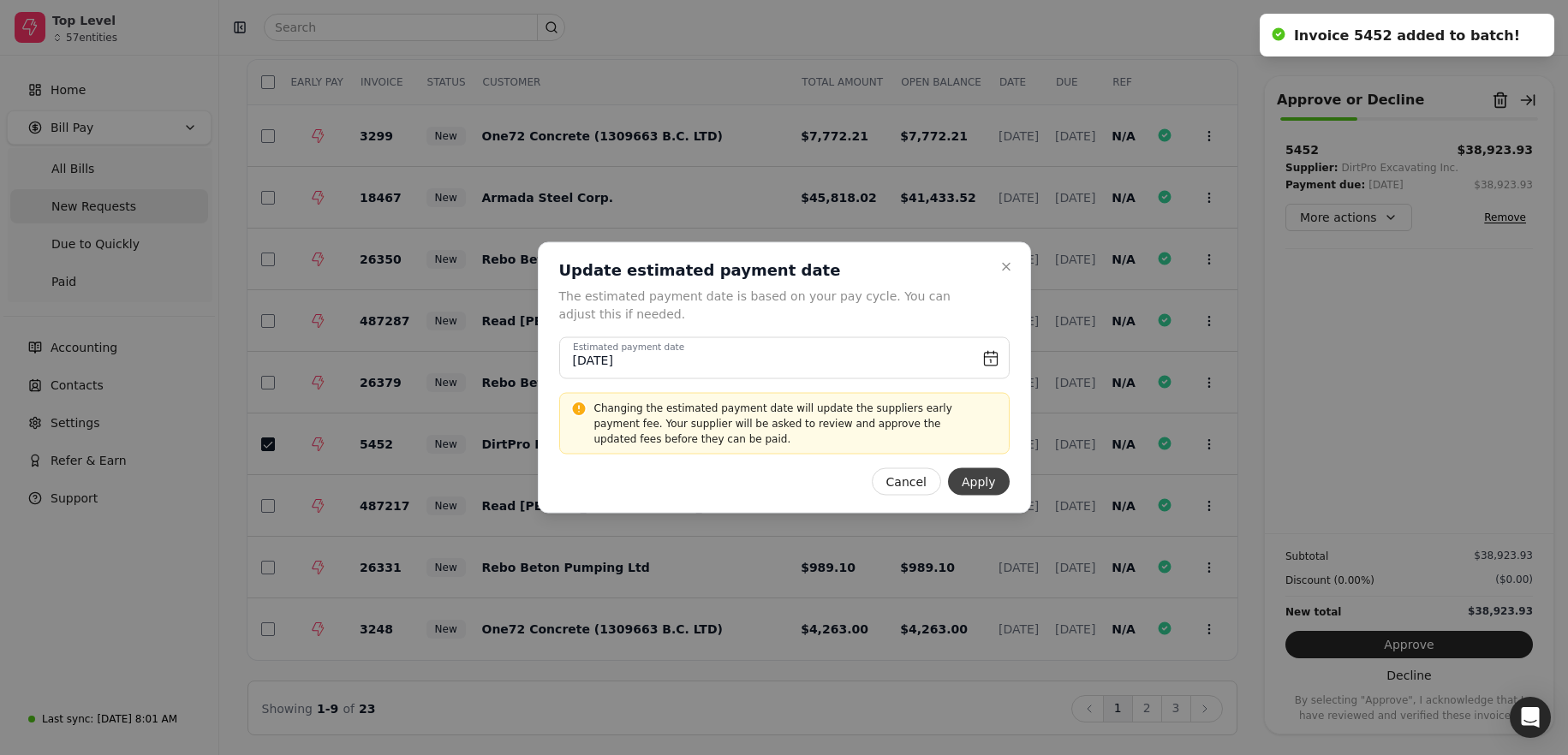
click at [996, 488] on button "Apply" at bounding box center [979, 482] width 61 height 28
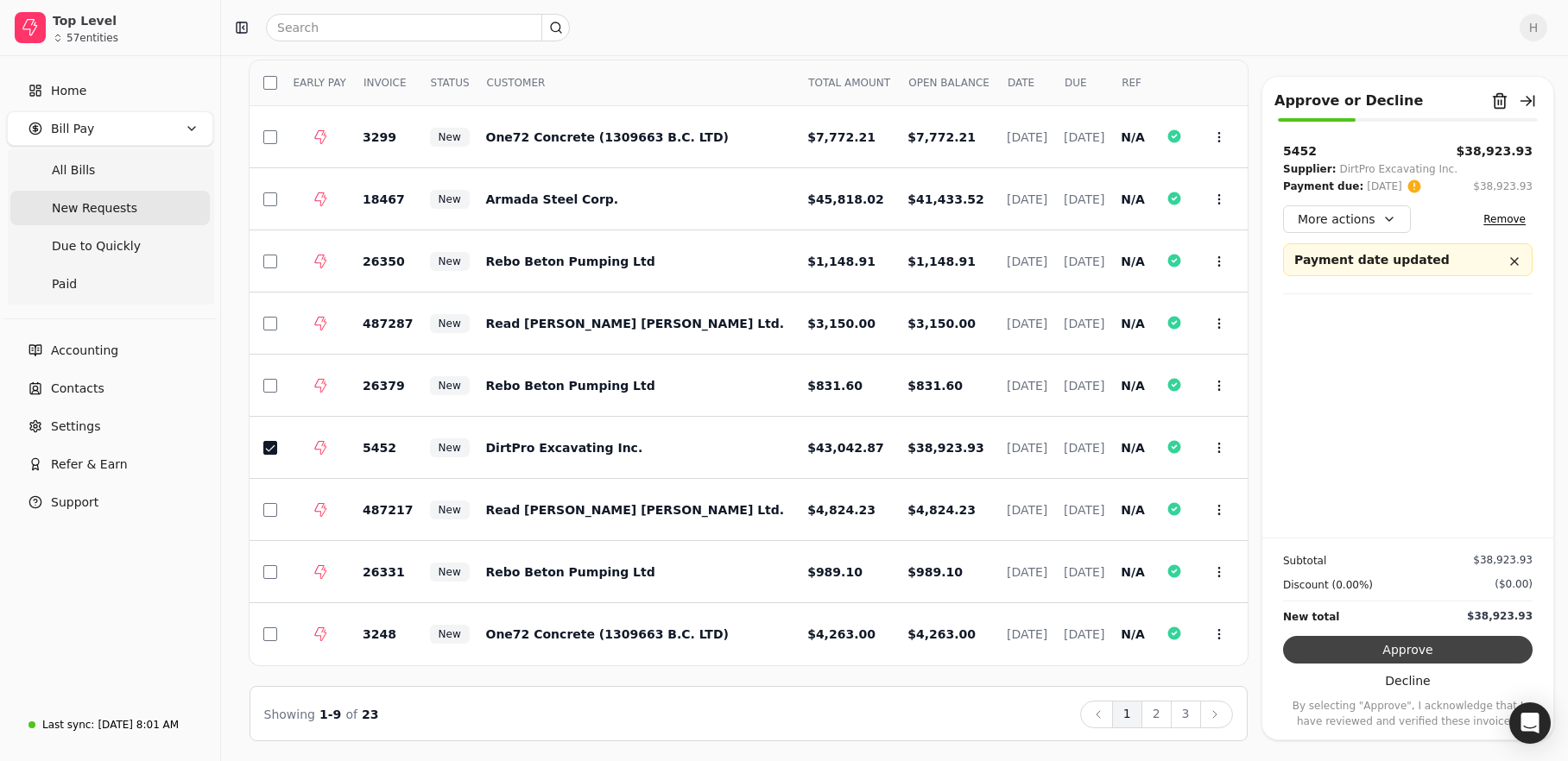
click at [1333, 645] on button "Approve" at bounding box center [1407, 650] width 250 height 28
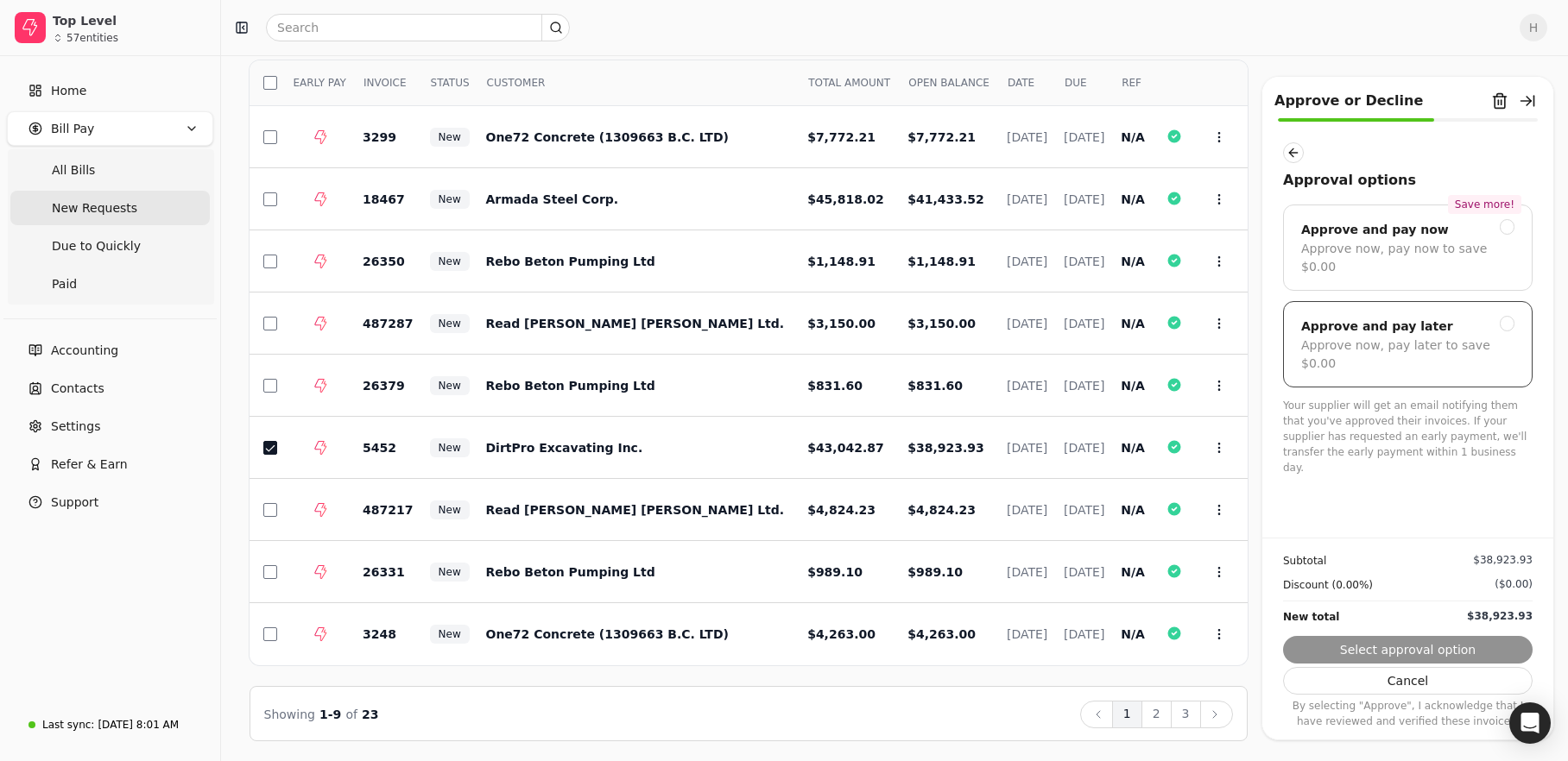
click at [1395, 337] on div "Approve now, pay later to save $0.00" at bounding box center [1407, 354] width 213 height 36
click at [1403, 655] on button "Submit approval" at bounding box center [1407, 650] width 250 height 28
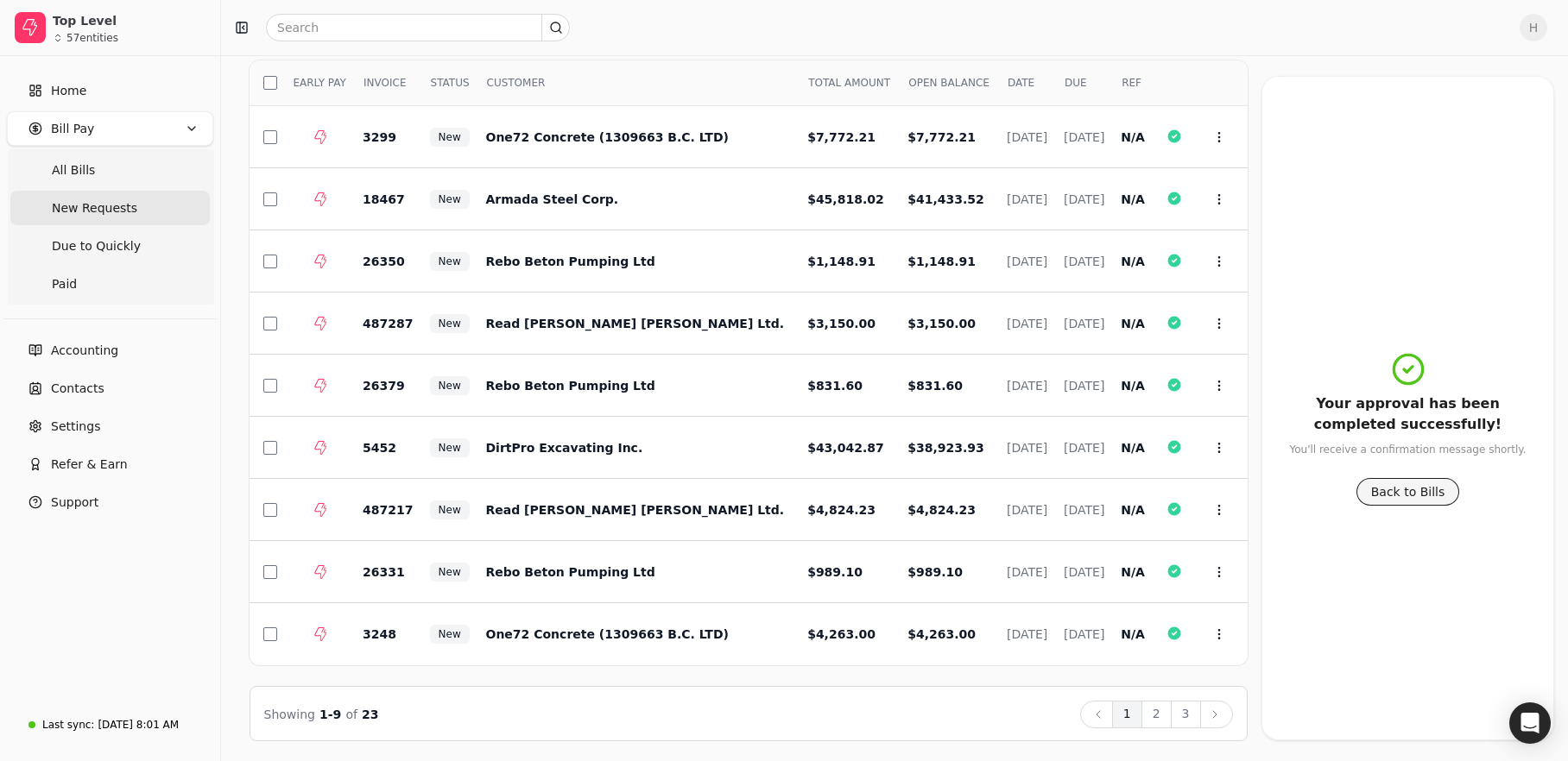
click at [1405, 485] on button "Back to Bills" at bounding box center [1407, 491] width 104 height 28
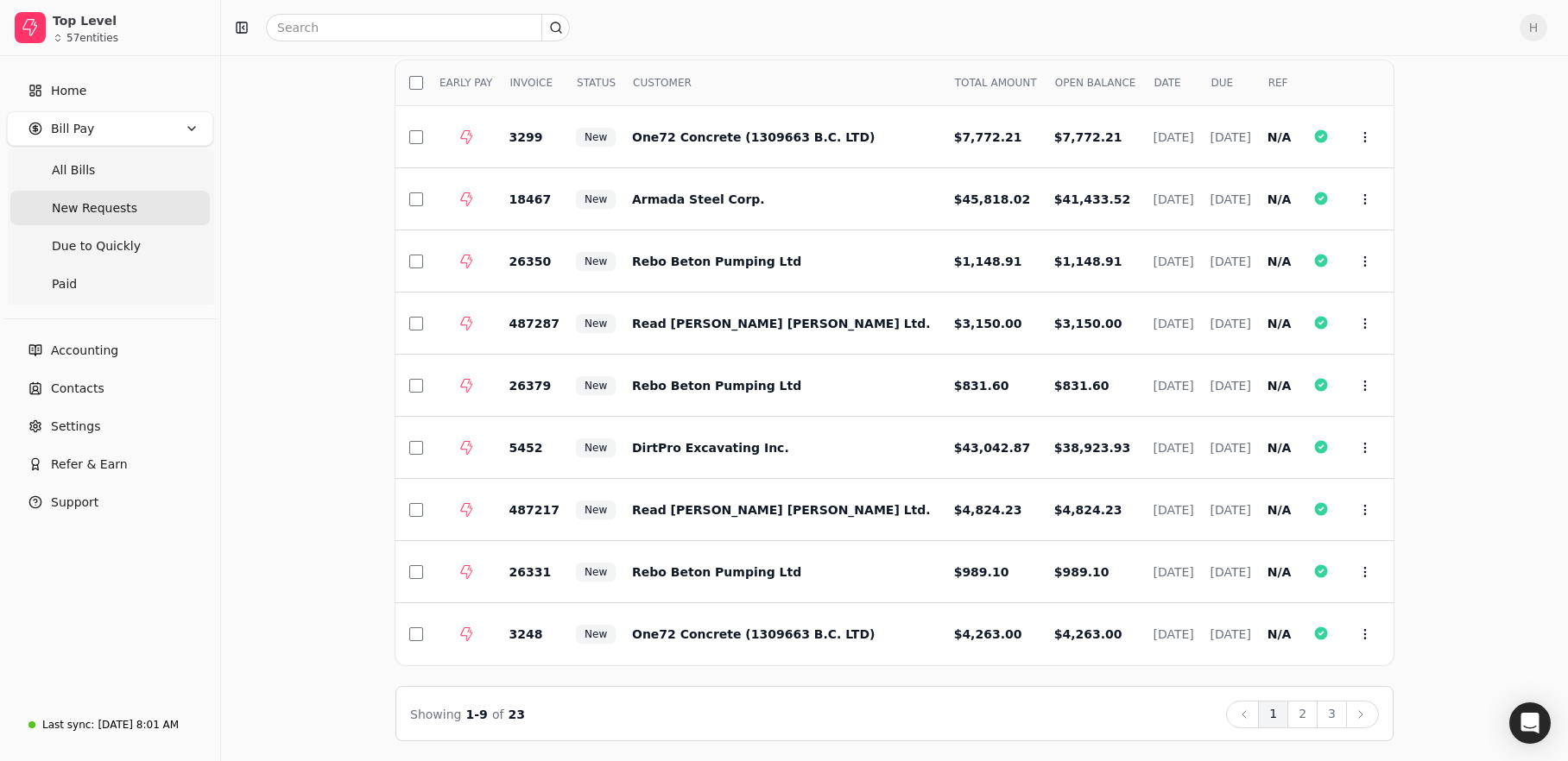
drag, startPoint x: 1339, startPoint y: 709, endPoint x: 1225, endPoint y: 629, distance: 139.3
click at [1338, 709] on button "3" at bounding box center [1331, 715] width 30 height 28
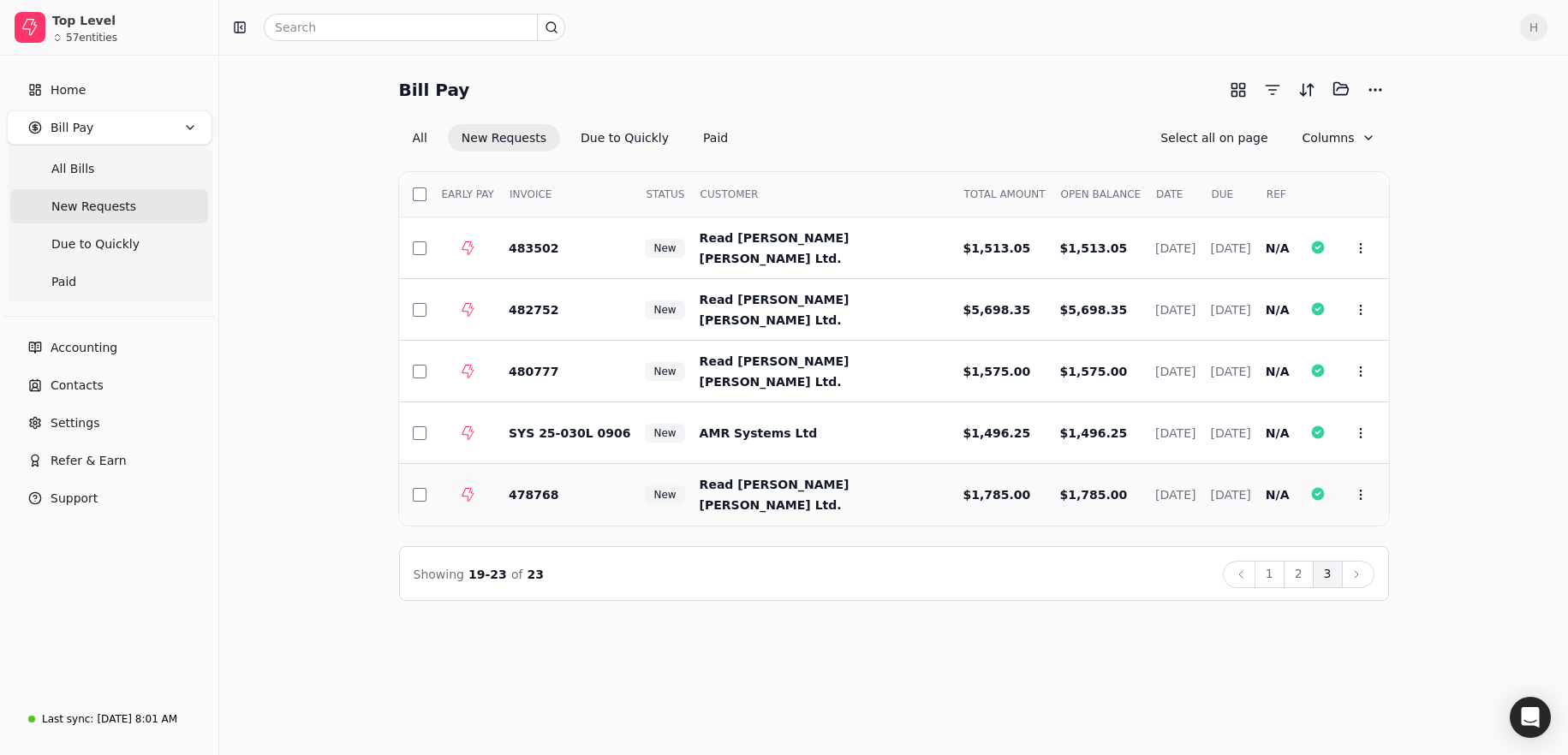
click at [862, 504] on td "Read Jones Christofferson Ltd." at bounding box center [818, 495] width 264 height 61
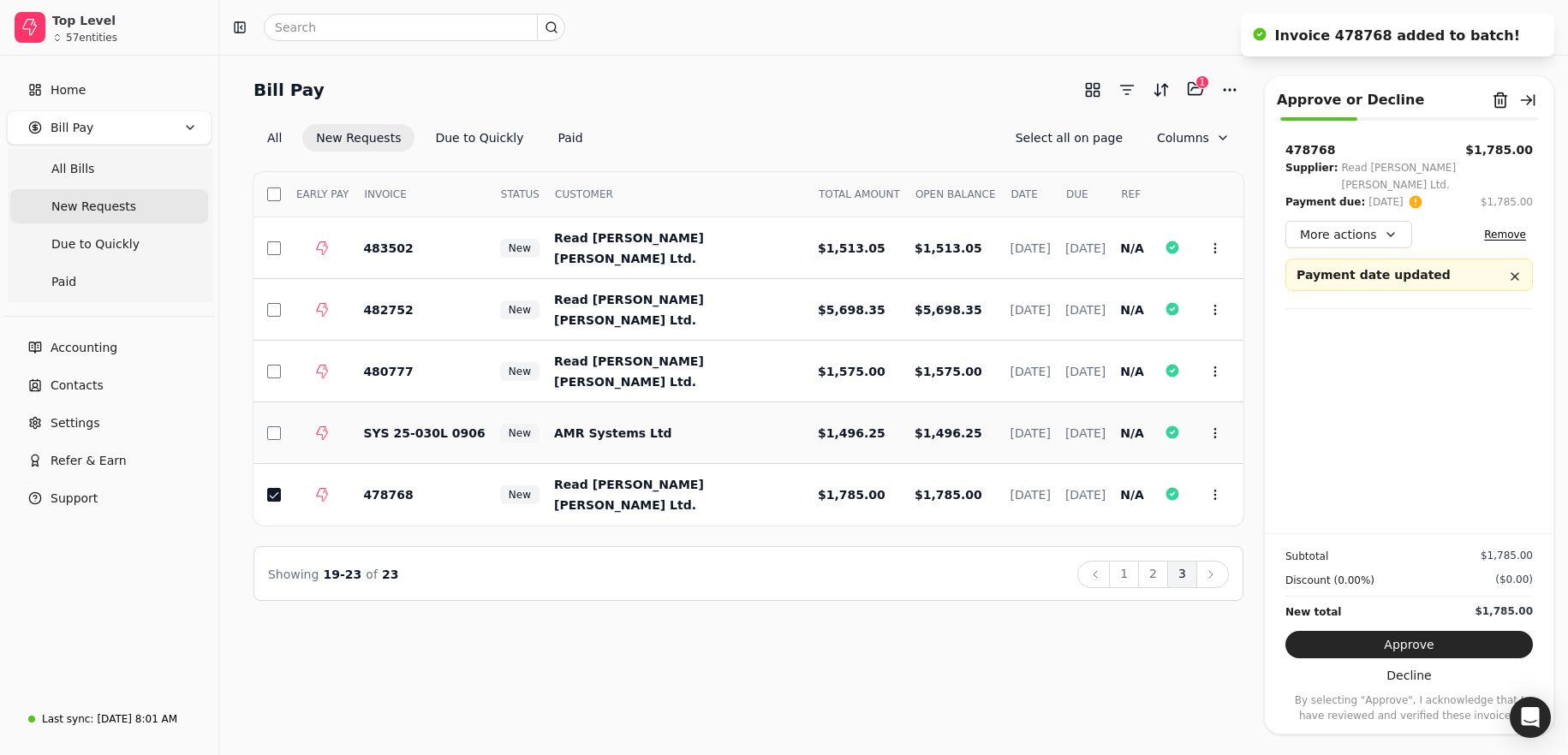
click at [901, 441] on td "$1,496.25" at bounding box center [949, 434] width 96 height 61
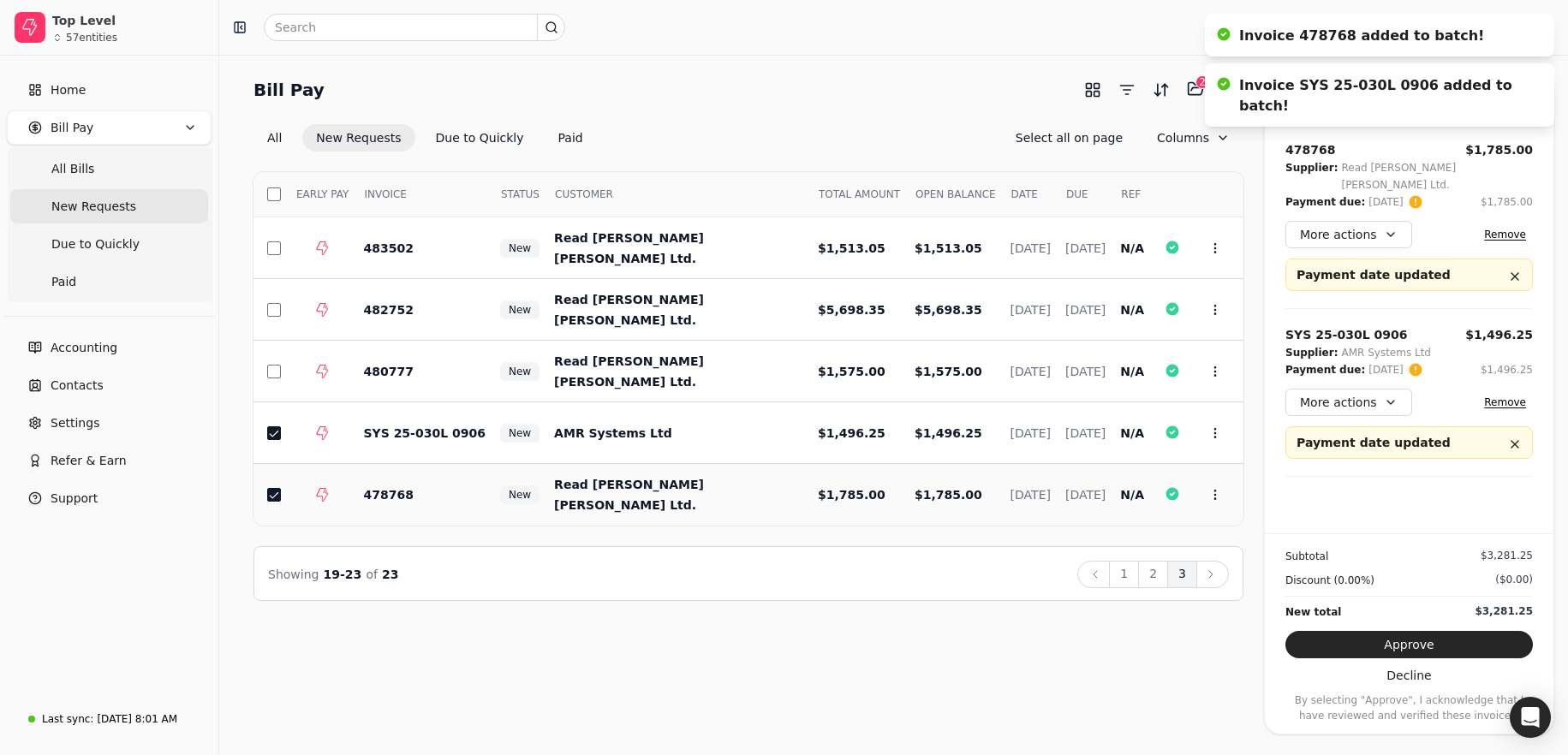
click at [901, 481] on td "$1,785.00" at bounding box center [949, 495] width 96 height 61
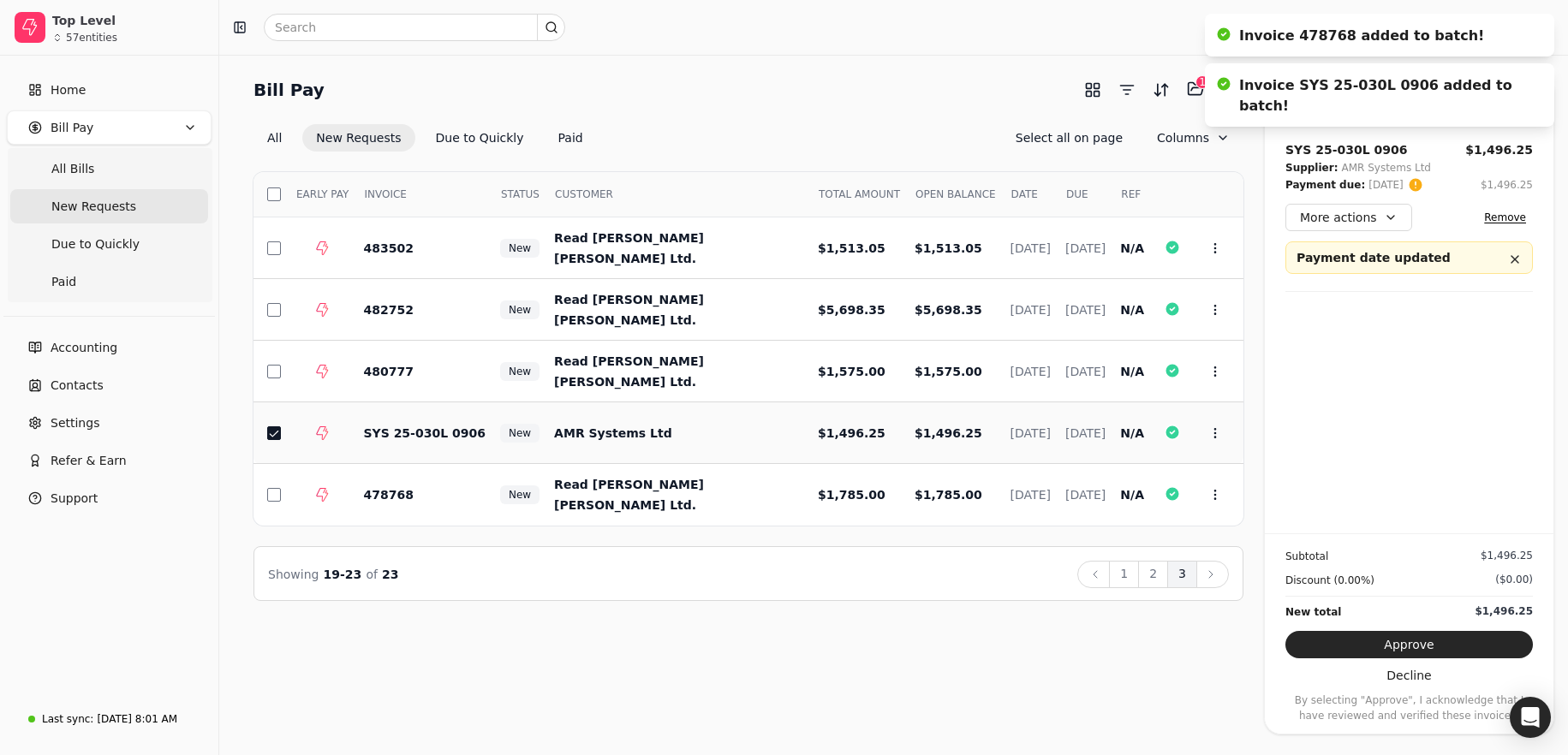
click at [901, 441] on td "$1,496.25" at bounding box center [949, 434] width 96 height 61
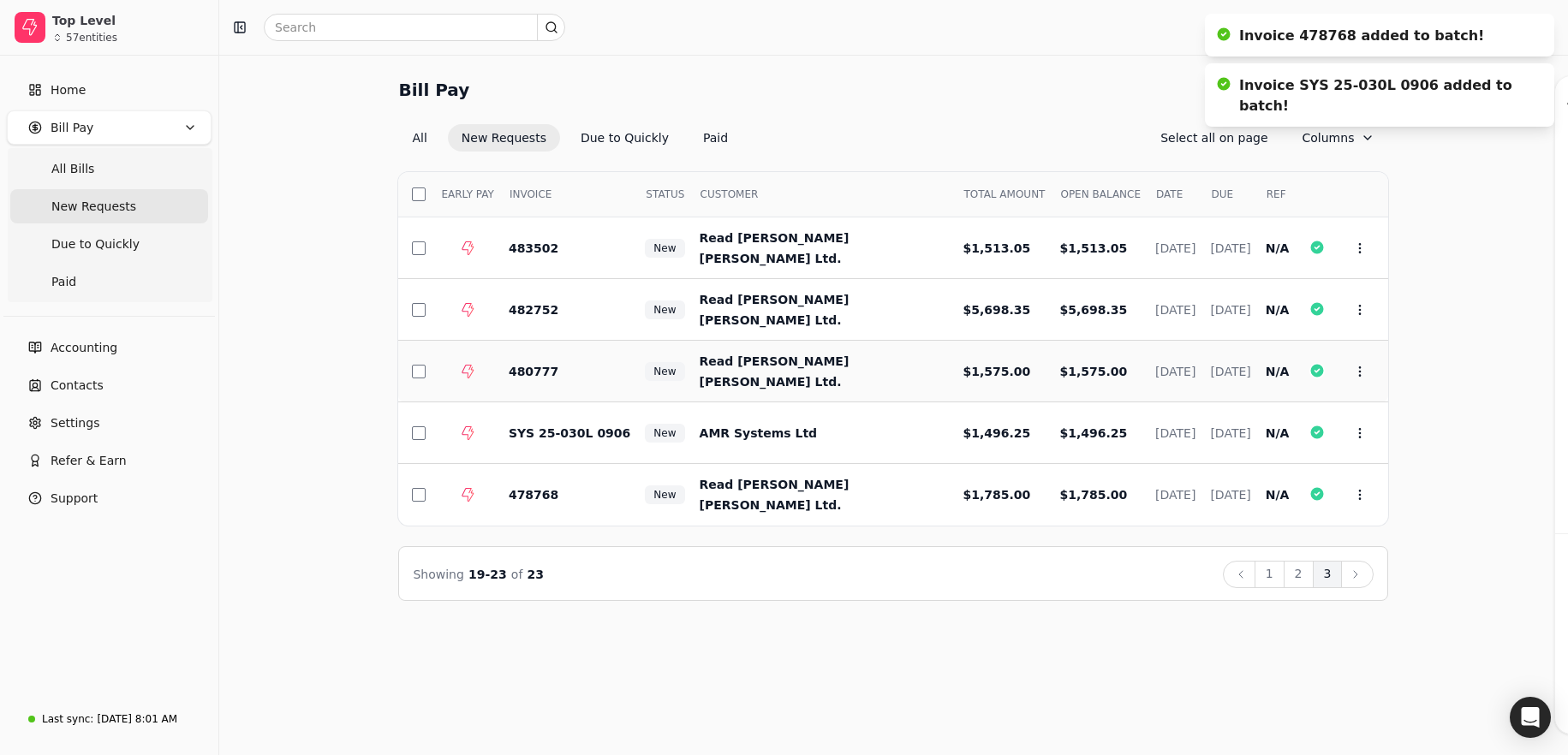
click at [845, 385] on td "Read Jones Christofferson Ltd." at bounding box center [818, 371] width 264 height 61
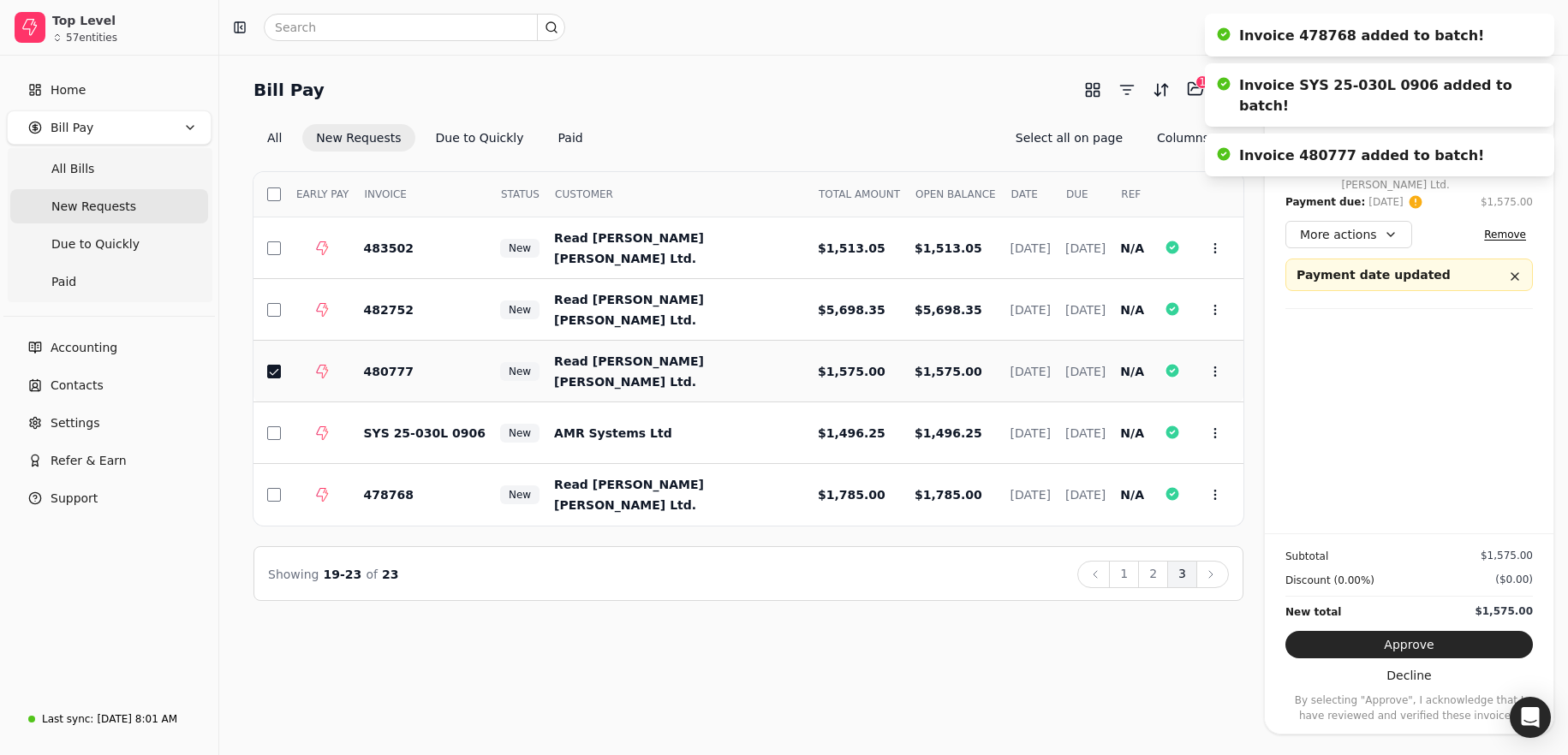
click at [901, 385] on td "$1,575.00" at bounding box center [949, 371] width 96 height 61
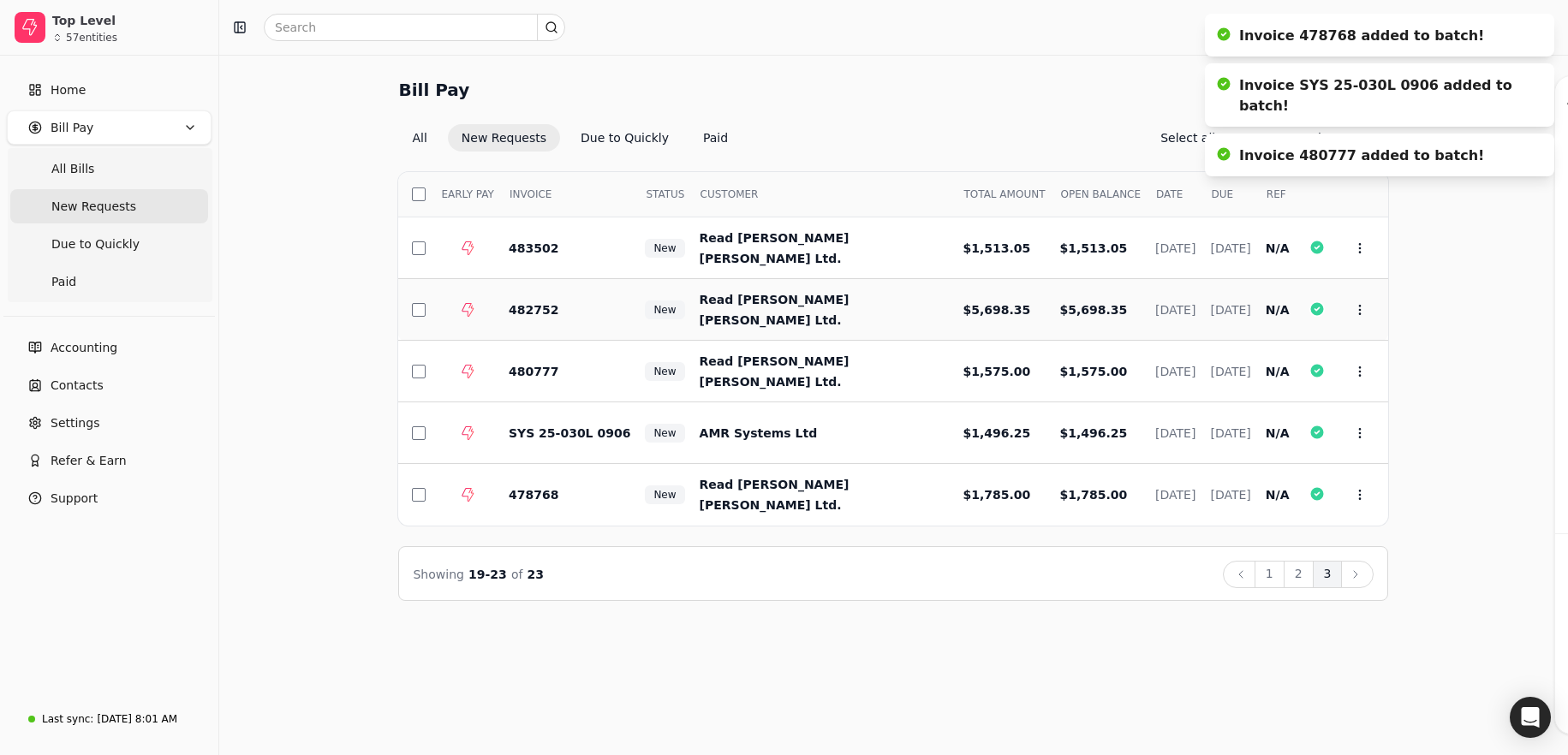
click at [864, 304] on td "Read Jones Christofferson Ltd." at bounding box center [818, 310] width 264 height 61
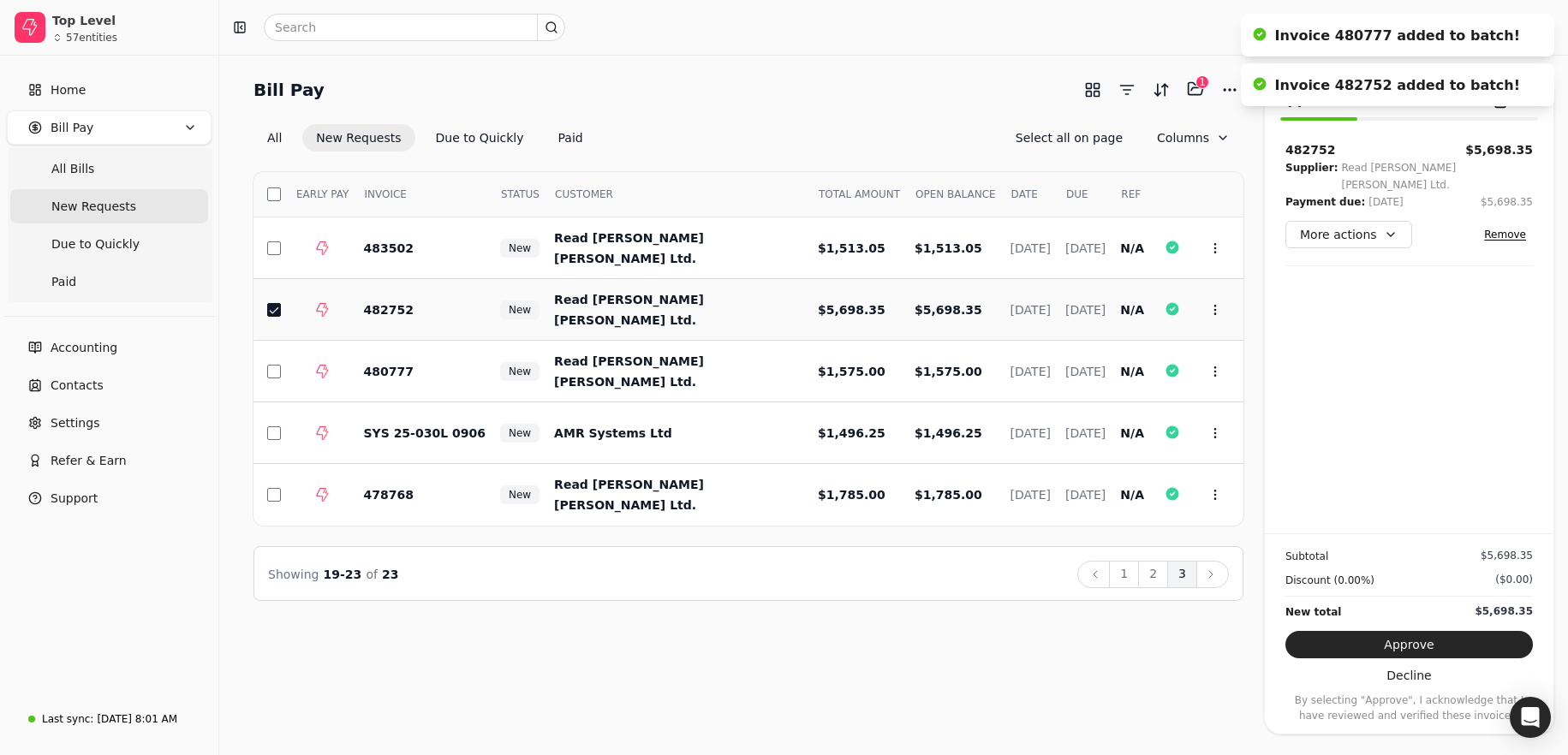
click at [1009, 319] on td "Jun 30, 2025" at bounding box center [1024, 310] width 55 height 61
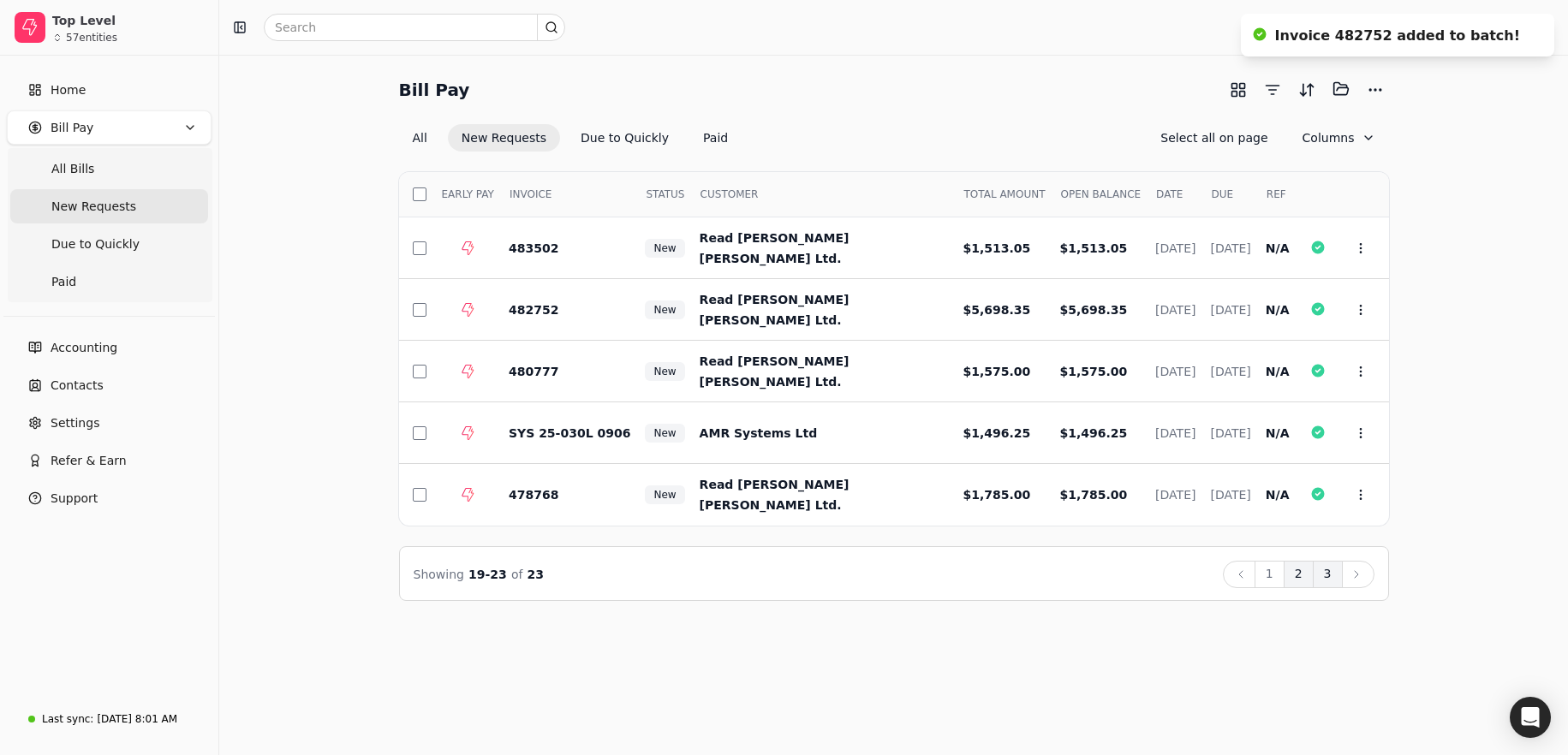
click at [1287, 572] on button "2" at bounding box center [1298, 575] width 30 height 28
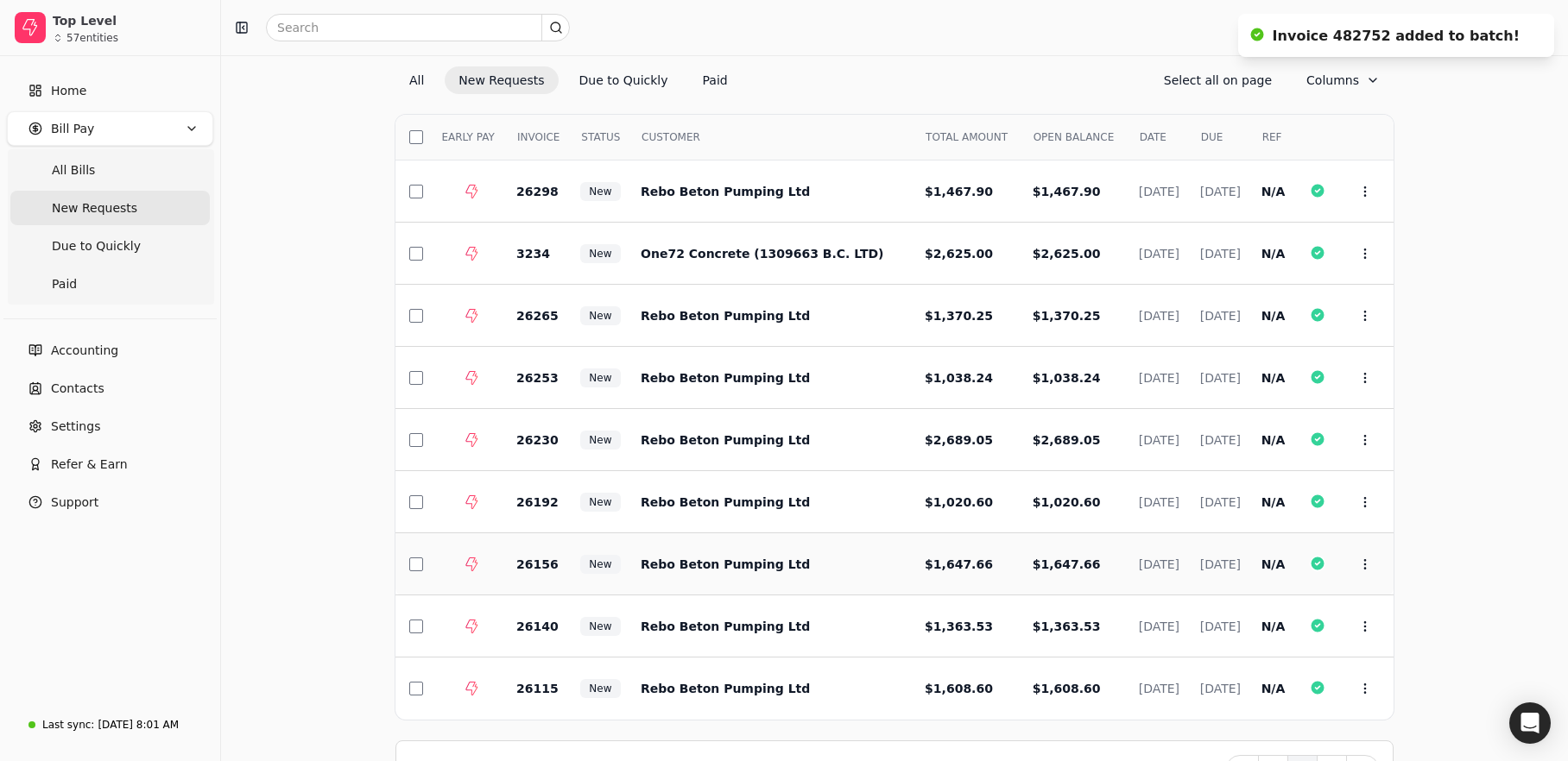
scroll to position [113, 0]
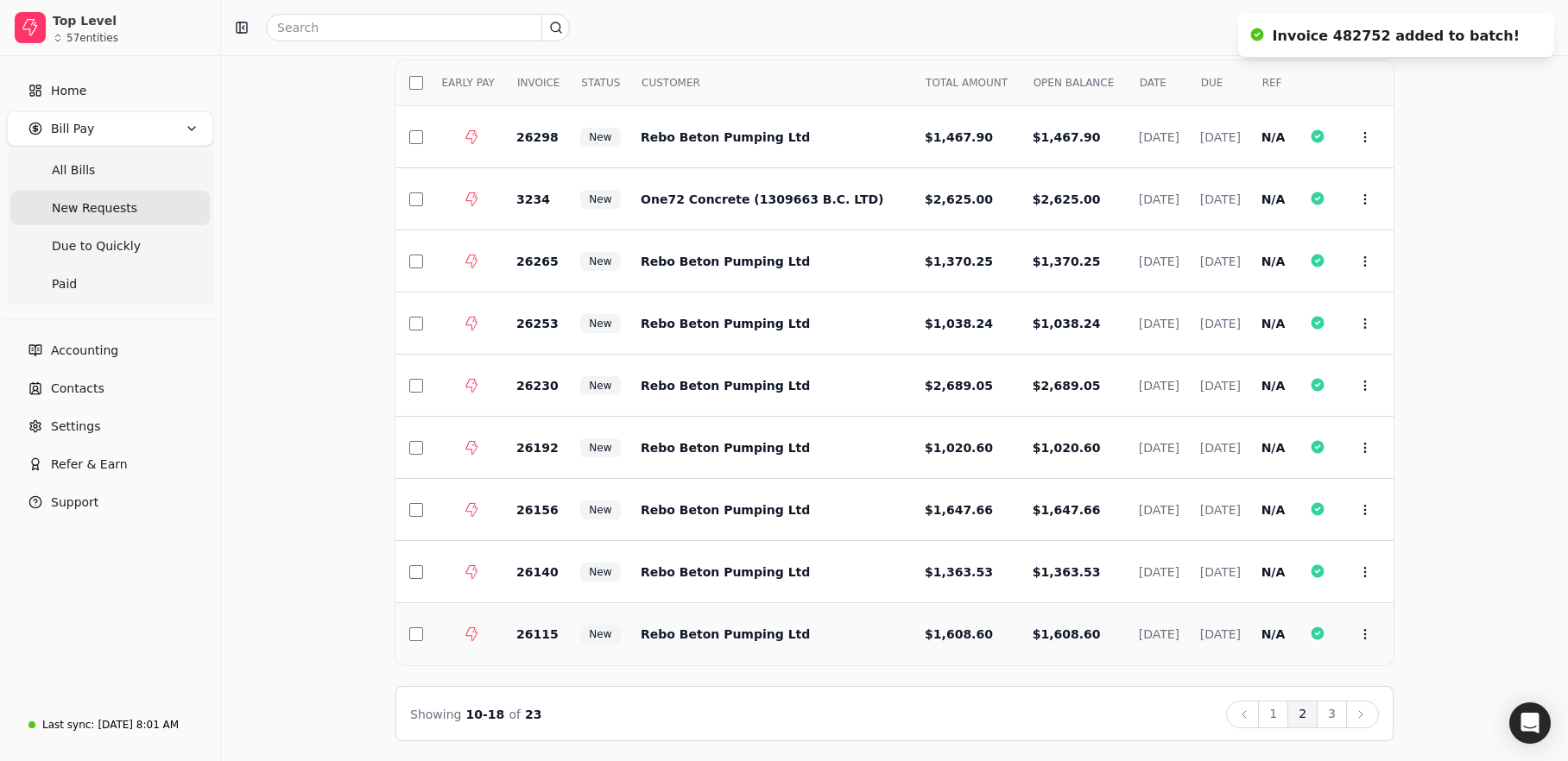
click at [925, 634] on span "$1,608.60" at bounding box center [959, 634] width 69 height 14
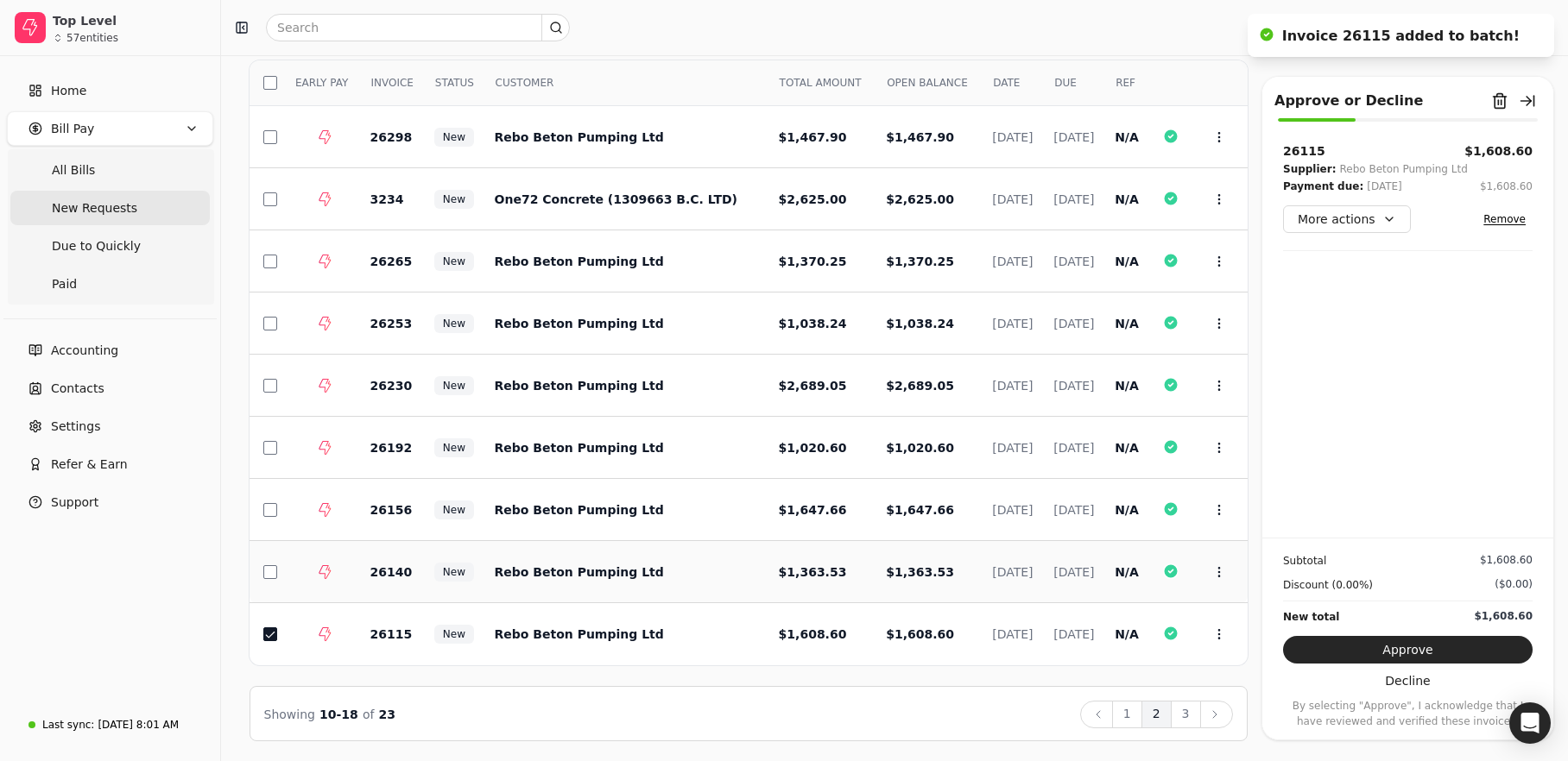
click at [978, 577] on td "Jul 25, 2025" at bounding box center [1008, 572] width 61 height 62
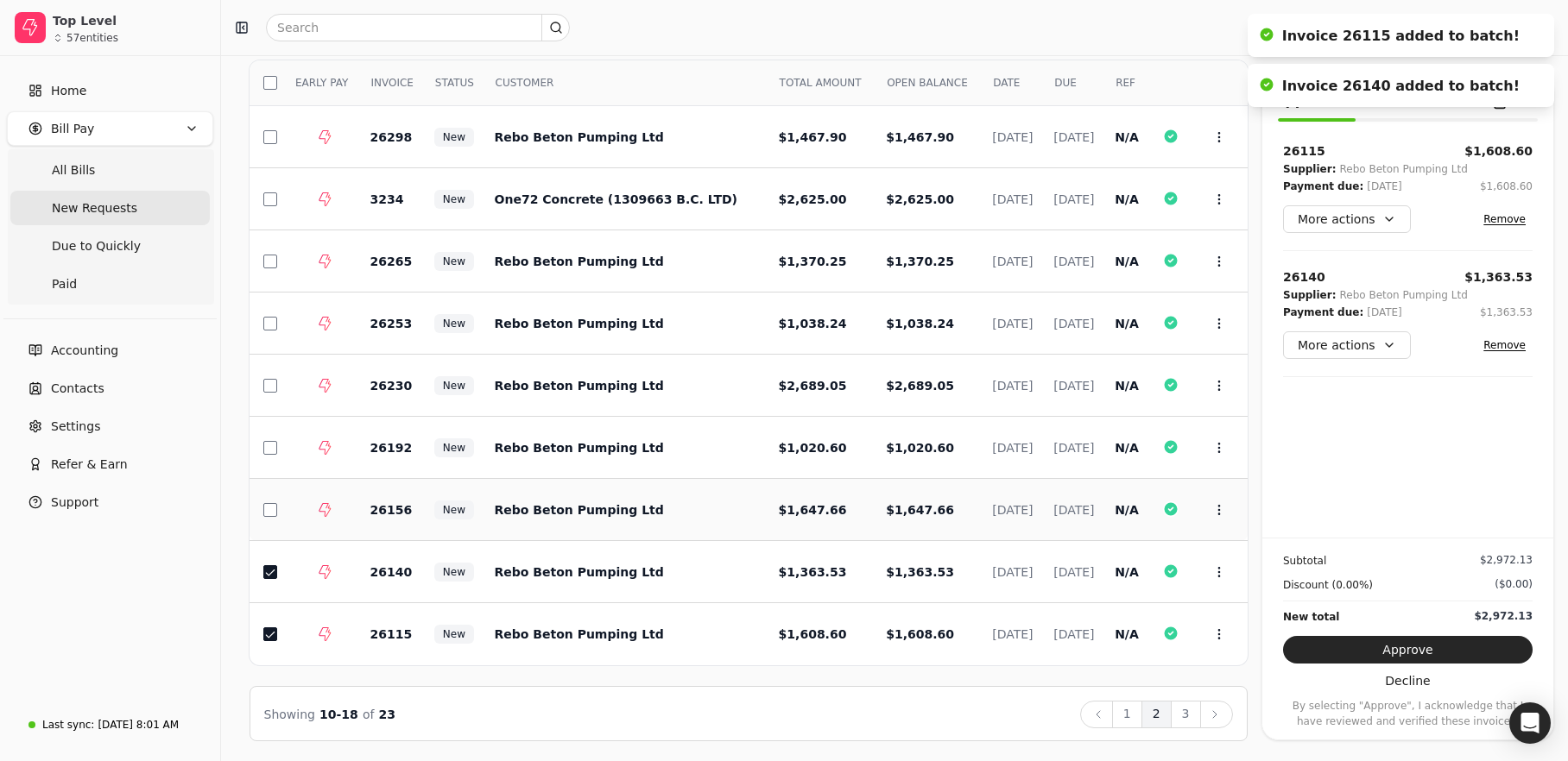
click at [978, 523] on td "Jul 28, 2025" at bounding box center [1008, 510] width 61 height 62
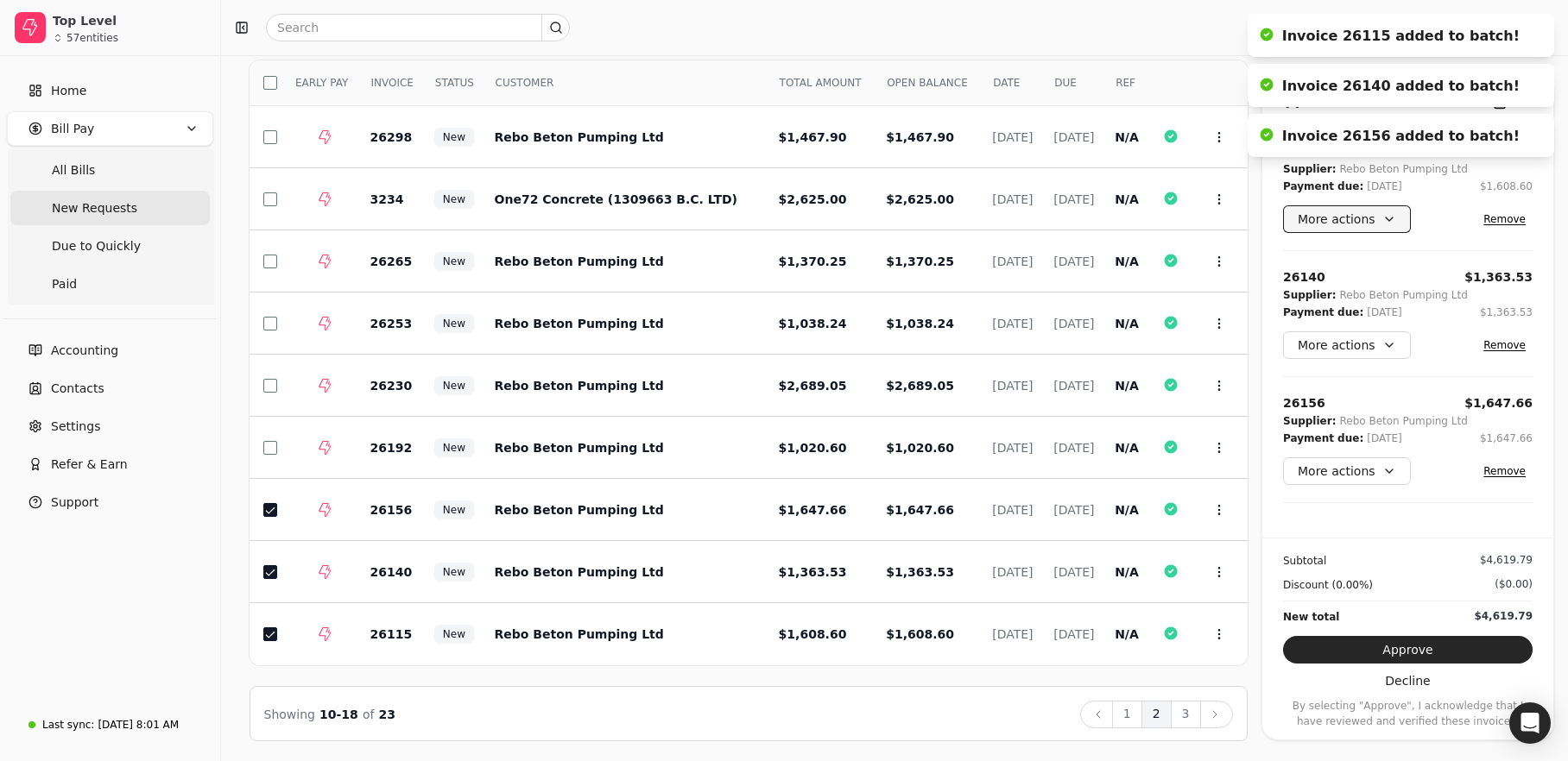
click at [1363, 221] on button "More actions" at bounding box center [1346, 219] width 128 height 28
click at [1368, 316] on div "Edit payment date" at bounding box center [1362, 310] width 152 height 28
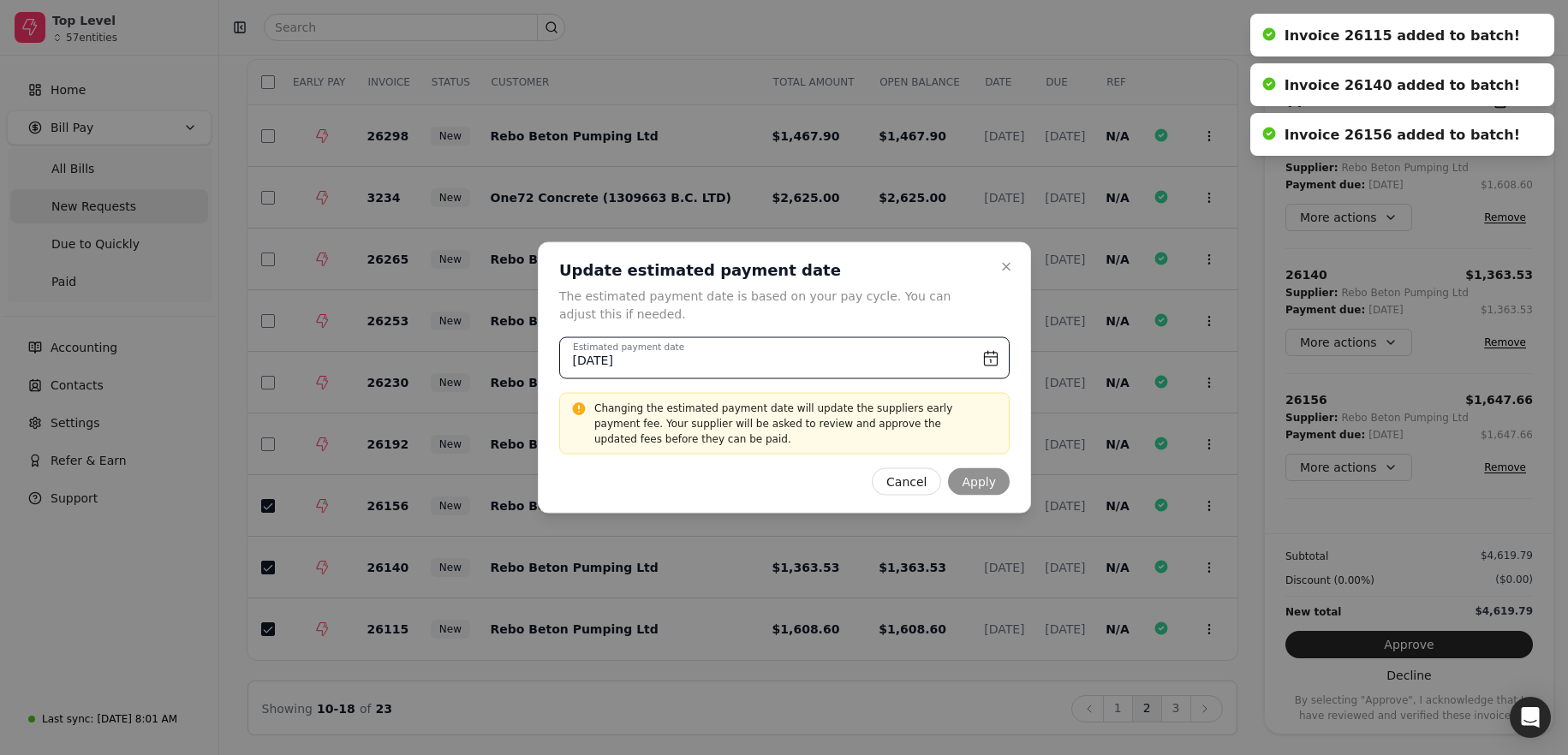
click at [986, 357] on input "August 20th, 2025" at bounding box center [785, 359] width 451 height 42
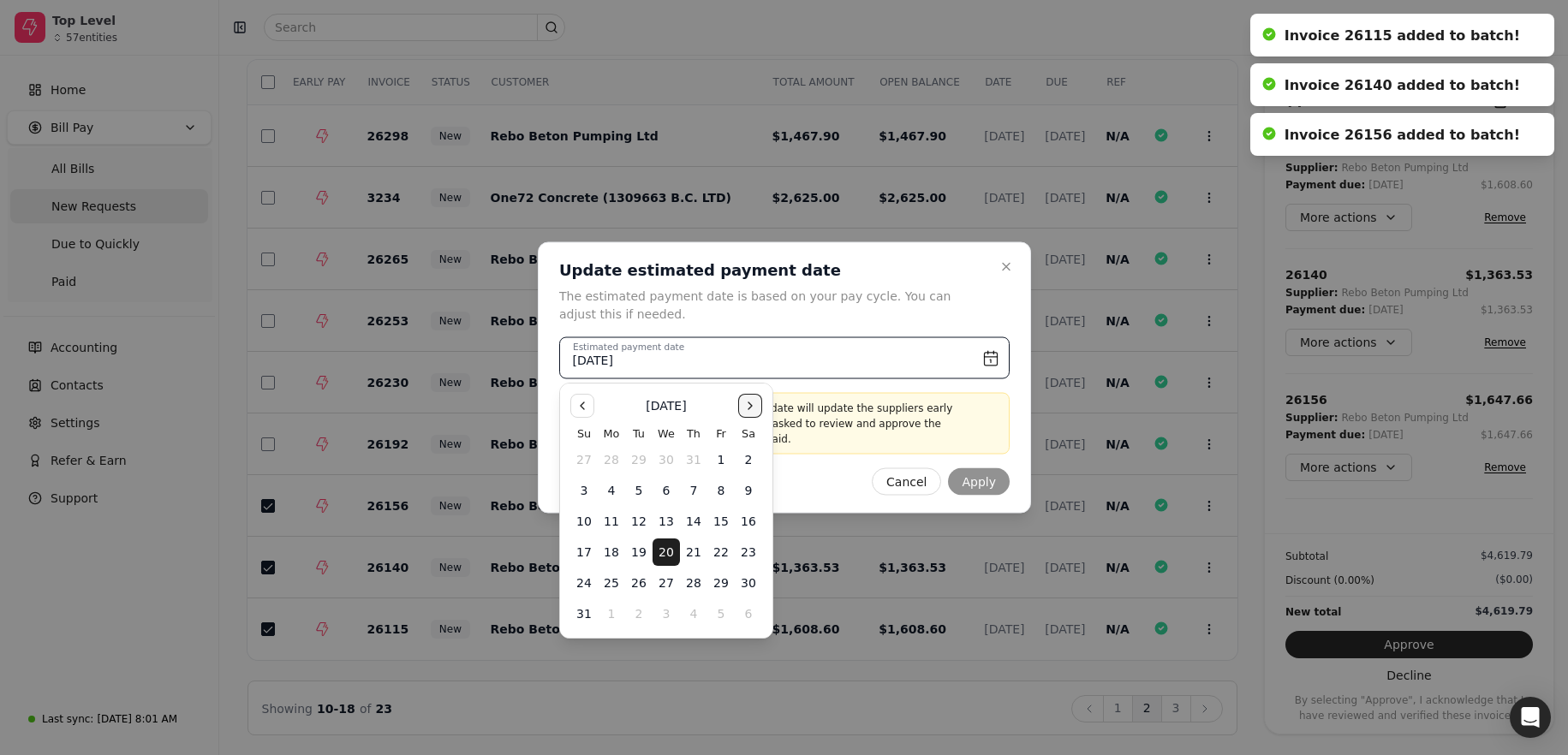
click at [742, 410] on button "Go to the Next Month" at bounding box center [749, 406] width 24 height 24
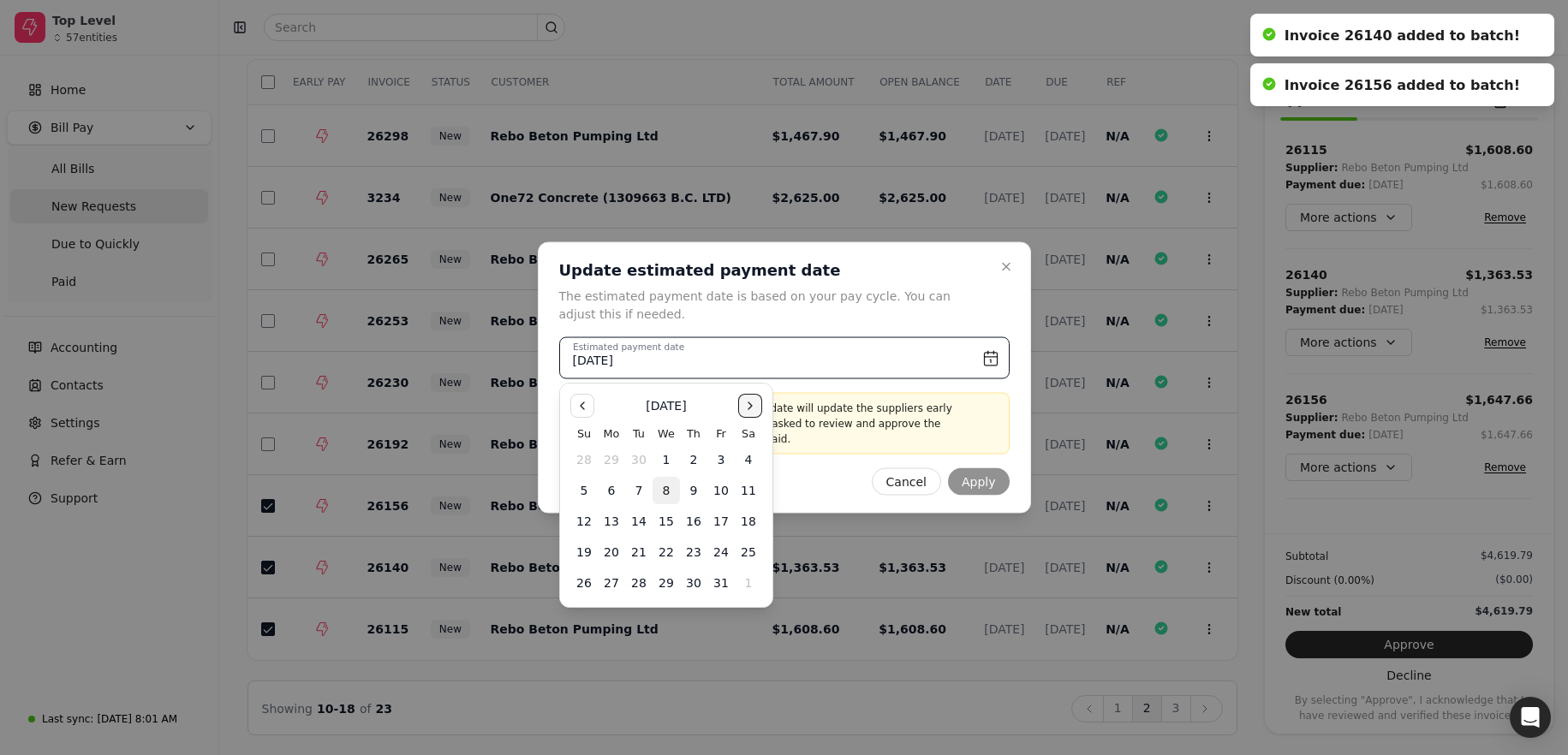
click at [748, 404] on button "Go to the Next Month" at bounding box center [749, 406] width 24 height 24
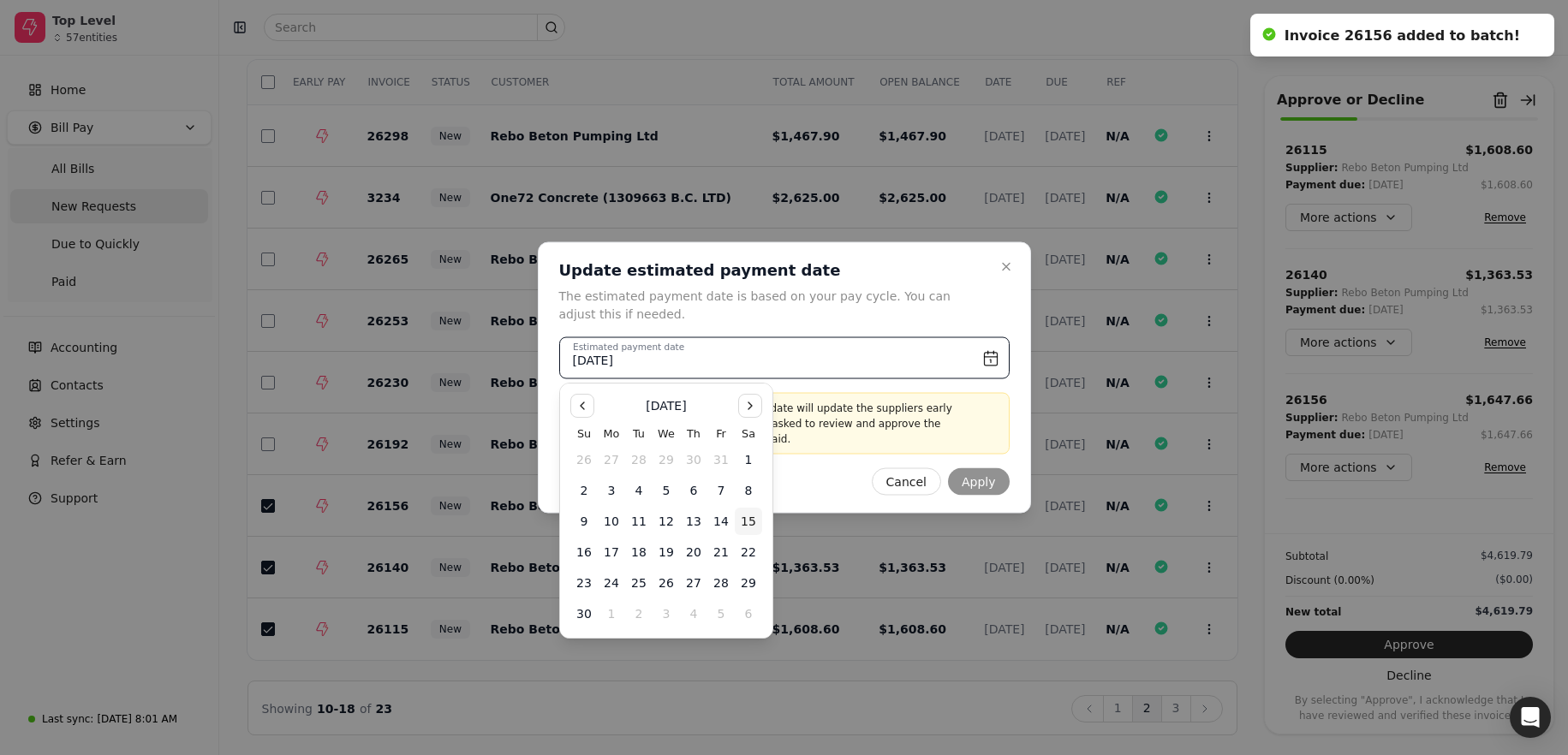
click at [749, 517] on button "15" at bounding box center [748, 521] width 28 height 28
type input "November 15th, 2025"
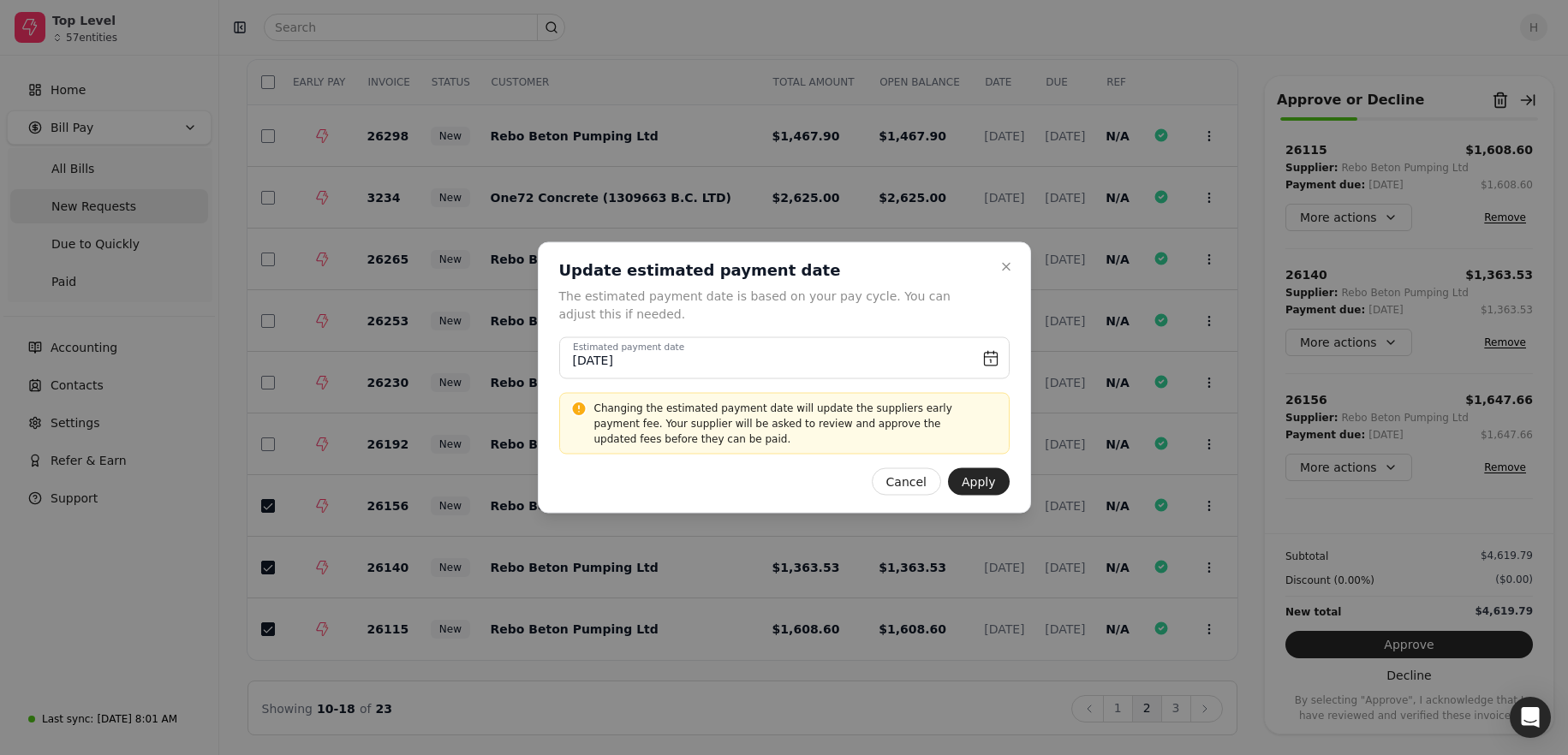
drag, startPoint x: 749, startPoint y: 517, endPoint x: 1025, endPoint y: 445, distance: 285.2
click at [994, 484] on button "Apply" at bounding box center [979, 482] width 61 height 28
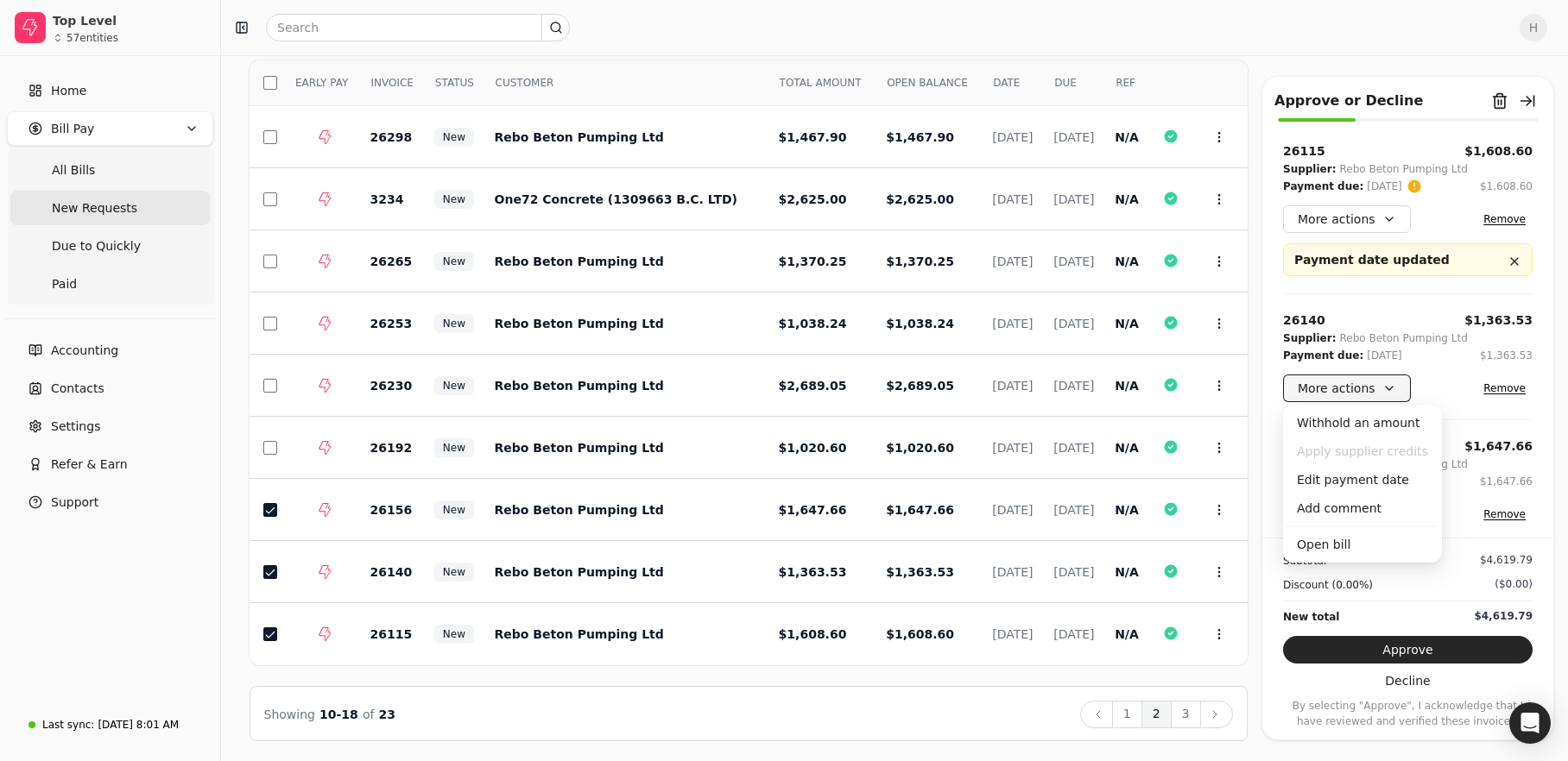
click at [1342, 386] on button "More actions" at bounding box center [1346, 388] width 128 height 28
click at [1357, 489] on div "Edit payment date" at bounding box center [1362, 480] width 152 height 28
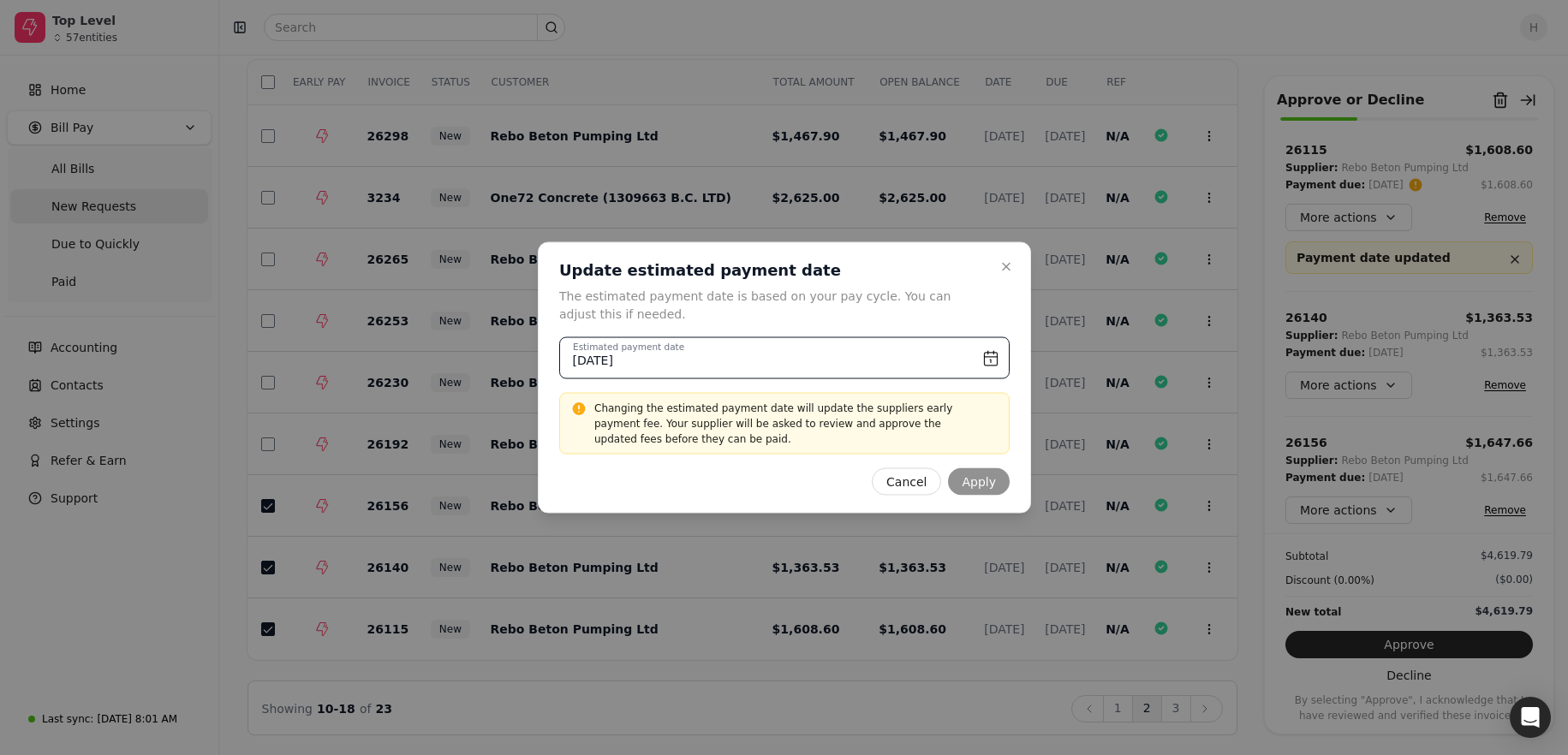
click at [1002, 372] on input "August 23rd, 2025" at bounding box center [785, 359] width 451 height 42
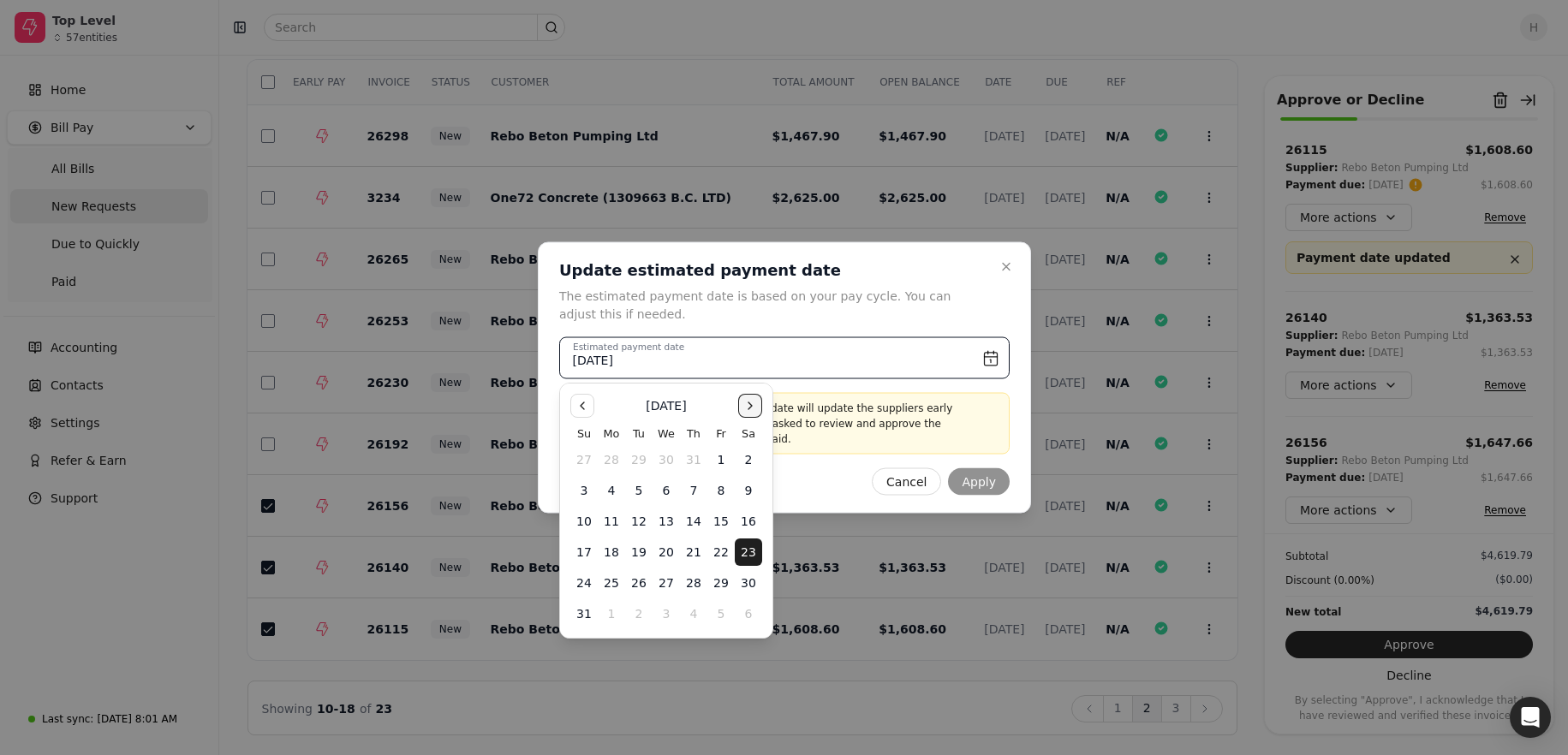
click at [744, 407] on button "Go to the Next Month" at bounding box center [749, 406] width 24 height 24
click at [748, 523] on button "15" at bounding box center [748, 521] width 28 height 28
type input "November 15th, 2025"
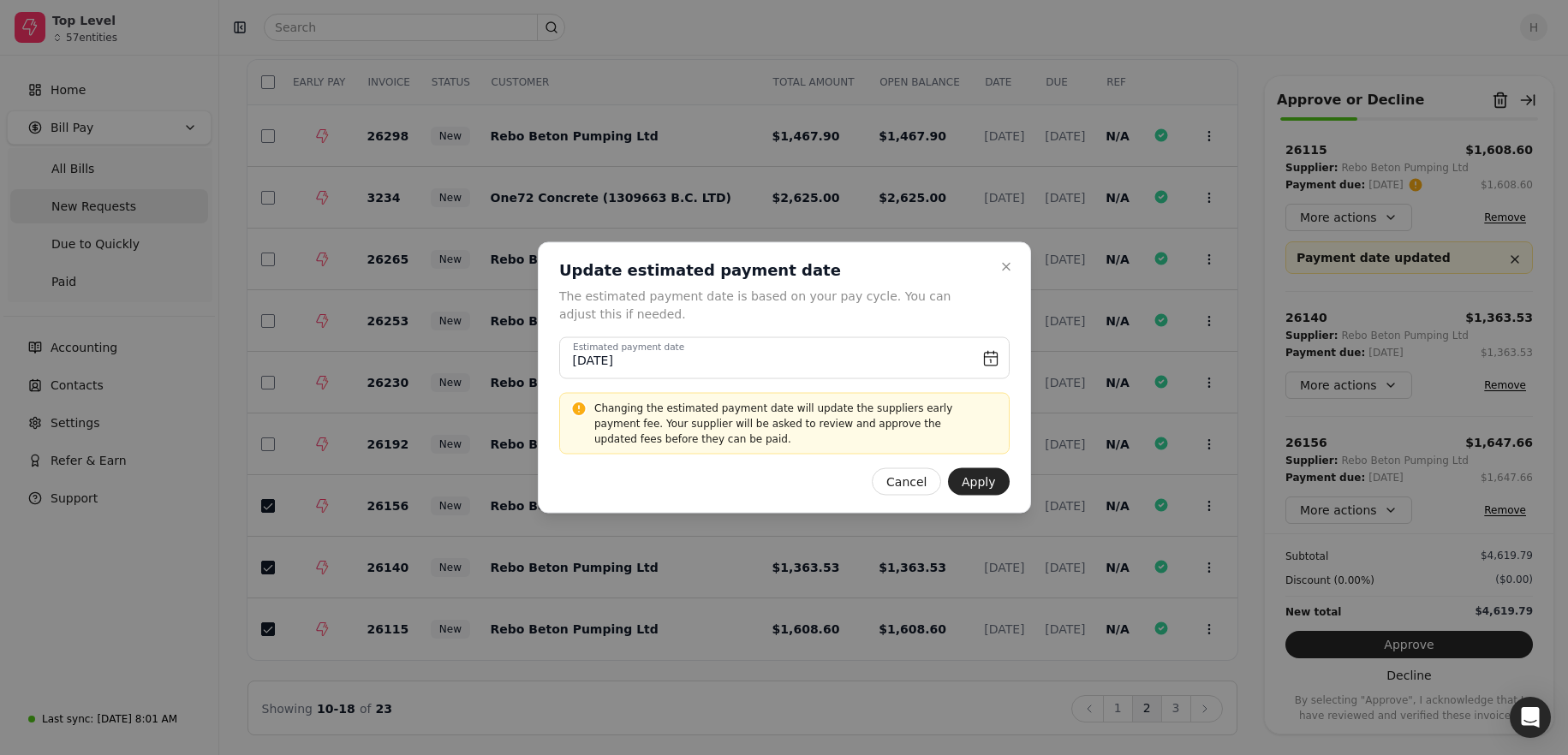
drag, startPoint x: 748, startPoint y: 523, endPoint x: 1047, endPoint y: 458, distance: 306.0
click at [981, 483] on button "Apply" at bounding box center [979, 482] width 61 height 28
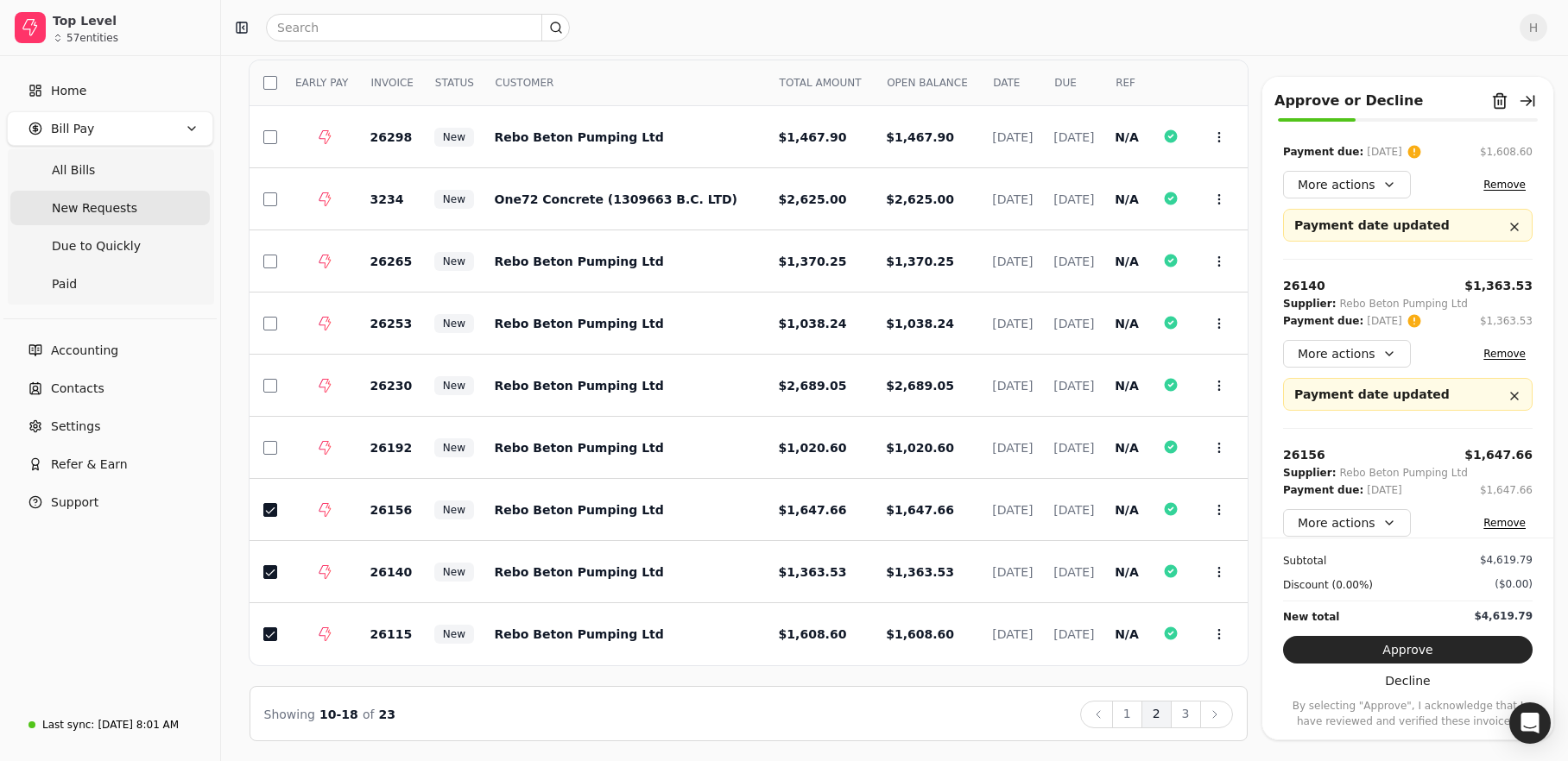
scroll to position [53, 0]
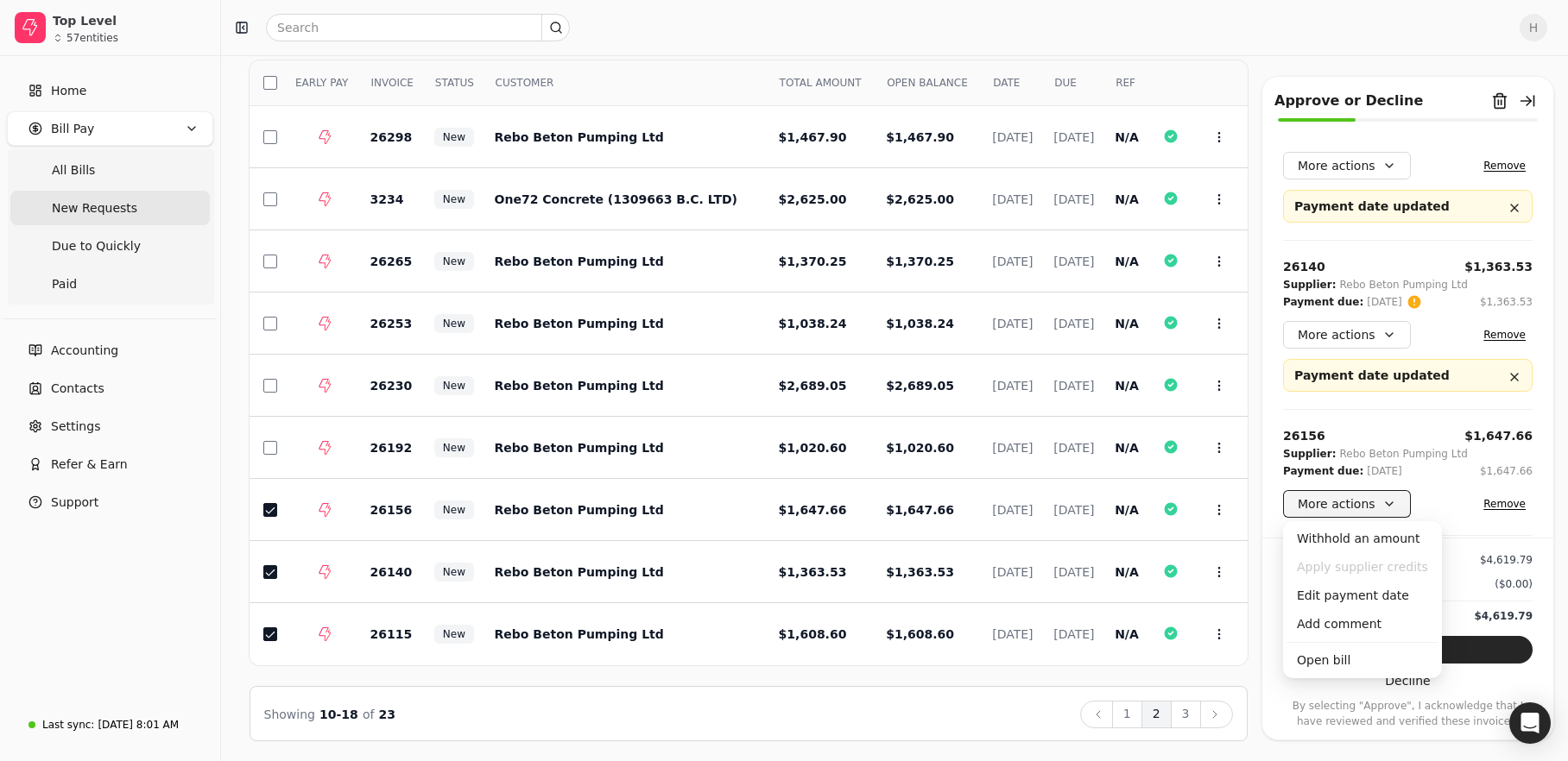
click at [1366, 496] on button "More actions" at bounding box center [1346, 504] width 128 height 28
click at [1371, 604] on div "Edit payment date" at bounding box center [1362, 596] width 152 height 28
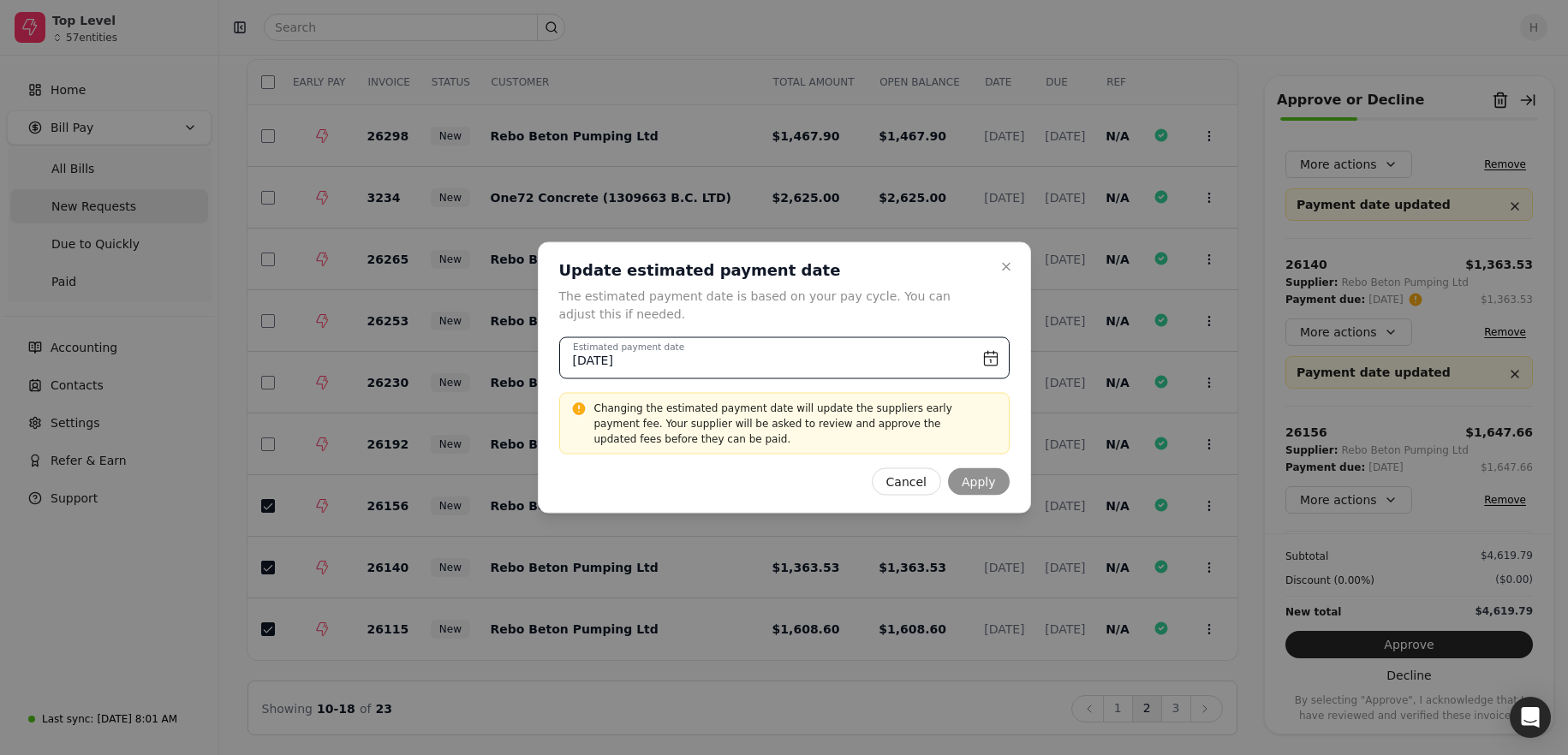
click at [986, 361] on input "August 26th, 2025" at bounding box center [785, 359] width 451 height 42
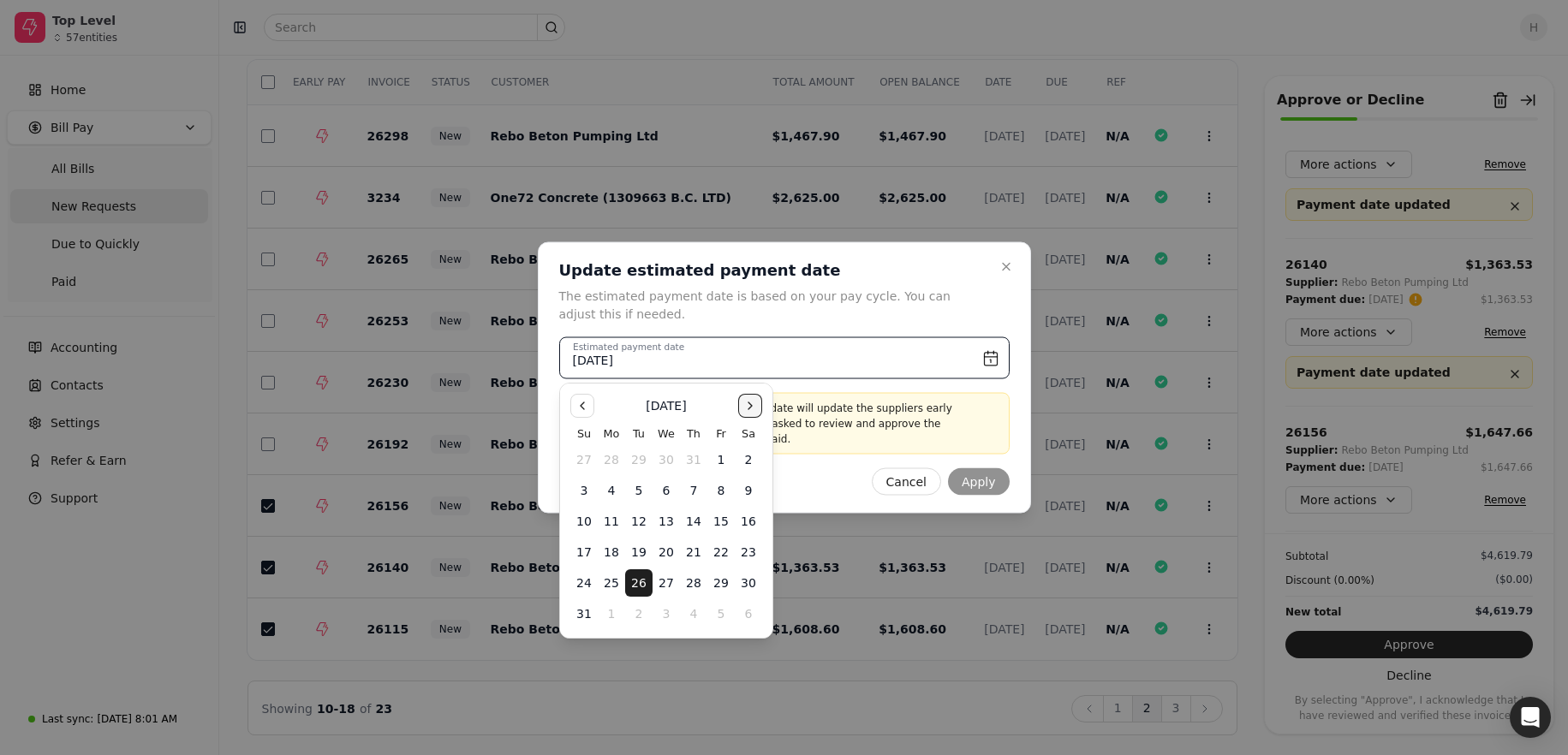
click at [757, 407] on button "Go to the Next Month" at bounding box center [749, 406] width 24 height 24
click at [746, 407] on button "Go to the Next Month" at bounding box center [749, 406] width 24 height 24
click at [753, 521] on button "15" at bounding box center [748, 521] width 28 height 28
type input "November 15th, 2025"
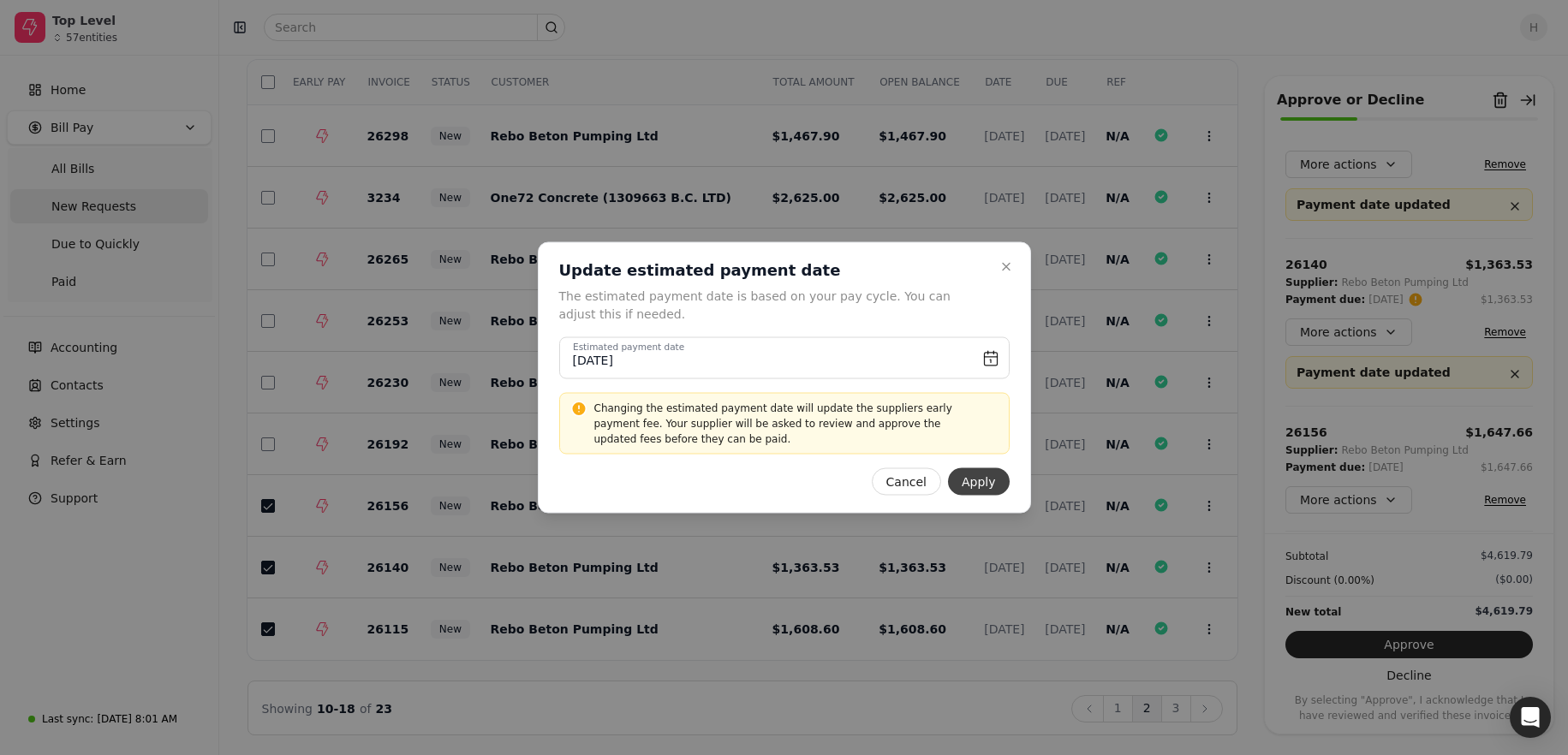
click at [973, 481] on button "Apply" at bounding box center [979, 482] width 61 height 28
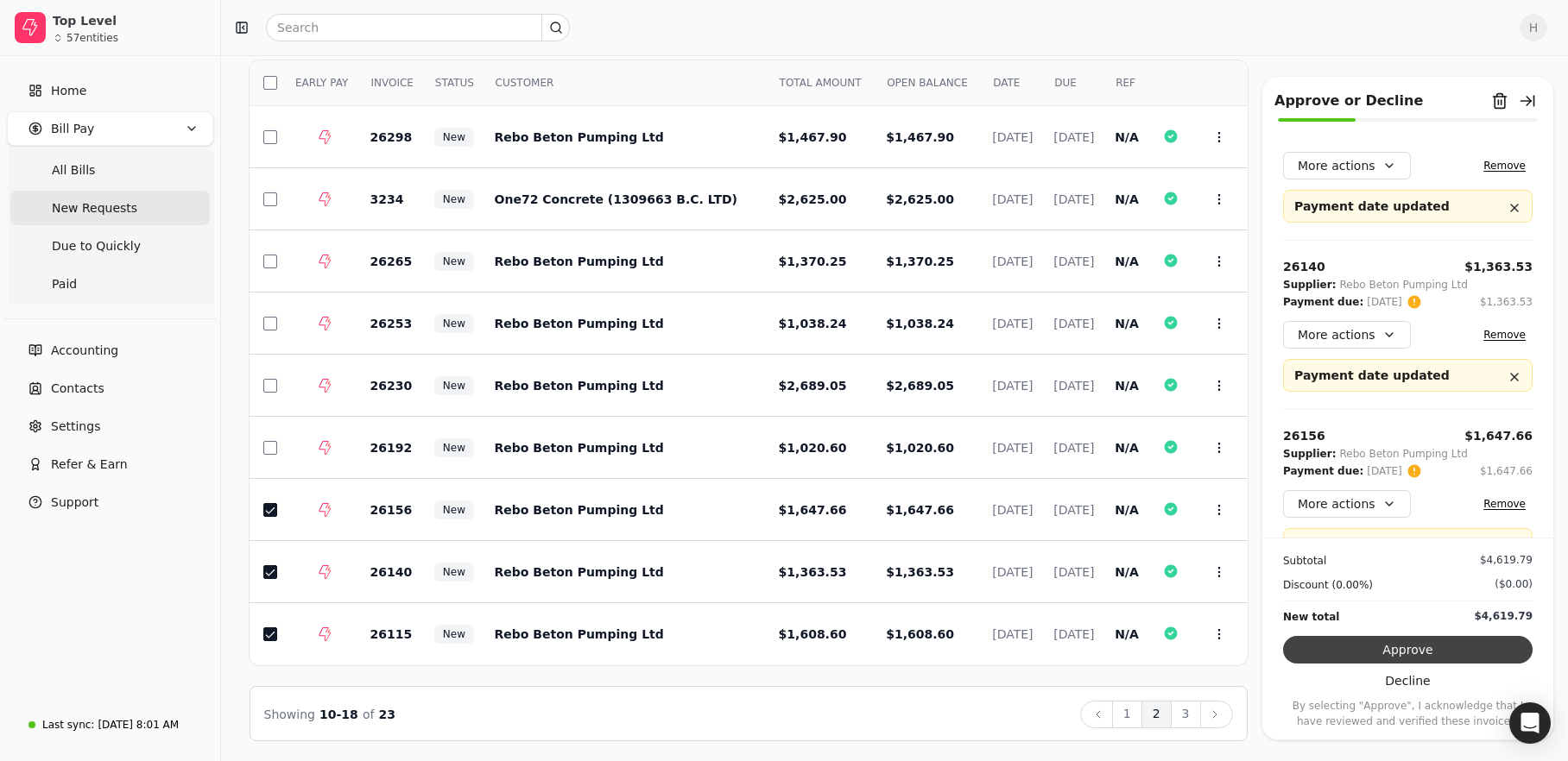
click at [1419, 655] on button "Approve" at bounding box center [1407, 650] width 250 height 28
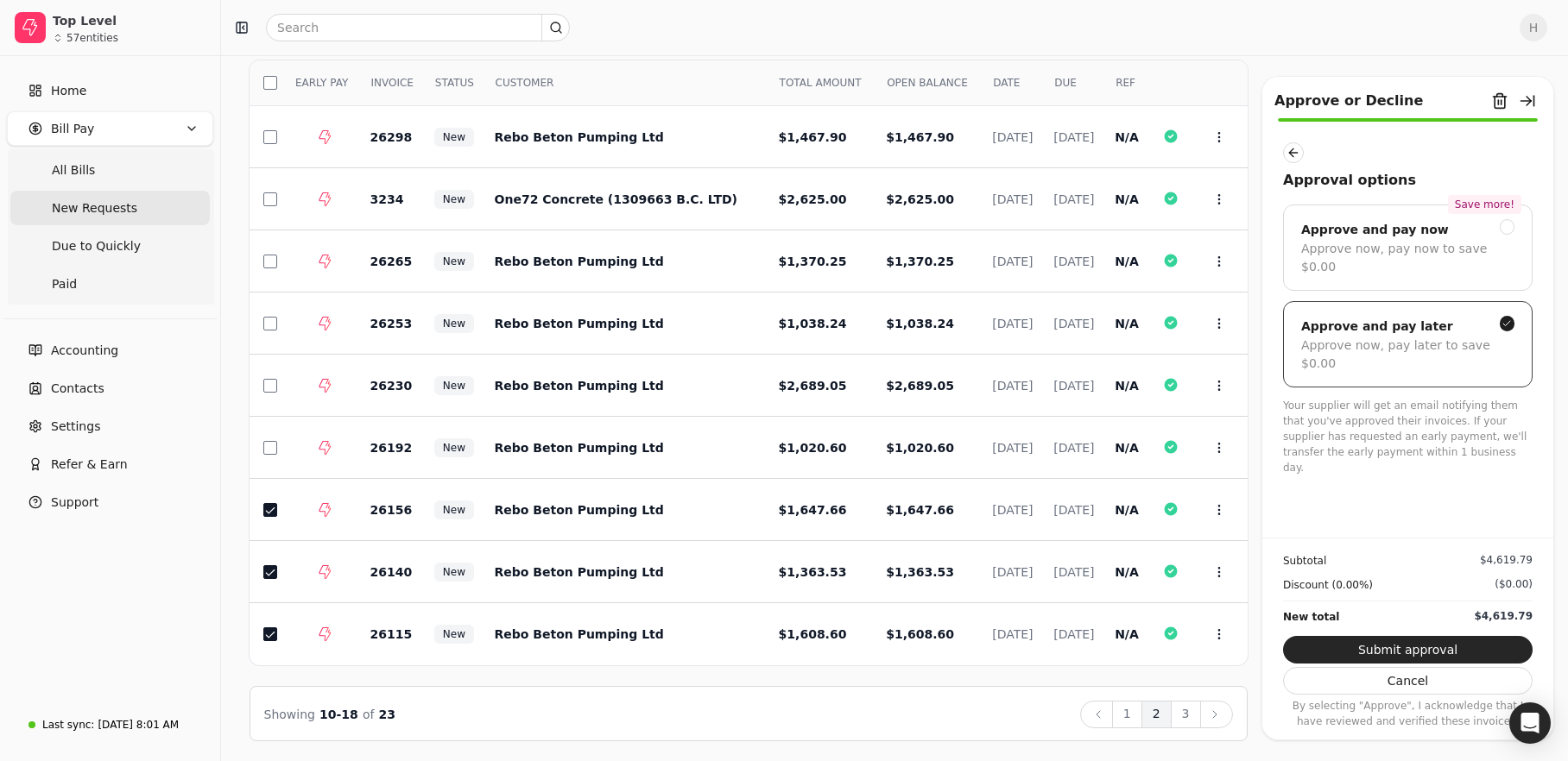
click at [1459, 302] on div "Approve and pay later Approve now, pay later to save $0.00" at bounding box center [1407, 344] width 250 height 86
click at [1467, 659] on button "Submit approval" at bounding box center [1407, 650] width 250 height 28
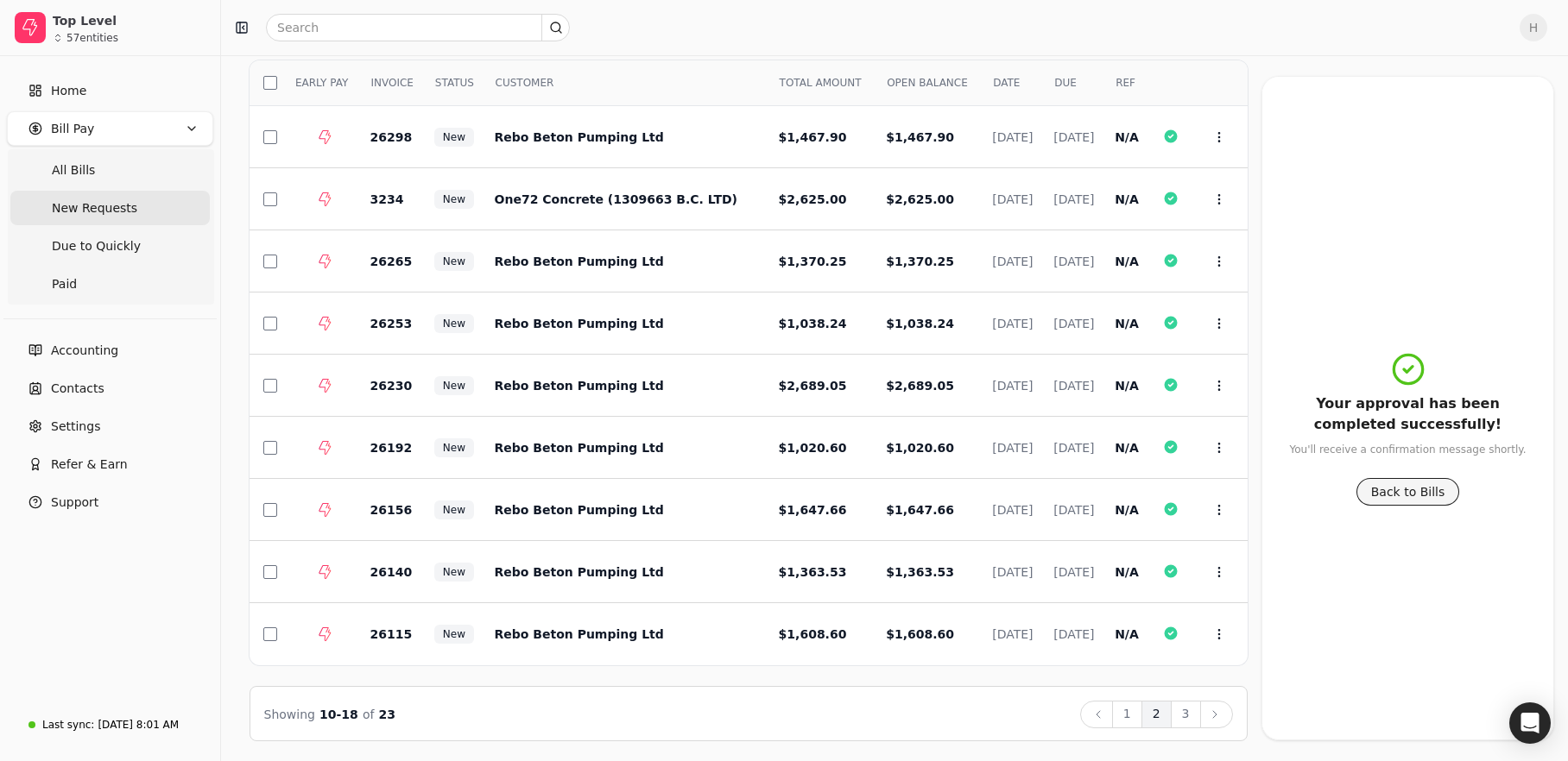
click at [1380, 502] on button "Back to Bills" at bounding box center [1407, 491] width 104 height 28
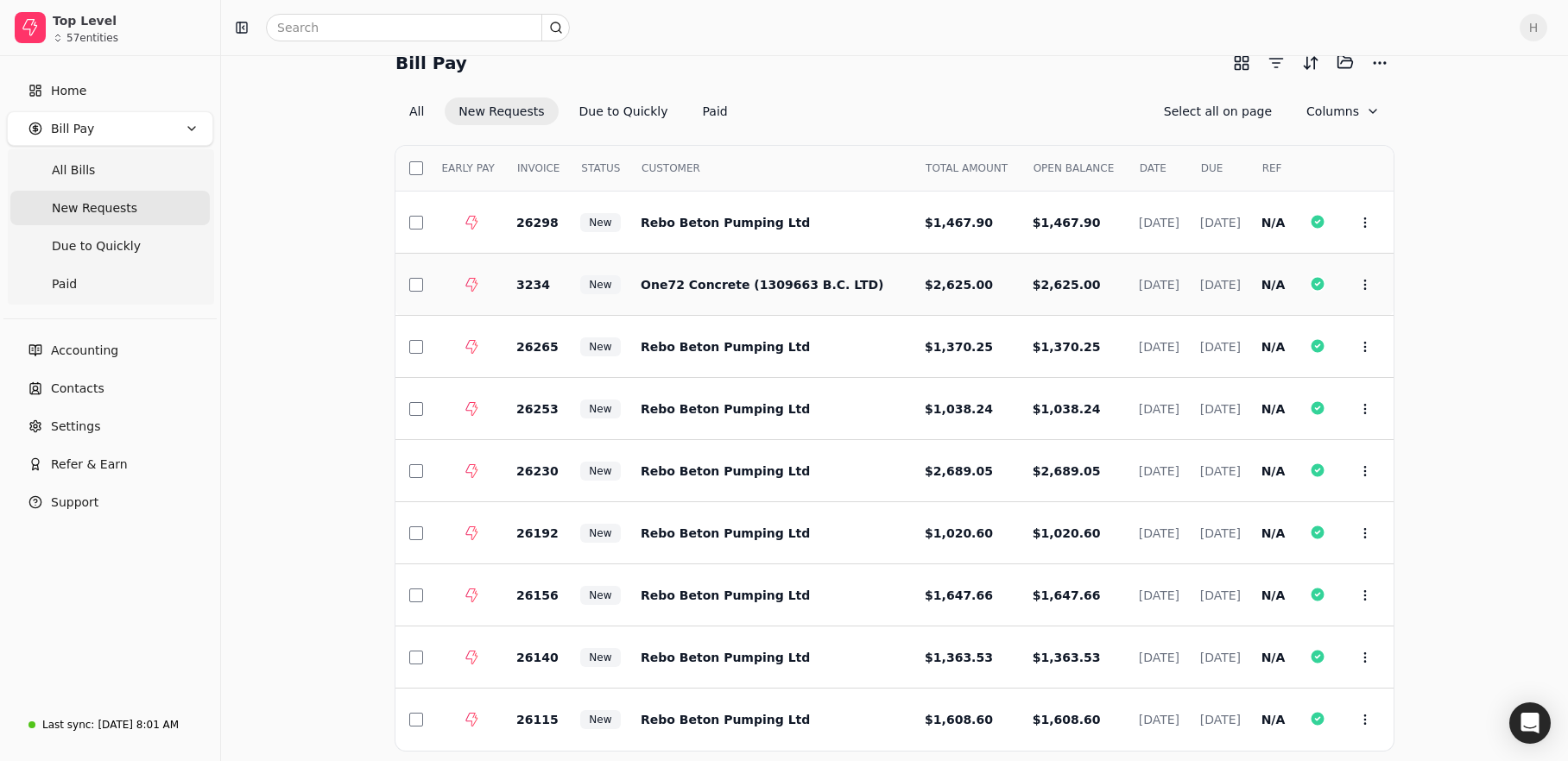
scroll to position [27, 0]
click at [848, 284] on td "One72 Concrete (1309663 B.C. LTD)" at bounding box center [769, 285] width 284 height 62
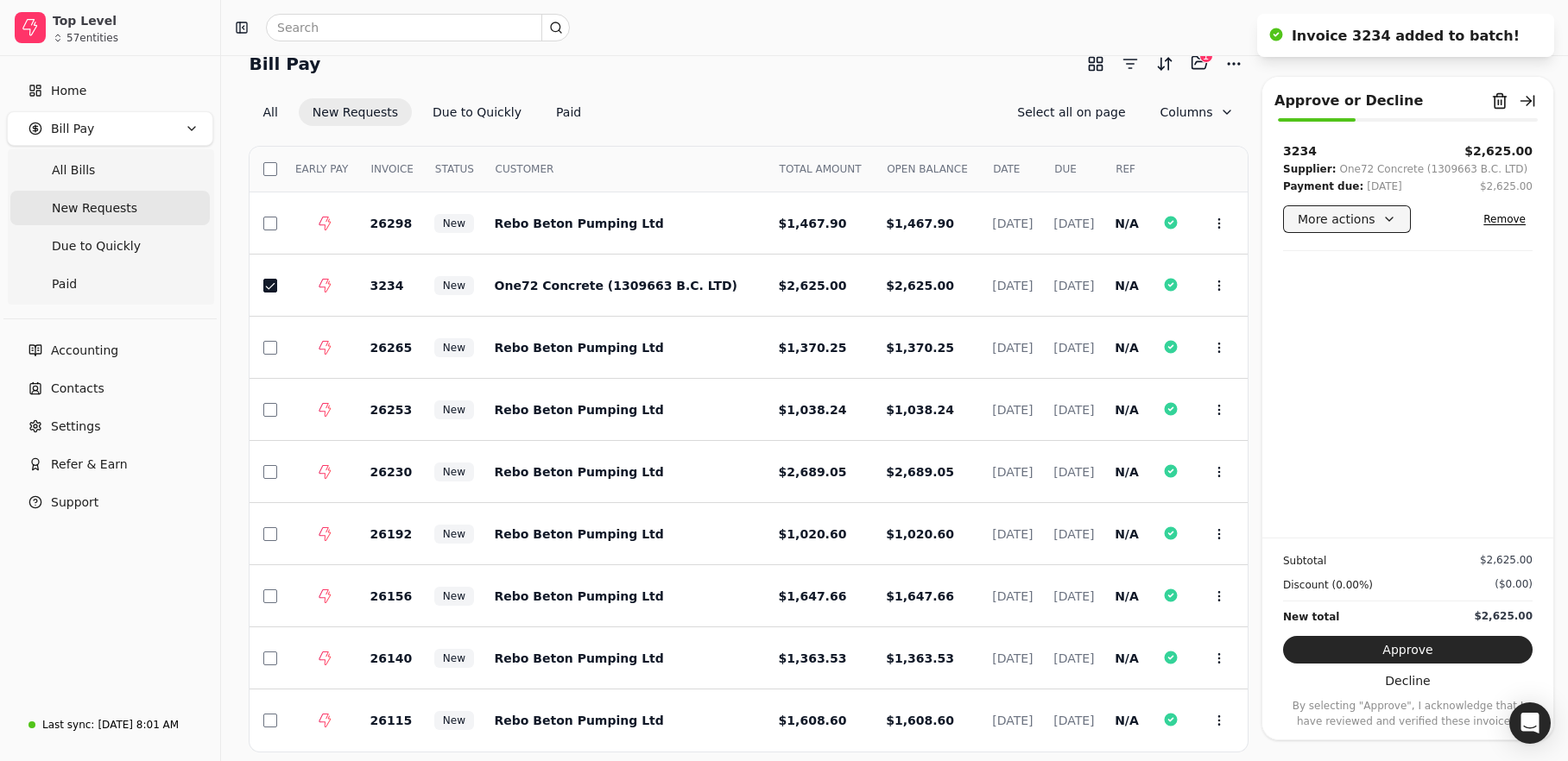
click at [1345, 221] on button "More actions" at bounding box center [1346, 219] width 128 height 28
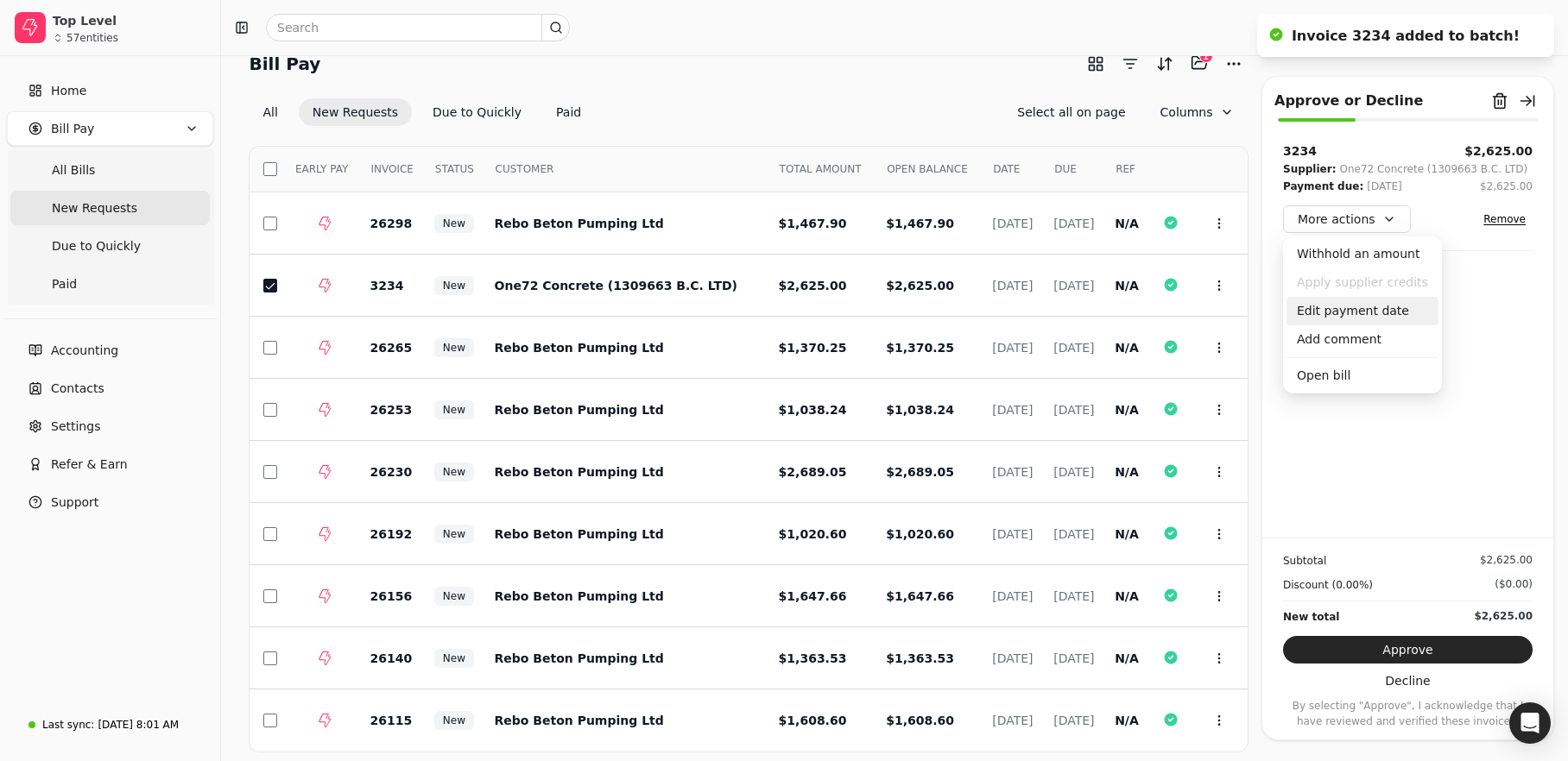
click at [1353, 316] on div "Edit payment date" at bounding box center [1362, 310] width 152 height 28
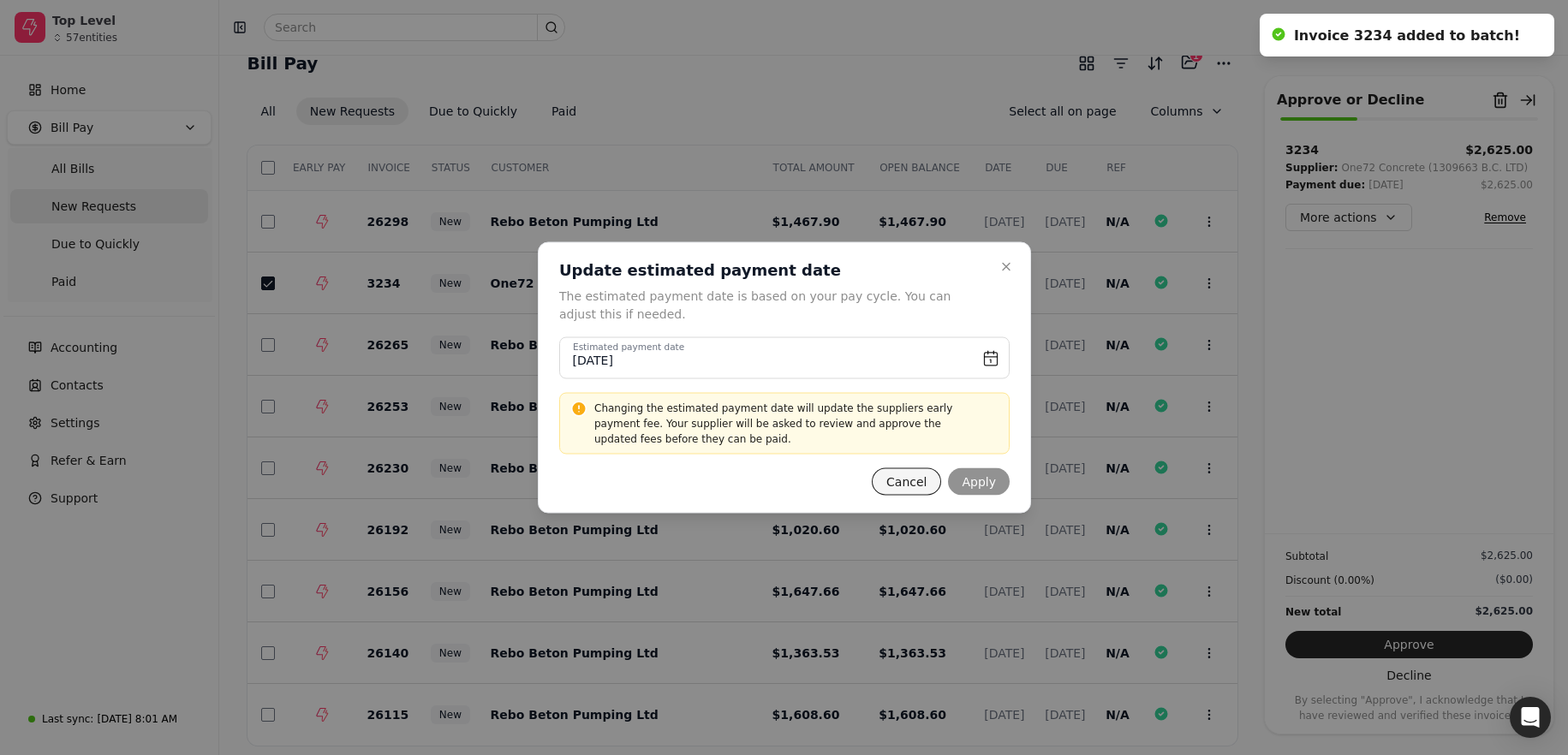
click at [890, 489] on button "Cancel" at bounding box center [907, 482] width 69 height 28
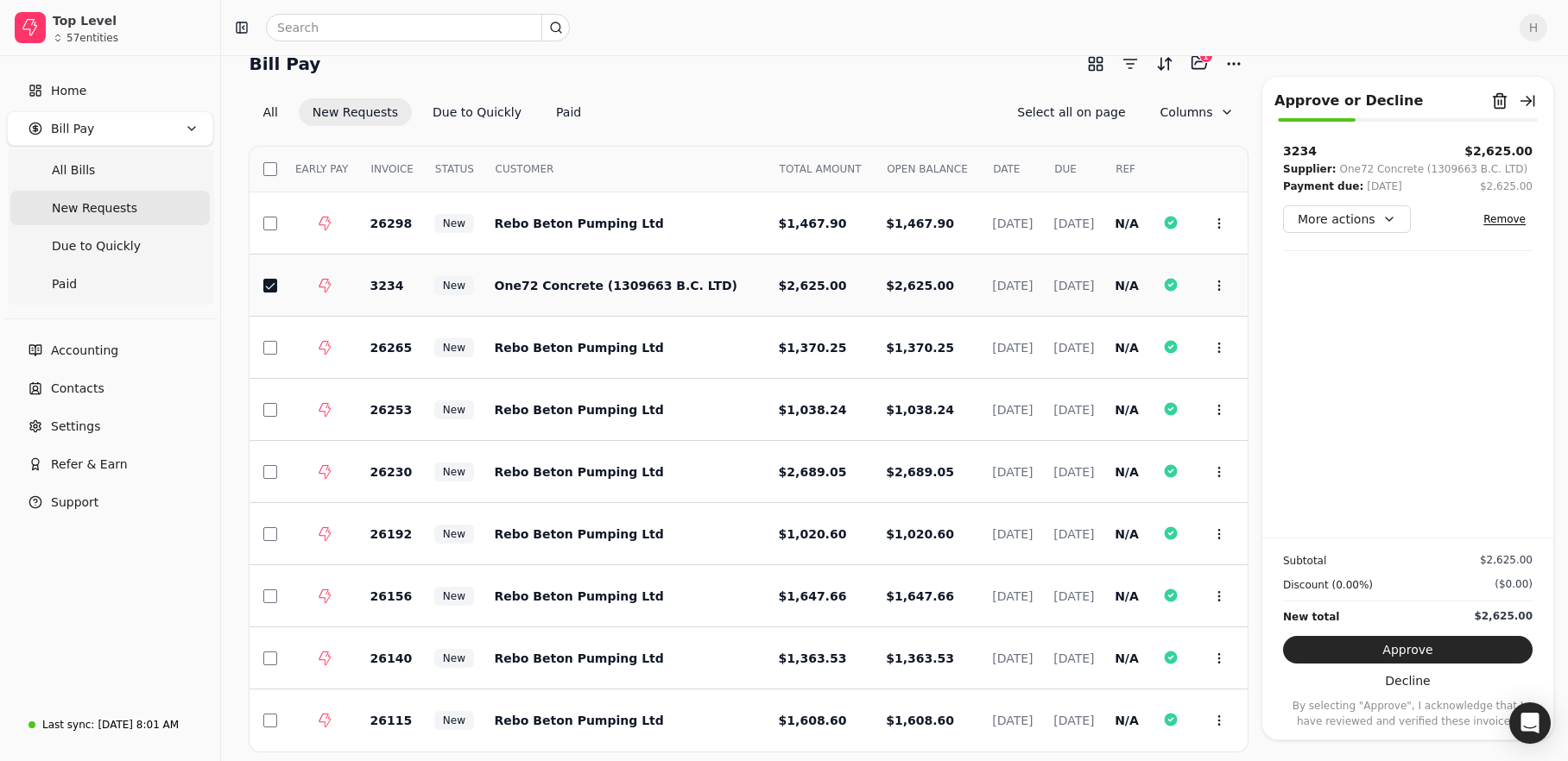
click at [282, 287] on td at bounding box center [318, 285] width 76 height 62
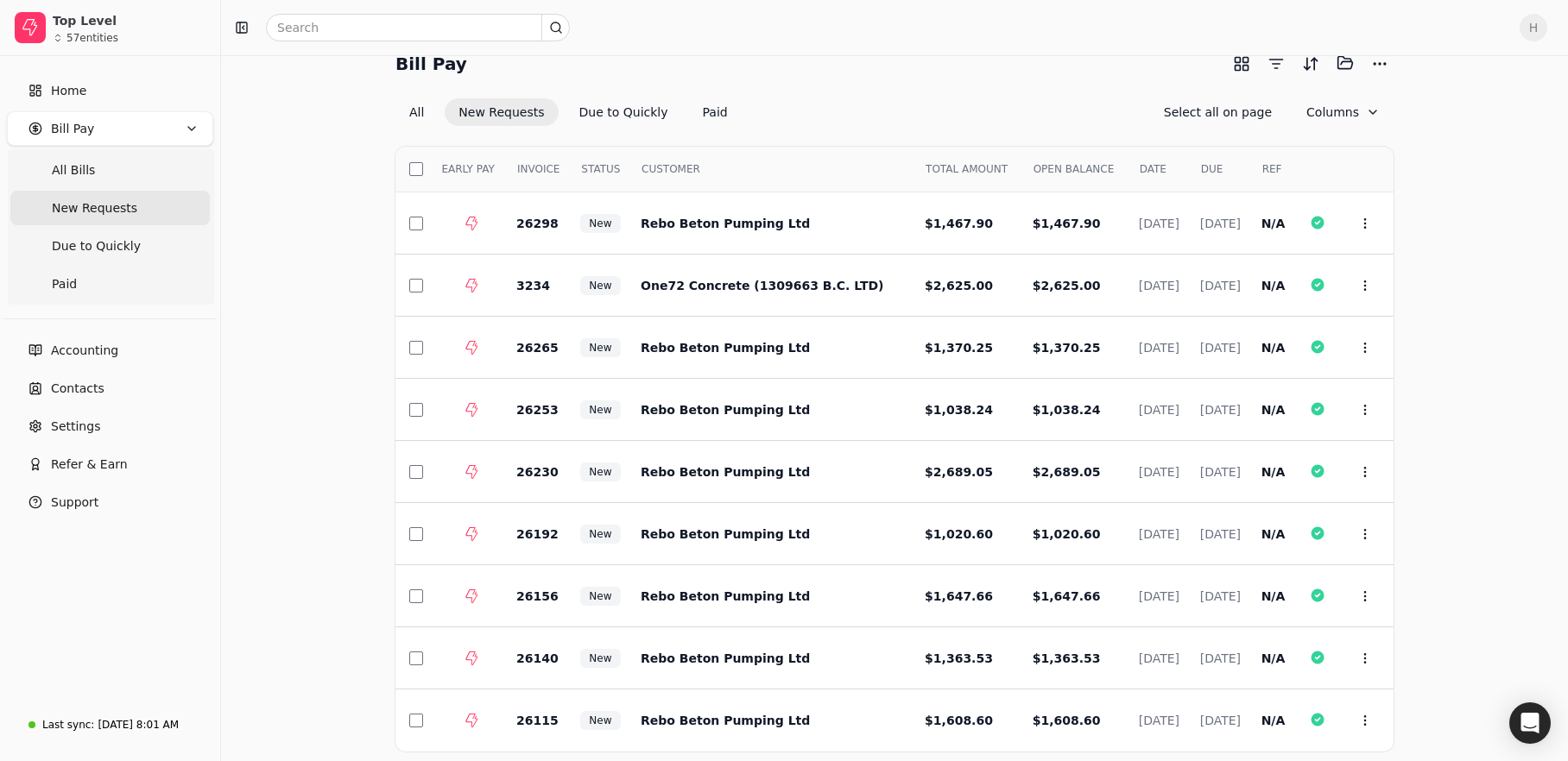
click at [1406, 308] on div "Bill Pay Selected items: 0 All New Requests Due to Quickly Paid Select all on p…" at bounding box center [895, 438] width 1306 height 778
click at [96, 172] on Bills "All Bills" at bounding box center [110, 170] width 199 height 35
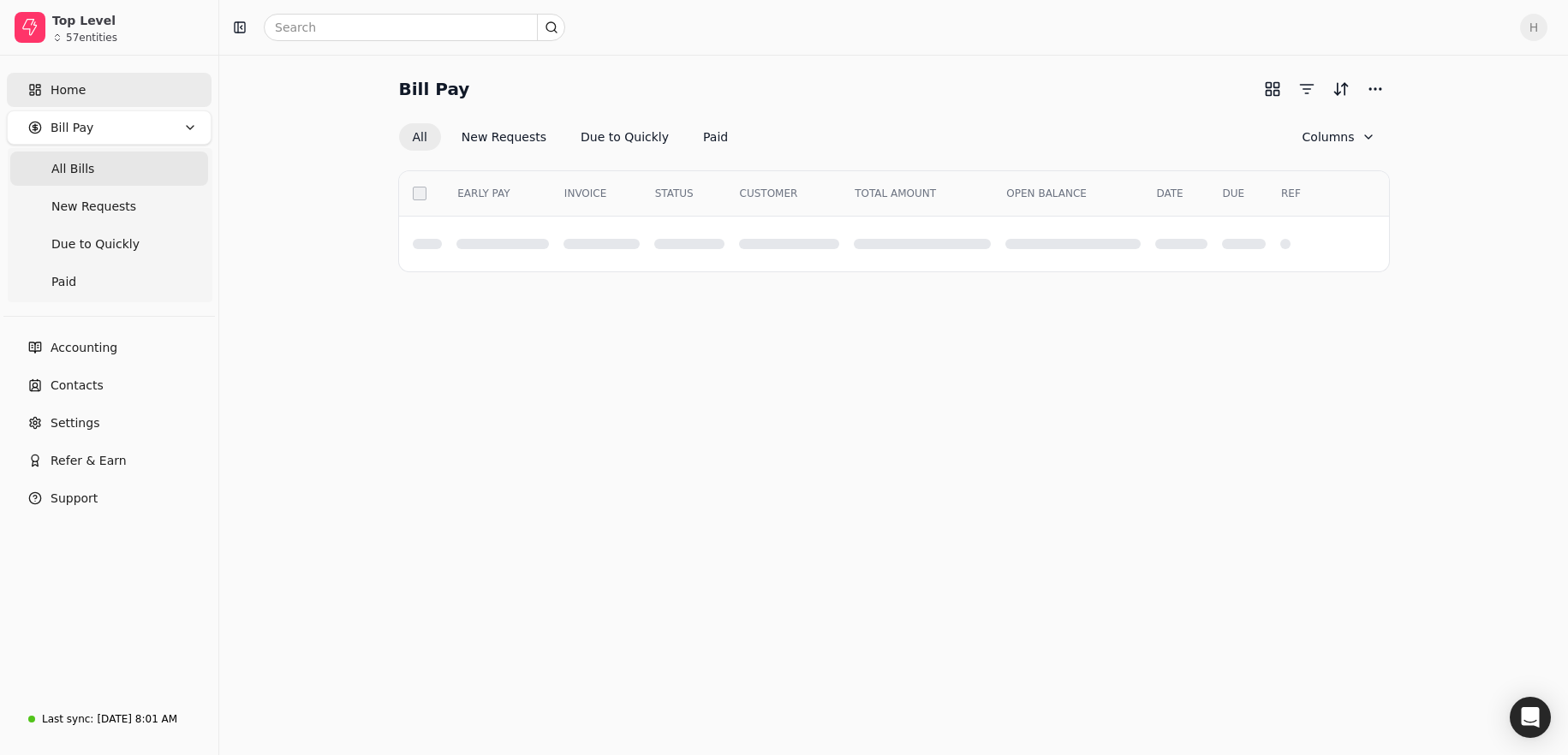
click at [83, 87] on link "Home" at bounding box center [108, 90] width 204 height 35
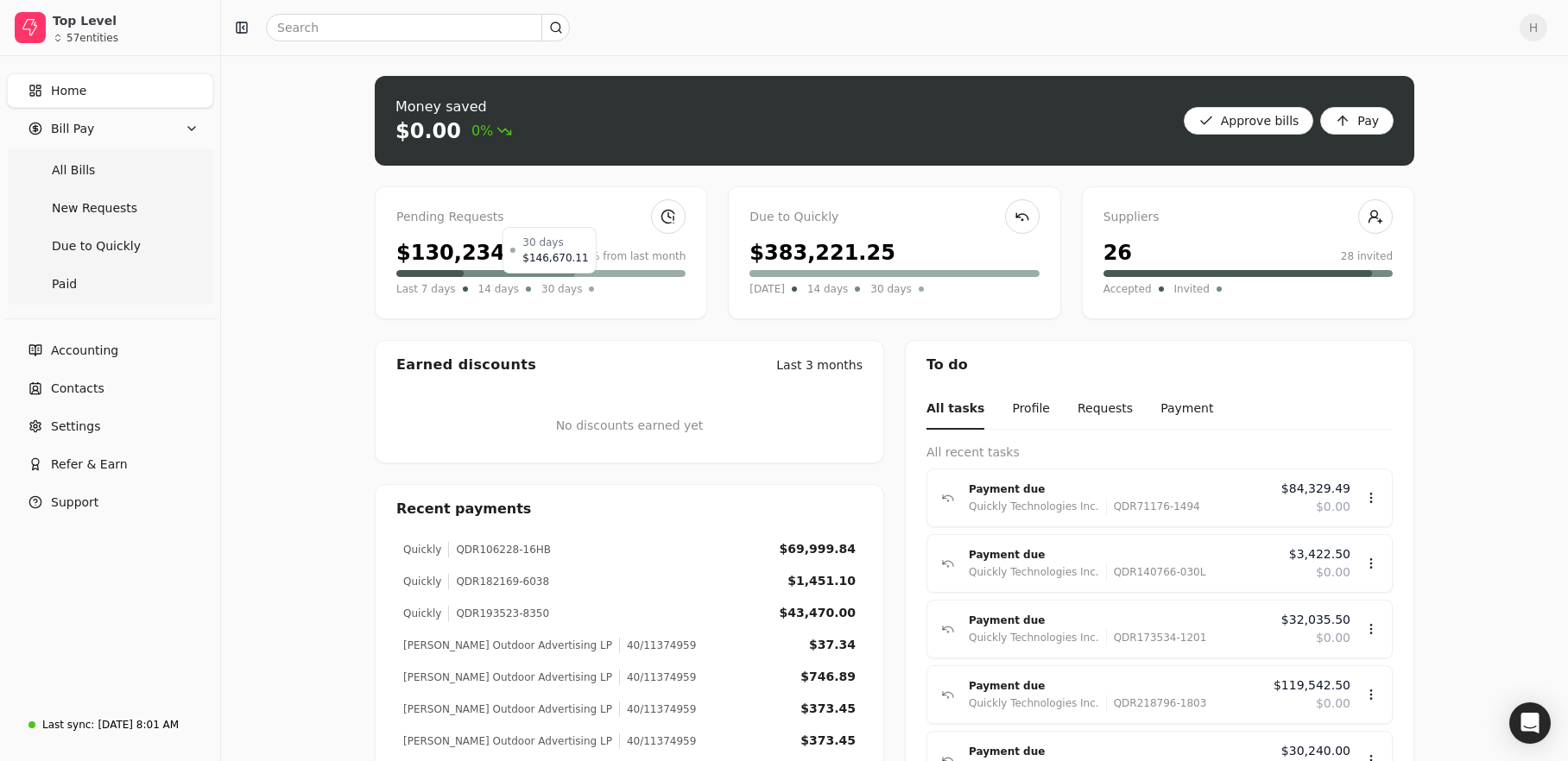
click at [553, 287] on span "30 days" at bounding box center [562, 289] width 41 height 17
click at [665, 212] on link at bounding box center [668, 217] width 35 height 35
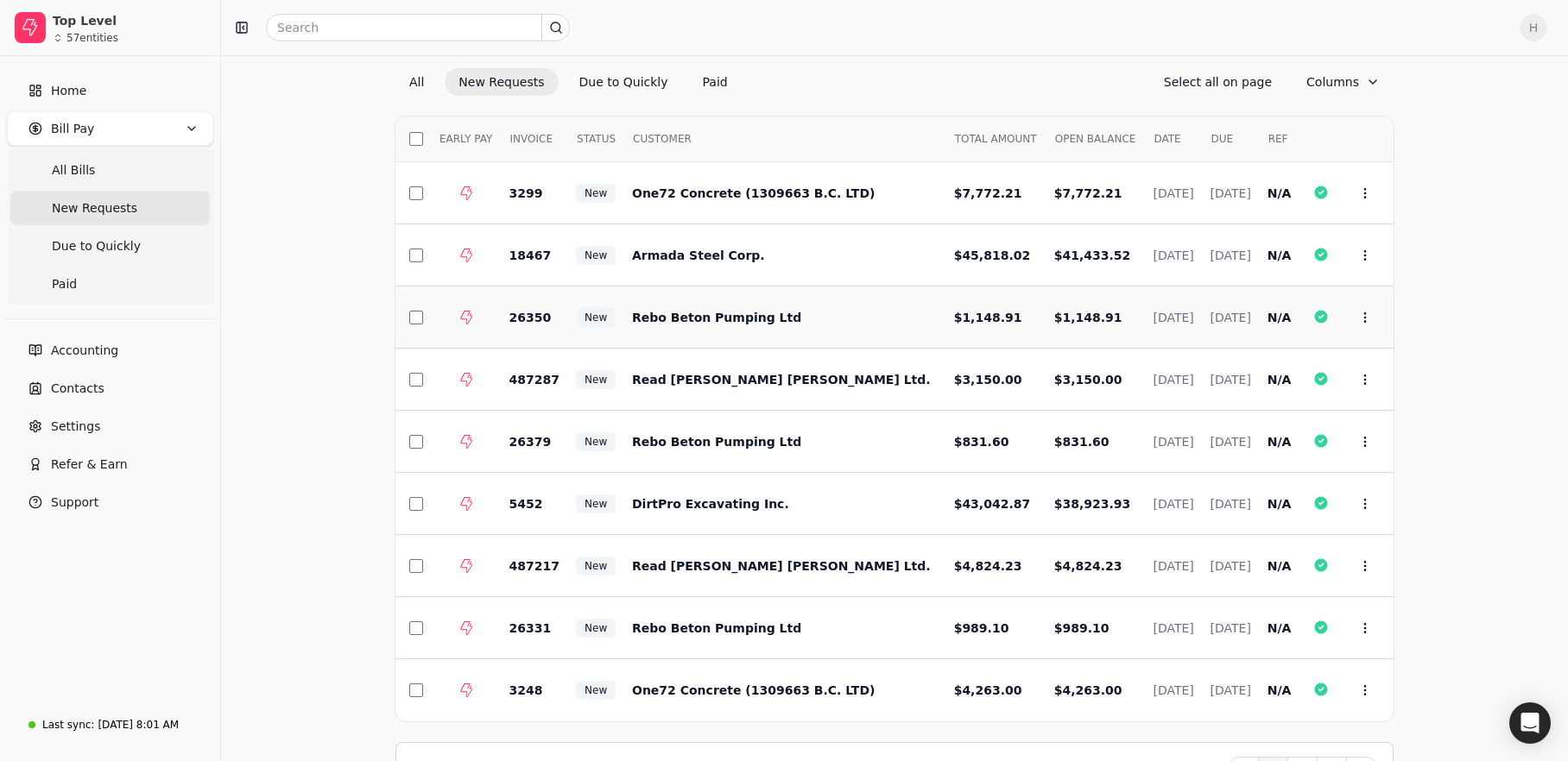
scroll to position [113, 0]
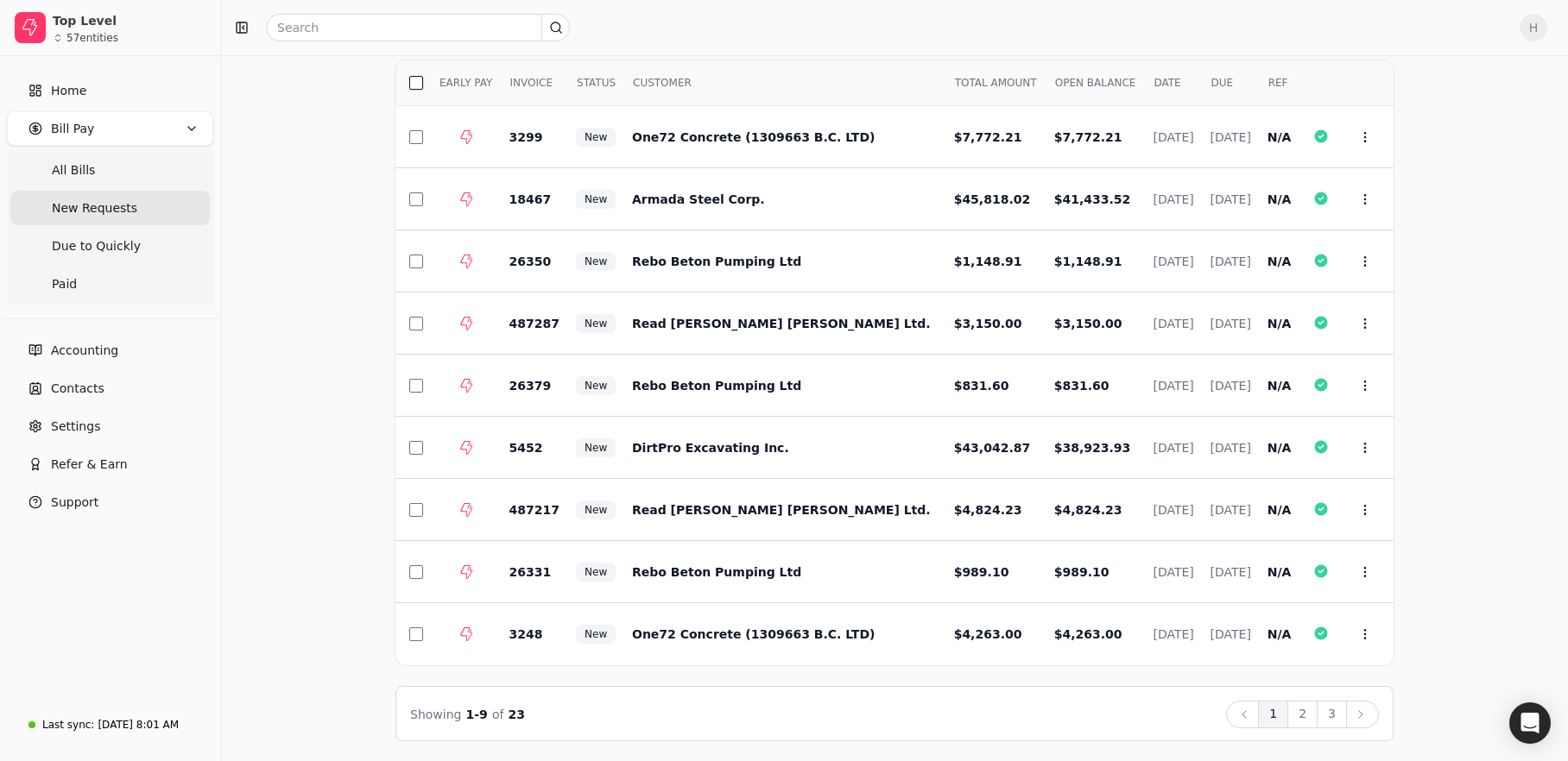
click at [421, 87] on button "button" at bounding box center [416, 83] width 14 height 14
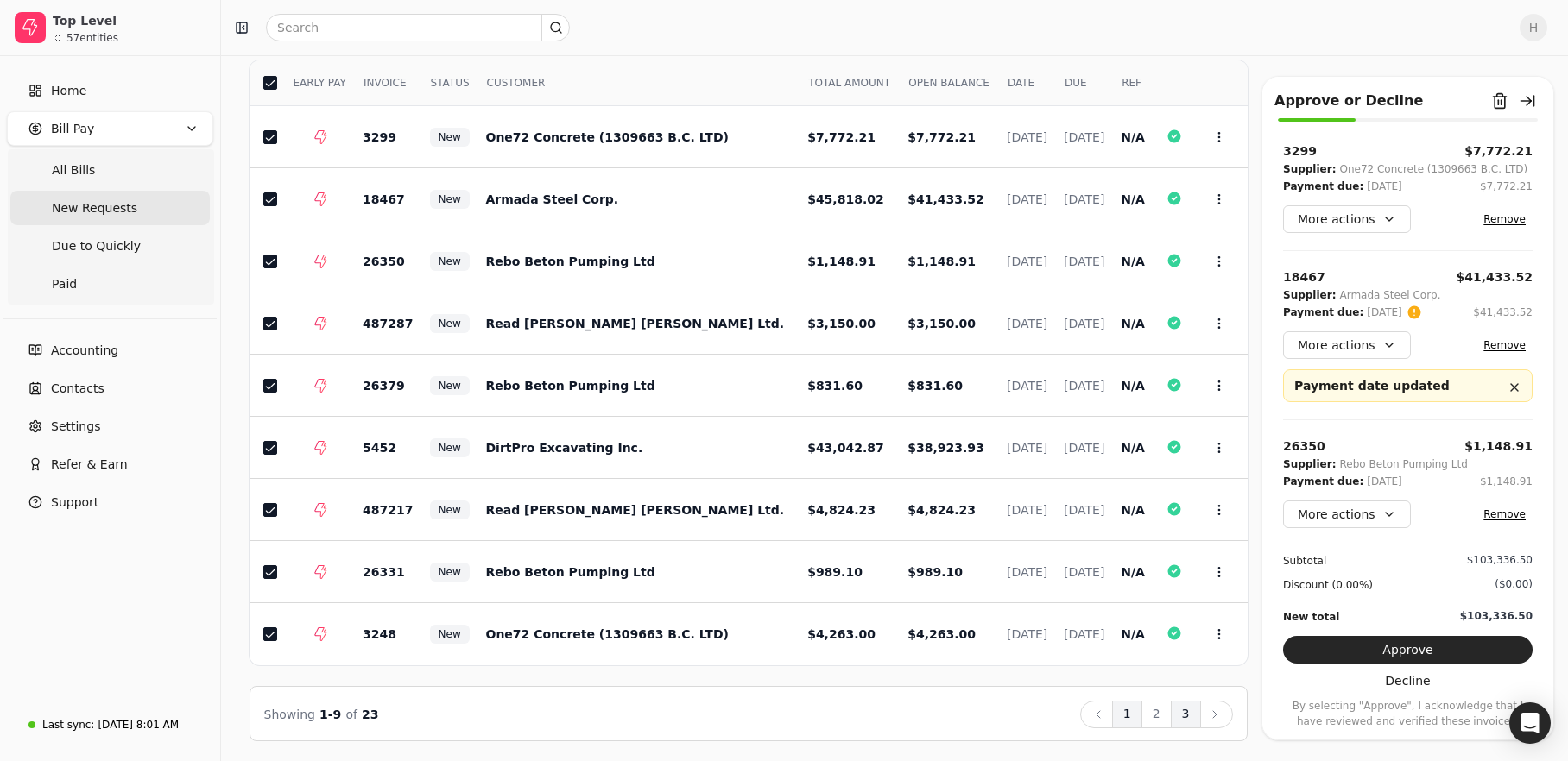
click at [1185, 709] on button "3" at bounding box center [1185, 715] width 30 height 28
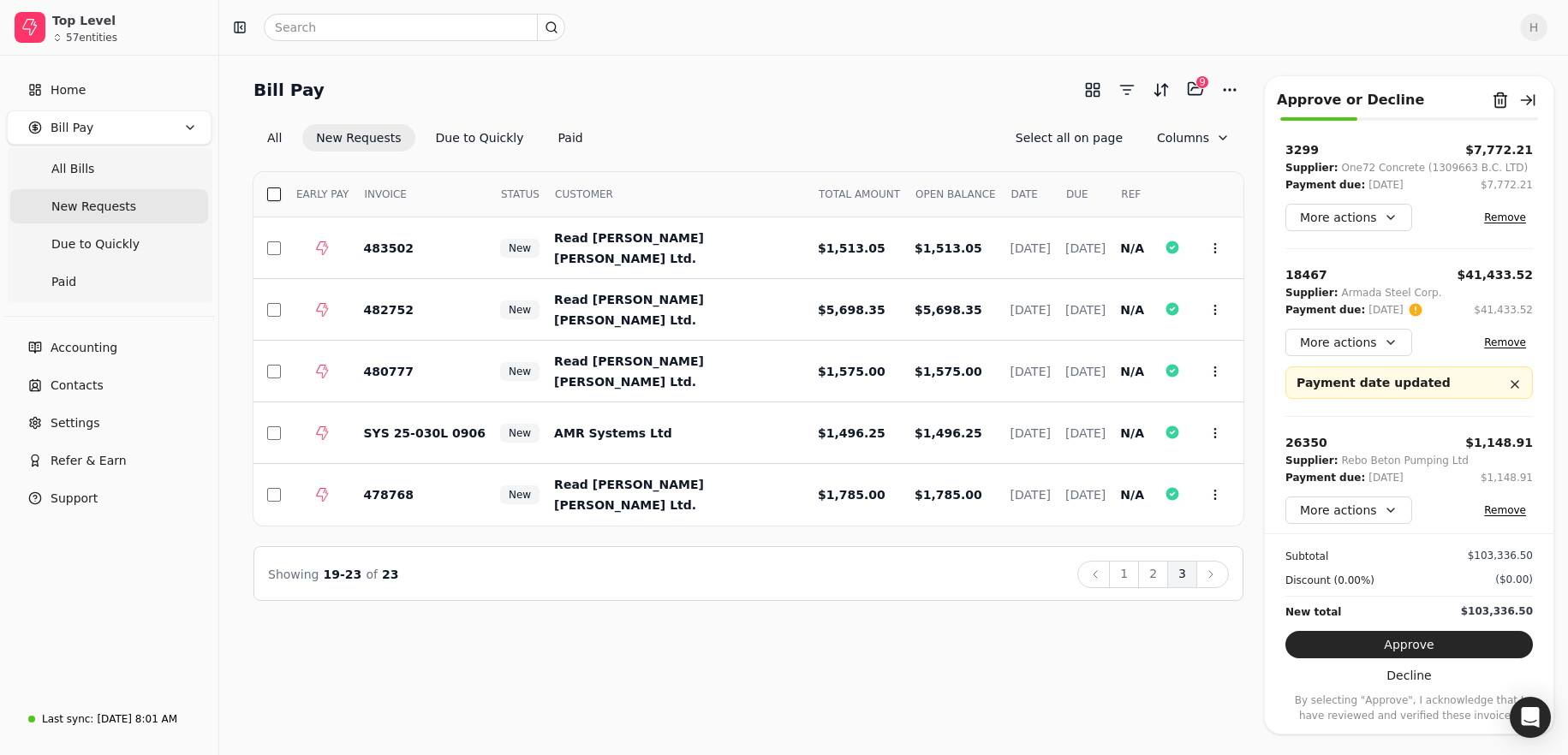
click at [275, 194] on button "button" at bounding box center [273, 194] width 13 height 13
click at [1151, 577] on button "2" at bounding box center [1152, 575] width 30 height 28
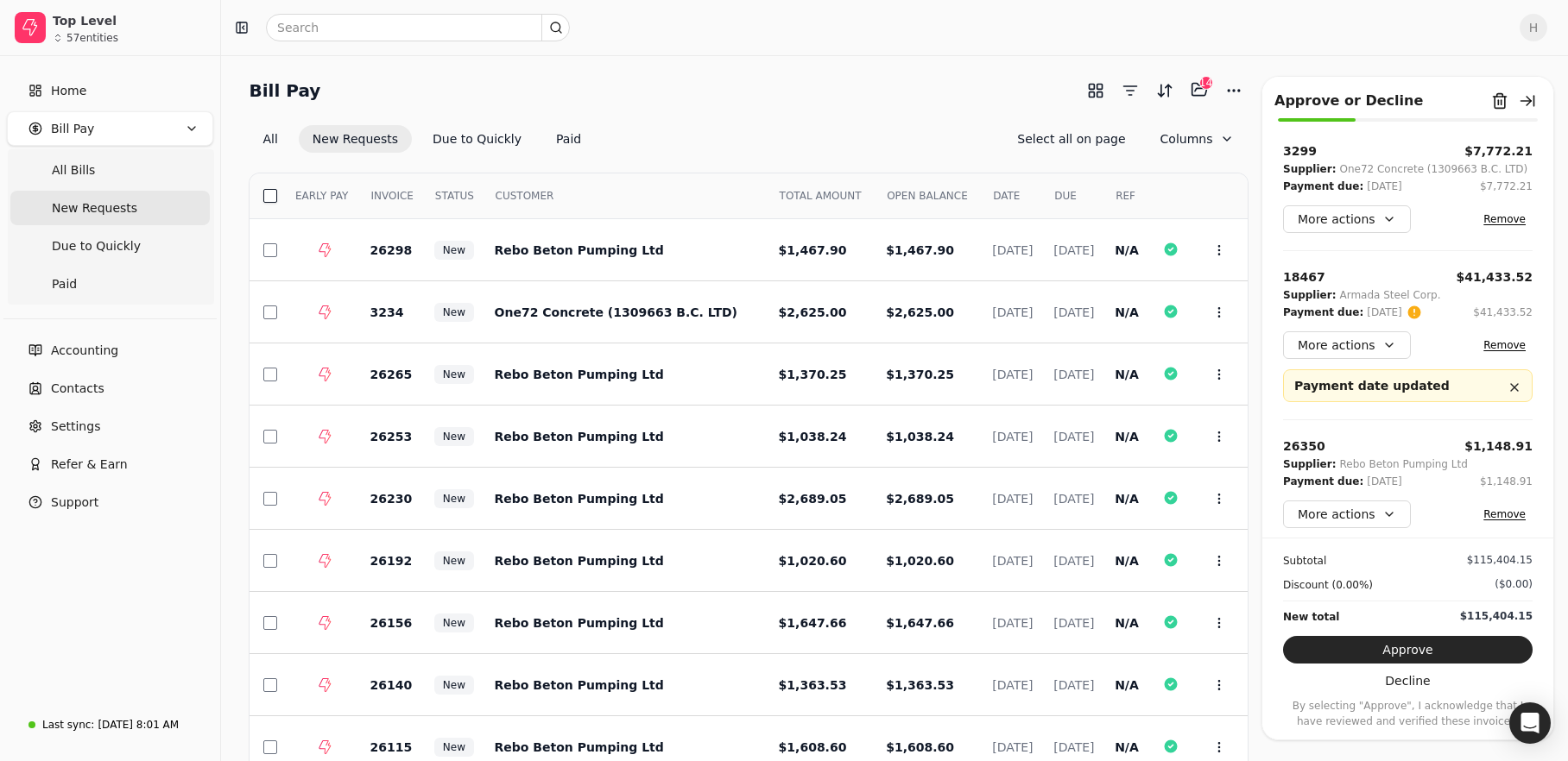
click at [272, 197] on button "button" at bounding box center [270, 195] width 14 height 14
click at [1491, 216] on button "Remove" at bounding box center [1504, 219] width 56 height 20
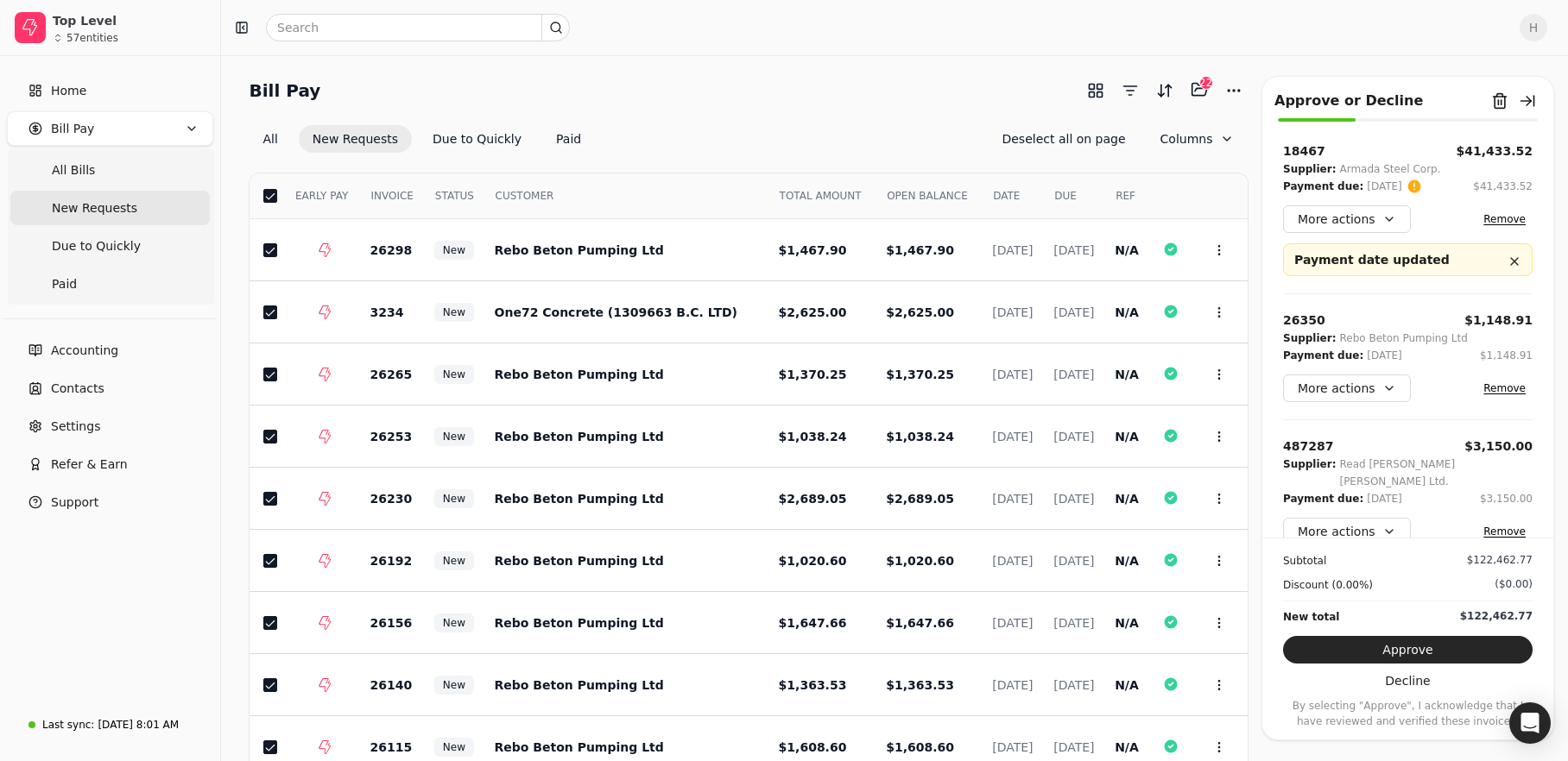
click at [1492, 389] on button "Remove" at bounding box center [1504, 388] width 56 height 20
click at [1492, 395] on button "Remove" at bounding box center [1504, 405] width 56 height 20
click at [1492, 389] on button "Remove" at bounding box center [1504, 388] width 56 height 20
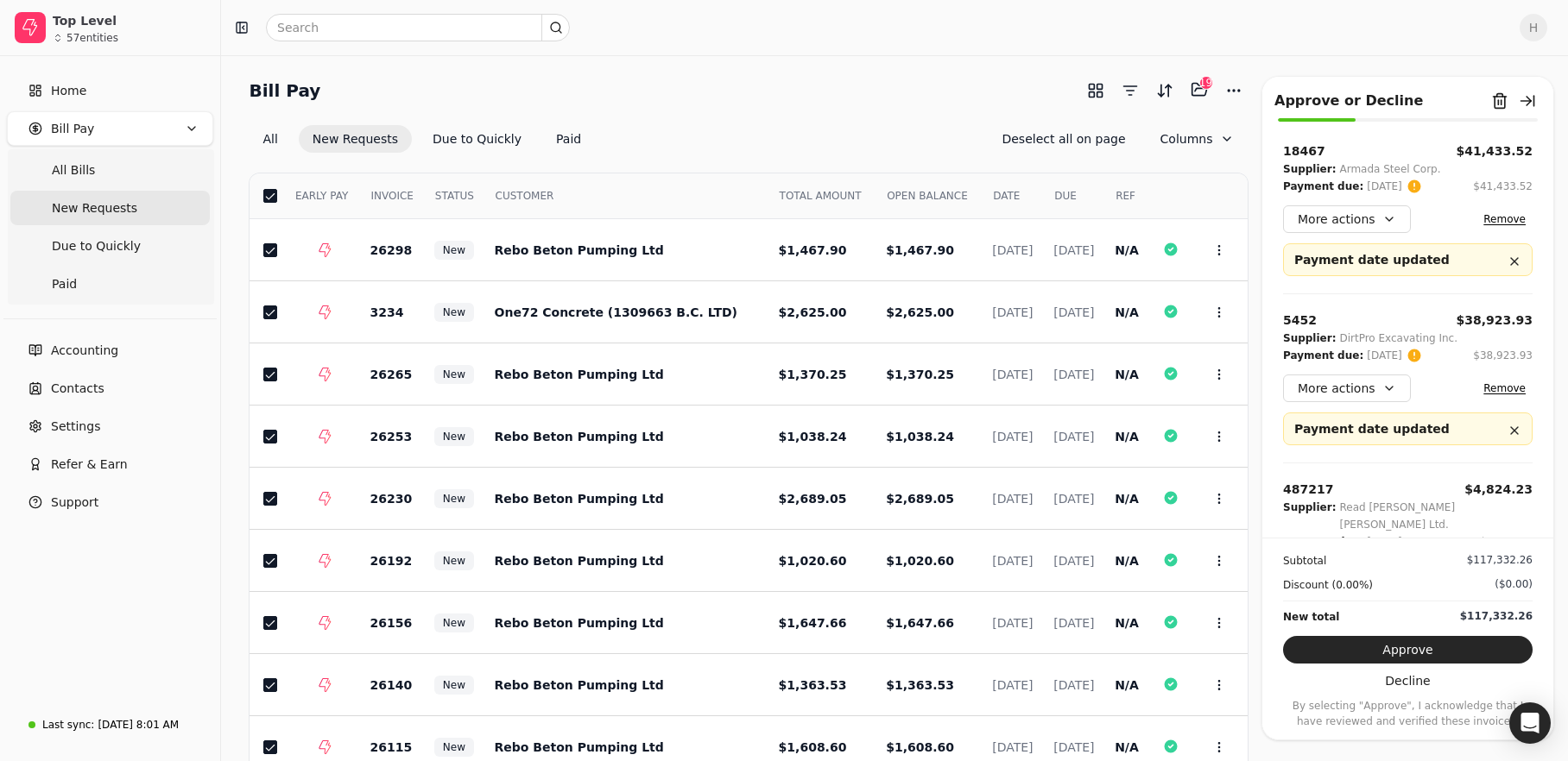
scroll to position [86, 0]
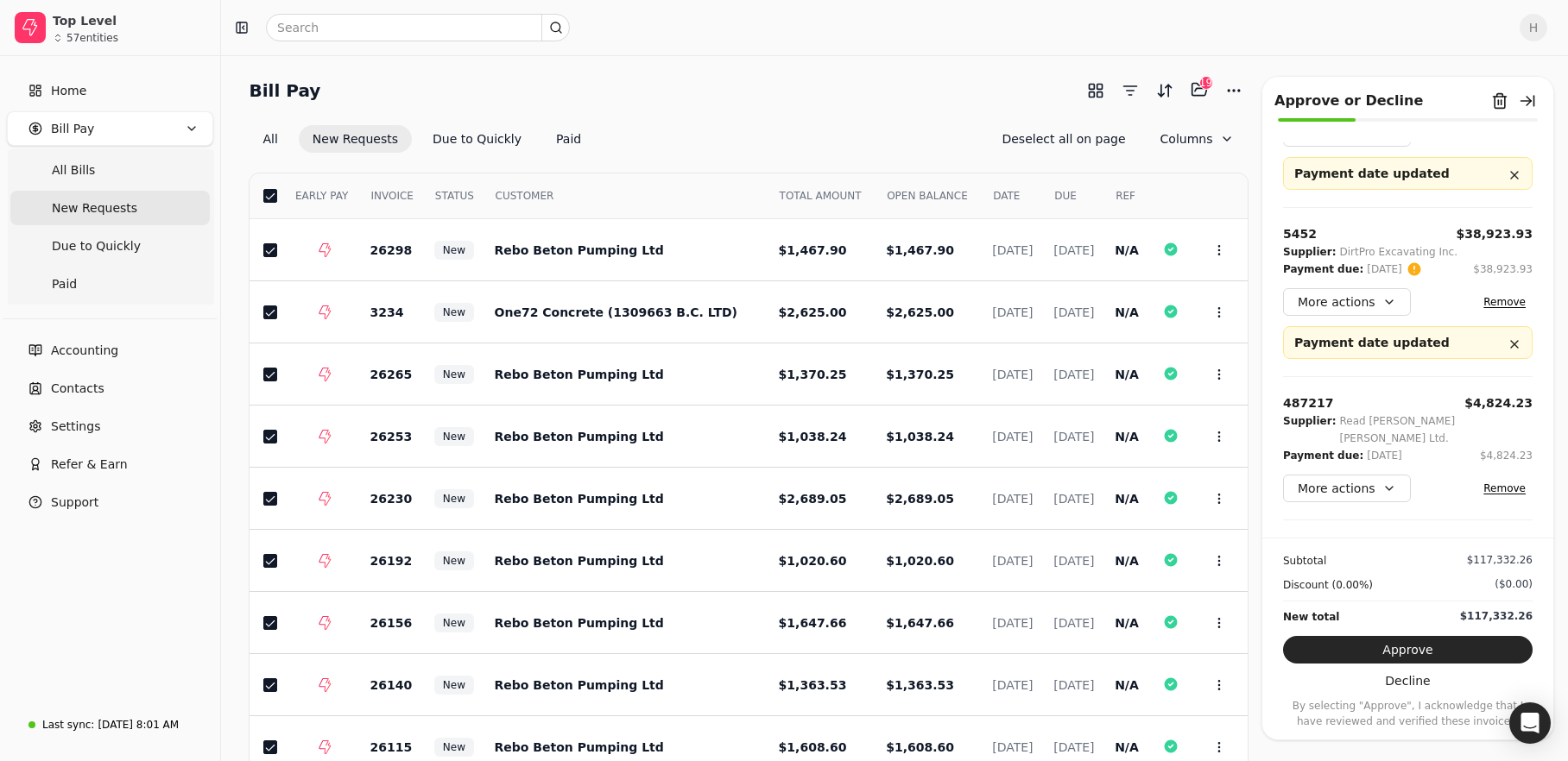
click at [1487, 478] on button "Remove" at bounding box center [1504, 487] width 56 height 20
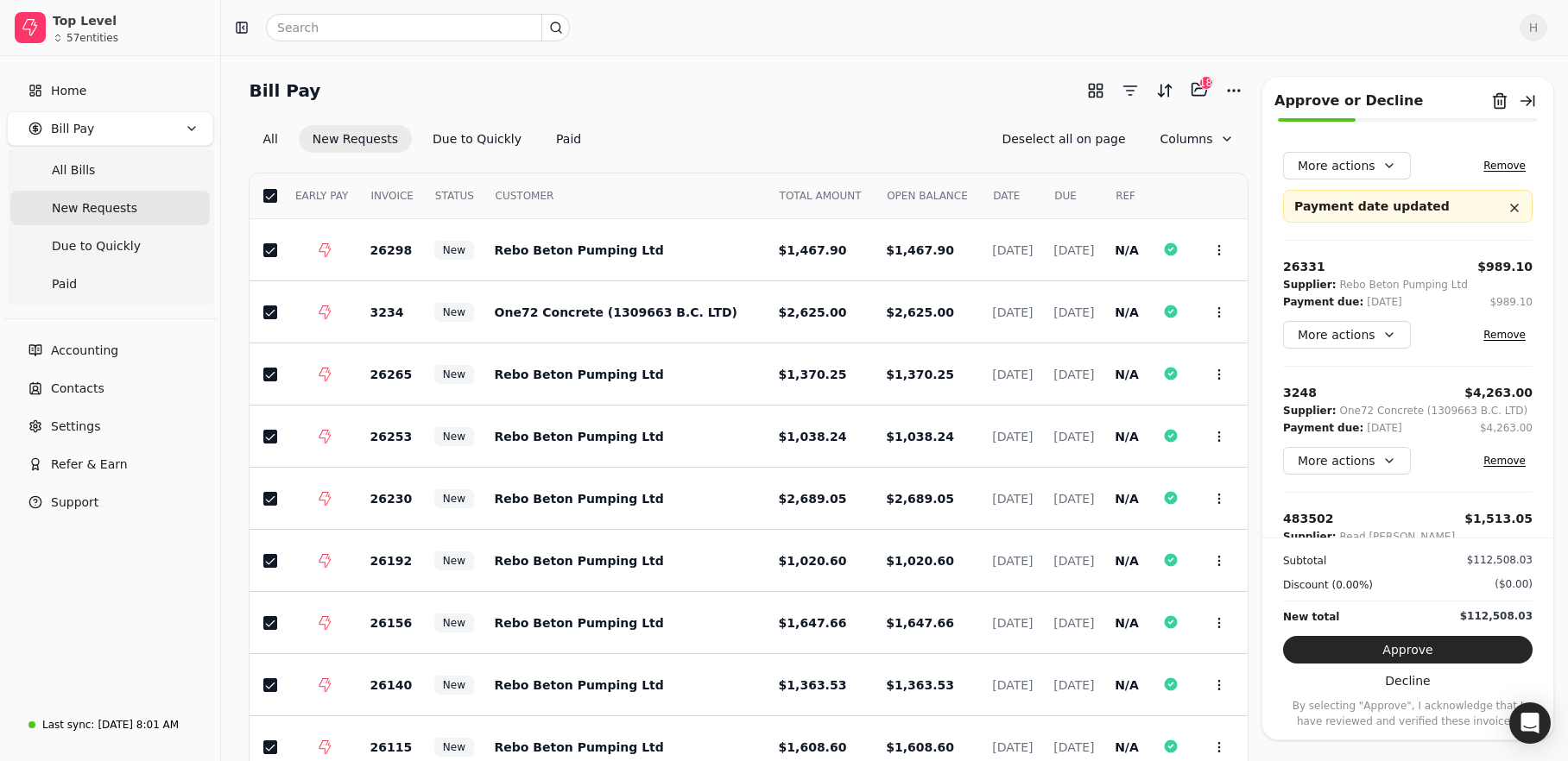
scroll to position [259, 0]
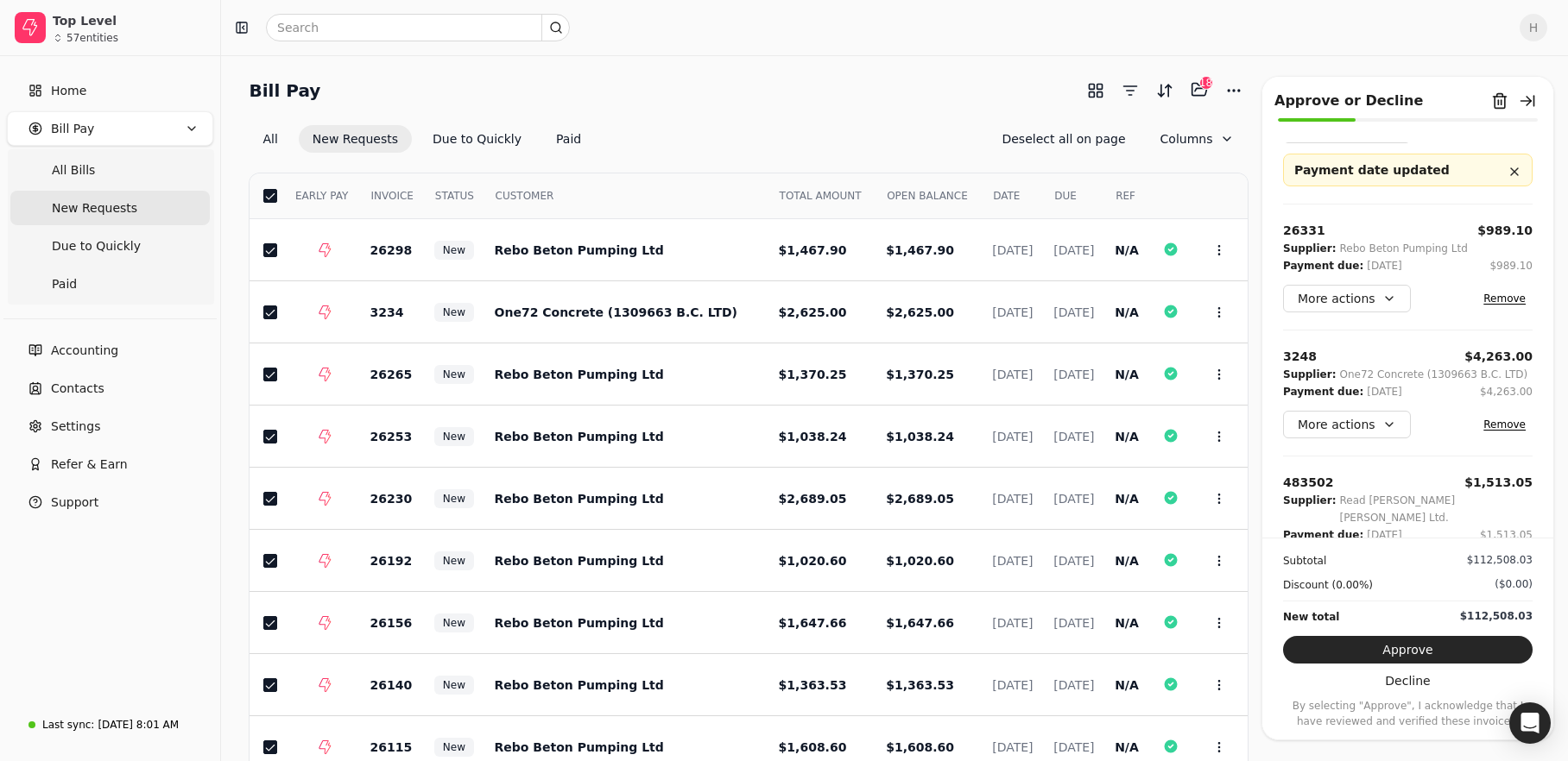
click at [1486, 295] on button "Remove" at bounding box center [1504, 298] width 56 height 20
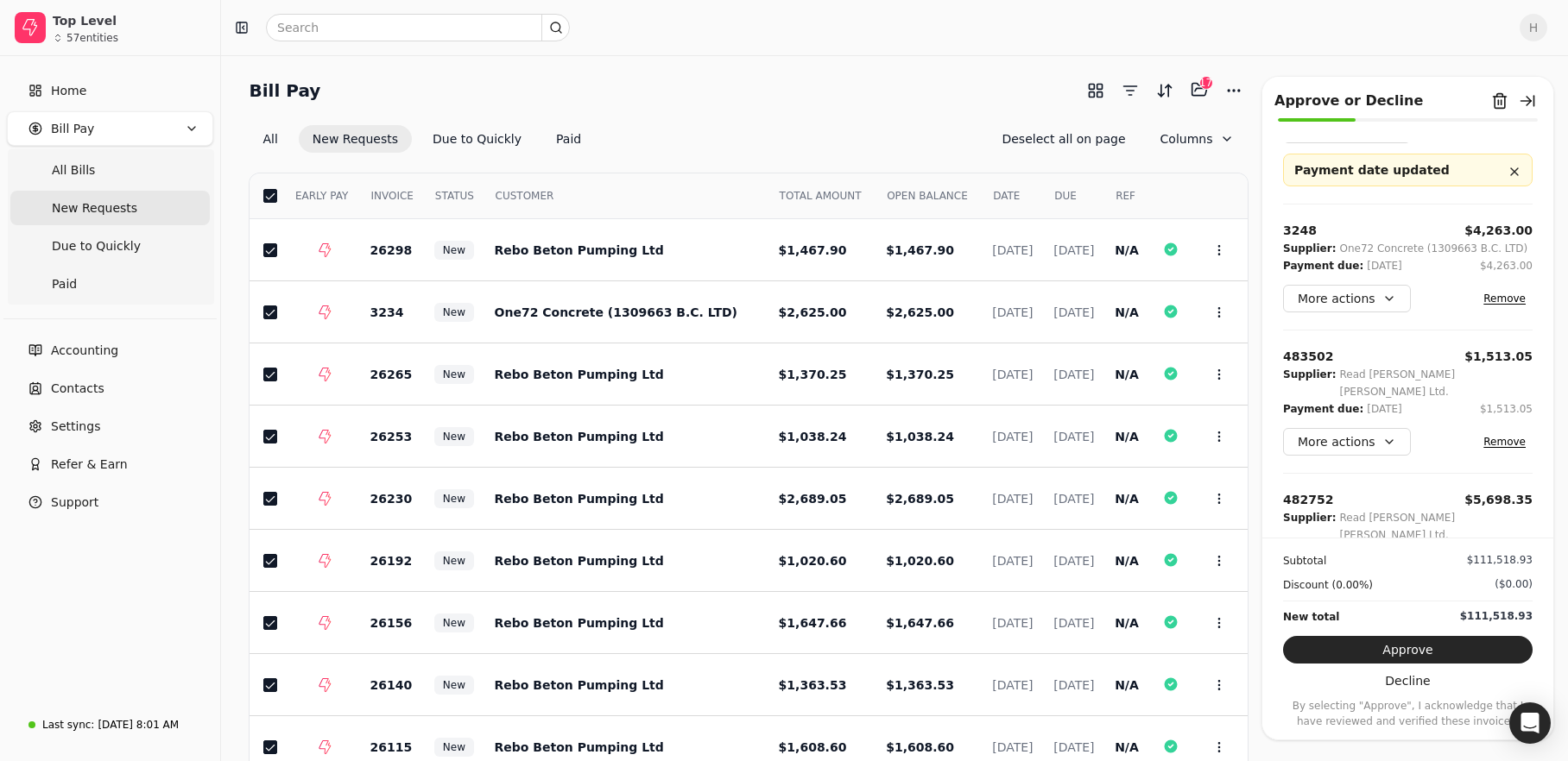
click at [1485, 298] on button "Remove" at bounding box center [1504, 298] width 56 height 20
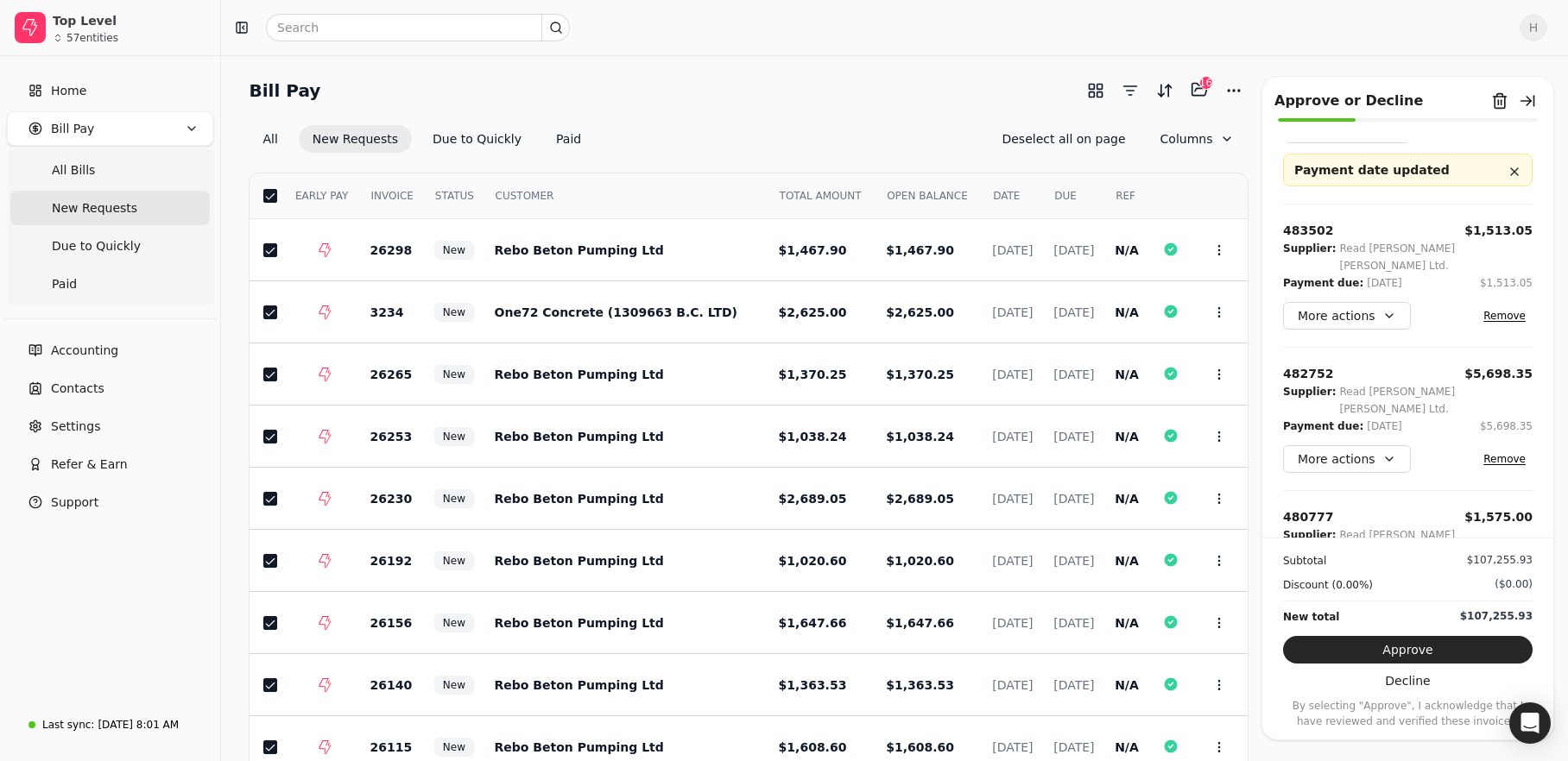
click at [1485, 306] on button "Remove" at bounding box center [1504, 315] width 56 height 20
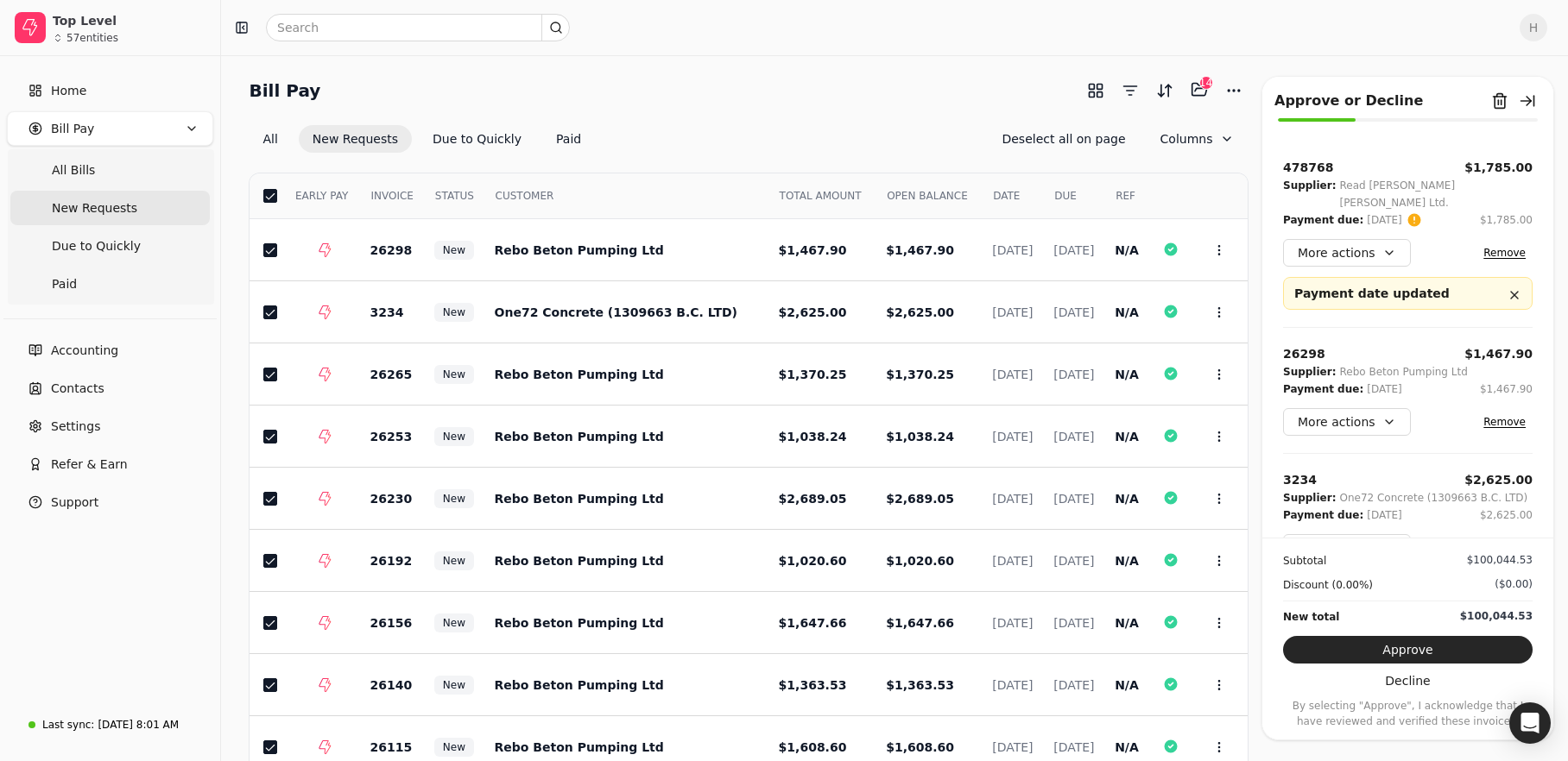
scroll to position [690, 0]
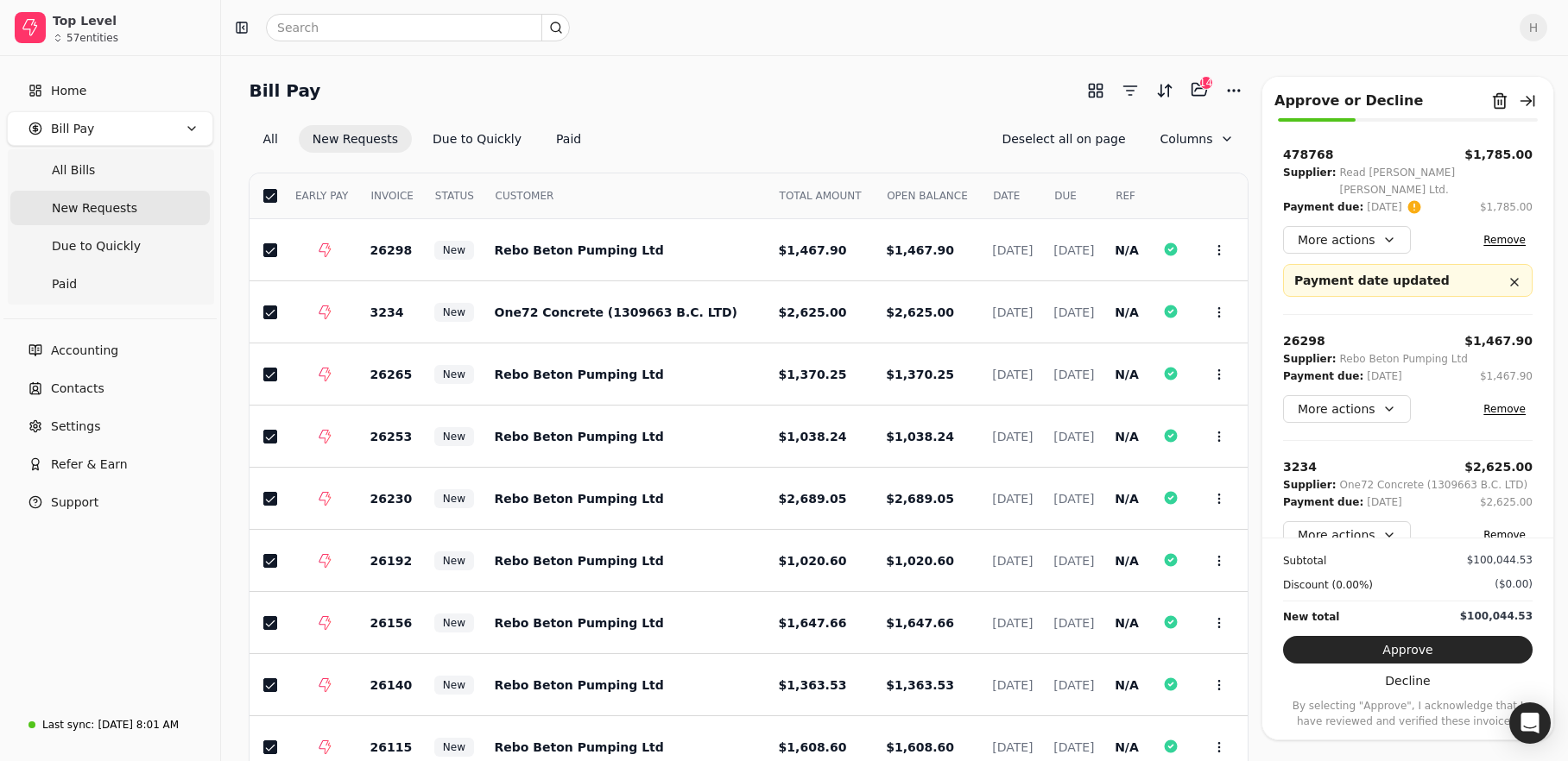
click at [1483, 398] on button "Remove" at bounding box center [1504, 408] width 56 height 20
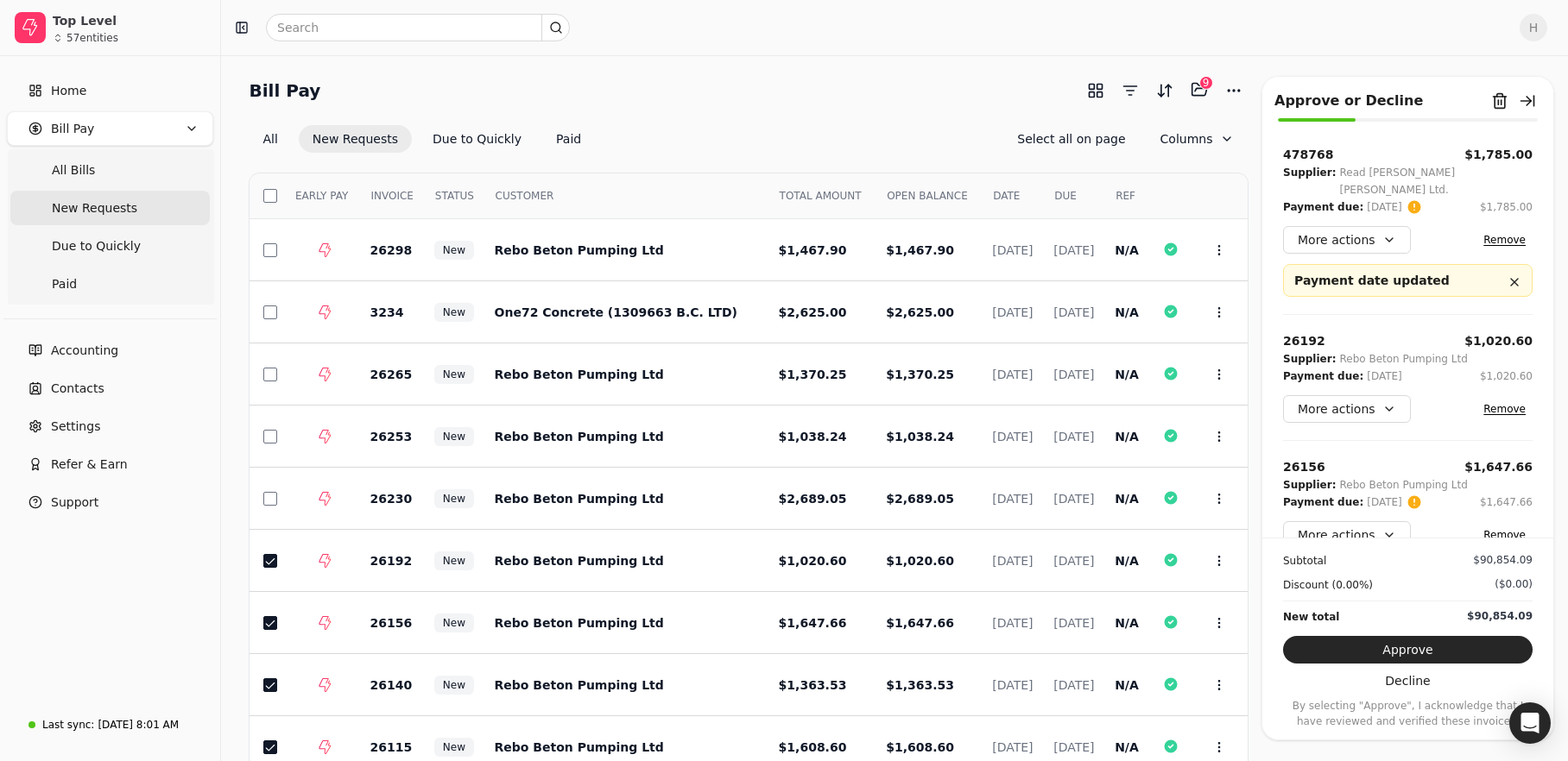
click at [1483, 398] on button "Remove" at bounding box center [1504, 408] width 56 height 20
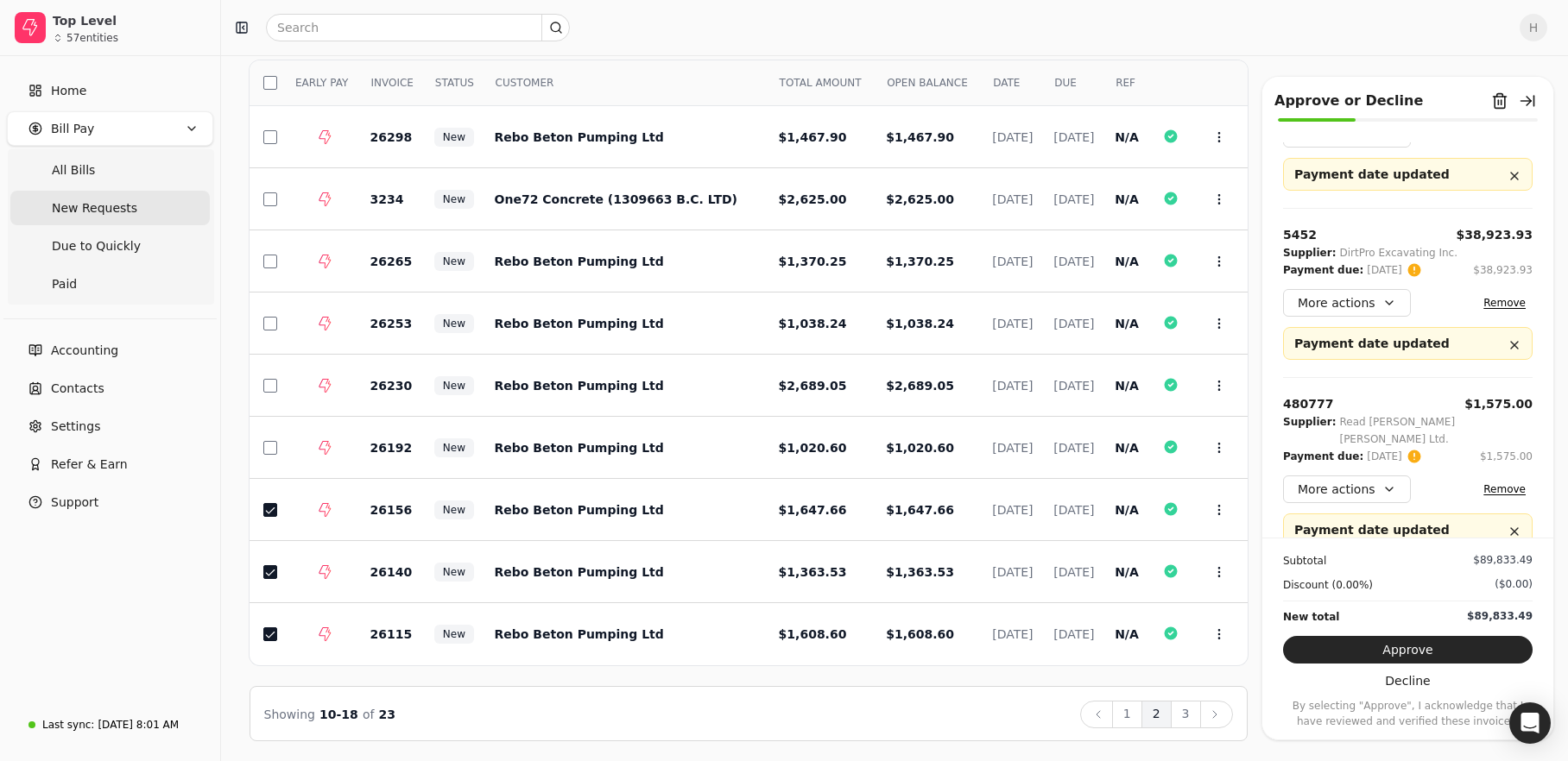
scroll to position [0, 0]
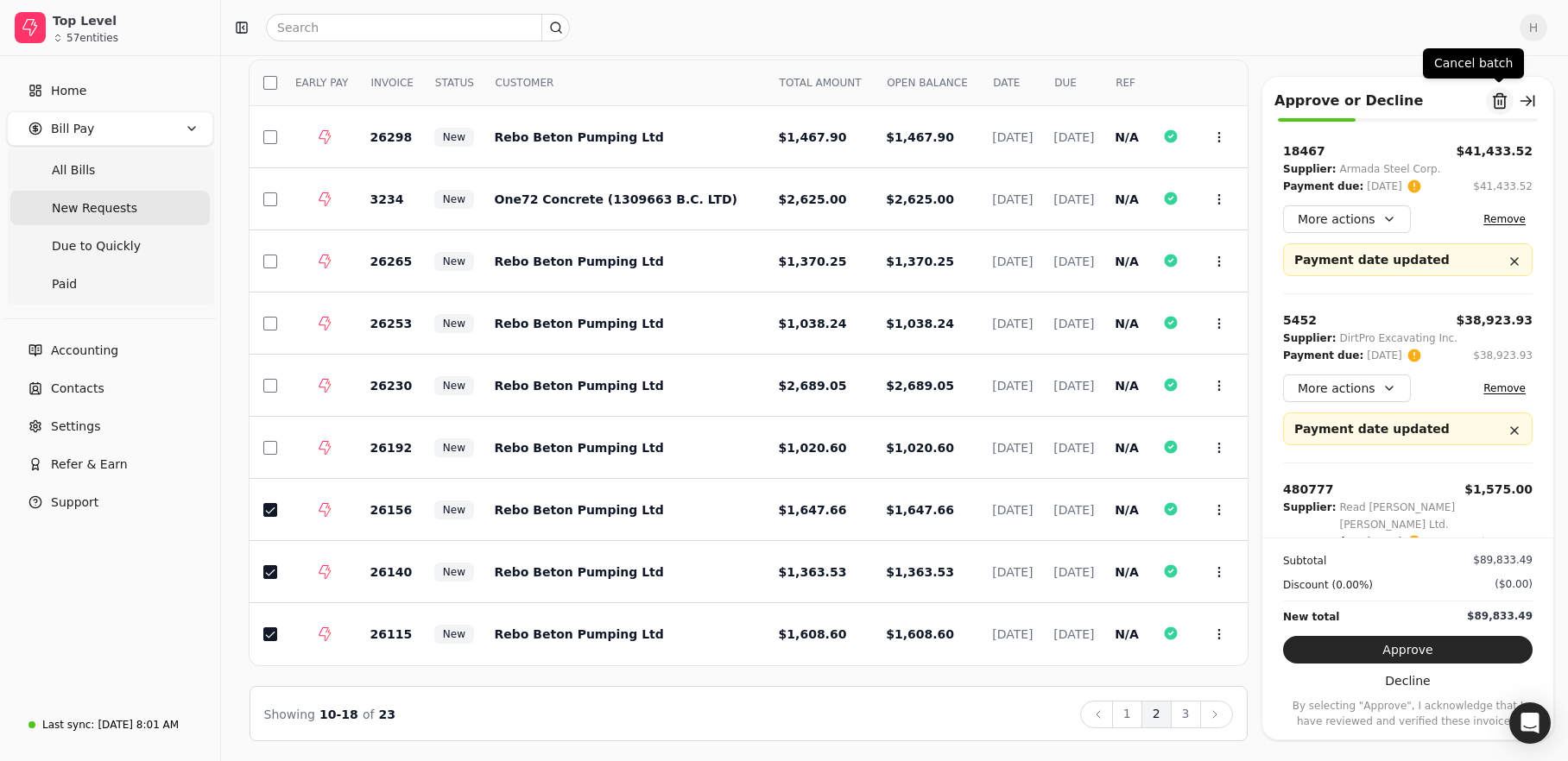
click at [1497, 100] on button "Remove from batch" at bounding box center [1499, 101] width 28 height 28
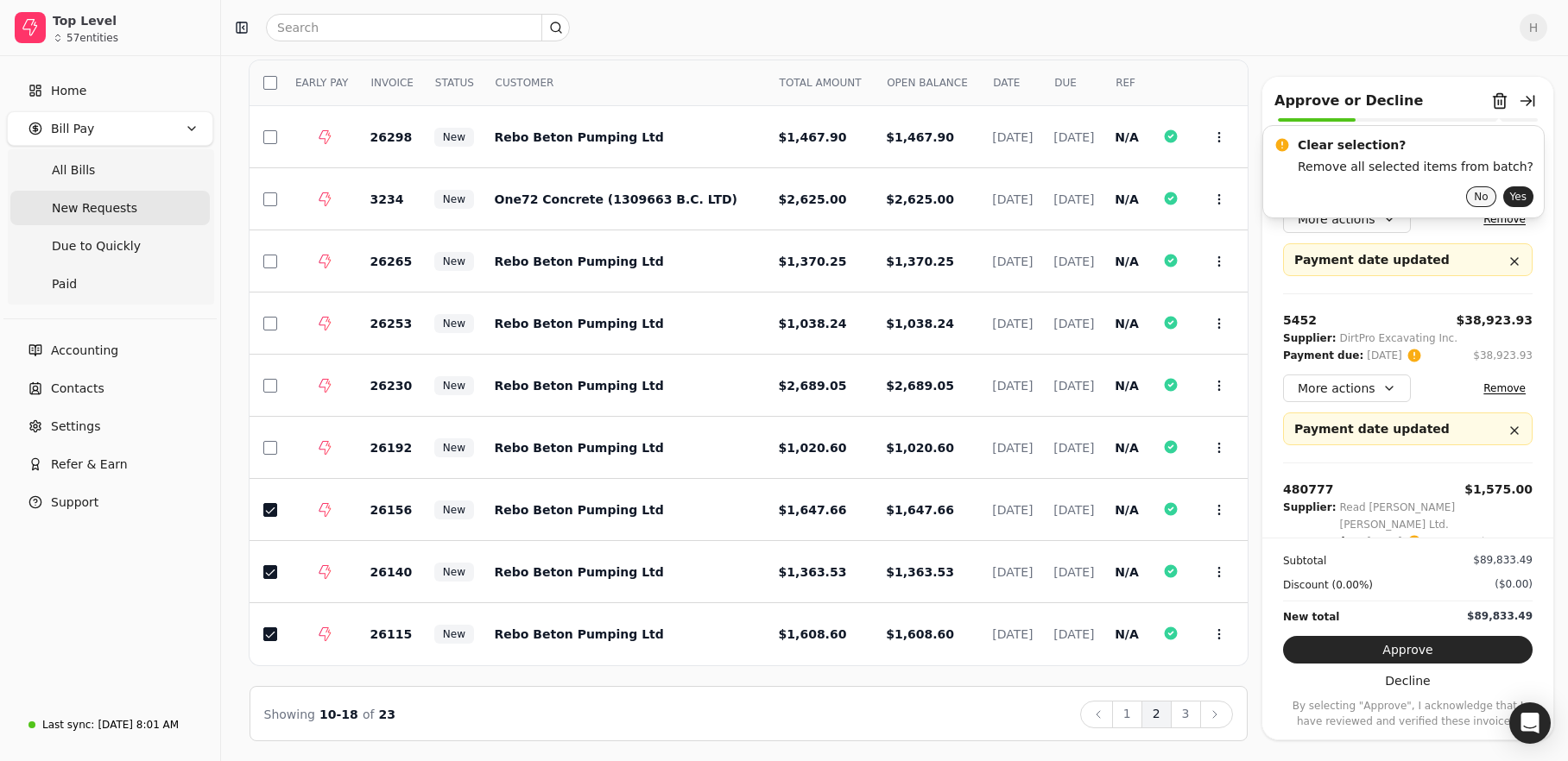
click at [1466, 196] on button "No" at bounding box center [1481, 196] width 29 height 20
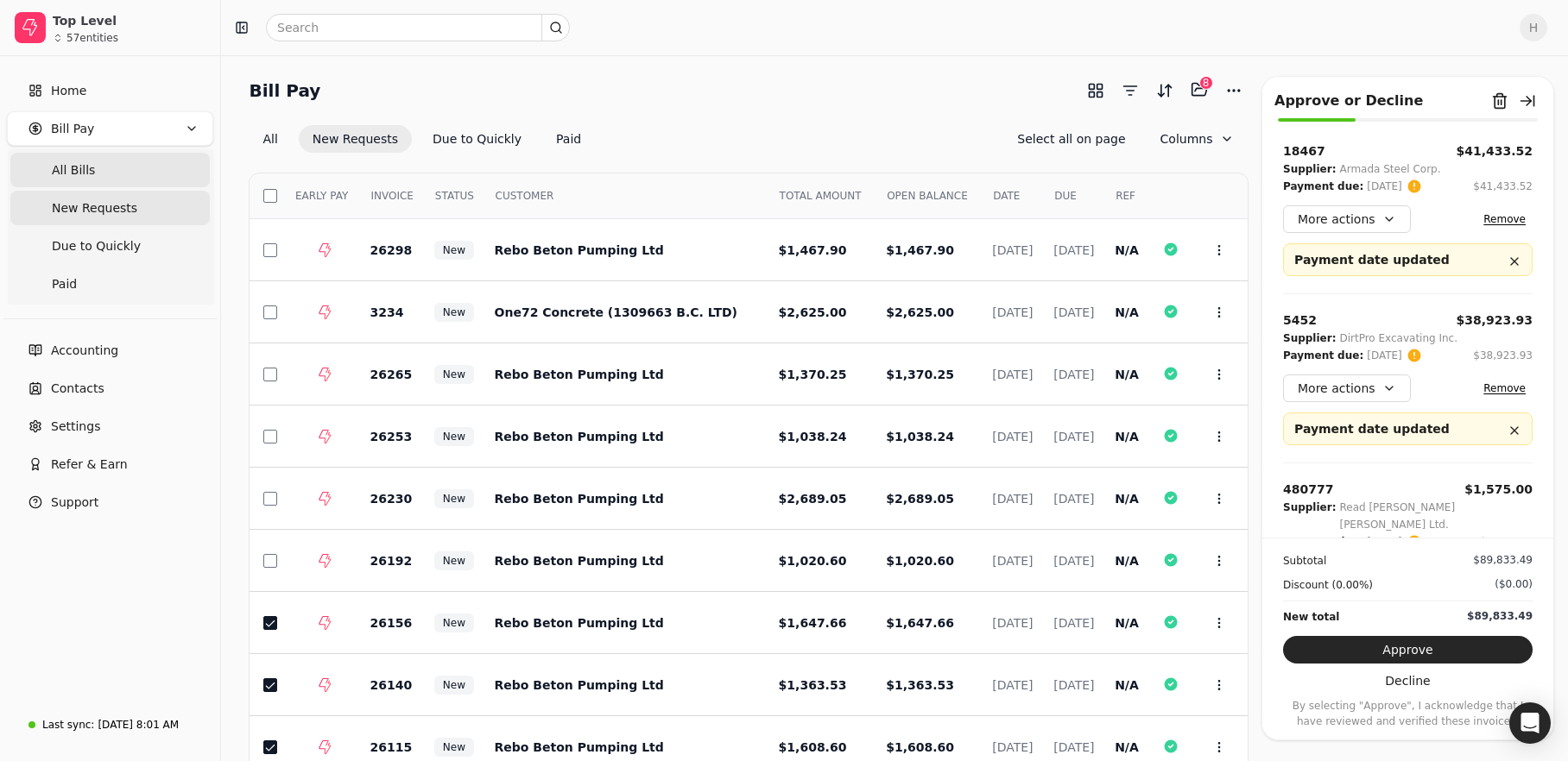
click at [100, 160] on Bills "All Bills" at bounding box center [110, 170] width 199 height 35
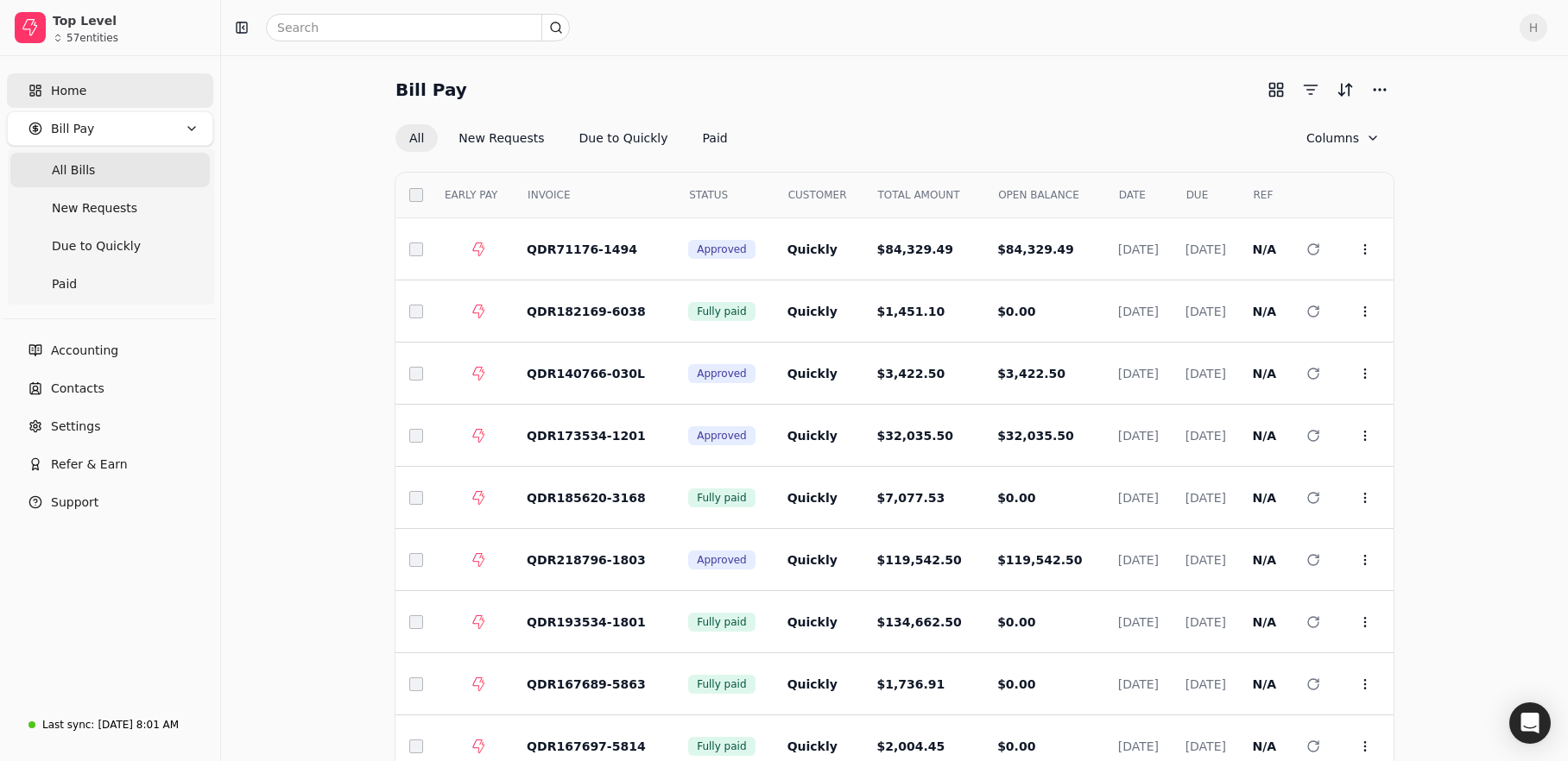
click at [101, 105] on link "Home" at bounding box center [109, 91] width 206 height 35
